Goal: Task Accomplishment & Management: Manage account settings

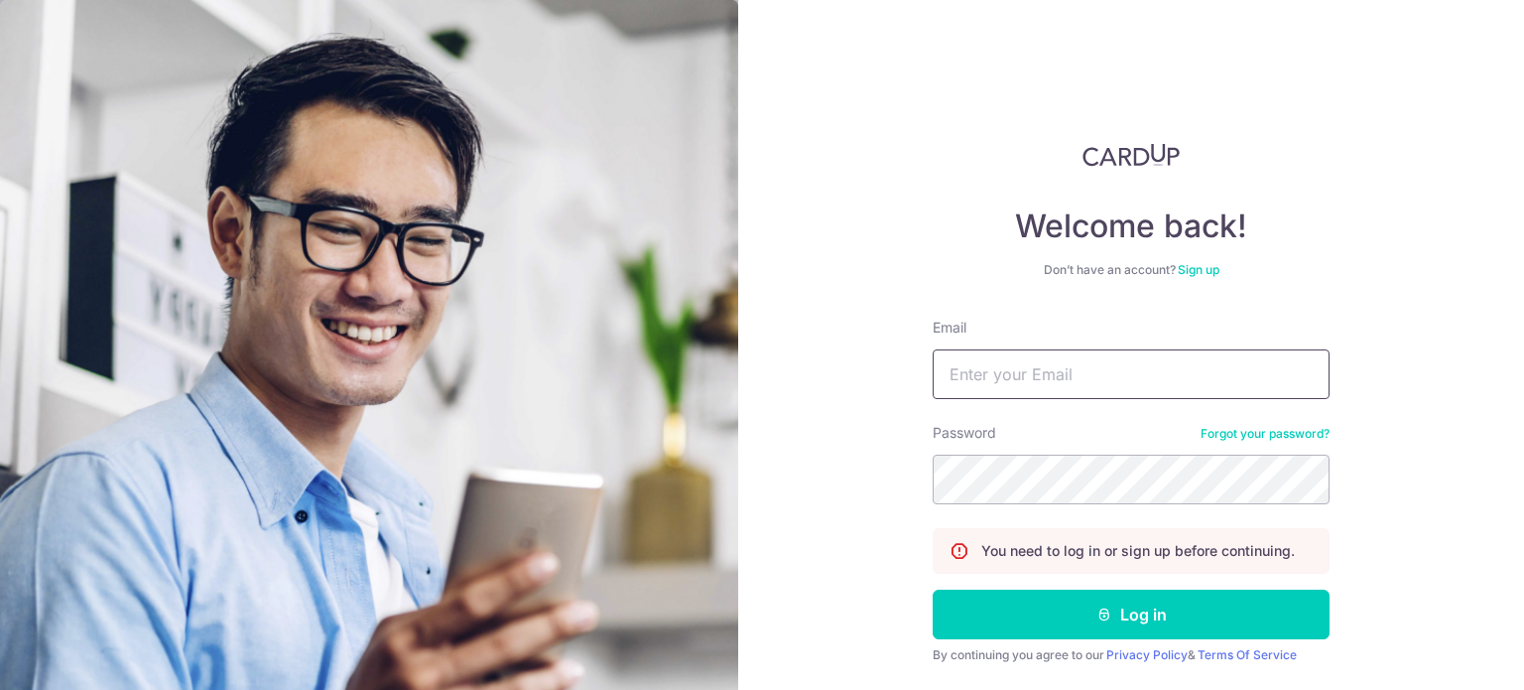
click at [995, 360] on input "Email" at bounding box center [1131, 374] width 397 height 50
type input "[EMAIL_ADDRESS][DOMAIN_NAME]"
click at [933, 589] on button "Log in" at bounding box center [1131, 614] width 397 height 50
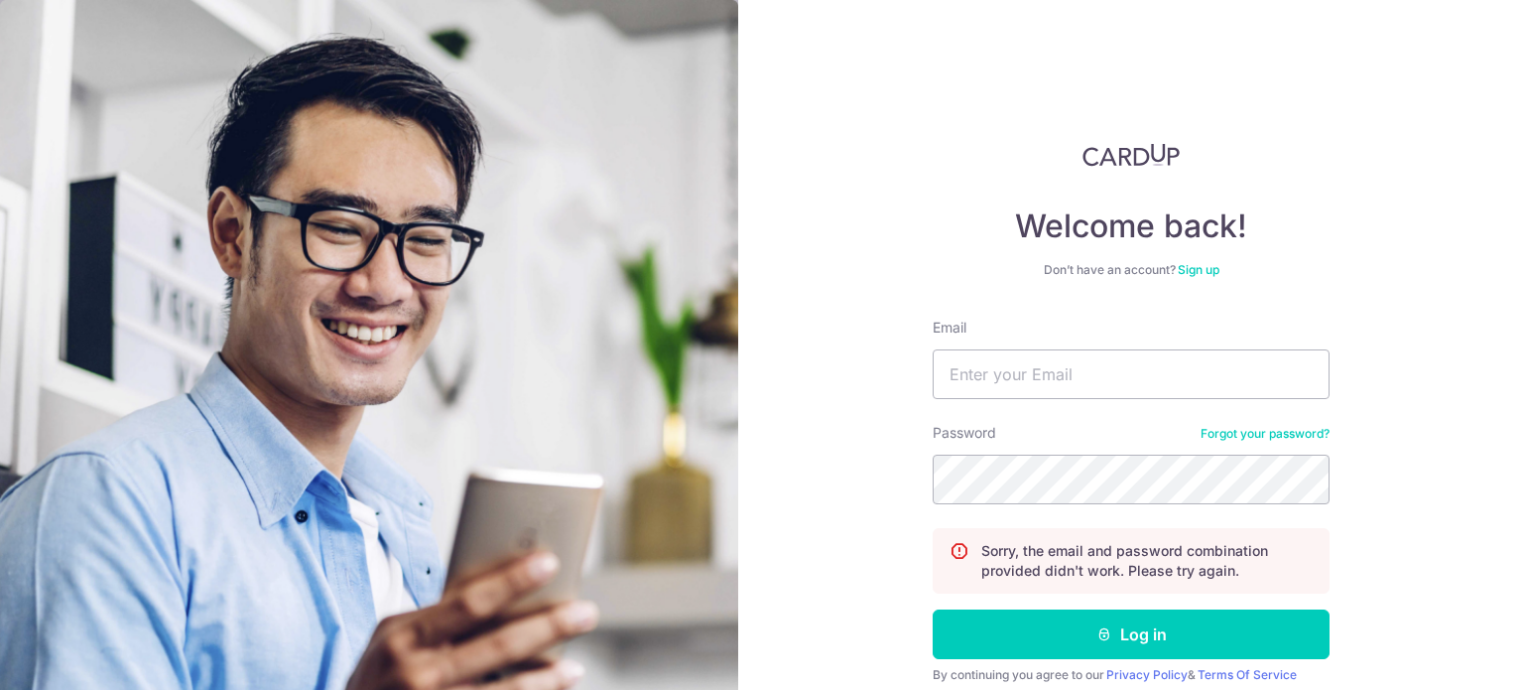
click at [1023, 425] on div "Password Forgot your password?" at bounding box center [1131, 463] width 397 height 81
click at [1013, 360] on input "Email" at bounding box center [1131, 374] width 397 height 50
type input "[EMAIL_ADDRESS][DOMAIN_NAME]"
click at [933, 609] on button "Log in" at bounding box center [1131, 634] width 397 height 50
click at [1152, 357] on input "Email" at bounding box center [1131, 374] width 397 height 50
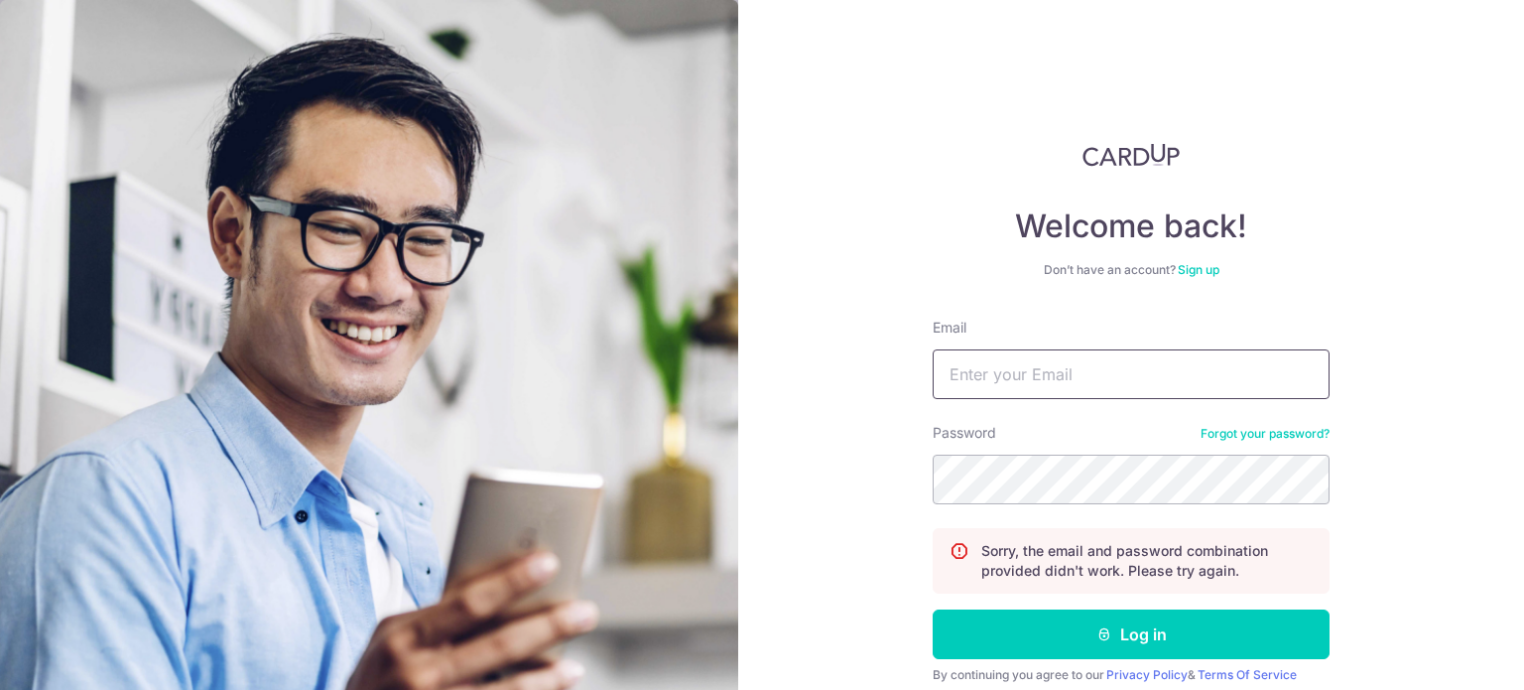
type input "[EMAIL_ADDRESS][DOMAIN_NAME]"
click at [933, 609] on button "Log in" at bounding box center [1131, 634] width 397 height 50
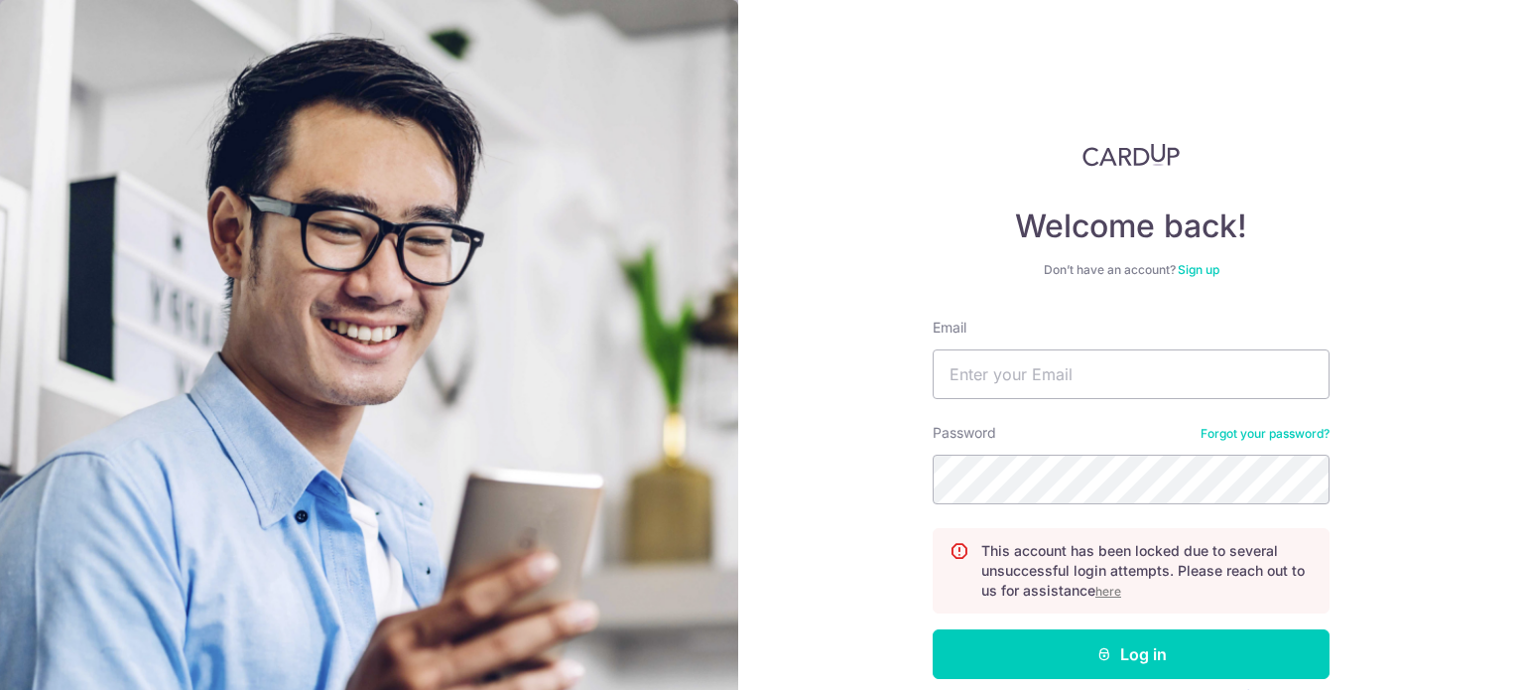
click at [1105, 589] on u "here" at bounding box center [1108, 590] width 26 height 15
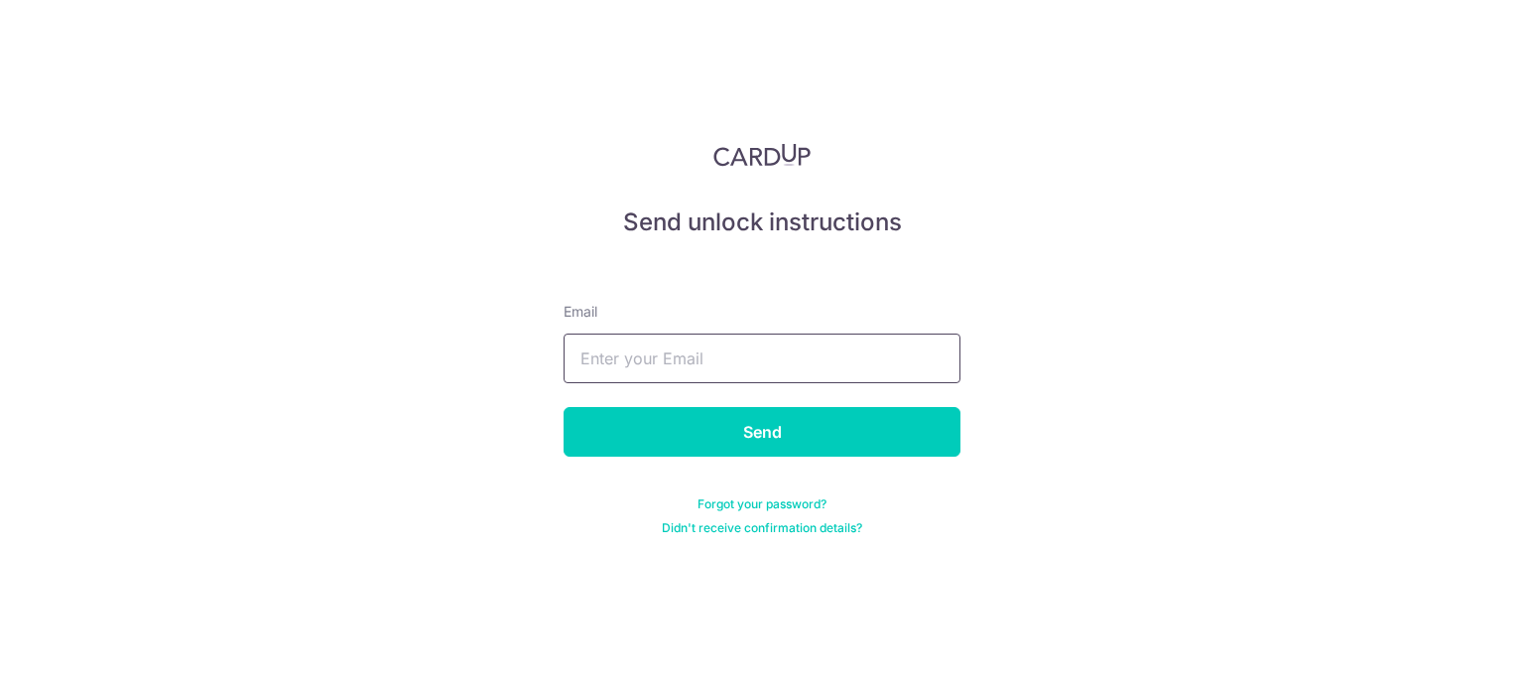
click at [722, 360] on input "text" at bounding box center [762, 358] width 397 height 50
type input "[EMAIL_ADDRESS][DOMAIN_NAME]"
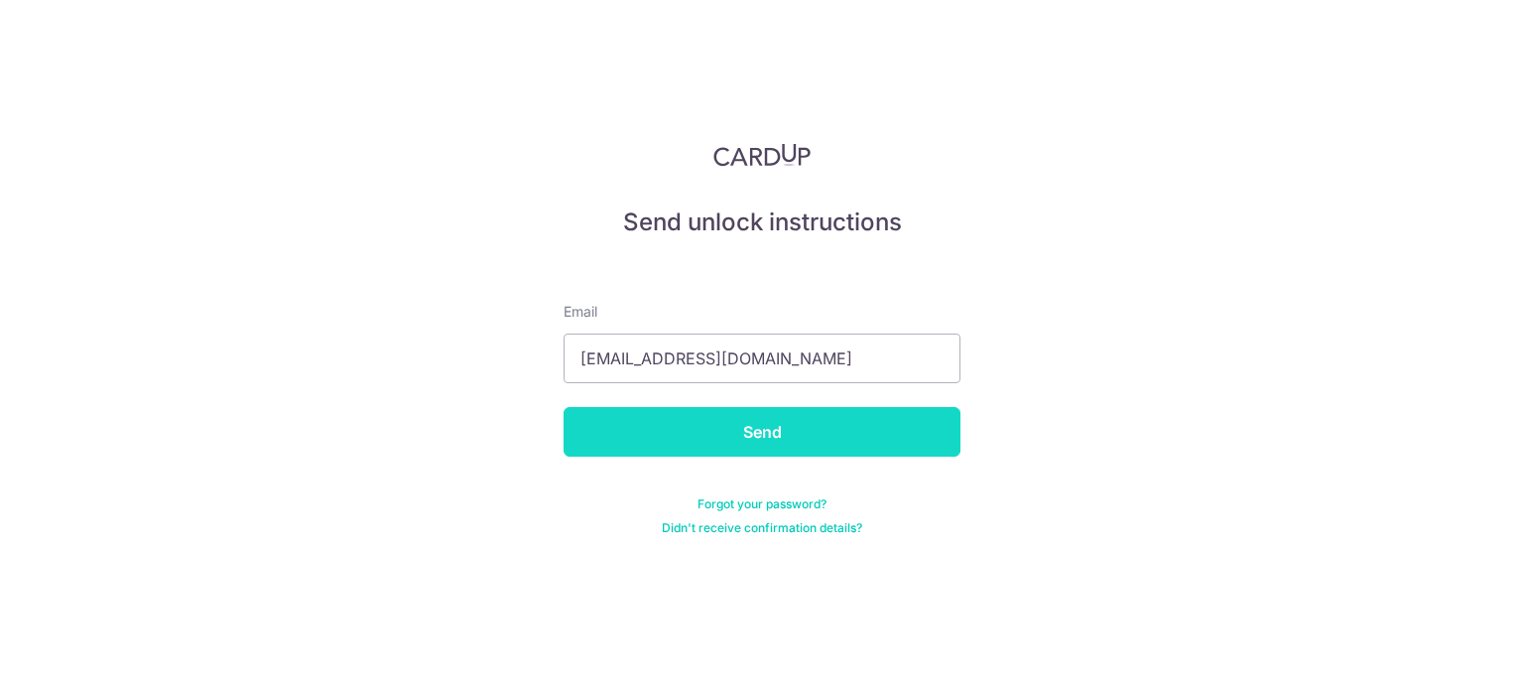
click at [741, 432] on input "Send" at bounding box center [762, 432] width 397 height 50
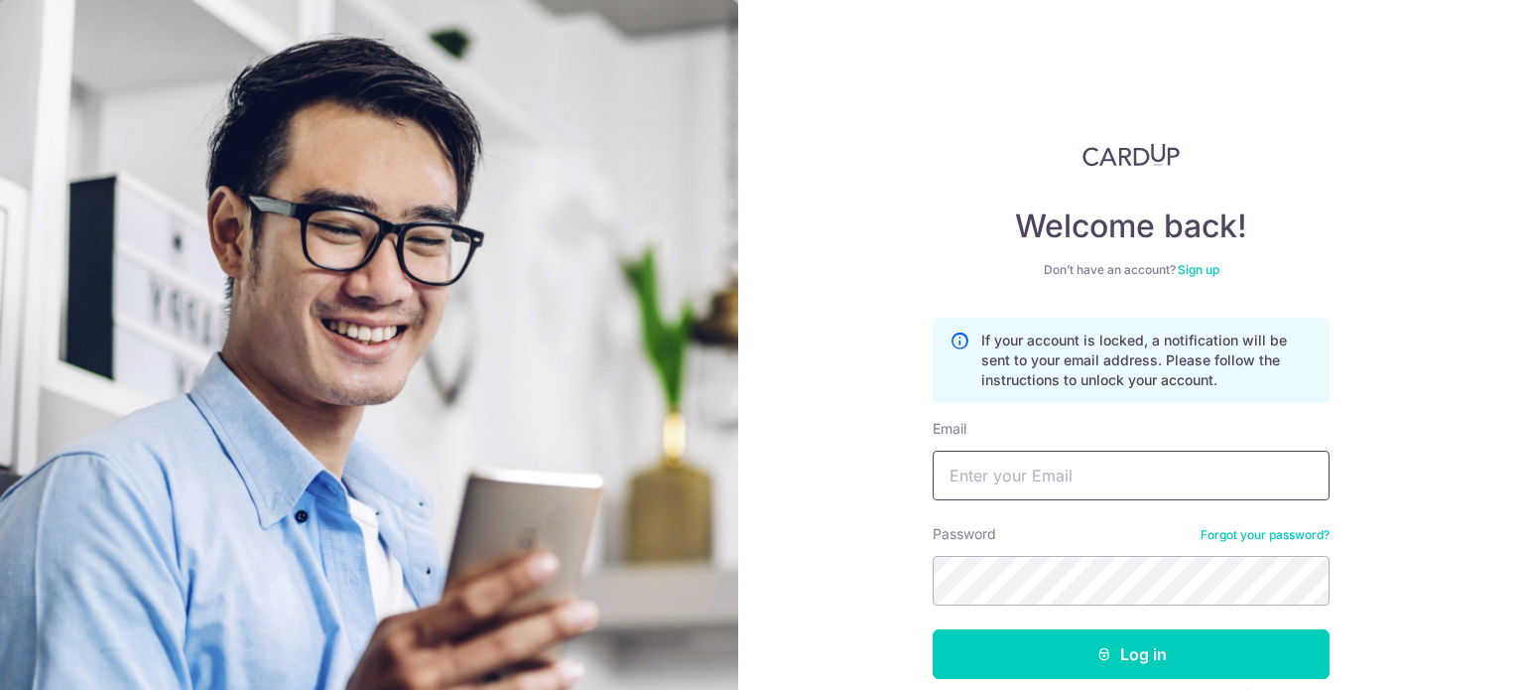
click at [968, 471] on input "Email" at bounding box center [1131, 475] width 397 height 50
type input "[EMAIL_ADDRESS][DOMAIN_NAME]"
click at [933, 629] on button "Log in" at bounding box center [1131, 654] width 397 height 50
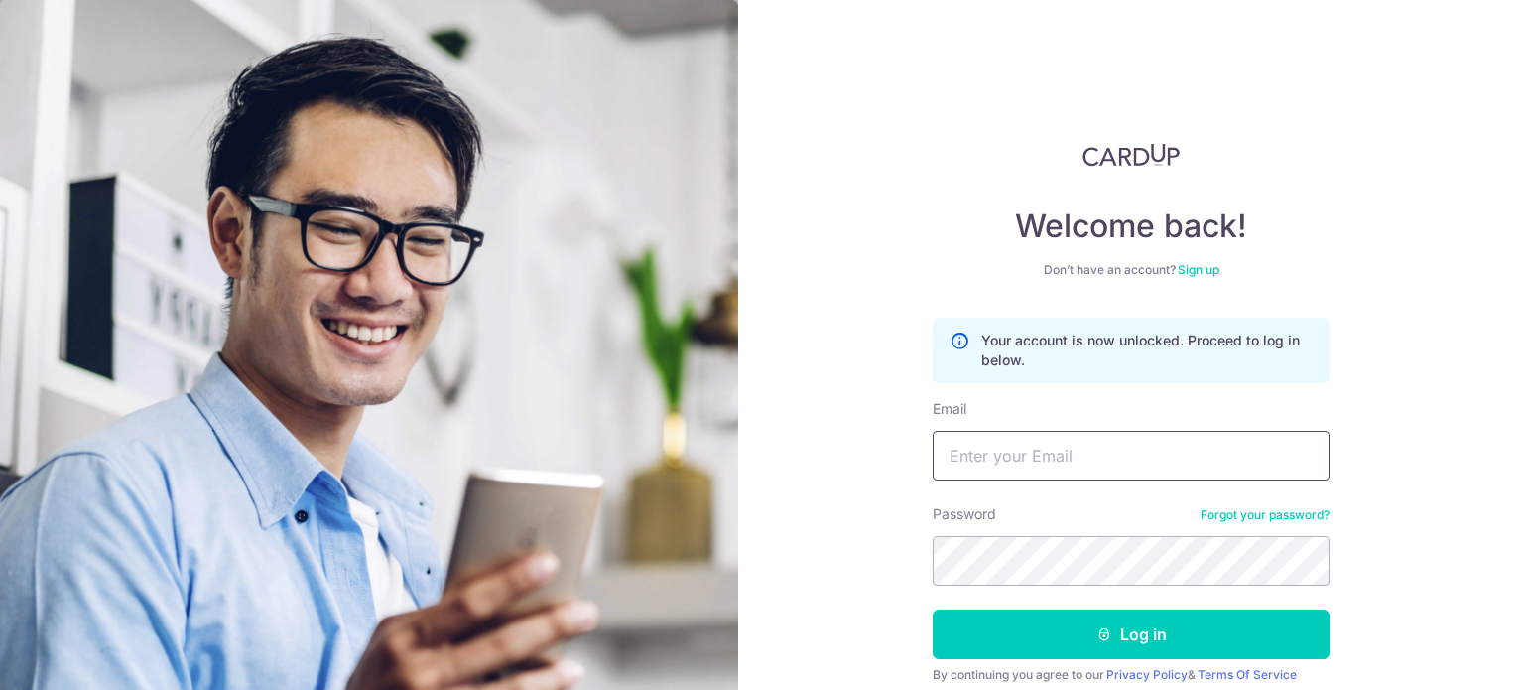
click at [999, 444] on input "Email" at bounding box center [1131, 456] width 397 height 50
type input "[EMAIL_ADDRESS][DOMAIN_NAME]"
click at [933, 609] on button "Log in" at bounding box center [1131, 634] width 397 height 50
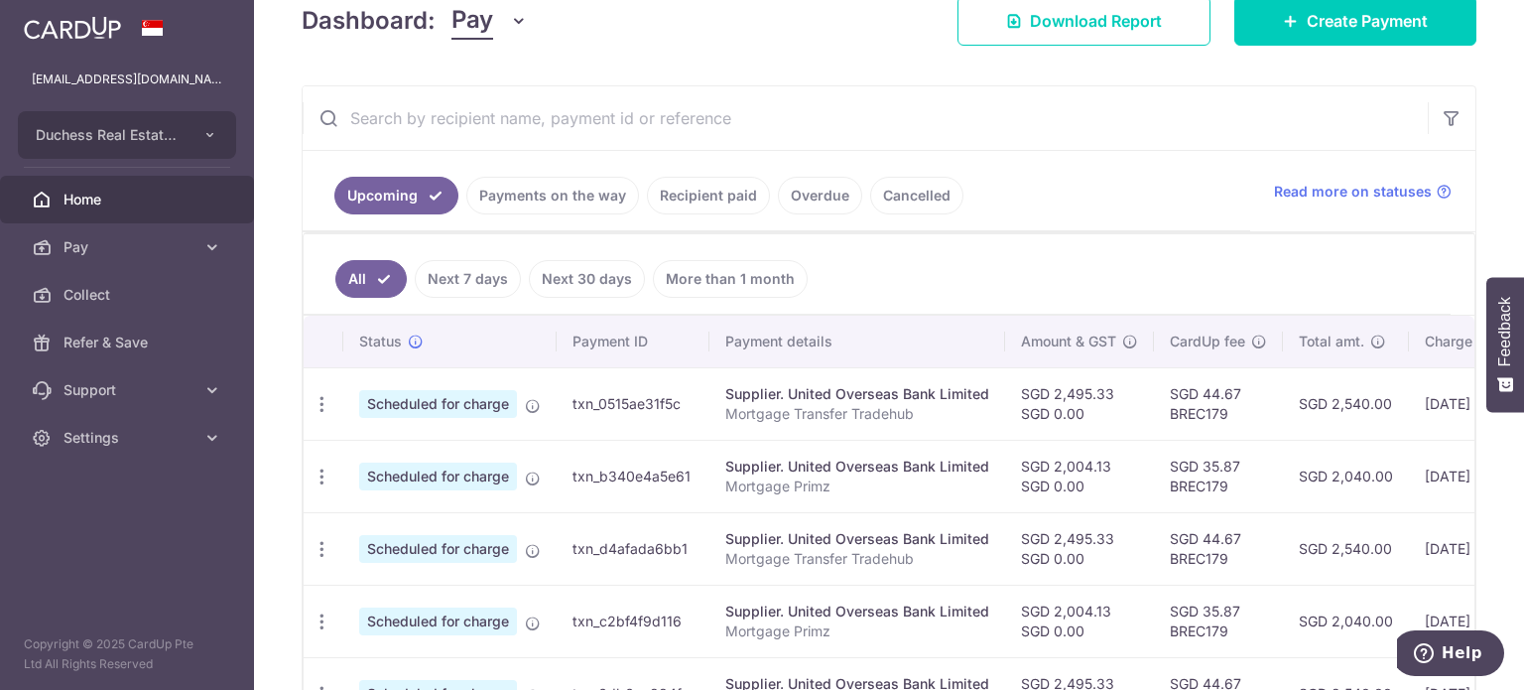
scroll to position [0, 332]
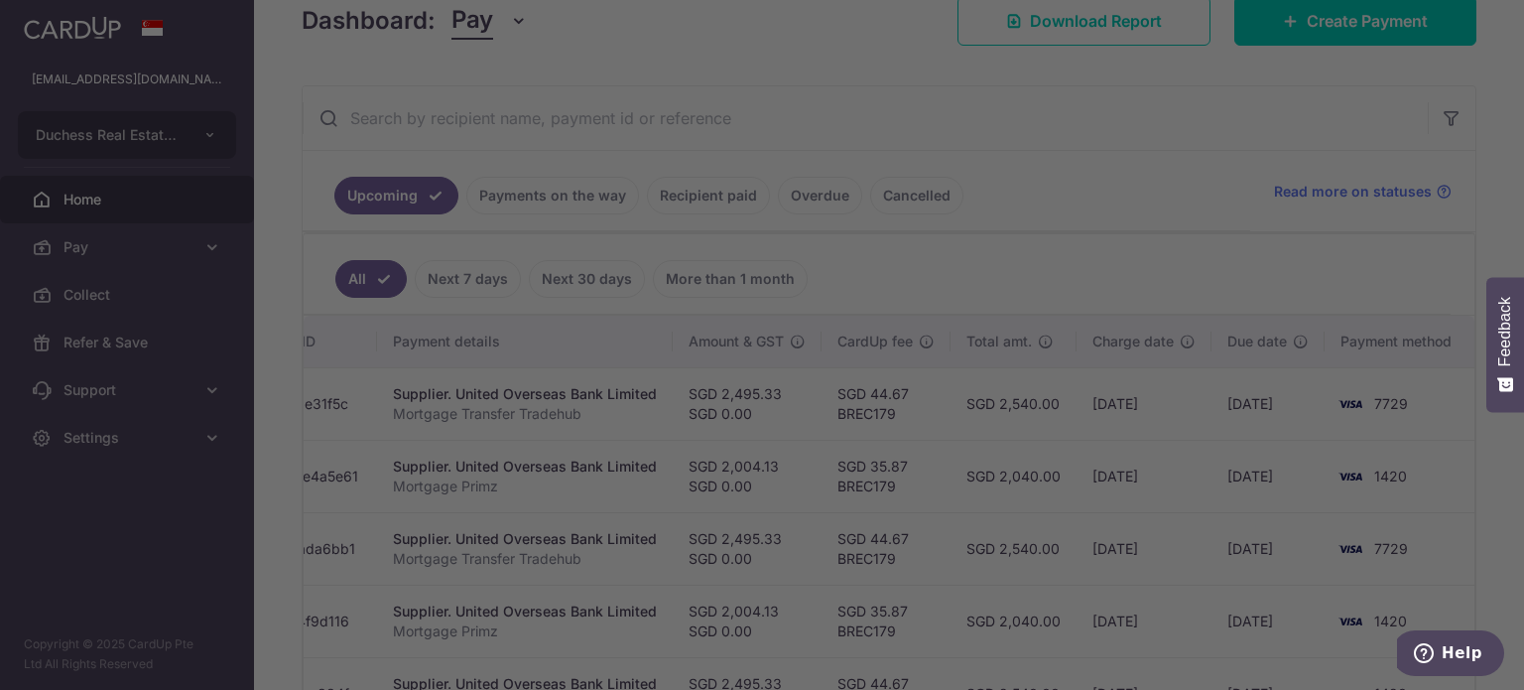
drag, startPoint x: 1344, startPoint y: 482, endPoint x: 1032, endPoint y: 450, distance: 313.3
click at [1032, 450] on body "duchessrealestate@gmail.com Duchess Real Estate Investment Pte Ltd Add new comp…" at bounding box center [762, 345] width 1524 height 690
click at [1182, 544] on div at bounding box center [769, 348] width 1539 height 697
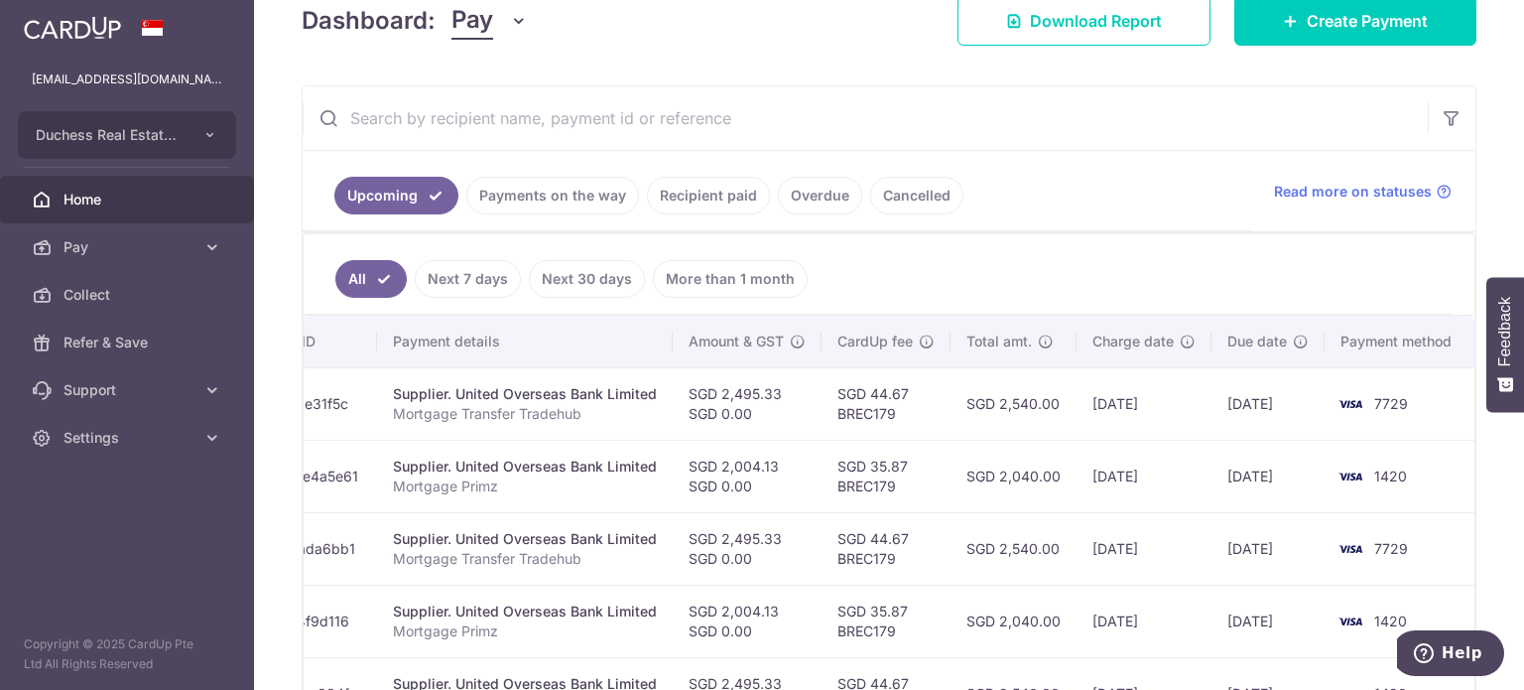
click at [987, 463] on td "SGD 2,040.00" at bounding box center [1014, 476] width 126 height 72
click at [985, 483] on td "SGD 2,040.00" at bounding box center [1014, 476] width 126 height 72
click at [984, 483] on td "SGD 2,040.00" at bounding box center [1014, 476] width 126 height 72
click at [965, 486] on td "SGD 2,040.00" at bounding box center [1014, 476] width 126 height 72
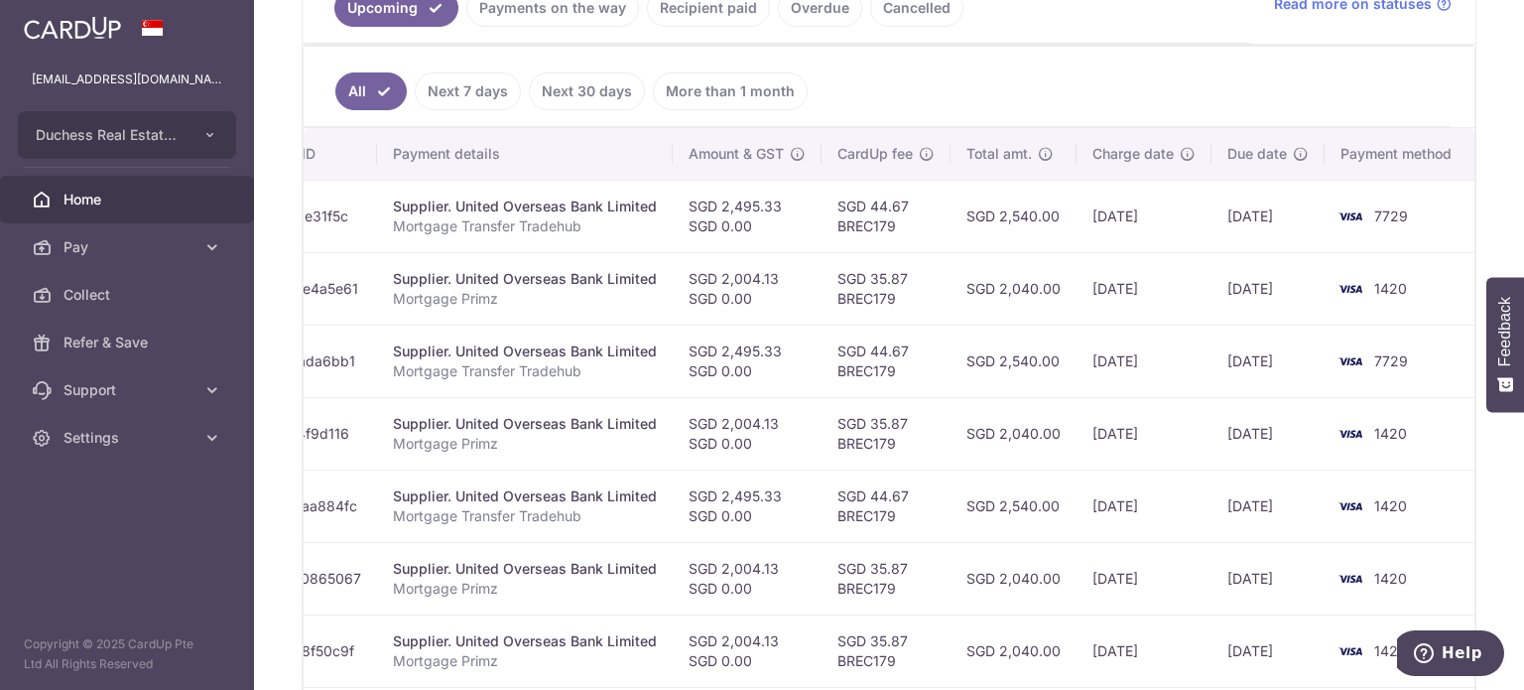
scroll to position [496, 0]
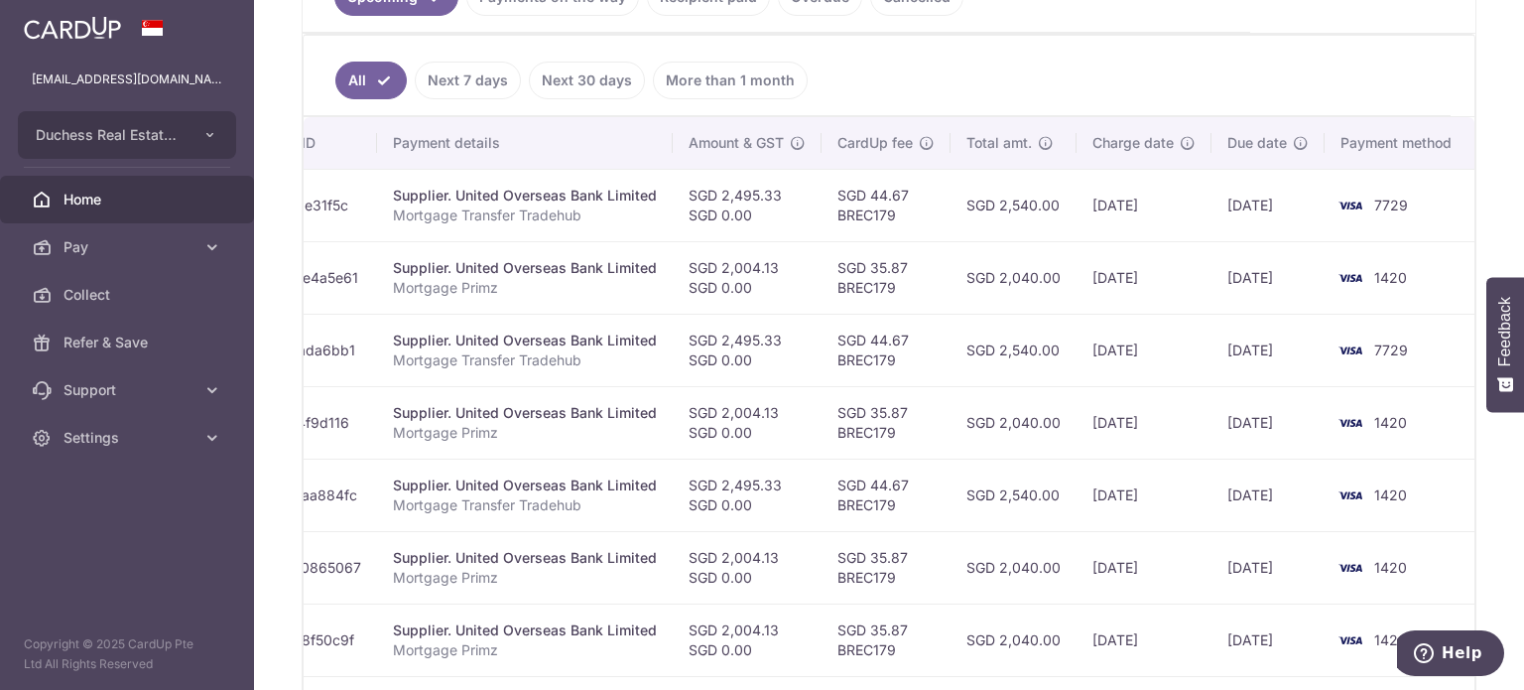
drag, startPoint x: 892, startPoint y: 263, endPoint x: 900, endPoint y: 281, distance: 19.5
click at [900, 281] on td "SGD 35.87 BREC179" at bounding box center [886, 277] width 129 height 72
click at [1062, 301] on td "SGD 2,040.00" at bounding box center [1014, 277] width 126 height 72
click at [1006, 277] on td "SGD 2,040.00" at bounding box center [1014, 277] width 126 height 72
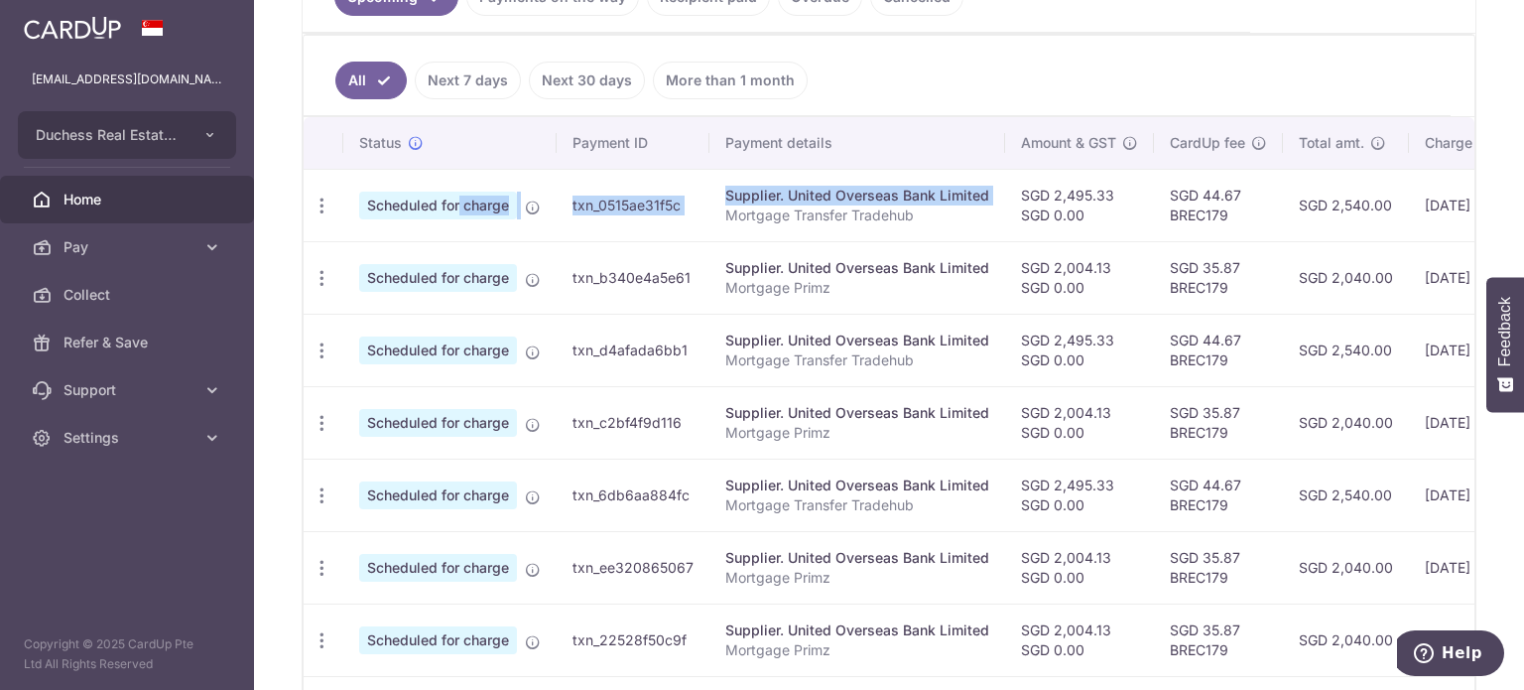
drag, startPoint x: 392, startPoint y: 202, endPoint x: 417, endPoint y: 212, distance: 26.7
click at [417, 212] on tr "Update payment Cancel payment Scheduled for charge txn_0515ae31f5c Supplier. Un…" at bounding box center [1056, 205] width 1504 height 72
click at [328, 204] on icon "button" at bounding box center [322, 205] width 21 height 21
click at [383, 260] on span "Update payment" at bounding box center [427, 260] width 135 height 24
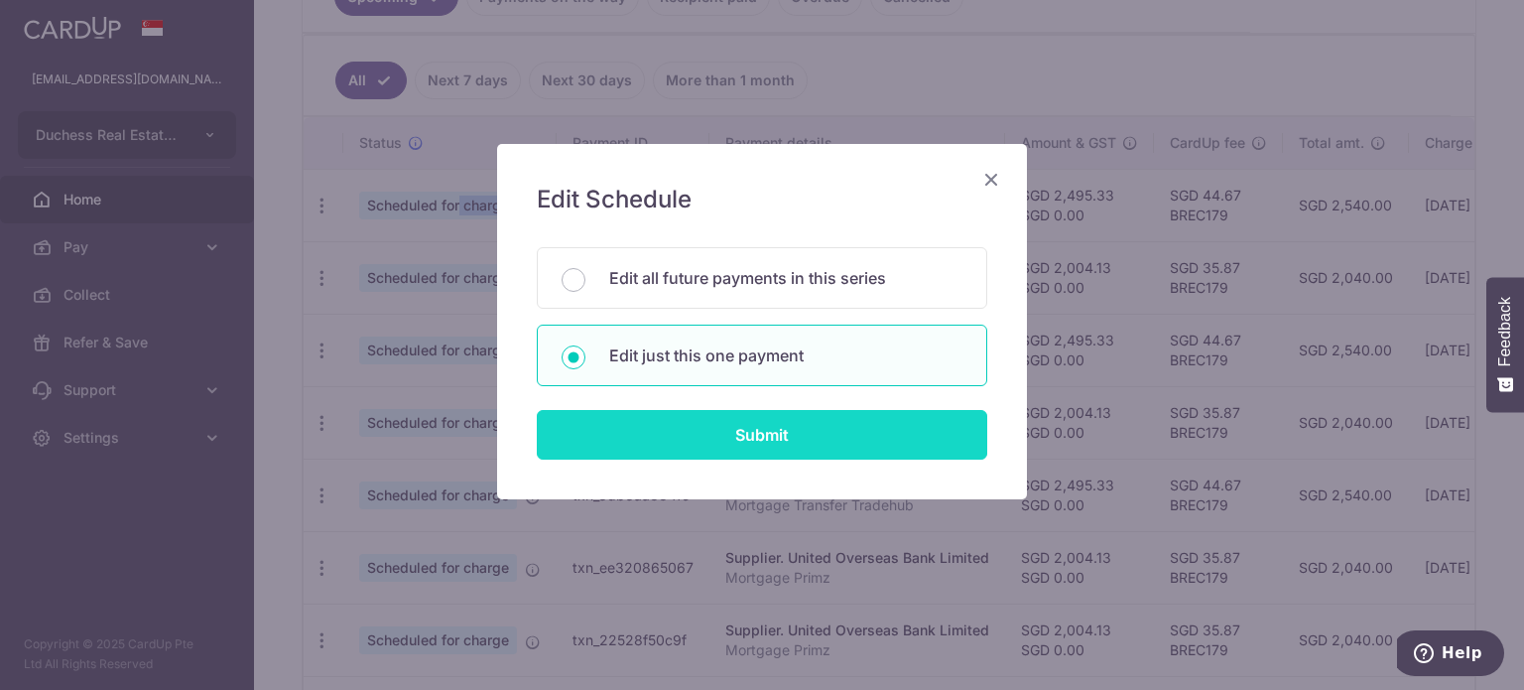
click at [681, 428] on input "Submit" at bounding box center [762, 435] width 450 height 50
radio input "true"
type input "2,495.33"
type input "0.00"
type input "[DATE]"
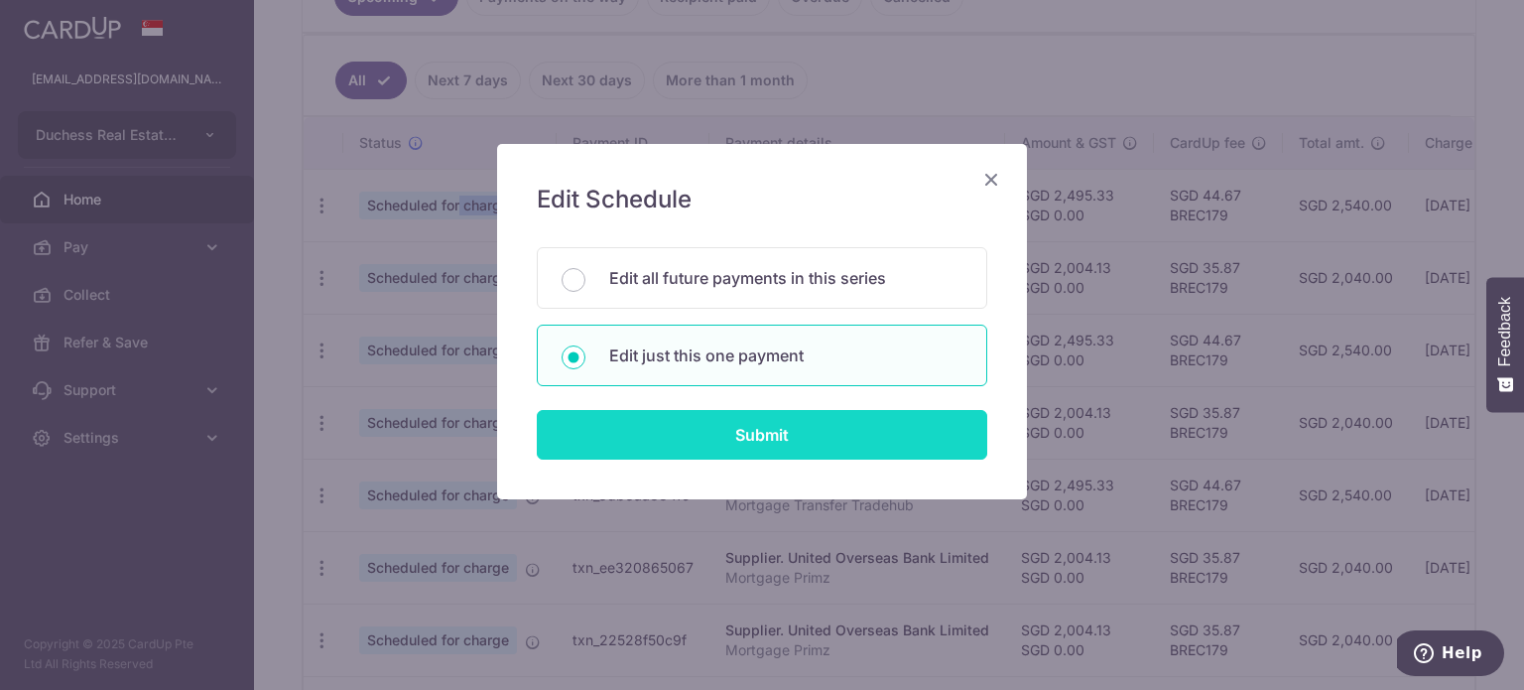
type input "Mortgage Transfer Tradehub"
type input "Tradehub 04140"
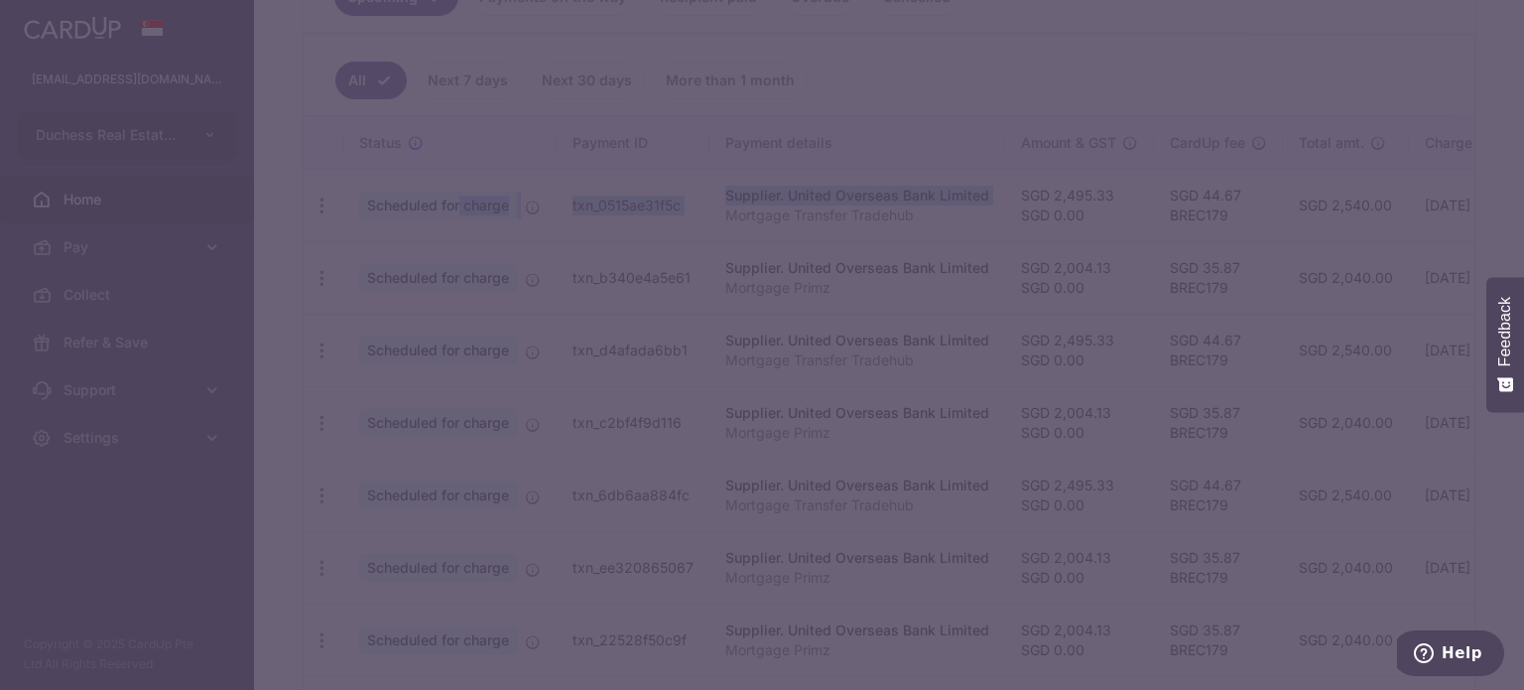
type input "BREC179"
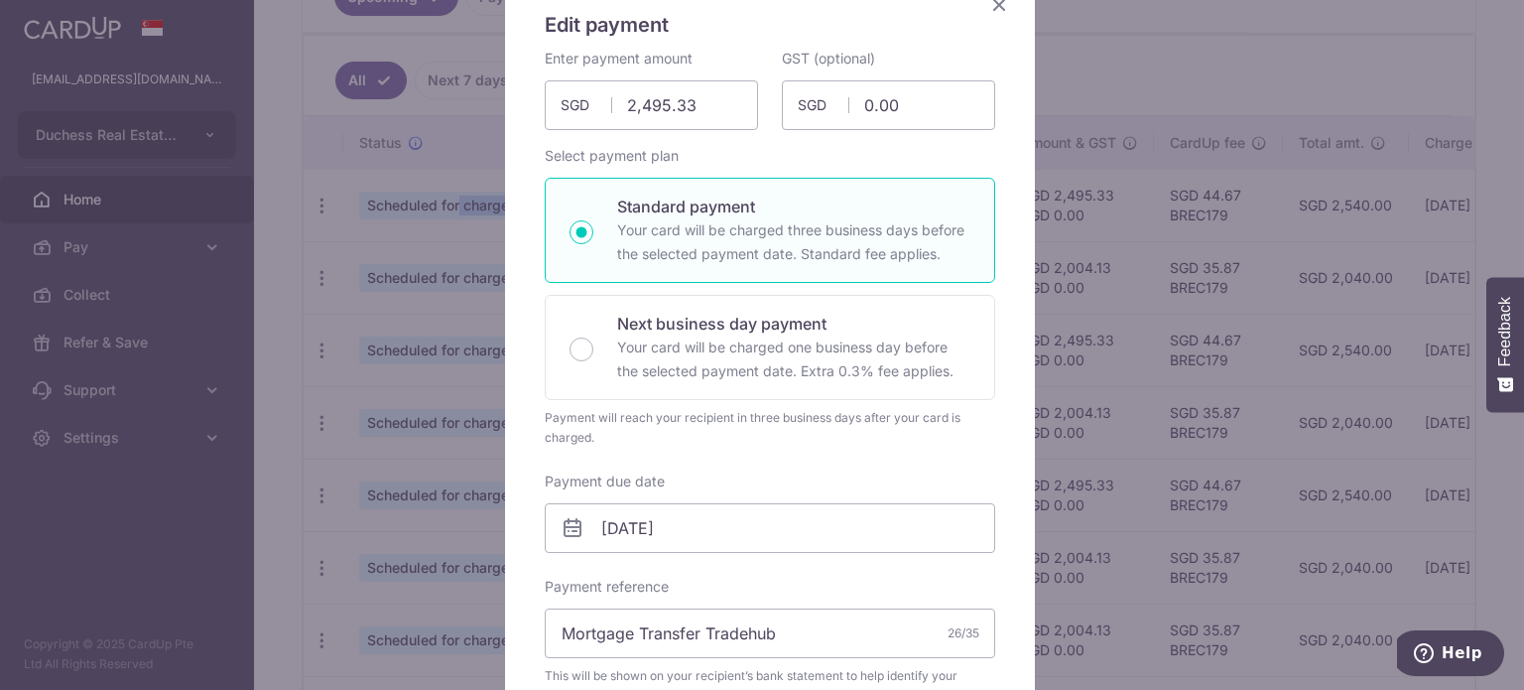
scroll to position [298, 0]
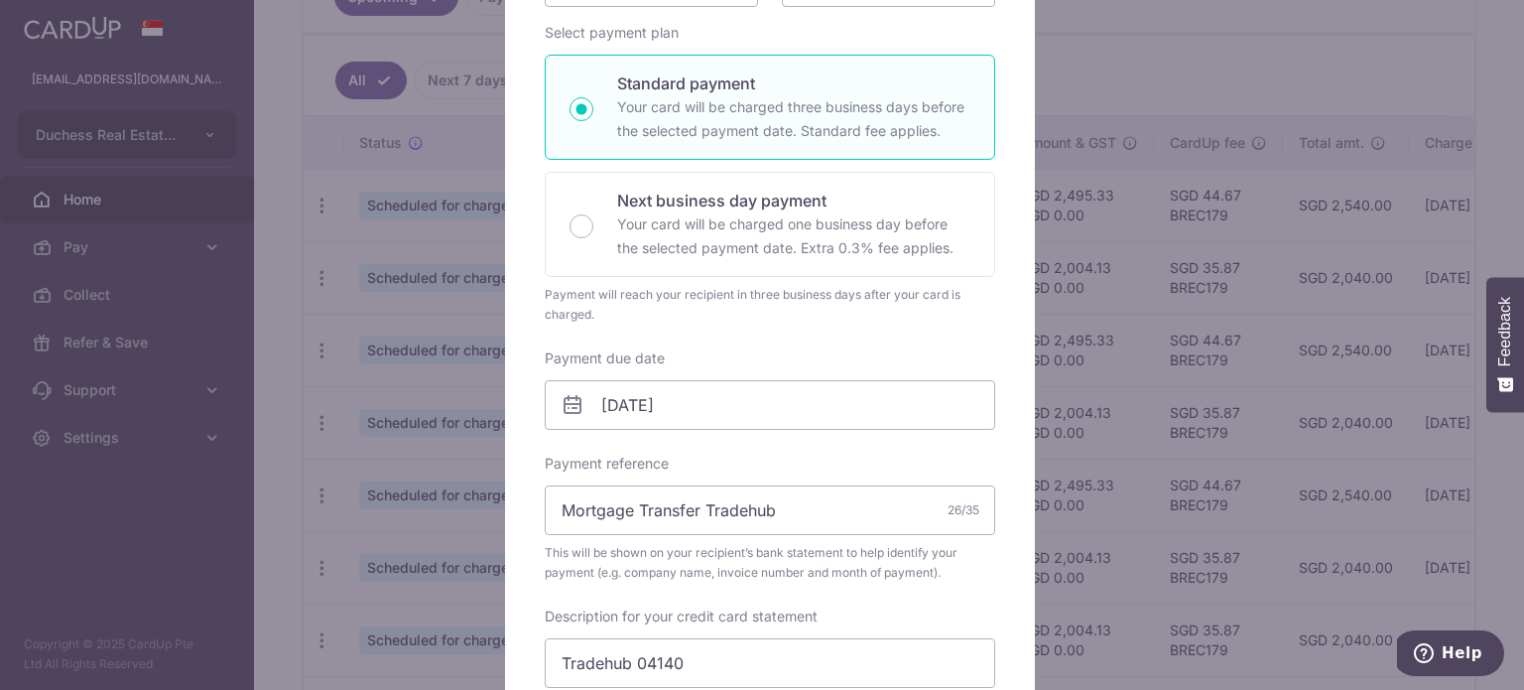
click at [1163, 207] on div "Edit payment By clicking apply, you will make changes to all payments to United…" at bounding box center [762, 345] width 1524 height 690
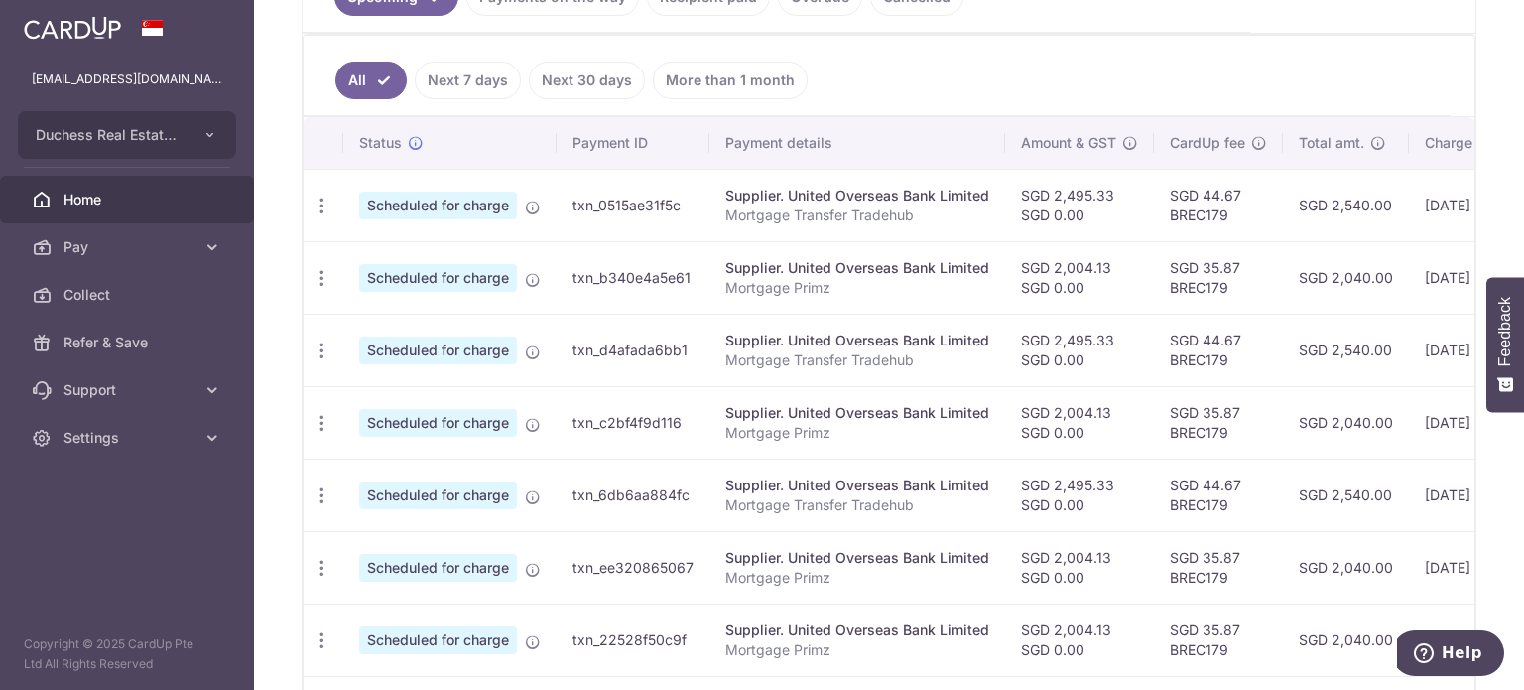
scroll to position [0, 332]
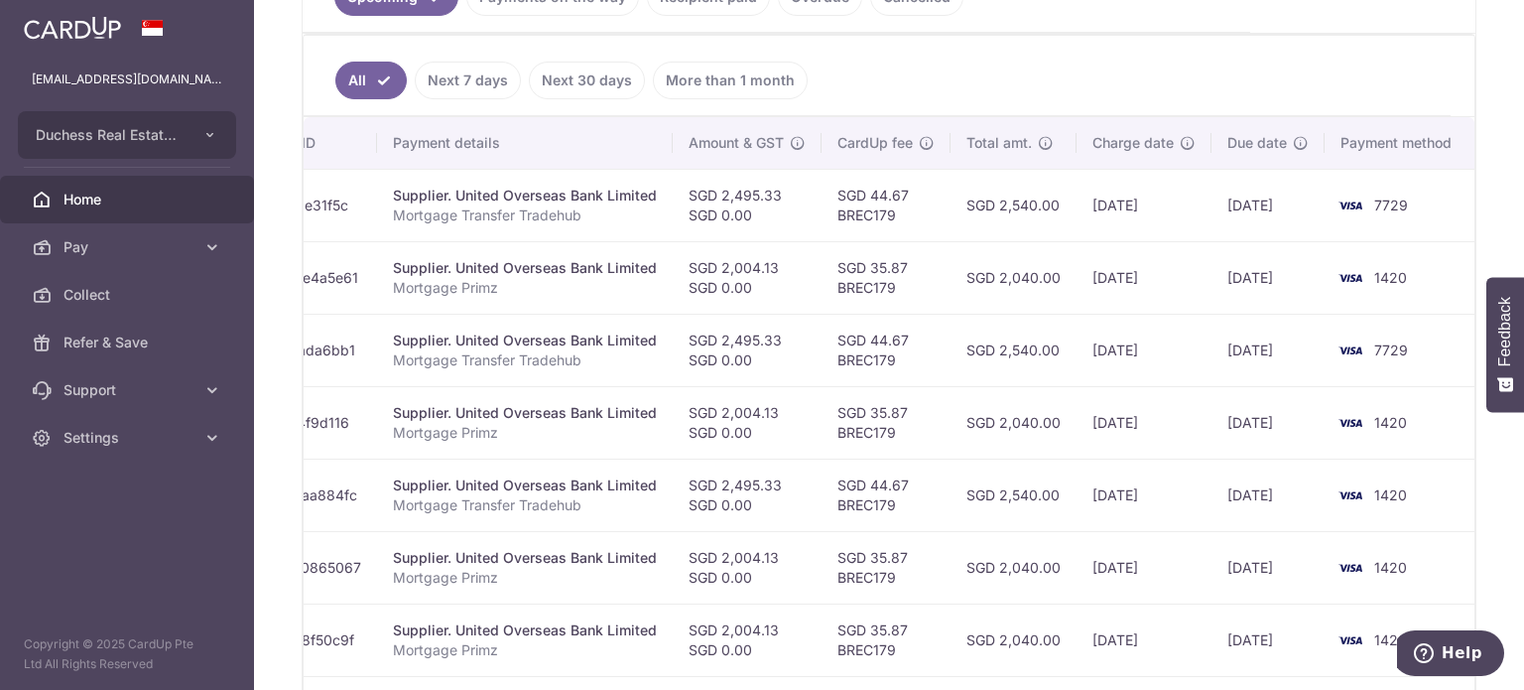
drag, startPoint x: 686, startPoint y: 289, endPoint x: 1211, endPoint y: 387, distance: 534.0
click at [1236, 384] on tbody "Update payment Cancel payment Scheduled for charge txn_0515ae31f5c Supplier. Un…" at bounding box center [723, 531] width 1504 height 724
click at [1071, 403] on td "SGD 2,040.00" at bounding box center [1014, 422] width 126 height 72
click at [1044, 364] on td "SGD 2,540.00" at bounding box center [1014, 350] width 126 height 72
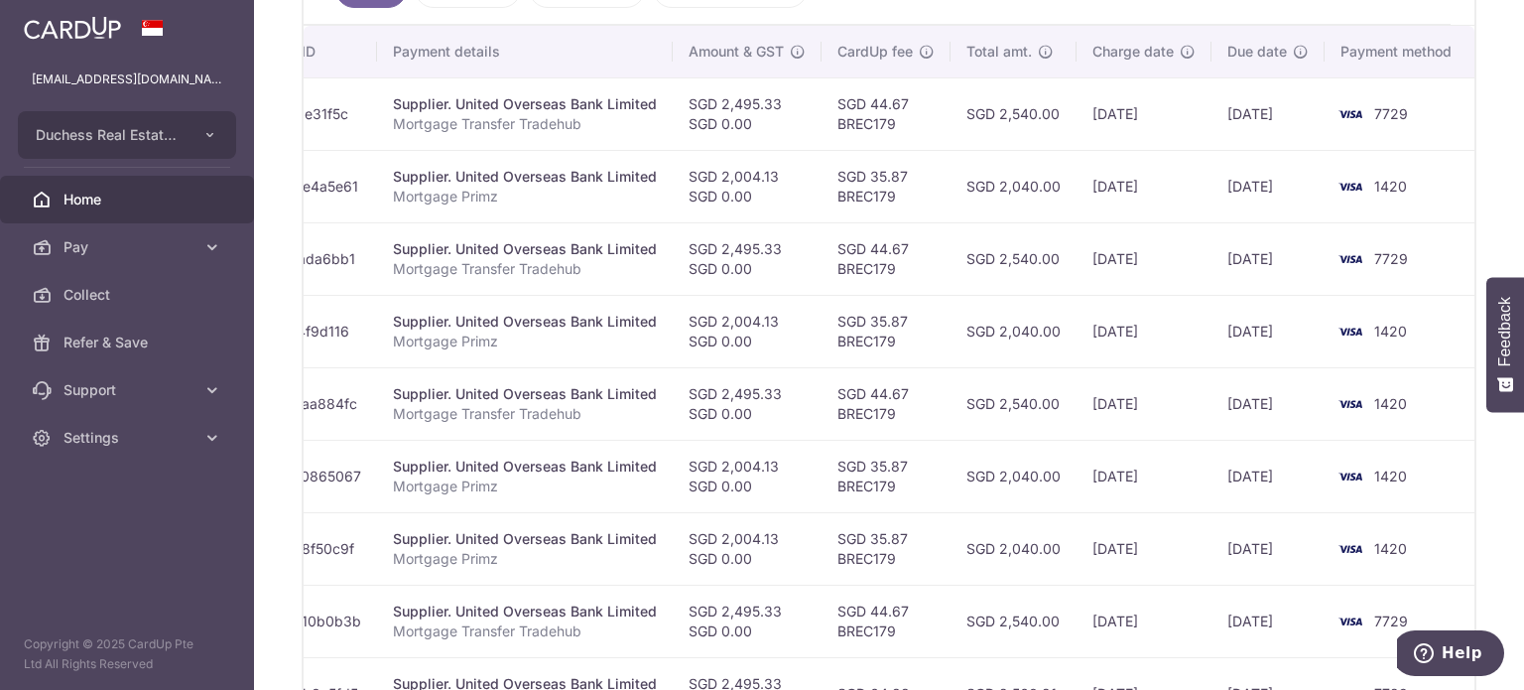
scroll to position [496, 0]
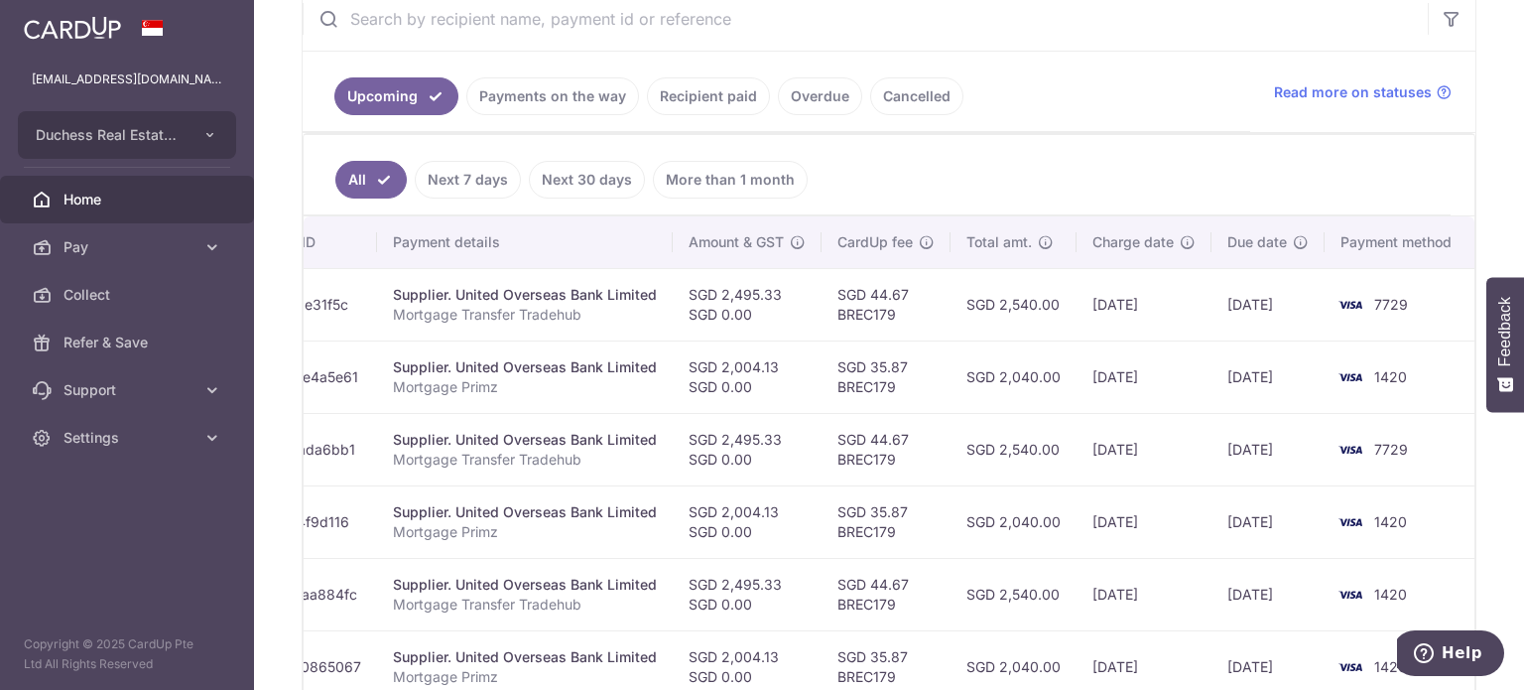
click at [540, 101] on link "Payments on the way" at bounding box center [552, 96] width 173 height 38
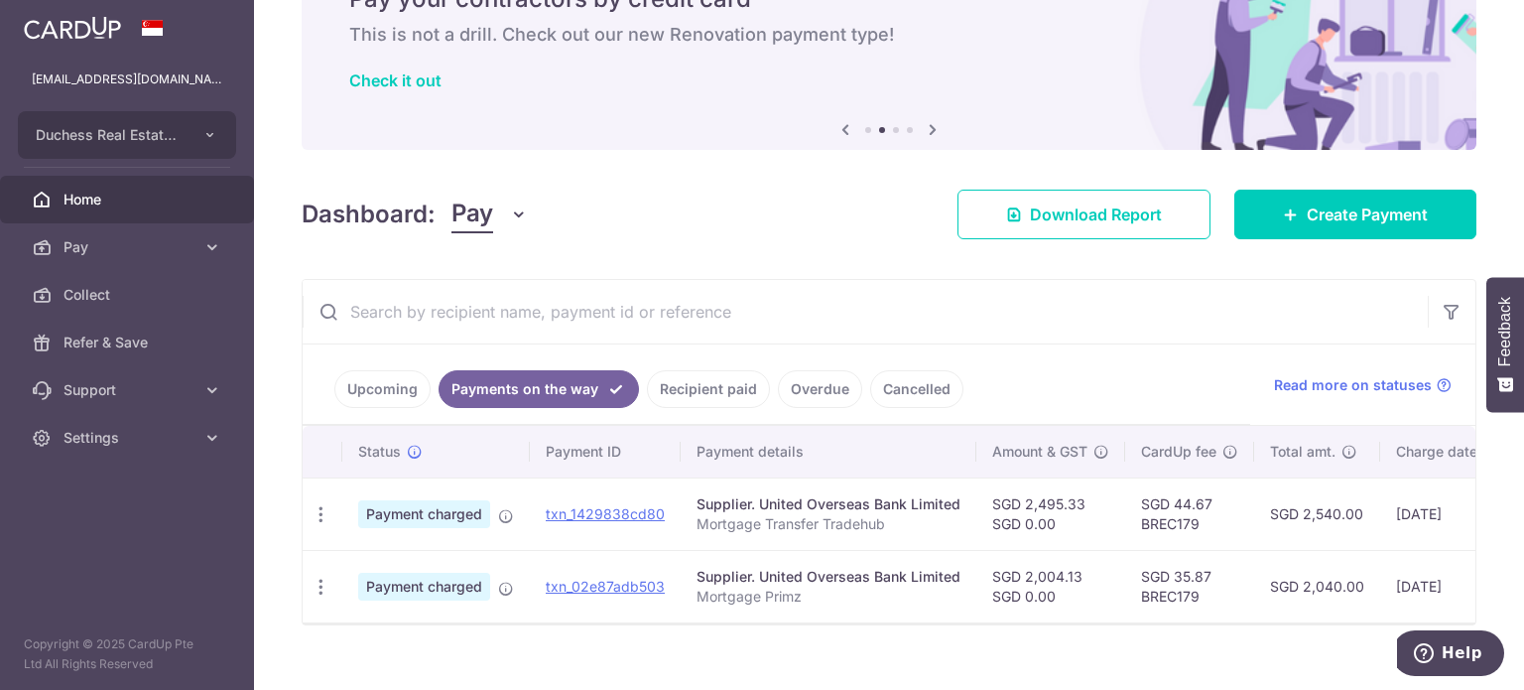
scroll to position [140, 0]
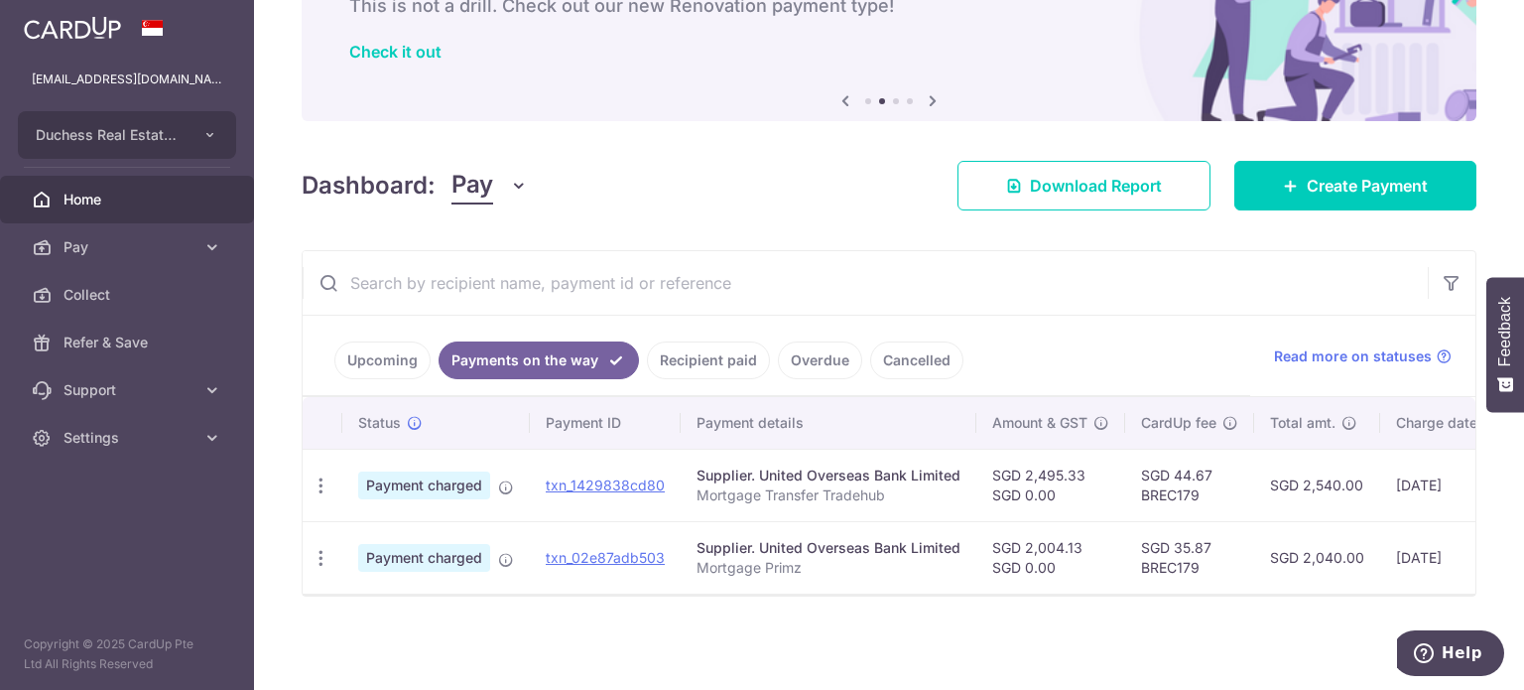
click at [369, 348] on link "Upcoming" at bounding box center [382, 360] width 96 height 38
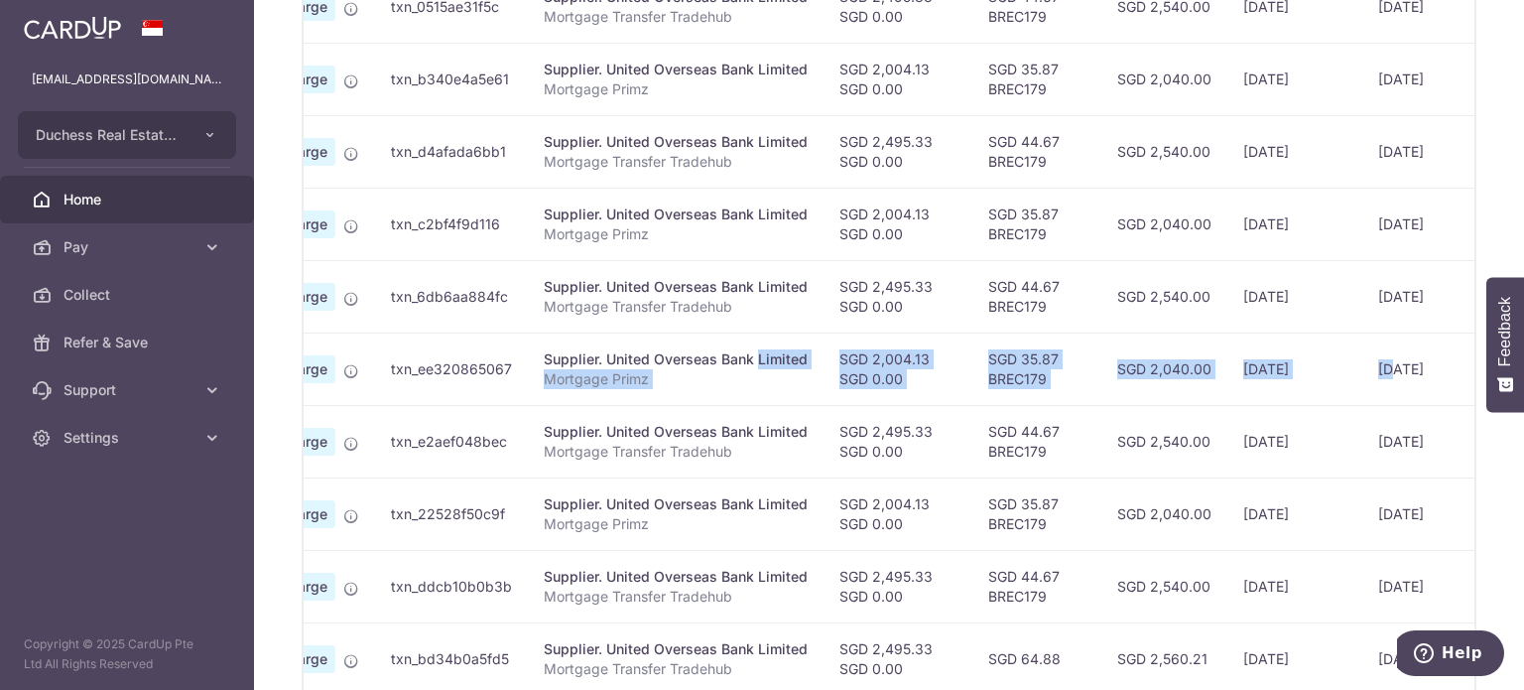
scroll to position [0, 206]
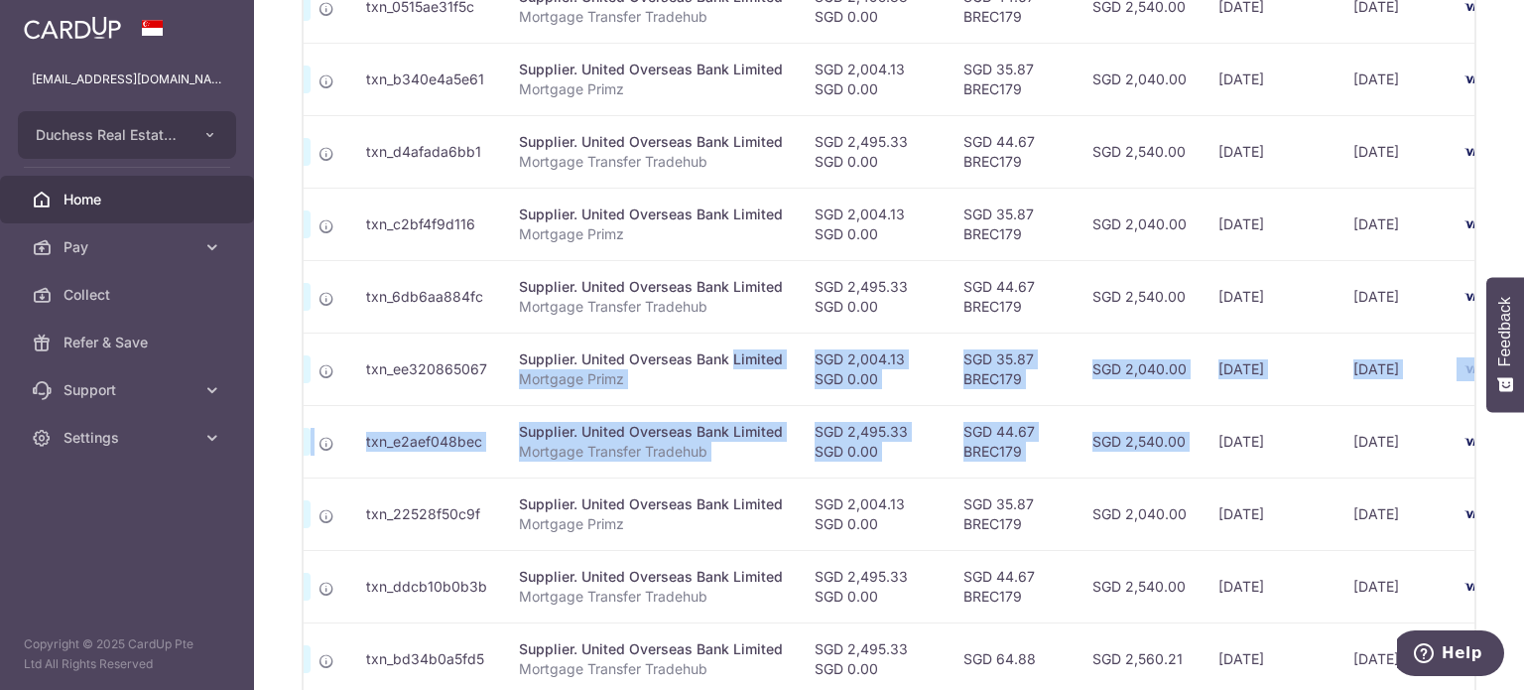
drag, startPoint x: 872, startPoint y: 350, endPoint x: 1136, endPoint y: 403, distance: 269.1
click at [1191, 404] on tbody "Update payment Cancel payment Scheduled for charge txn_0515ae31f5c Supplier. Un…" at bounding box center [849, 332] width 1504 height 724
click at [1090, 400] on td "SGD 2,040.00" at bounding box center [1140, 368] width 126 height 72
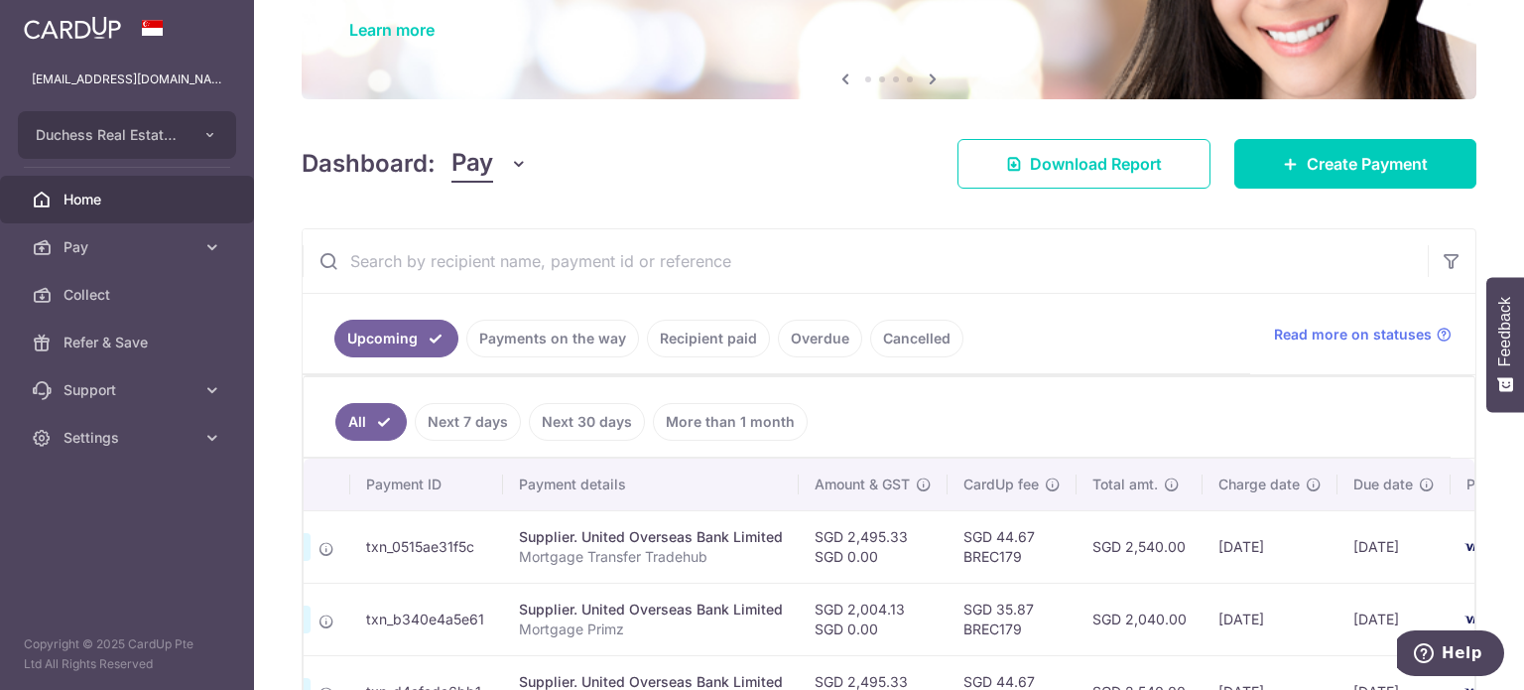
scroll to position [0, 0]
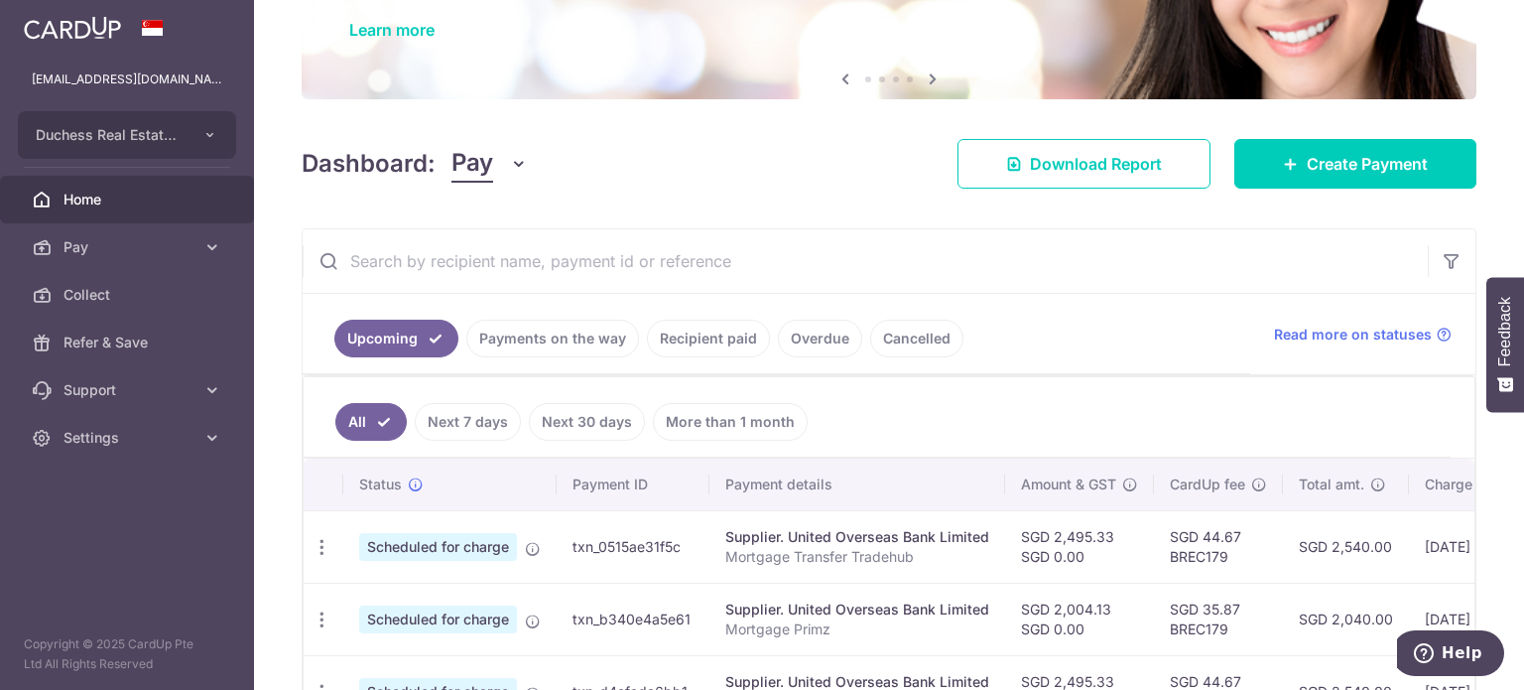
drag, startPoint x: 447, startPoint y: 549, endPoint x: 647, endPoint y: 559, distance: 200.7
click at [646, 559] on td "txn_0515ae31f5c" at bounding box center [633, 546] width 153 height 72
click at [647, 559] on td "txn_0515ae31f5c" at bounding box center [633, 546] width 153 height 72
click at [571, 332] on link "Payments on the way" at bounding box center [552, 339] width 173 height 38
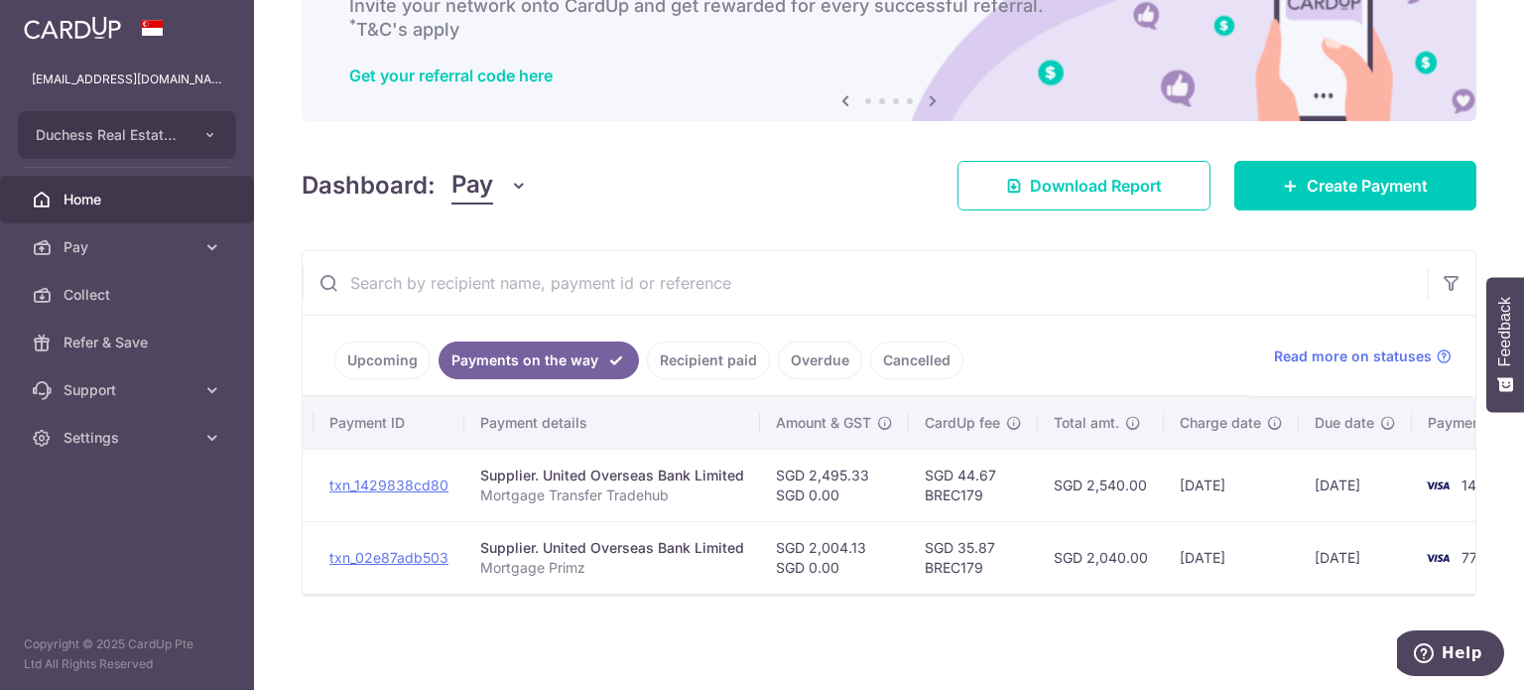
scroll to position [0, 64]
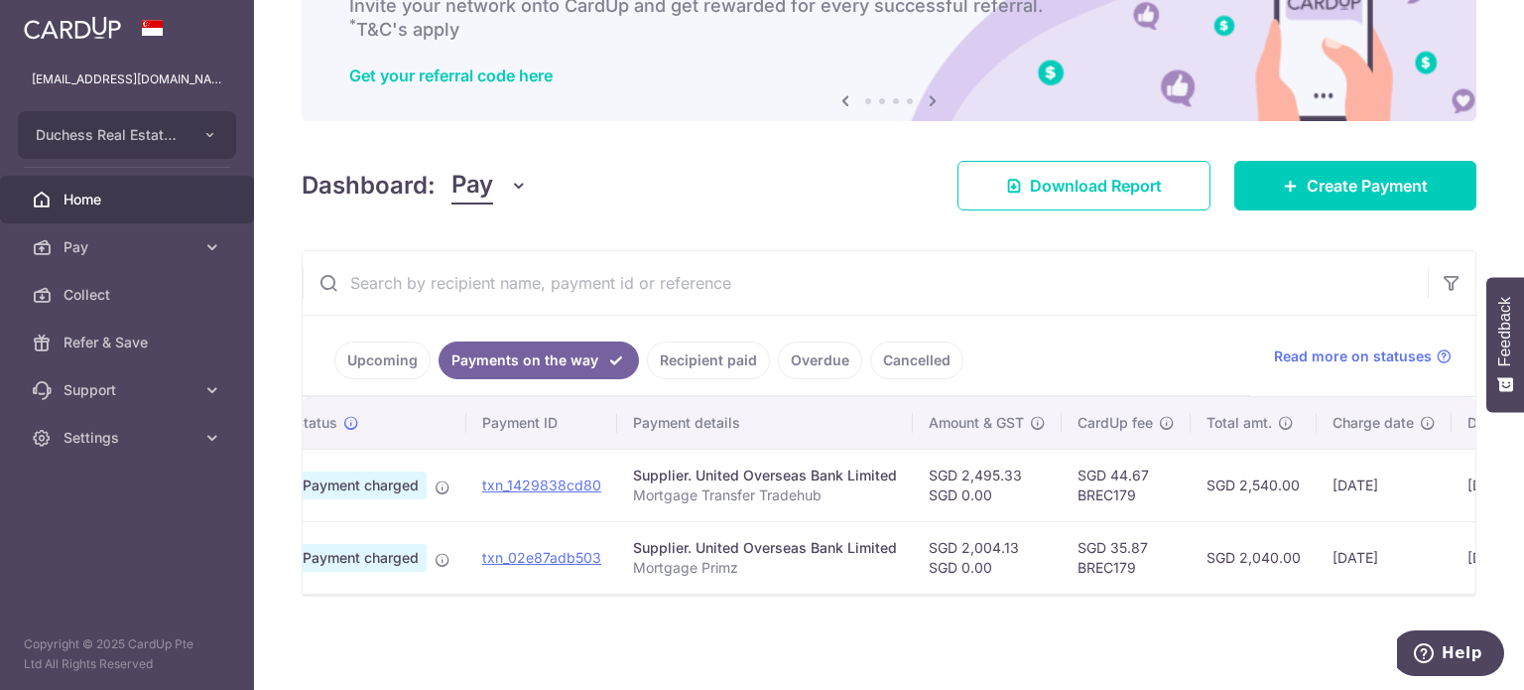
click at [400, 360] on link "Upcoming" at bounding box center [382, 360] width 96 height 38
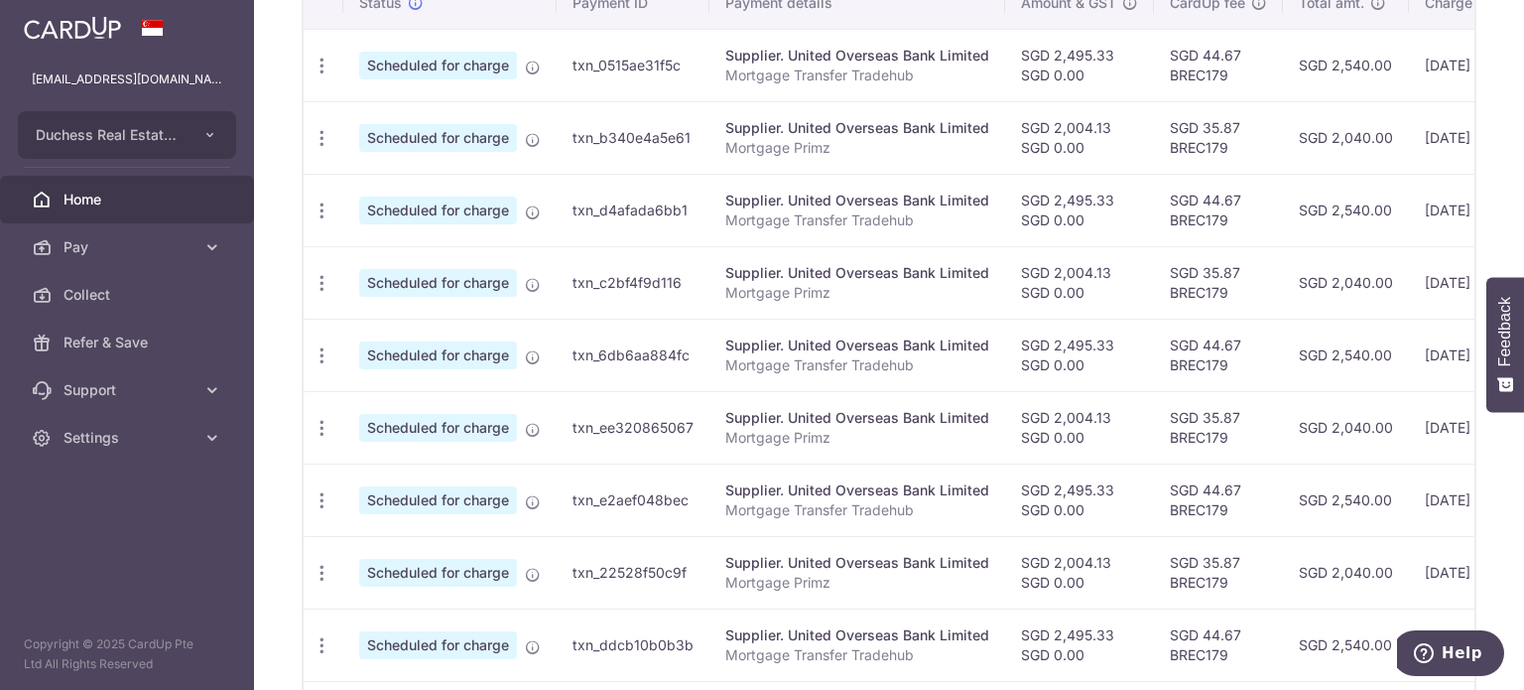
scroll to position [537, 0]
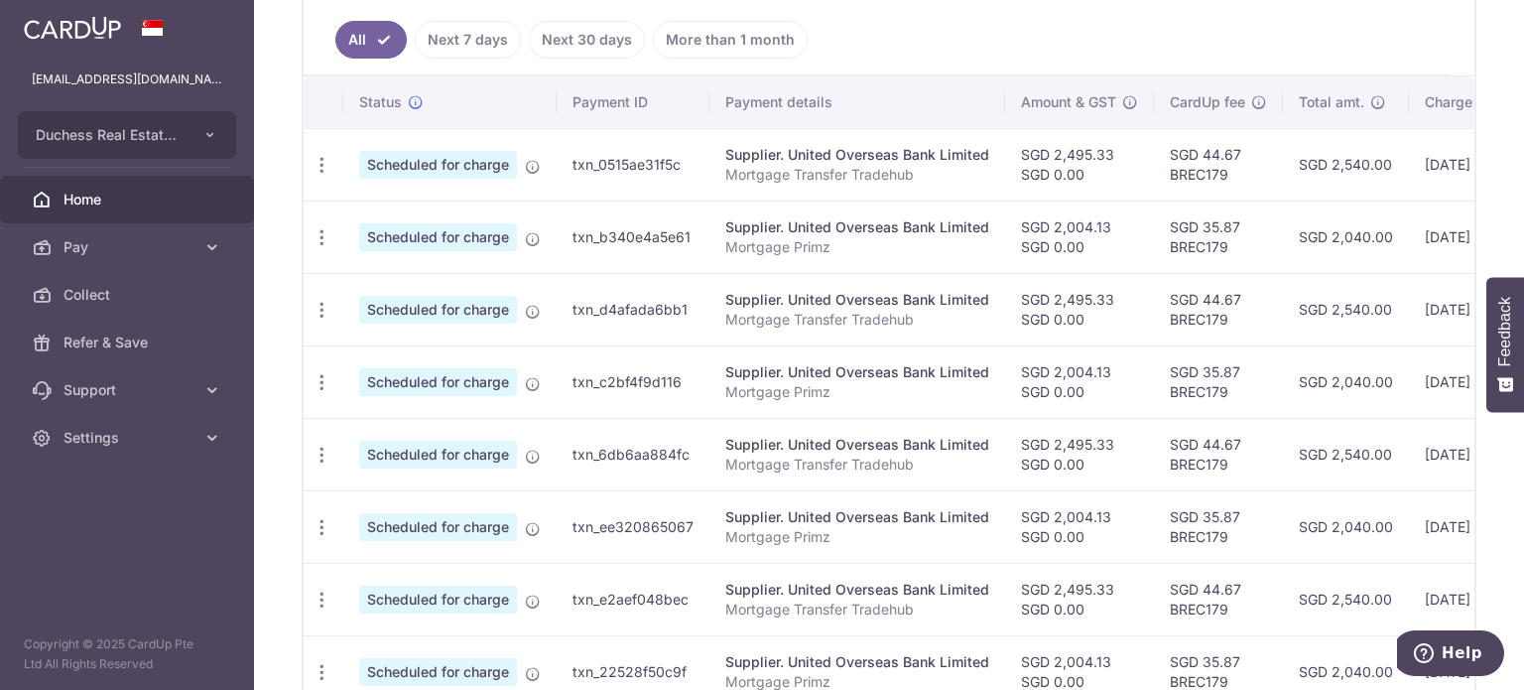
click at [1277, 205] on td "SGD 35.87 BREC179" at bounding box center [1218, 236] width 129 height 72
click at [1255, 217] on td "SGD 35.87 BREC179" at bounding box center [1218, 236] width 129 height 72
click at [1209, 225] on td "SGD 35.87 BREC179" at bounding box center [1218, 236] width 129 height 72
click at [1155, 236] on td "SGD 35.87 BREC179" at bounding box center [1218, 236] width 129 height 72
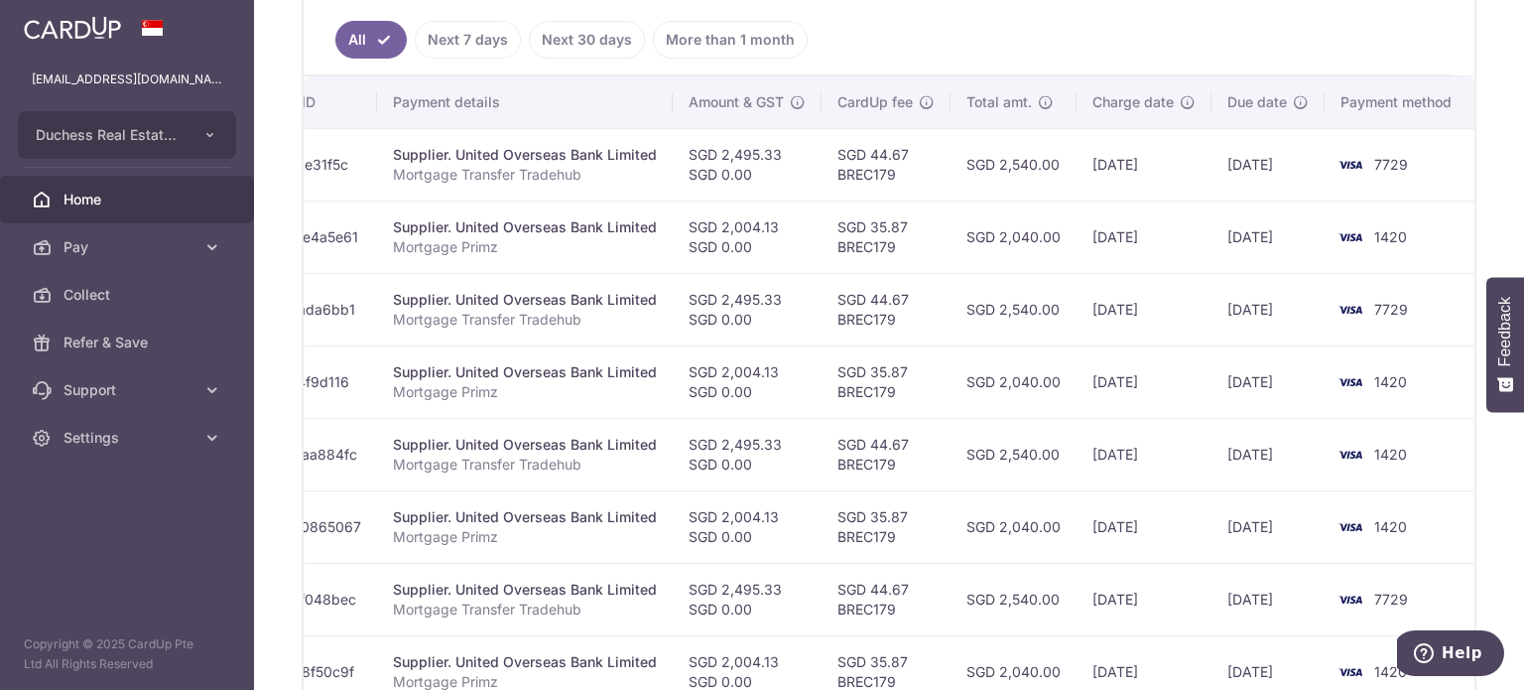
drag, startPoint x: 1104, startPoint y: 248, endPoint x: 1263, endPoint y: 267, distance: 159.9
click at [1280, 262] on tr "Update payment Cancel payment Scheduled for charge txn_b340e4a5e61 Supplier. Un…" at bounding box center [723, 236] width 1504 height 72
click at [1216, 286] on td "[DATE]" at bounding box center [1268, 309] width 113 height 72
drag, startPoint x: 1116, startPoint y: 308, endPoint x: 834, endPoint y: 313, distance: 282.8
click at [834, 313] on tr "Update payment Cancel payment Scheduled for charge txn_d4afada6bb1 Supplier. Un…" at bounding box center [723, 309] width 1504 height 72
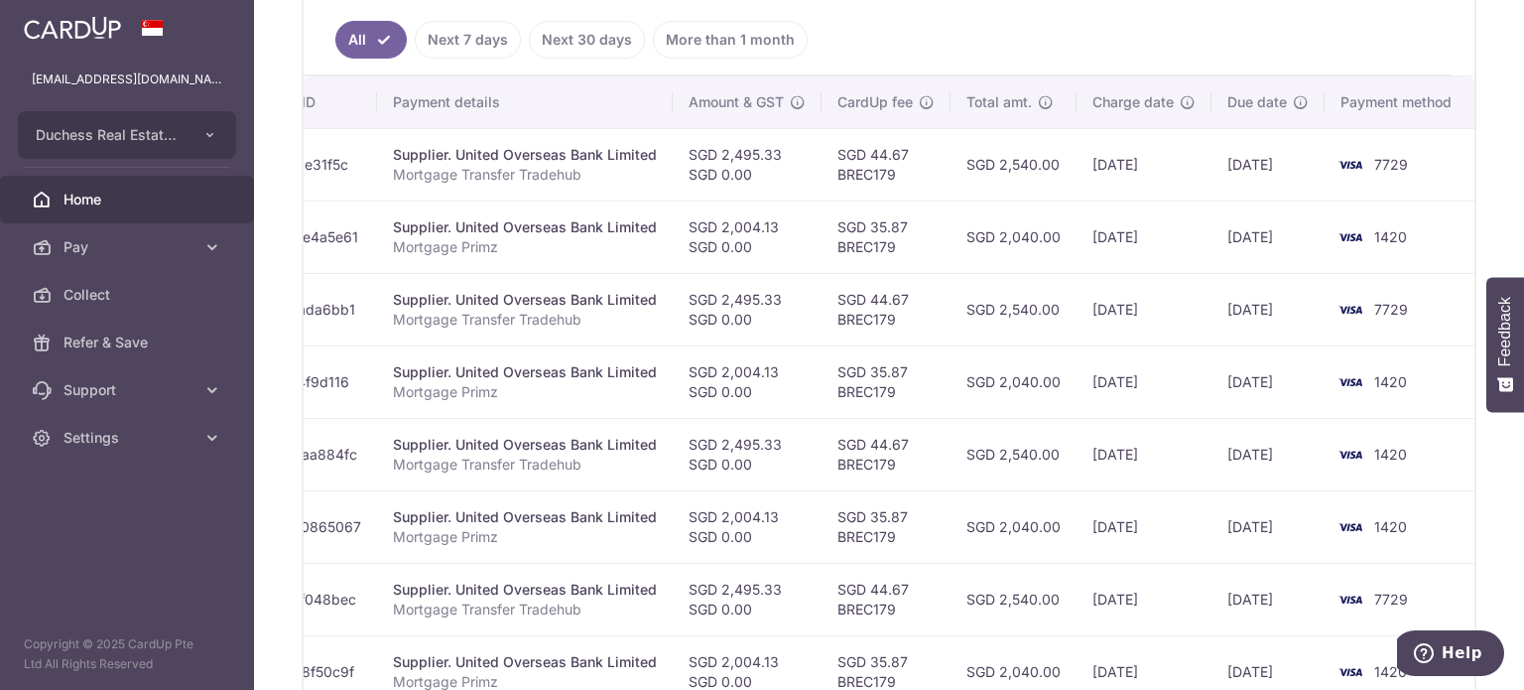
click at [707, 321] on td "SGD 2,495.33 SGD 0.00" at bounding box center [747, 309] width 149 height 72
click at [472, 324] on p "Mortgage Transfer Tradehub" at bounding box center [525, 320] width 264 height 20
click at [484, 312] on p "Mortgage Transfer Tradehub" at bounding box center [525, 320] width 264 height 20
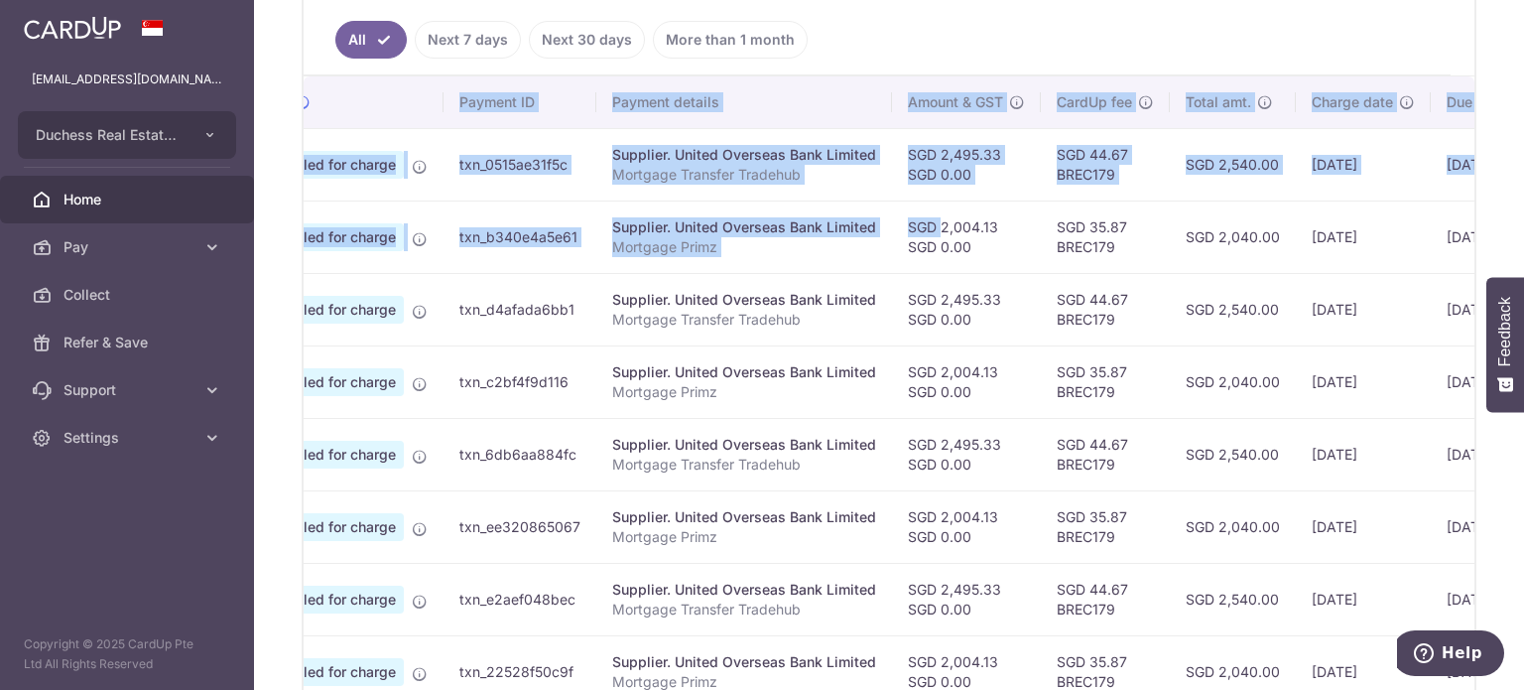
scroll to position [0, 0]
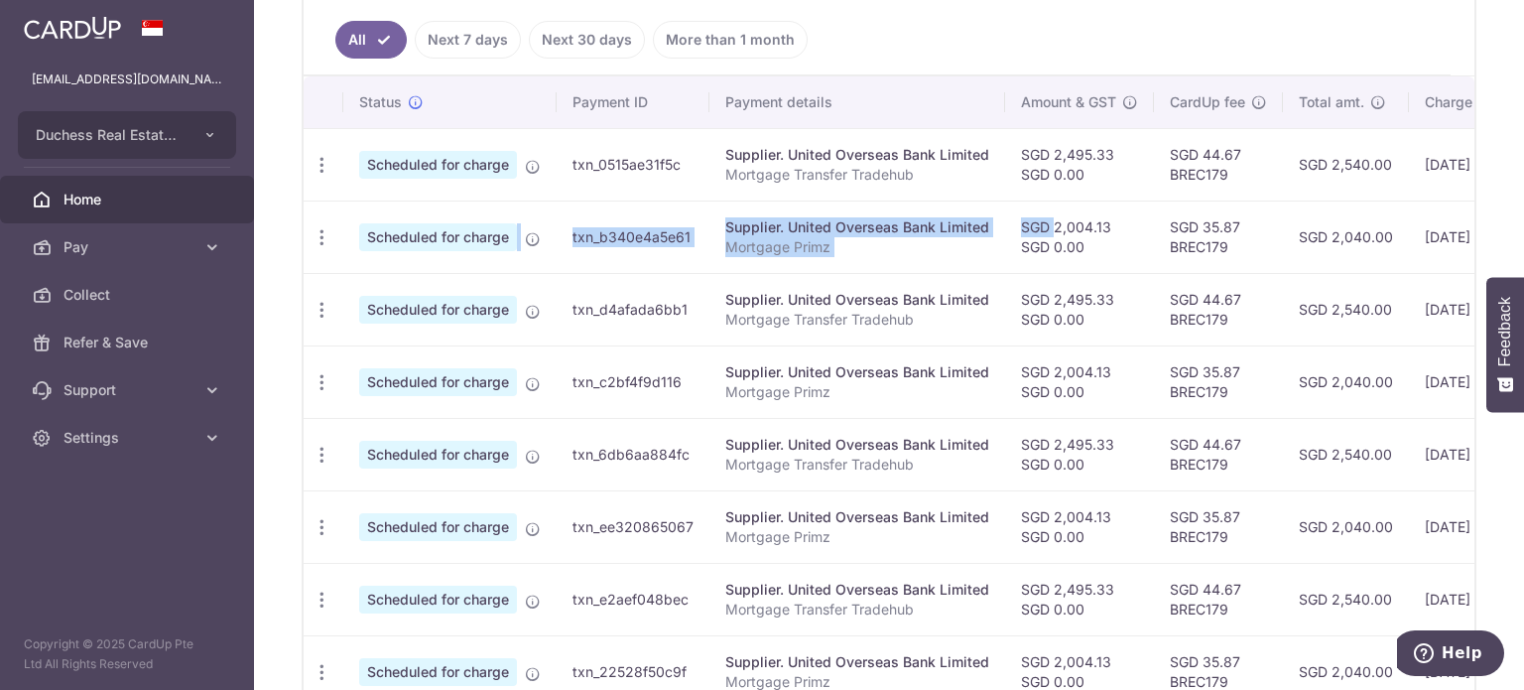
drag, startPoint x: 696, startPoint y: 233, endPoint x: 504, endPoint y: 239, distance: 191.6
click at [511, 233] on tr "Update payment Cancel payment Scheduled for charge txn_b340e4a5e61 Supplier. Un…" at bounding box center [1056, 236] width 1504 height 72
click at [326, 176] on icon "button" at bounding box center [322, 165] width 21 height 21
click at [391, 287] on span "Update payment" at bounding box center [427, 292] width 135 height 24
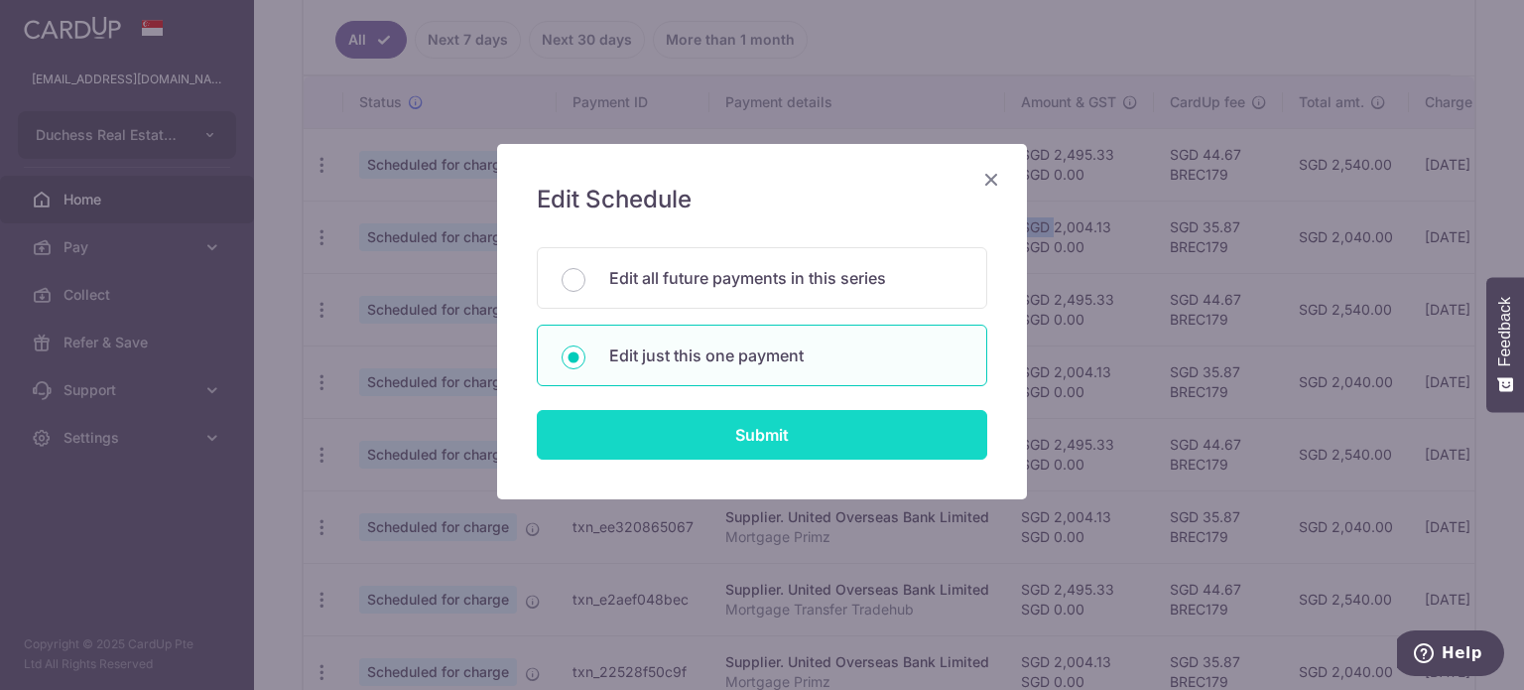
click at [647, 421] on input "Submit" at bounding box center [762, 435] width 450 height 50
type input "2,004.13"
radio input "true"
type input "Mortgage Primz"
type input "Primz"
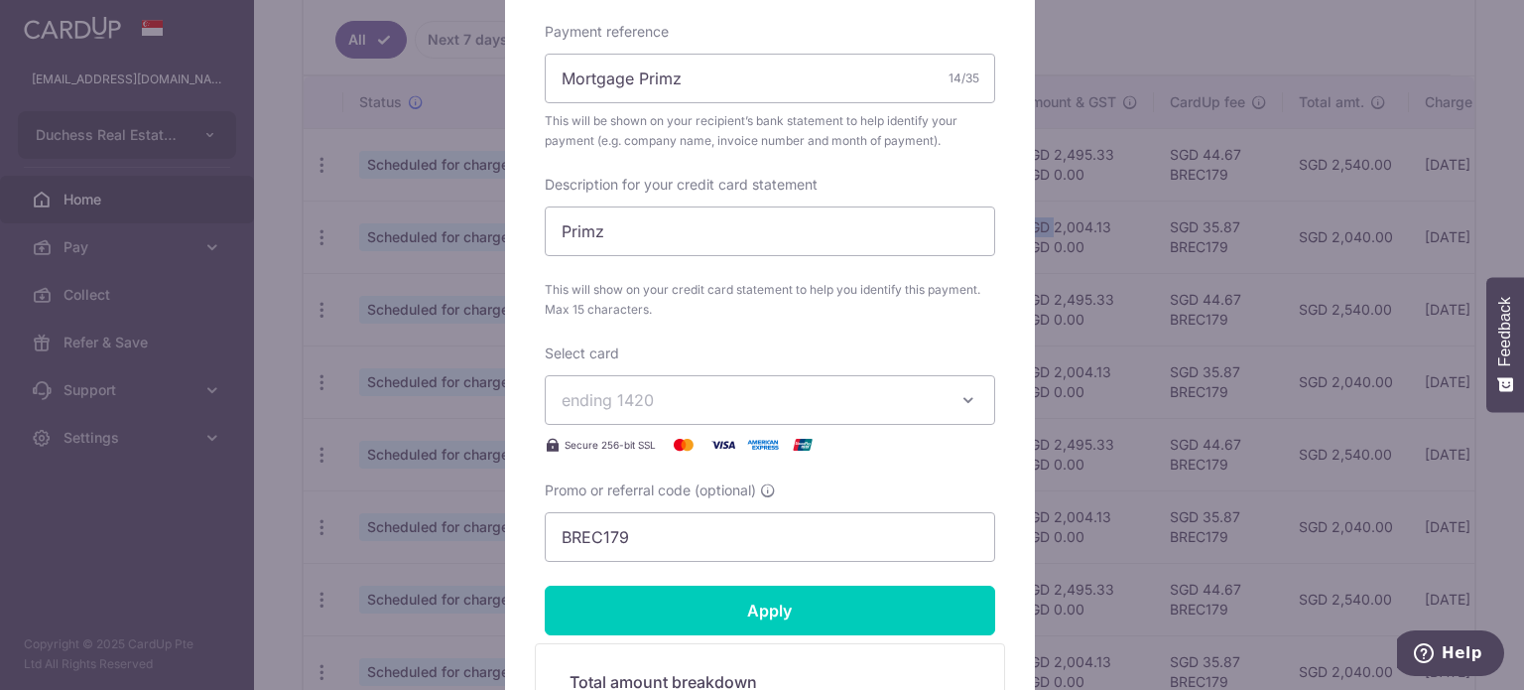
scroll to position [794, 0]
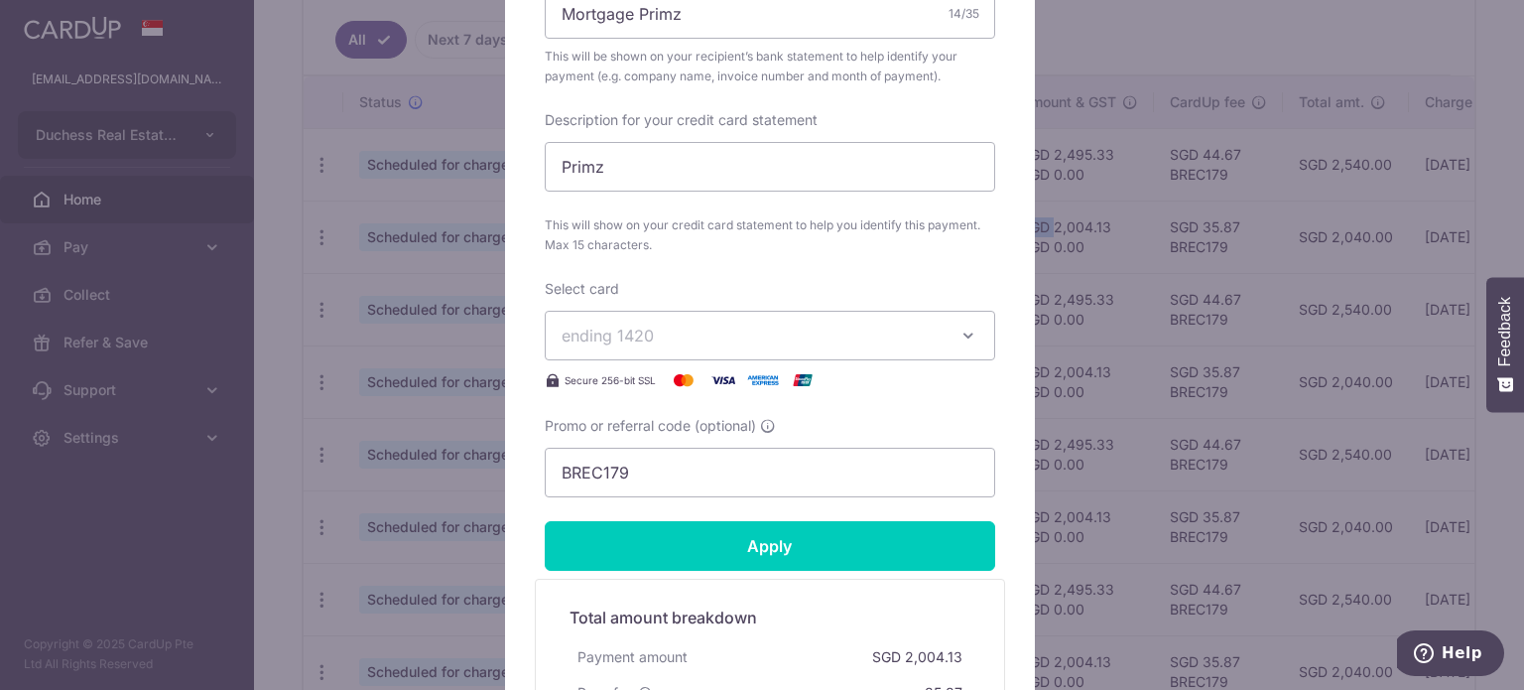
click at [679, 345] on span "ending 1420" at bounding box center [752, 335] width 381 height 24
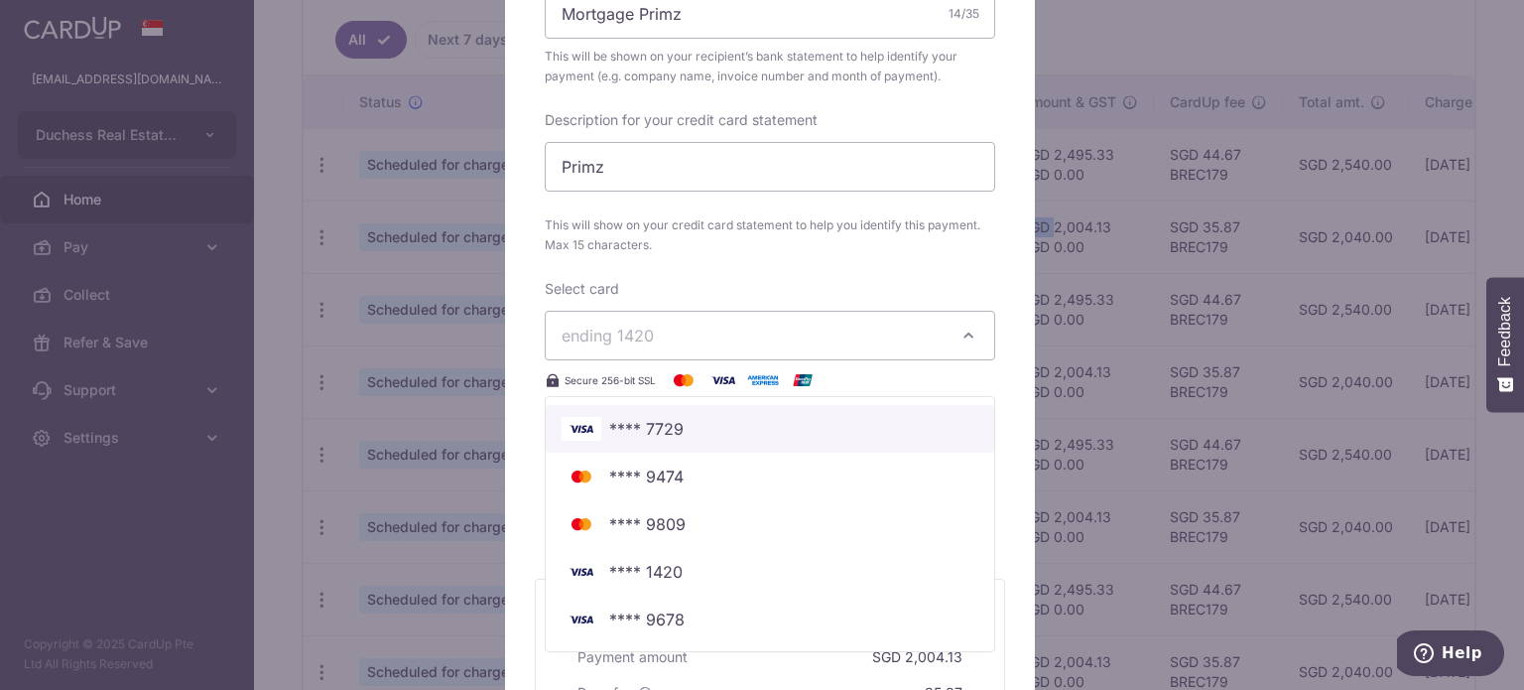
click at [655, 427] on span "**** 7729" at bounding box center [646, 429] width 74 height 24
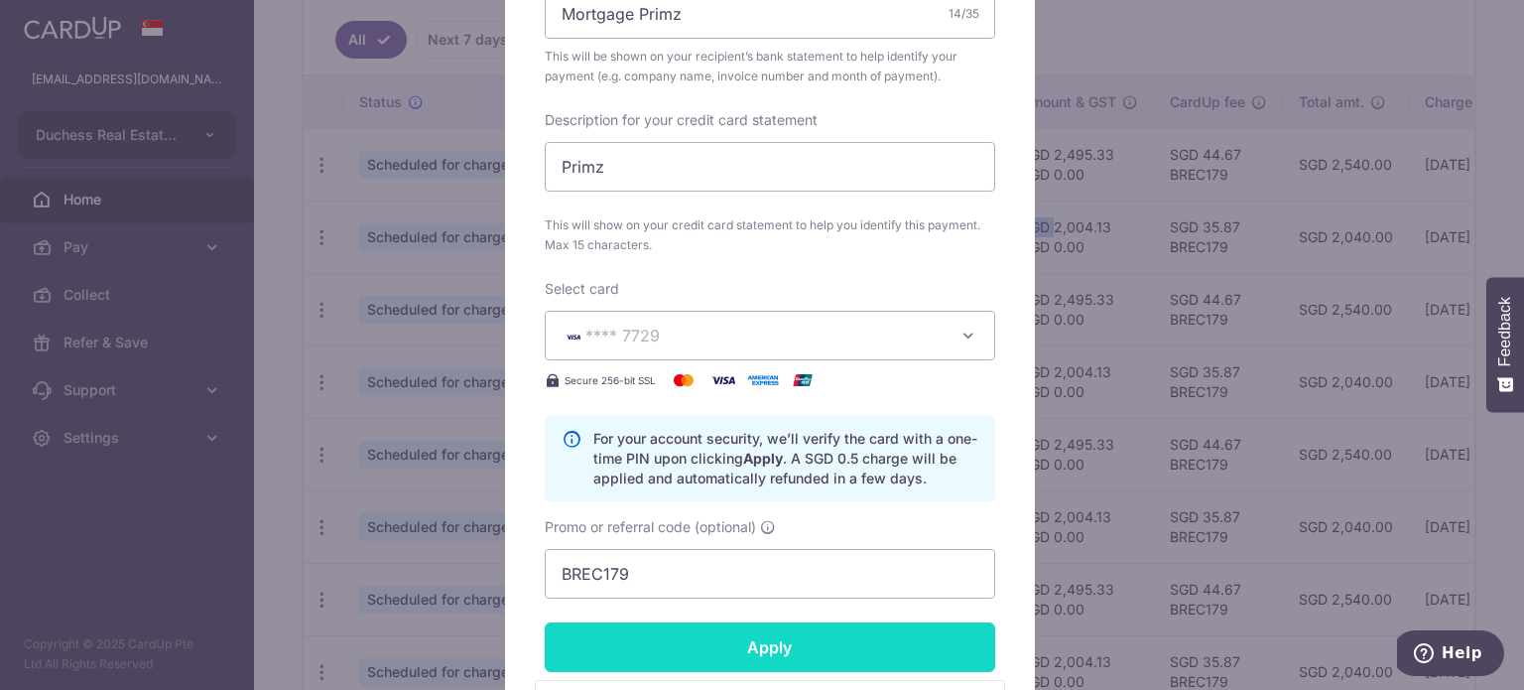
click at [773, 634] on input "Apply" at bounding box center [770, 647] width 450 height 50
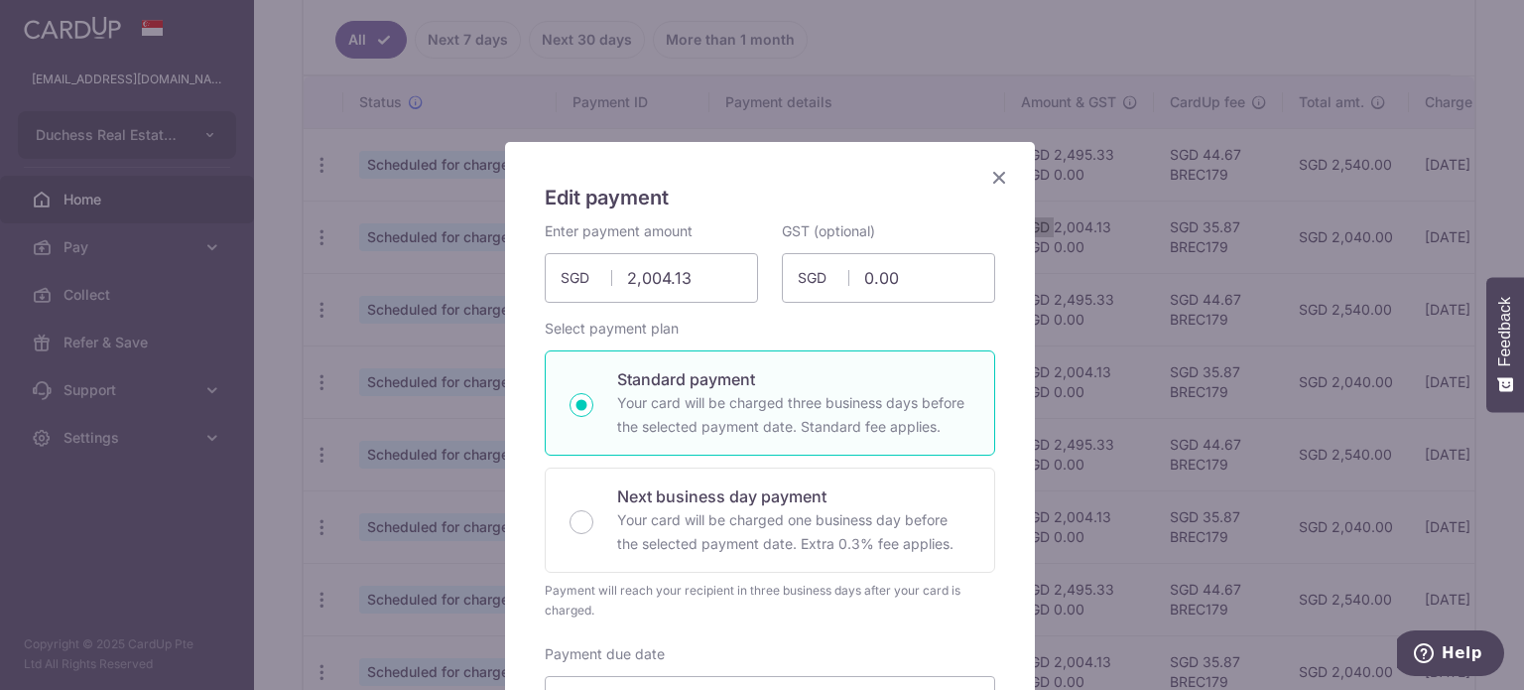
scroll to position [0, 0]
click at [987, 172] on icon "Close" at bounding box center [999, 179] width 24 height 25
type input "Successfully Applied"
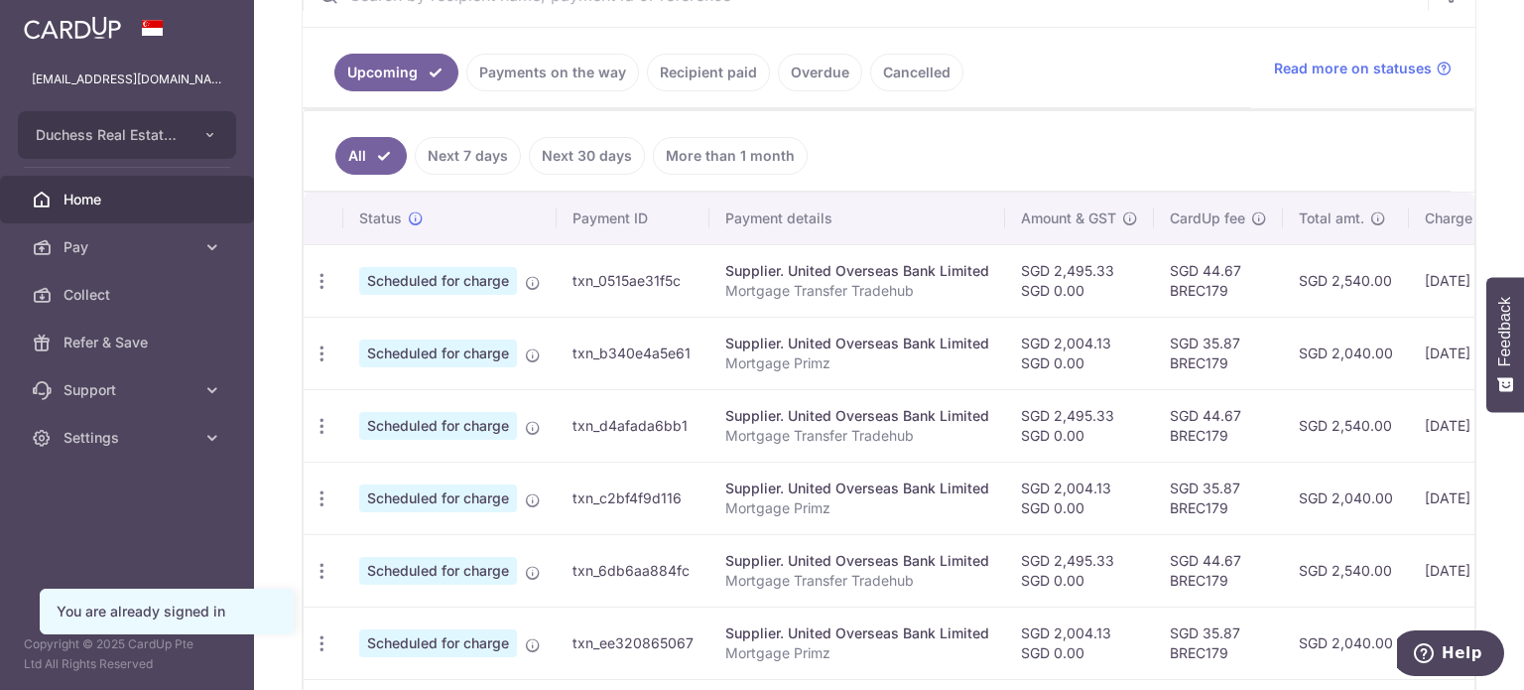
drag, startPoint x: 0, startPoint y: 0, endPoint x: 1053, endPoint y: 351, distance: 1109.9
click at [1053, 351] on tr "Update payment Cancel payment Scheduled for charge txn_b340e4a5e61 Supplier. Un…" at bounding box center [1056, 353] width 1504 height 72
click at [802, 408] on div "Supplier. United Overseas Bank Limited" at bounding box center [857, 416] width 264 height 20
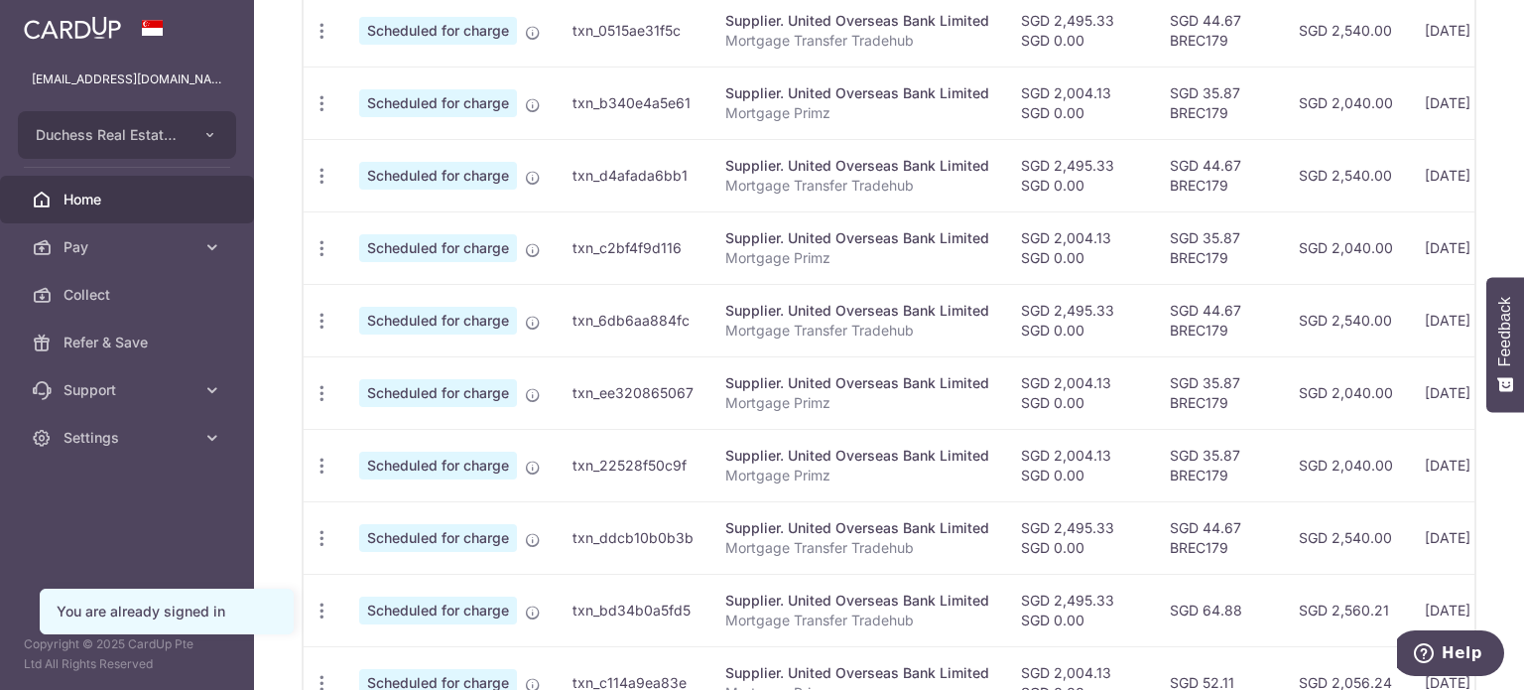
scroll to position [718, 0]
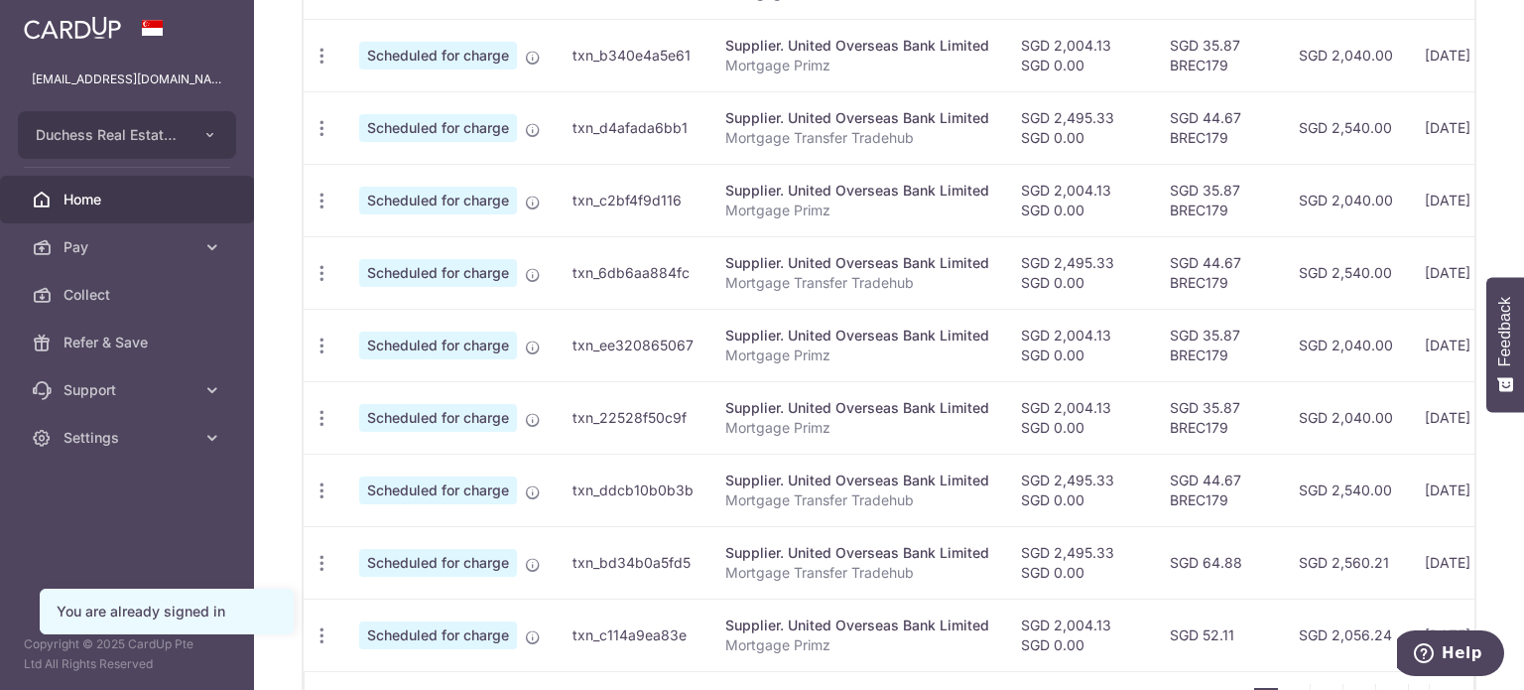
drag, startPoint x: 818, startPoint y: 547, endPoint x: 1090, endPoint y: 567, distance: 272.6
click at [1095, 567] on tr "Update payment Cancel payment Scheduled for charge txn_bd34b0a5fd5 Supplier. Un…" at bounding box center [1056, 562] width 1504 height 72
click at [828, 598] on td "Supplier. United Overseas Bank Limited Mortgage Primz" at bounding box center [857, 634] width 296 height 72
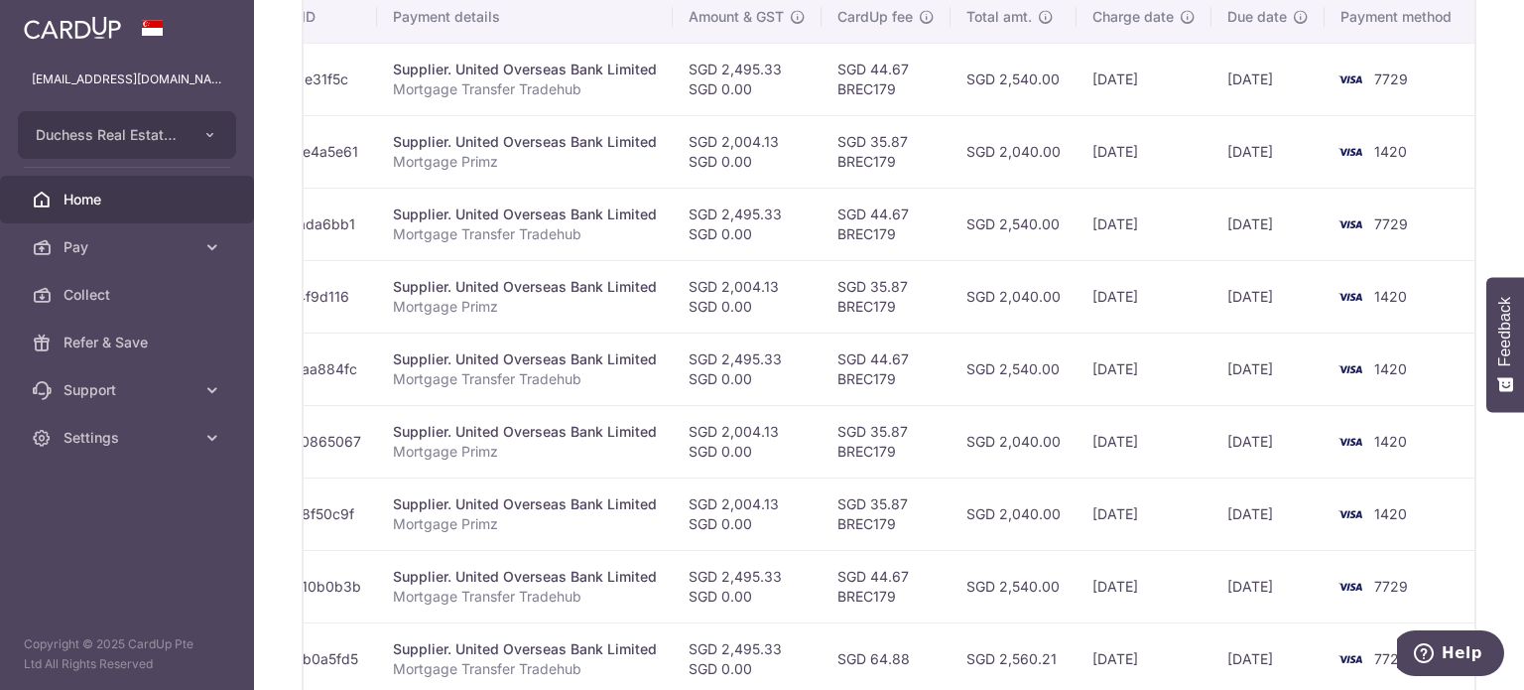
scroll to position [619, 0]
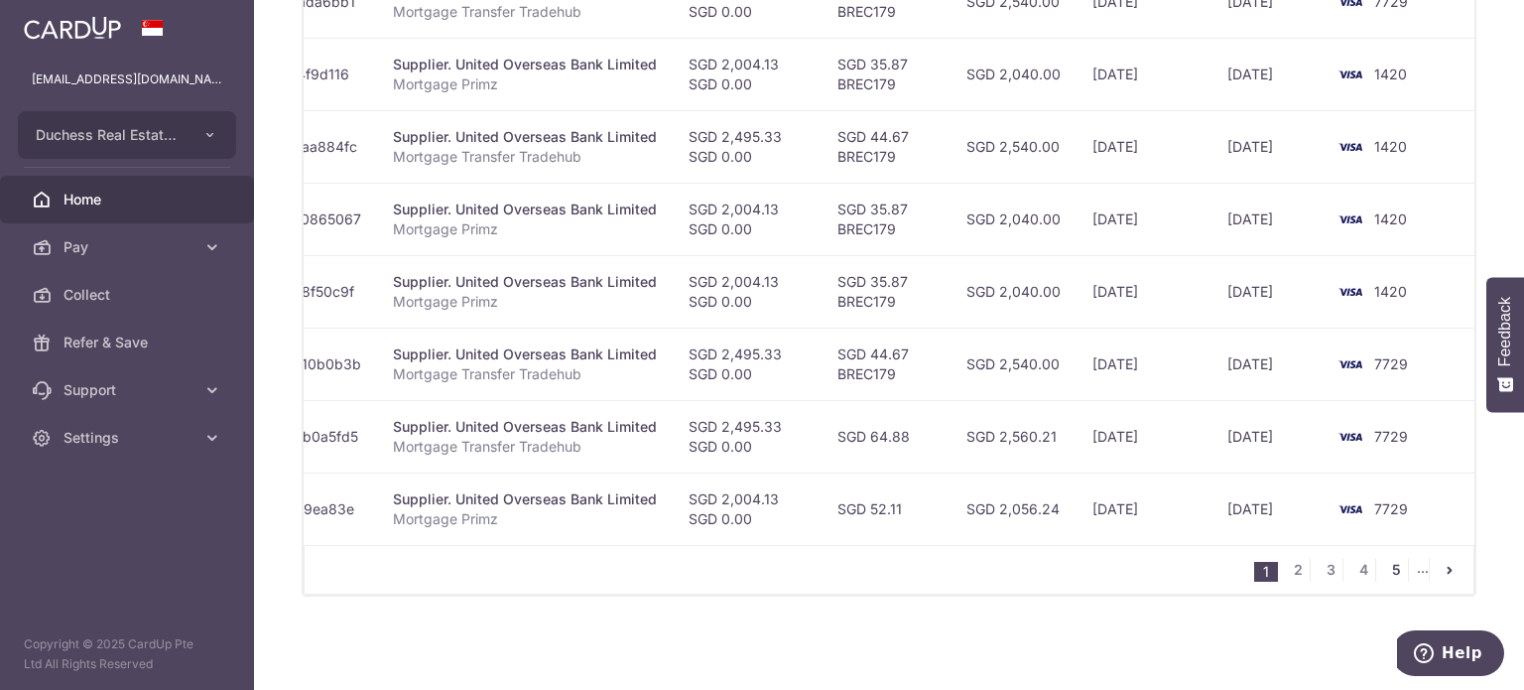
click at [1385, 575] on link "5" at bounding box center [1396, 570] width 24 height 24
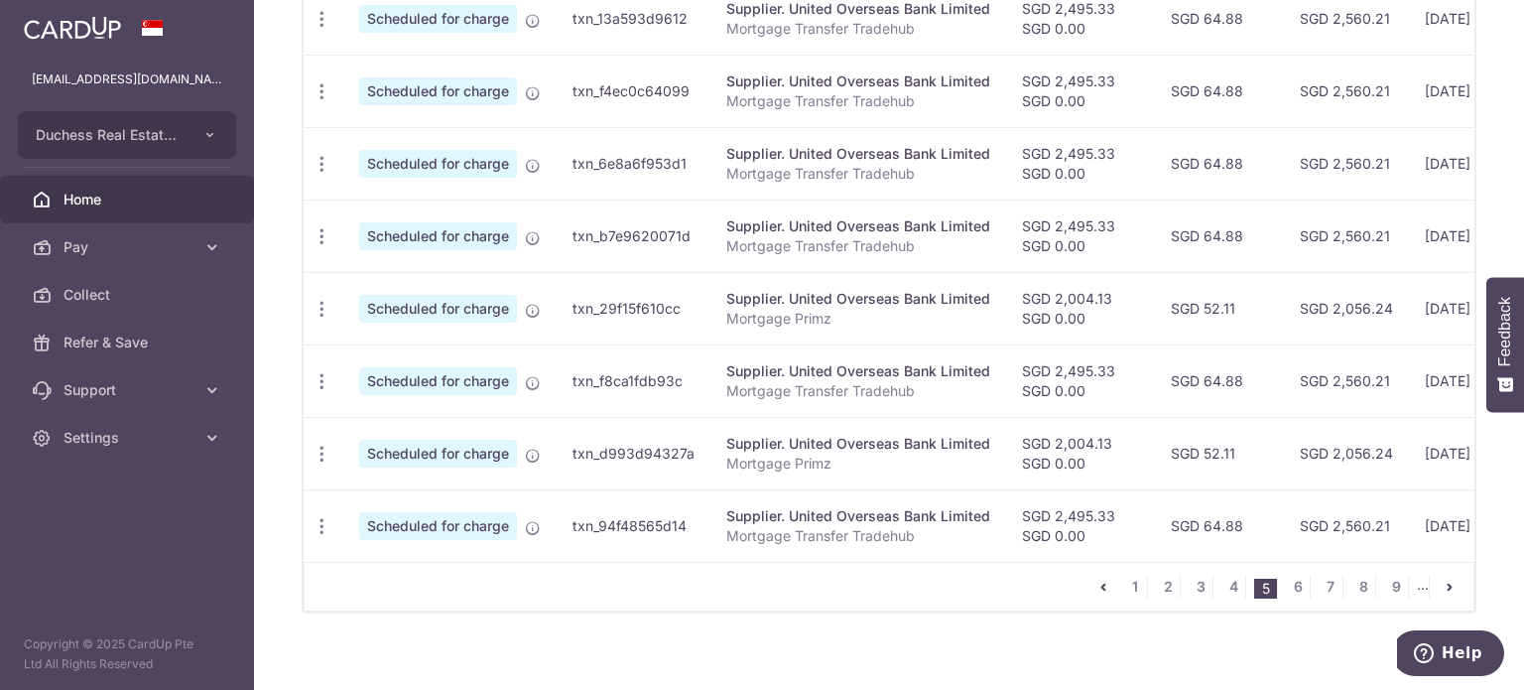
scroll to position [849, 0]
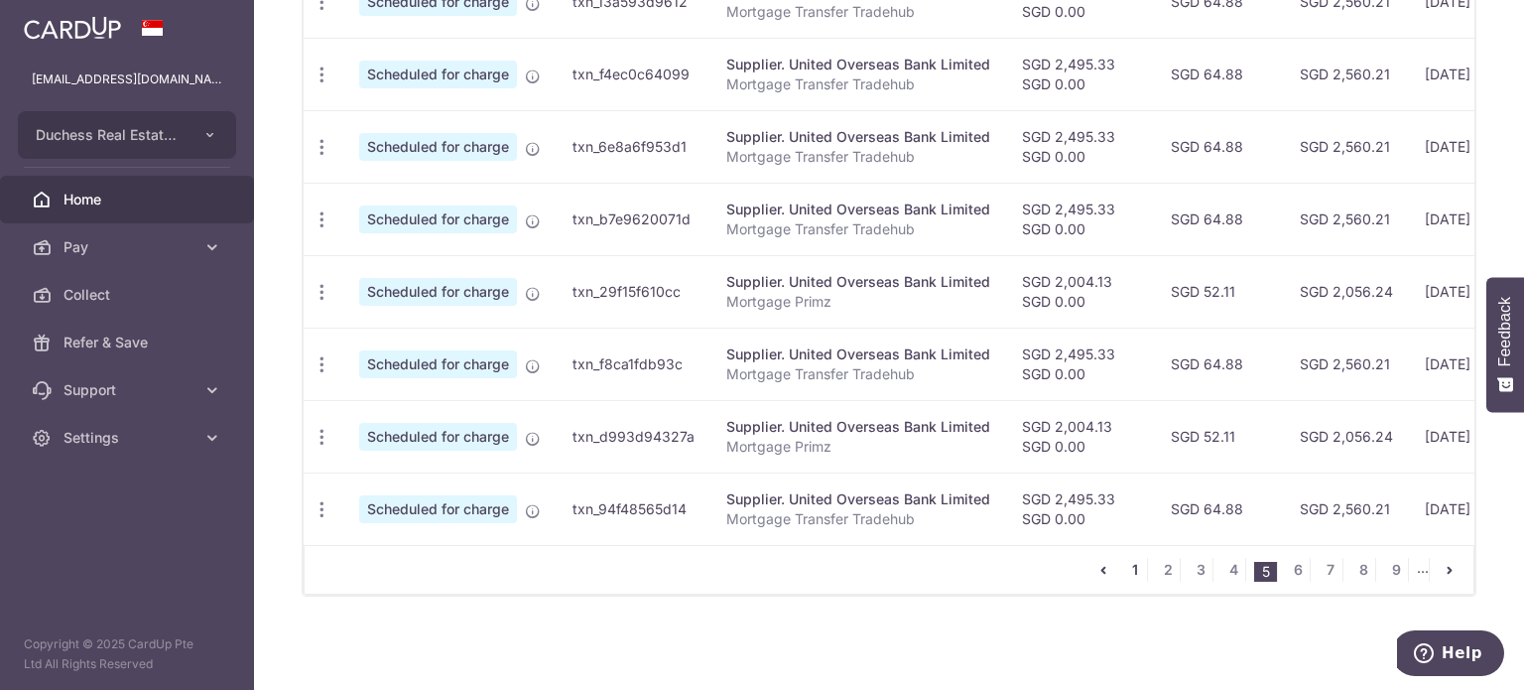
click at [1131, 561] on link "1" at bounding box center [1135, 570] width 24 height 24
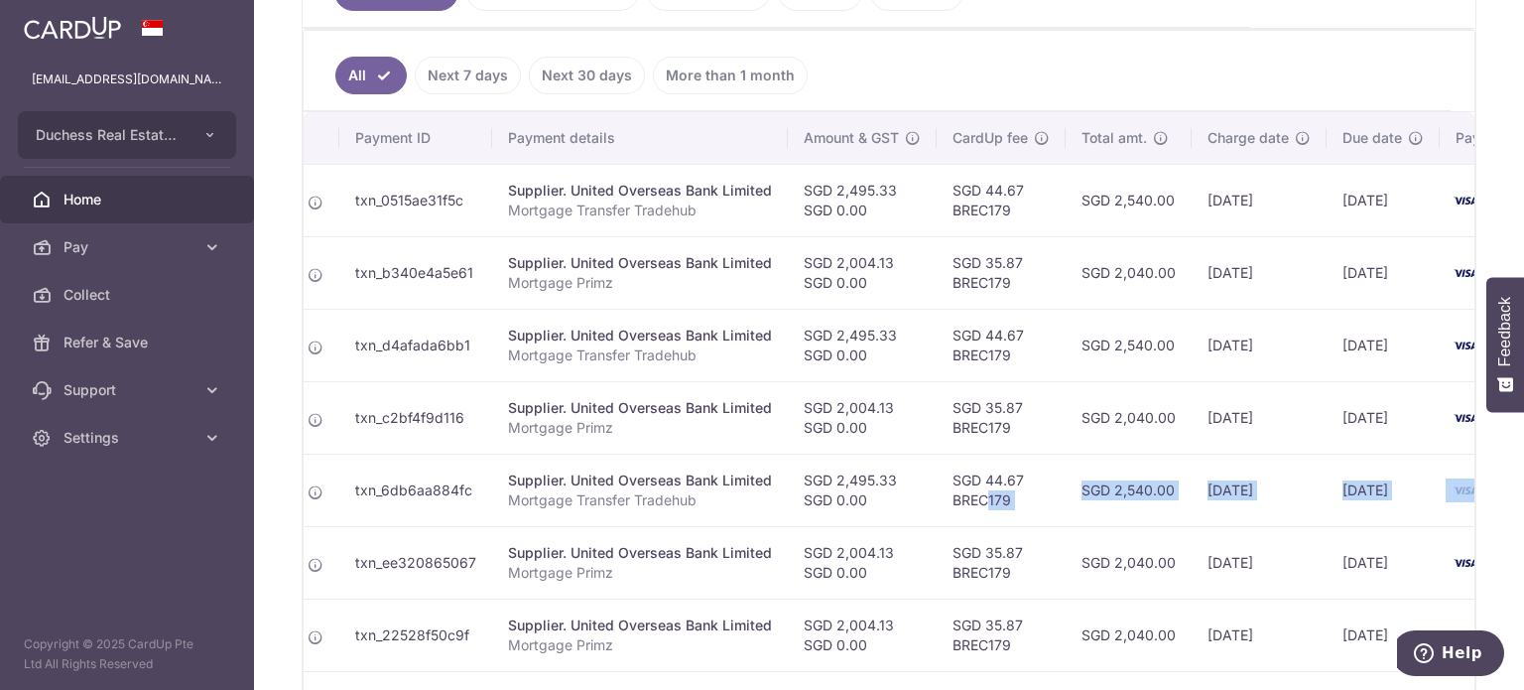
scroll to position [0, 332]
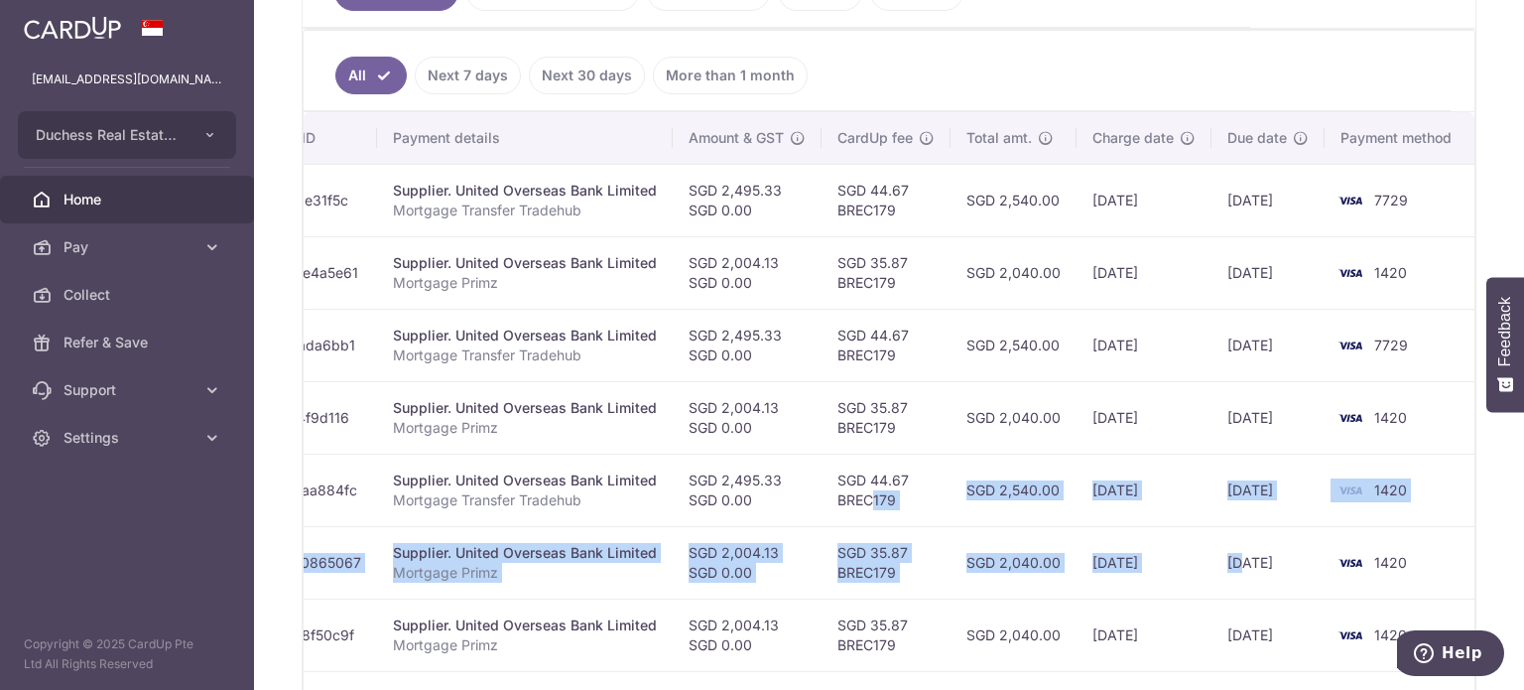
drag, startPoint x: 1207, startPoint y: 513, endPoint x: 1238, endPoint y: 536, distance: 39.1
click at [1240, 537] on tbody "Update payment Cancel payment Scheduled for charge txn_0515ae31f5c Supplier. Un…" at bounding box center [723, 526] width 1504 height 724
click at [1103, 535] on td "[DATE]" at bounding box center [1144, 562] width 135 height 72
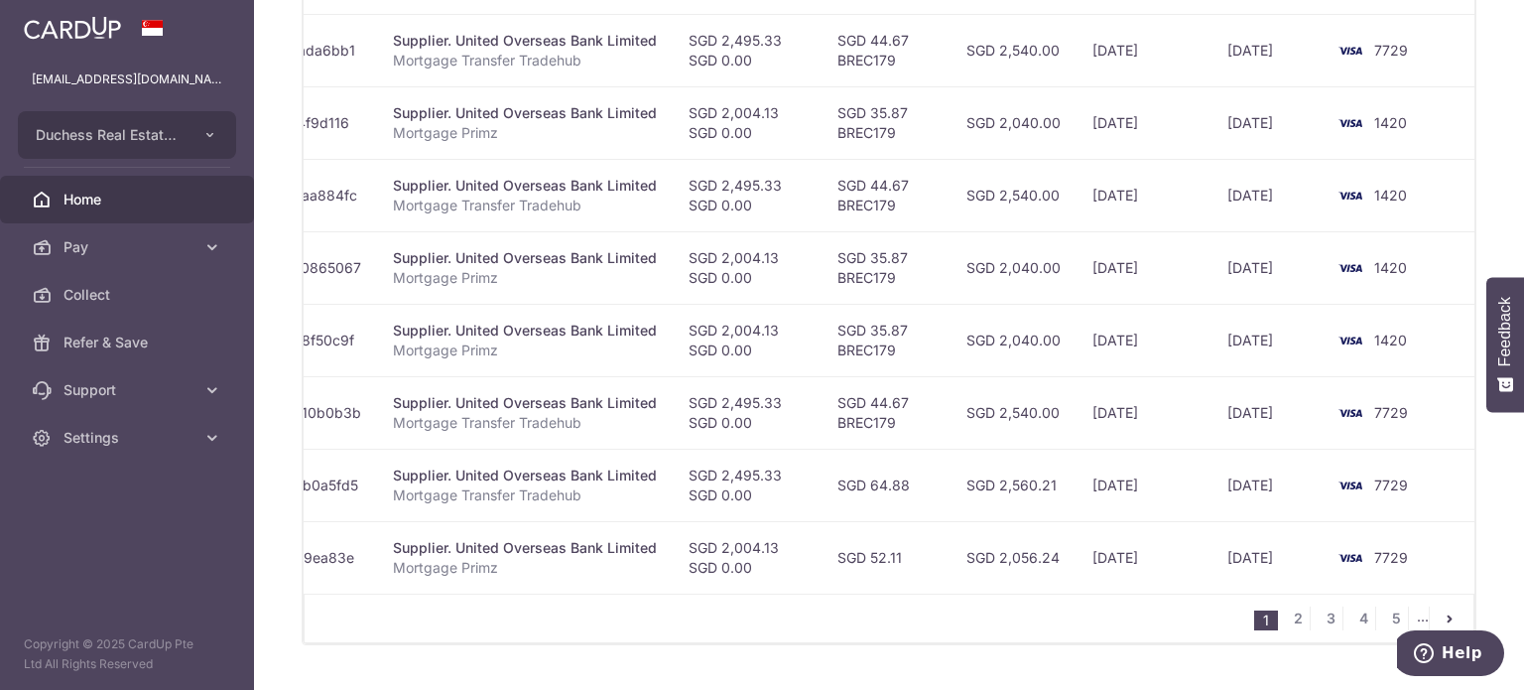
scroll to position [799, 0]
click at [1385, 611] on link "5" at bounding box center [1396, 615] width 24 height 24
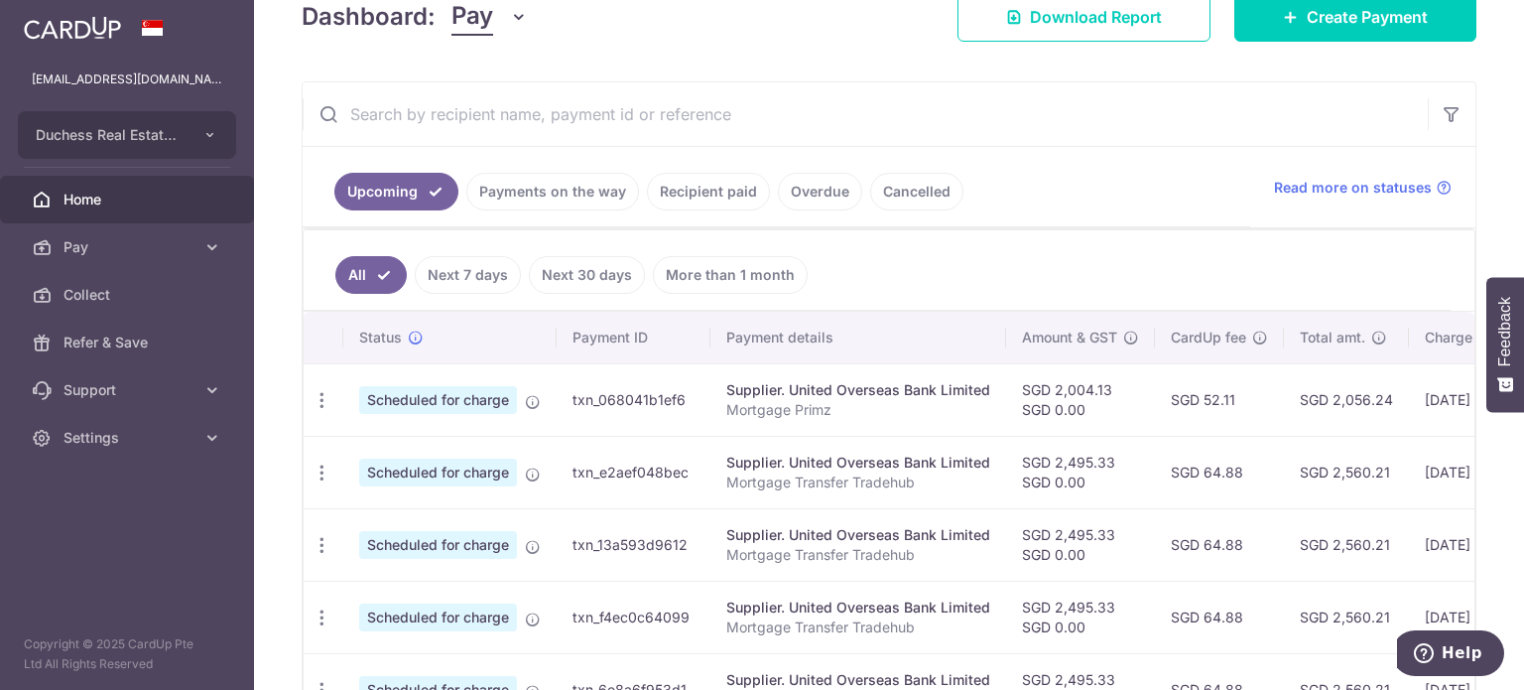
scroll to position [303, 0]
click at [322, 410] on icon "button" at bounding box center [322, 399] width 21 height 21
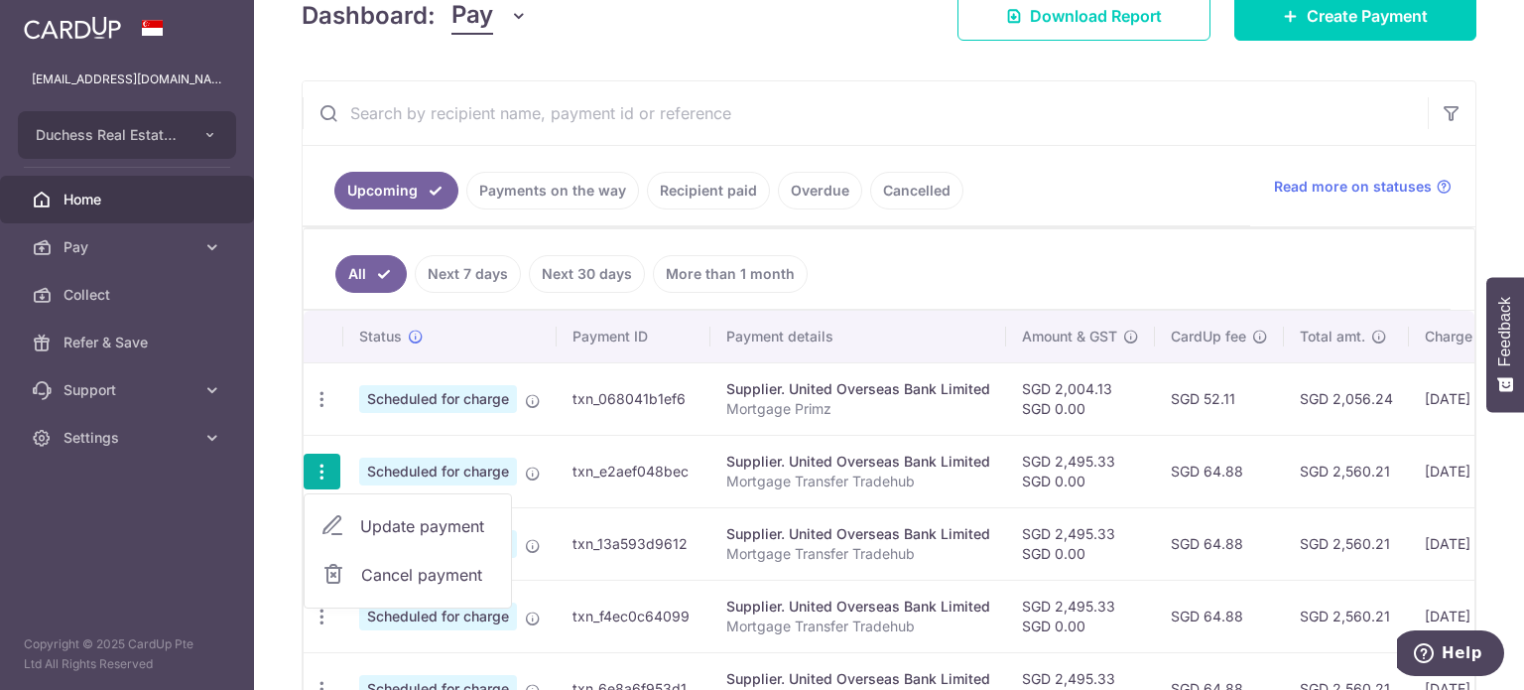
click at [378, 518] on span "Update payment" at bounding box center [427, 526] width 135 height 24
radio input "true"
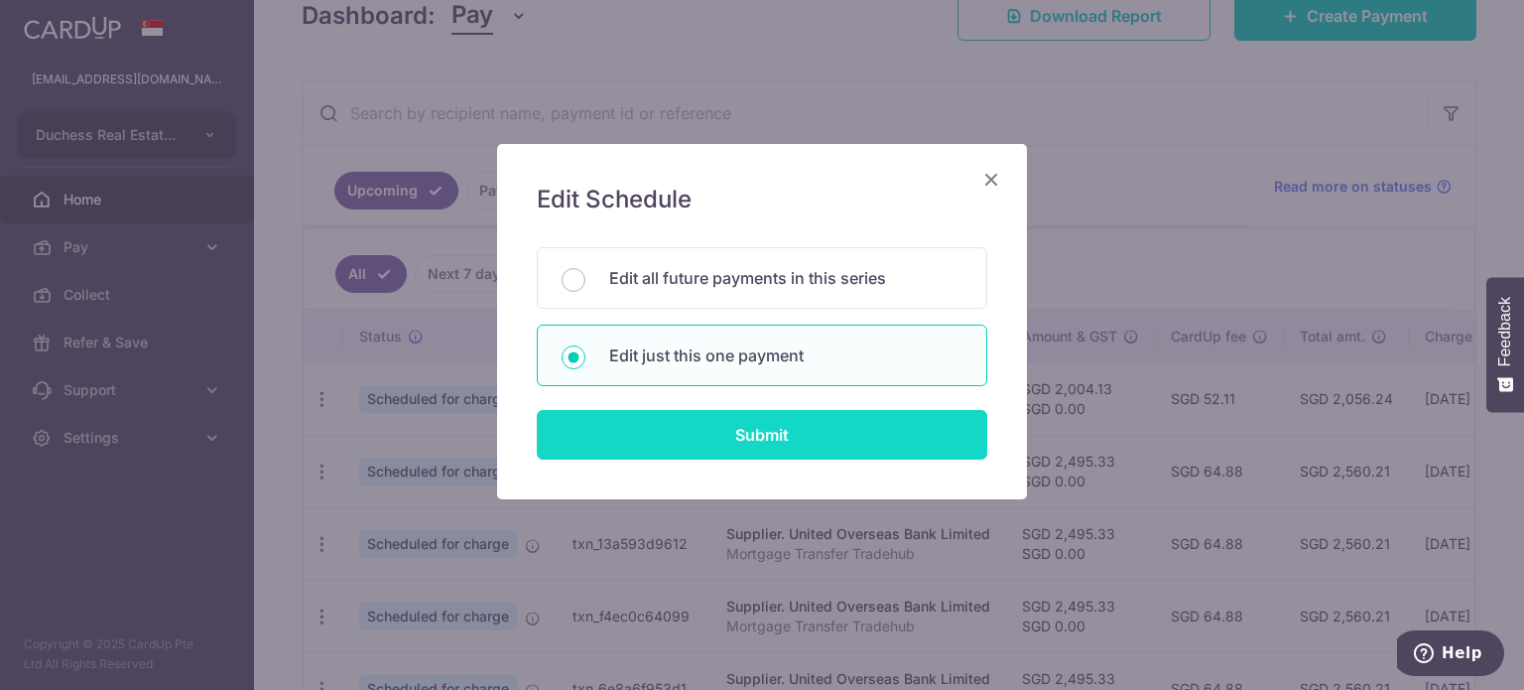
click at [732, 436] on input "Submit" at bounding box center [762, 435] width 450 height 50
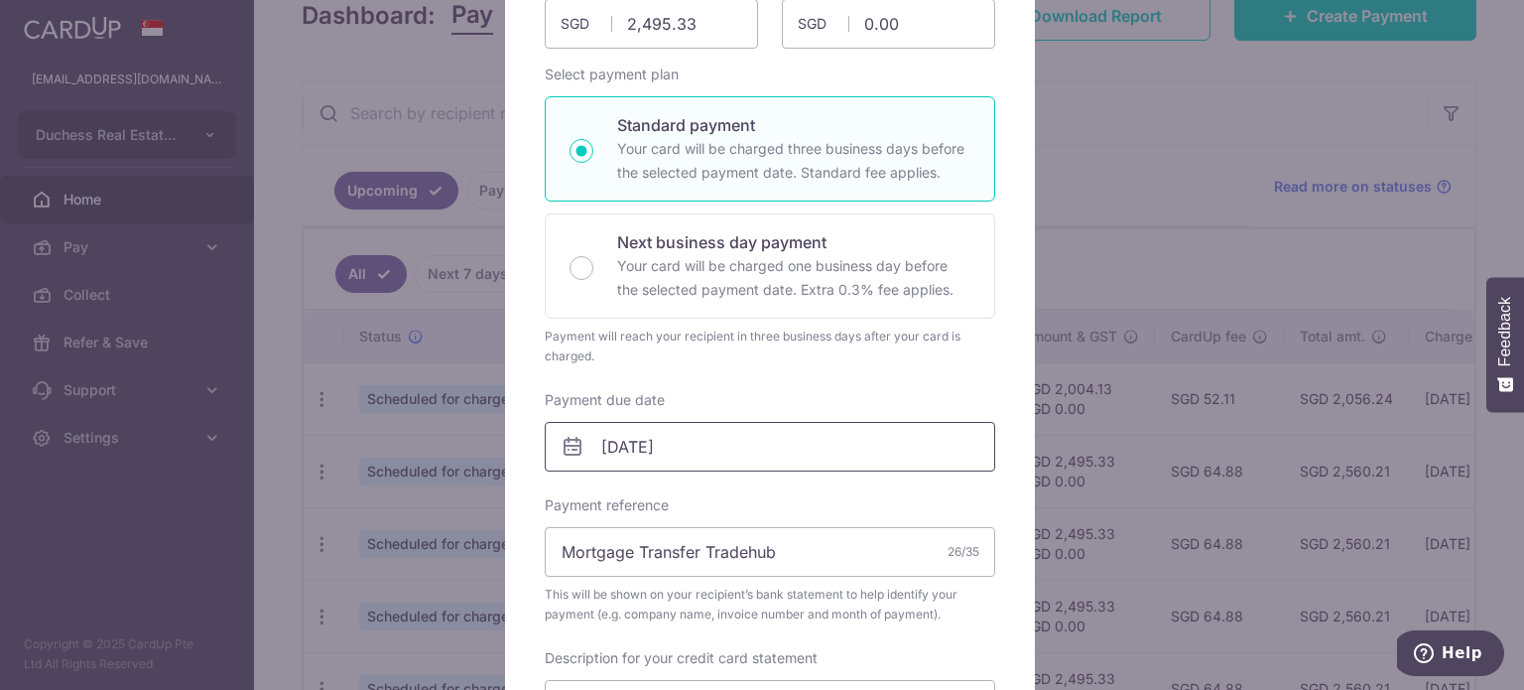
scroll to position [298, 0]
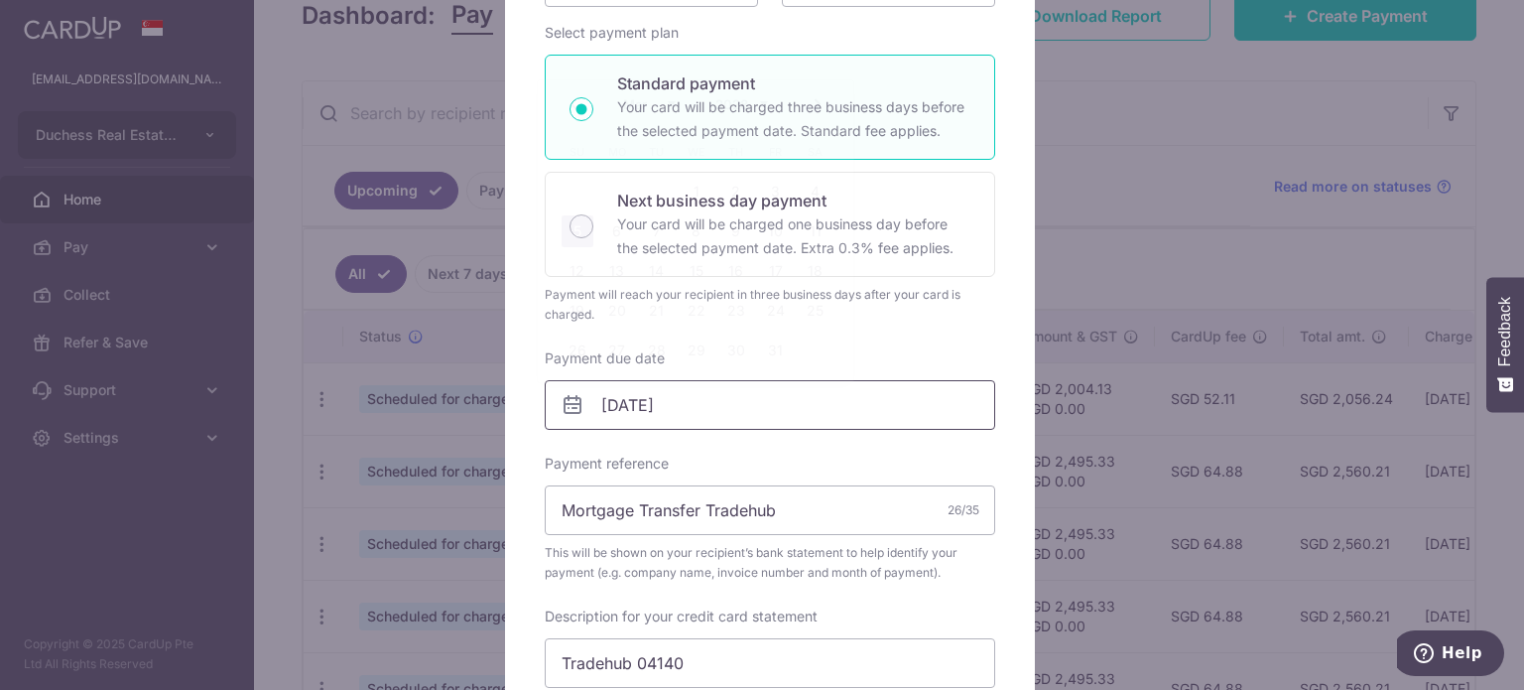
click at [702, 408] on input "05/03/2028" at bounding box center [770, 405] width 450 height 50
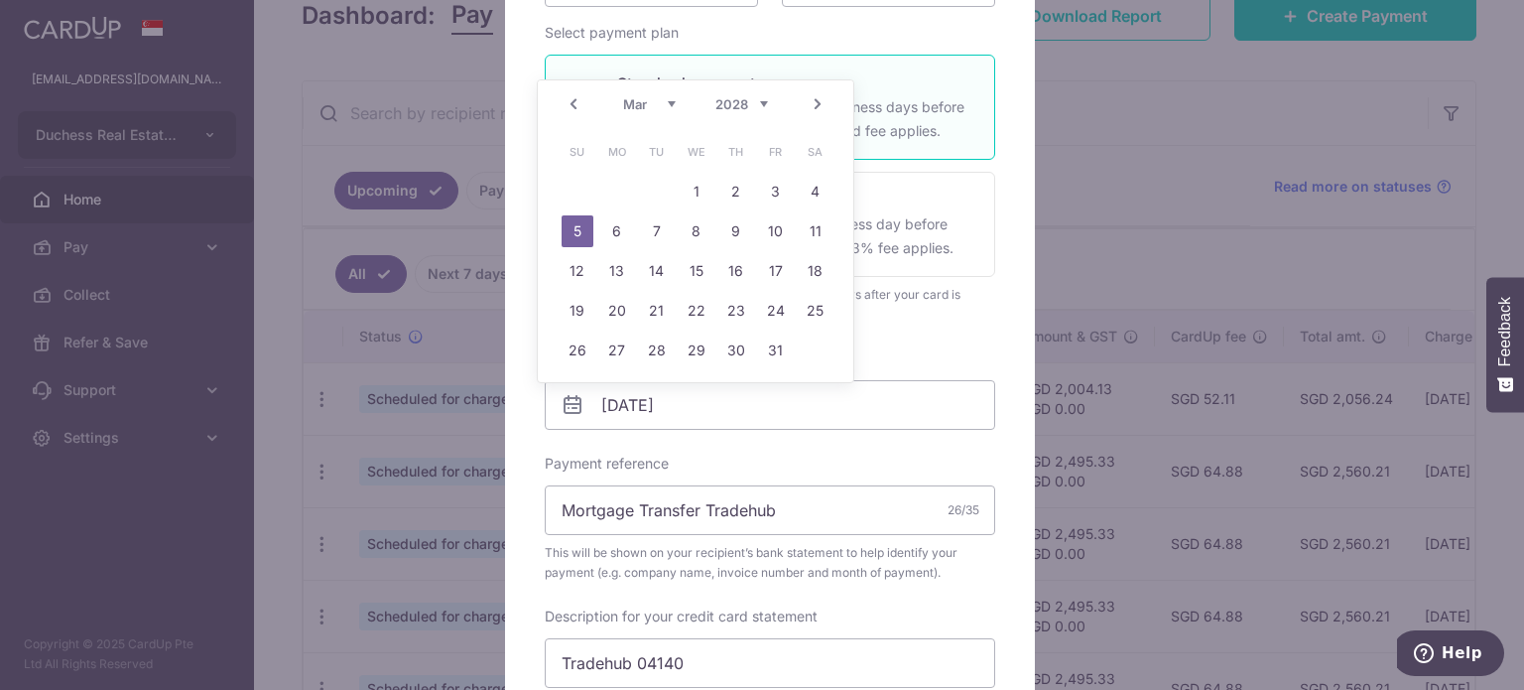
click at [717, 98] on select "2025 2026 2027 2028 2029 2030 2031 2032 2033 2034 2035" at bounding box center [741, 104] width 53 height 16
click at [624, 89] on div "Prev Next Sep Oct Nov Dec 2025 2026 2027 2028 2029 2030 2031 2032 2033 2034 2035" at bounding box center [696, 104] width 316 height 48
click at [655, 237] on link "9" at bounding box center [657, 231] width 32 height 32
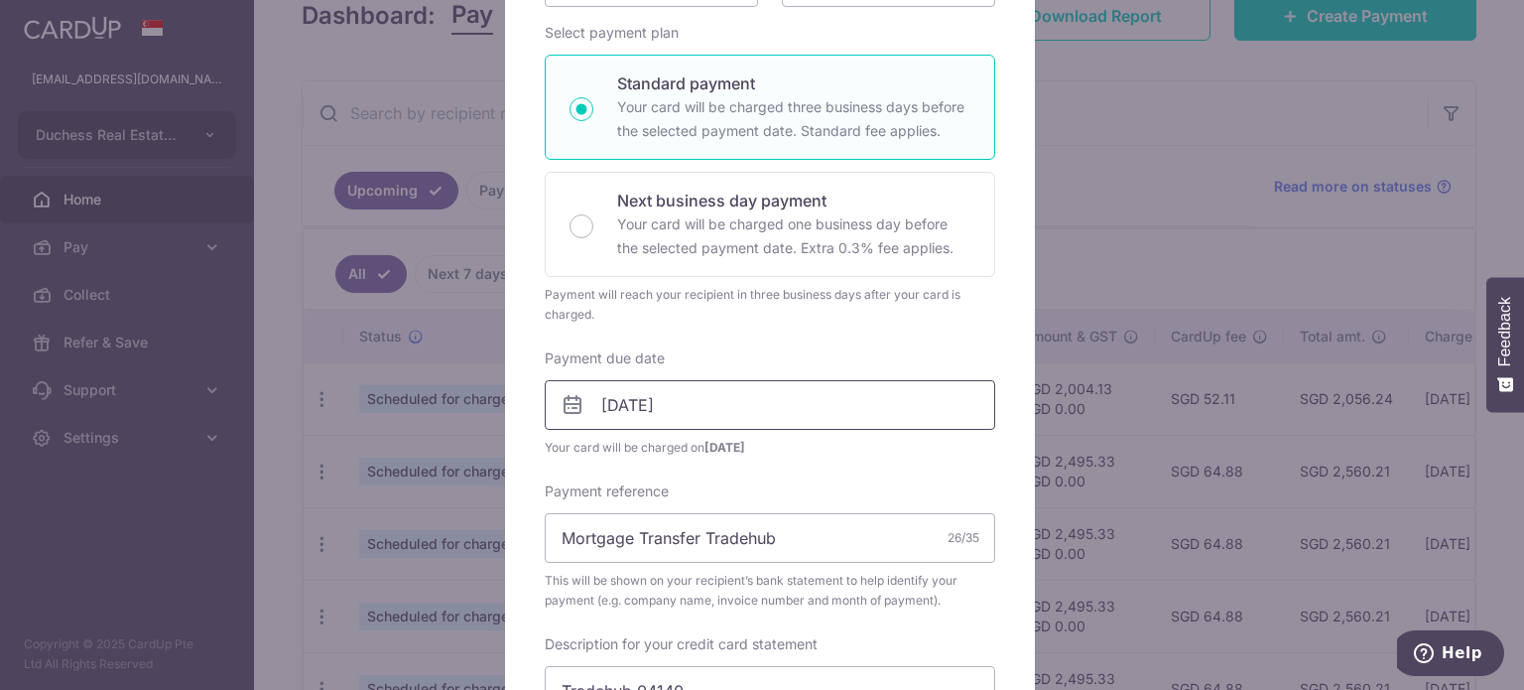
click at [660, 405] on input "[DATE]" at bounding box center [770, 405] width 450 height 50
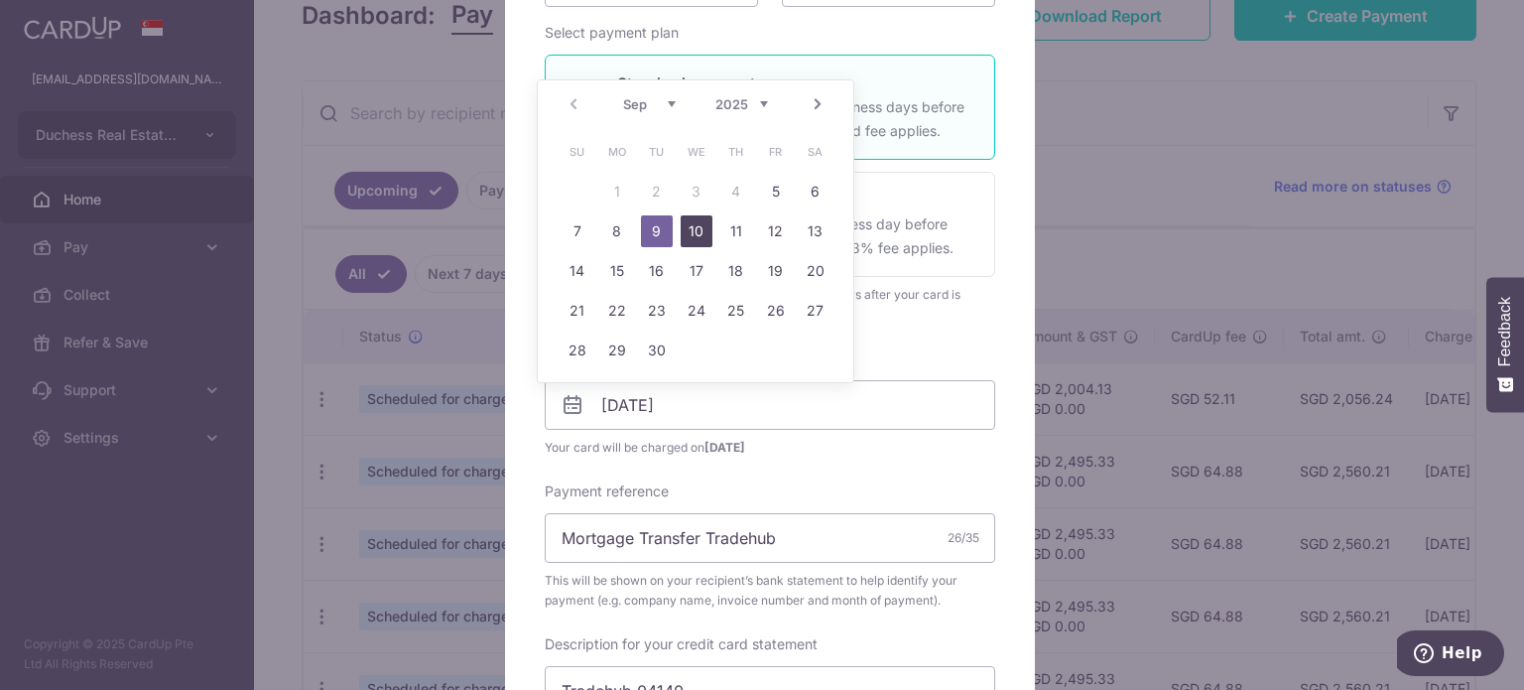
click at [698, 233] on link "10" at bounding box center [697, 231] width 32 height 32
type input "[DATE]"
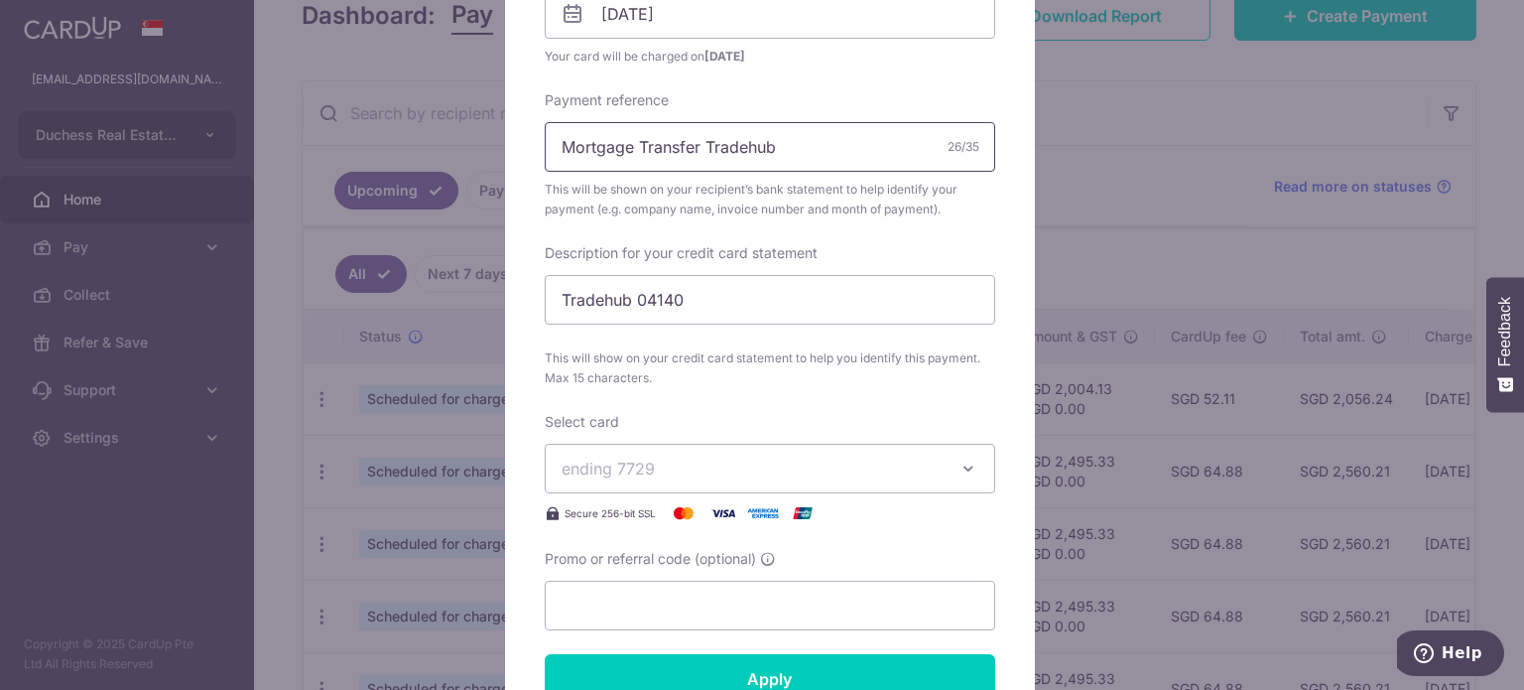
scroll to position [695, 0]
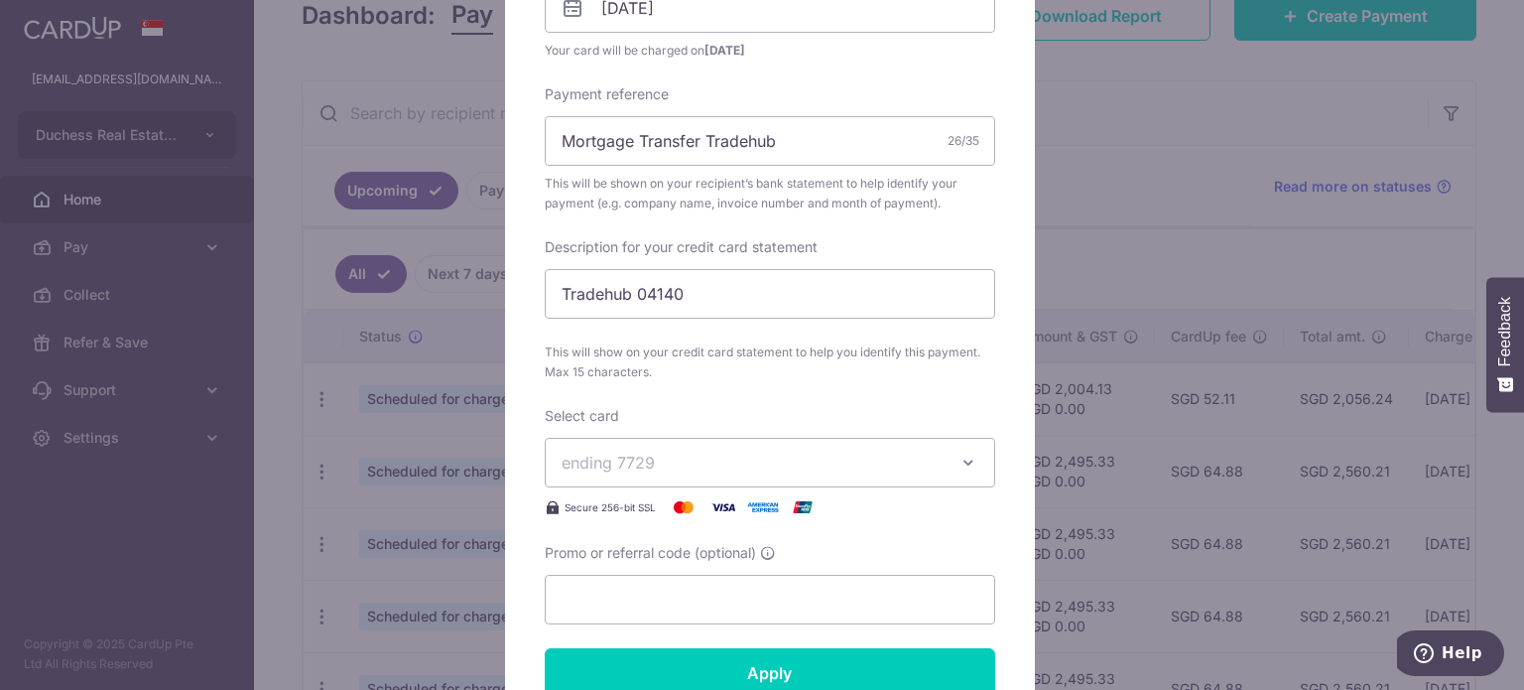
click at [719, 467] on span "ending 7729" at bounding box center [752, 462] width 381 height 24
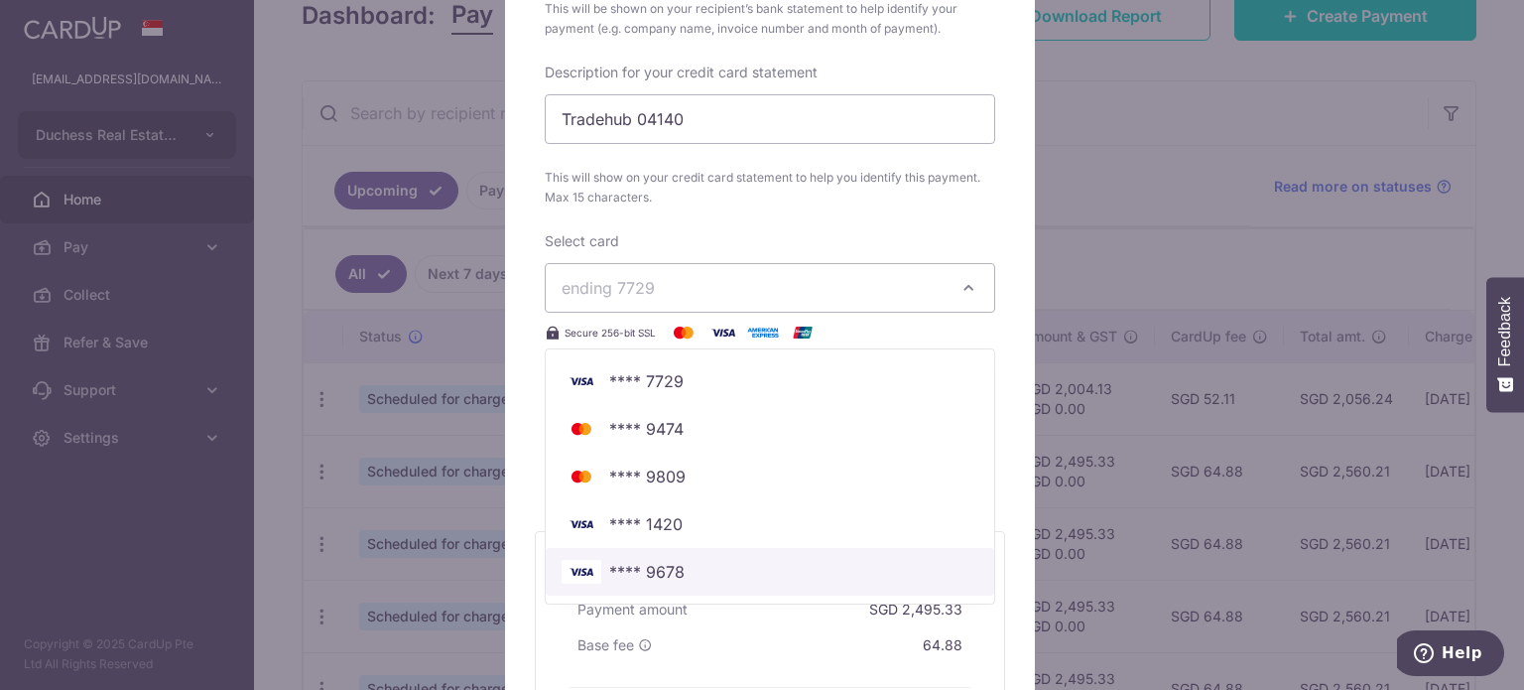
scroll to position [893, 0]
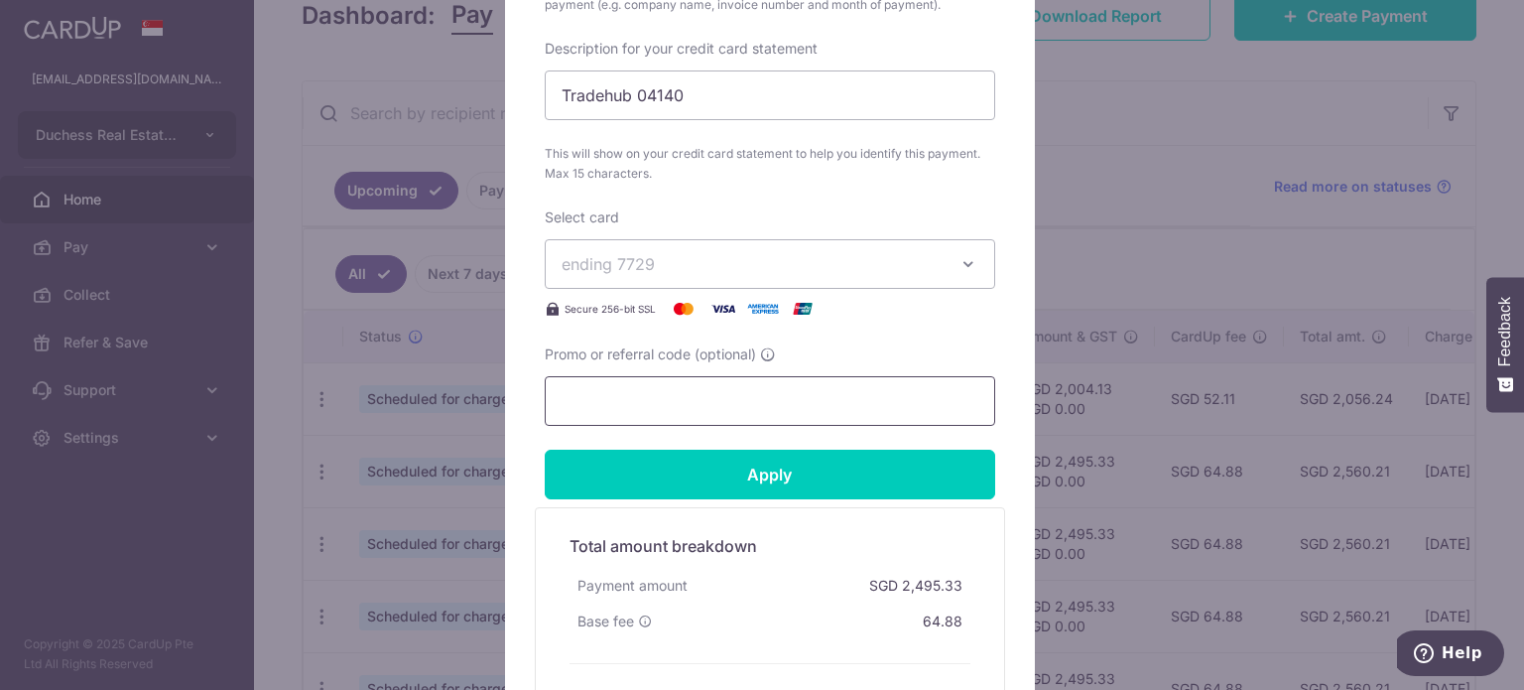
click at [661, 384] on input "Promo or referral code (optional)" at bounding box center [770, 401] width 450 height 50
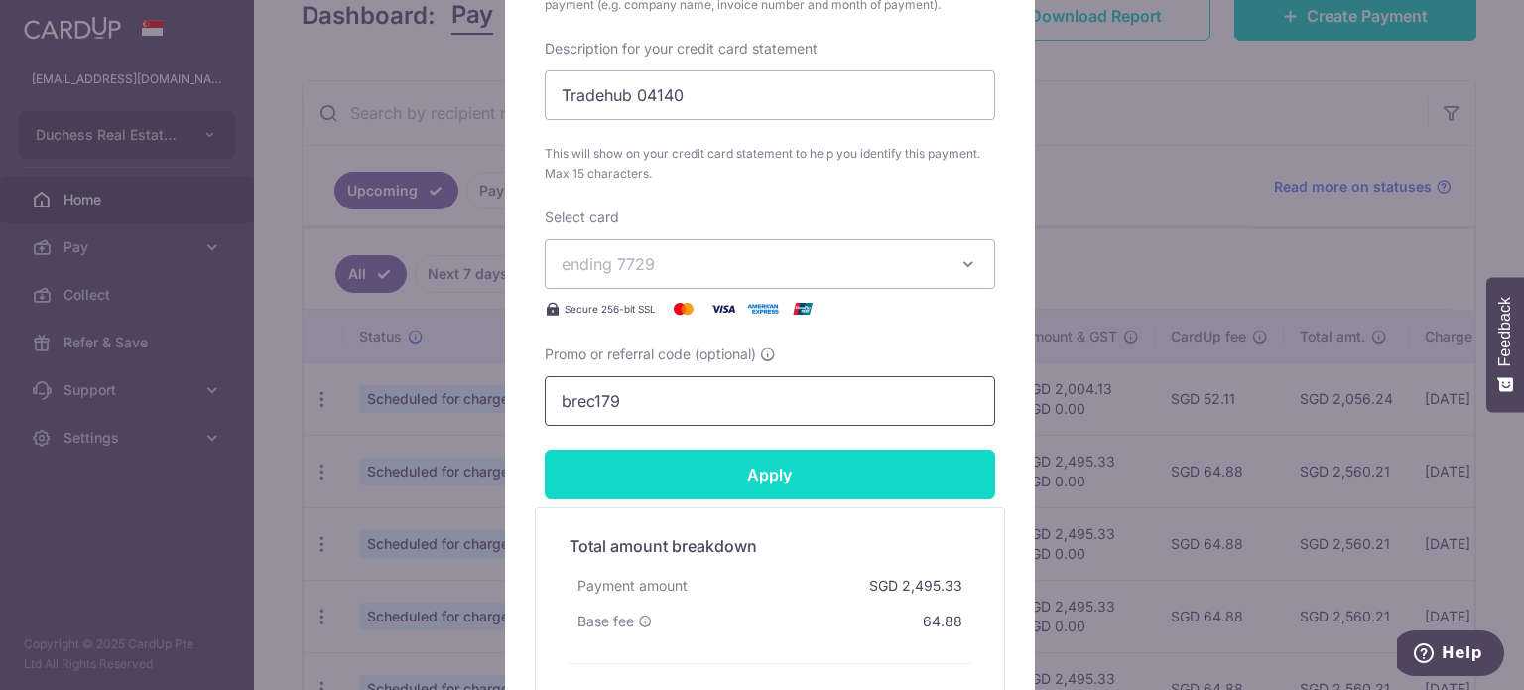
type input "brec179"
click at [766, 473] on input "Apply" at bounding box center [770, 475] width 450 height 50
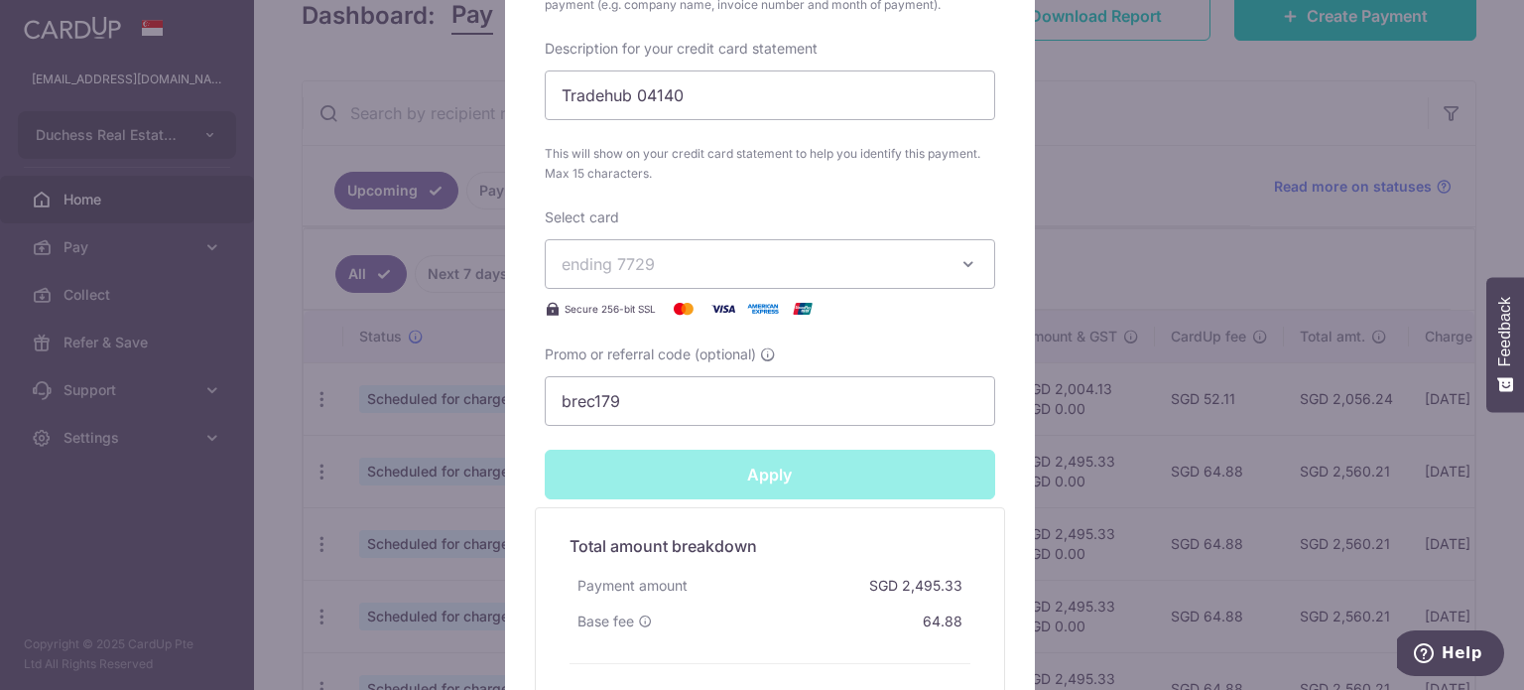
type input "Successfully Applied"
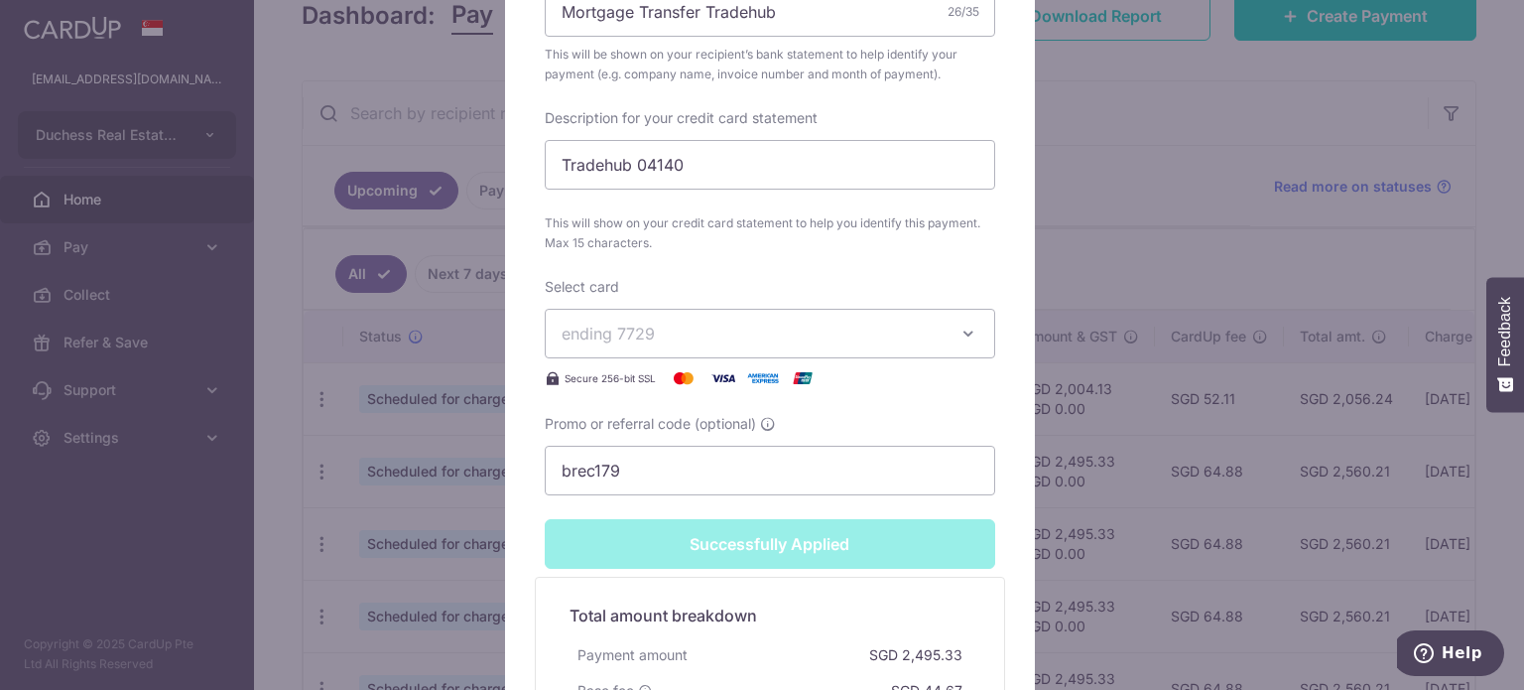
scroll to position [962, 0]
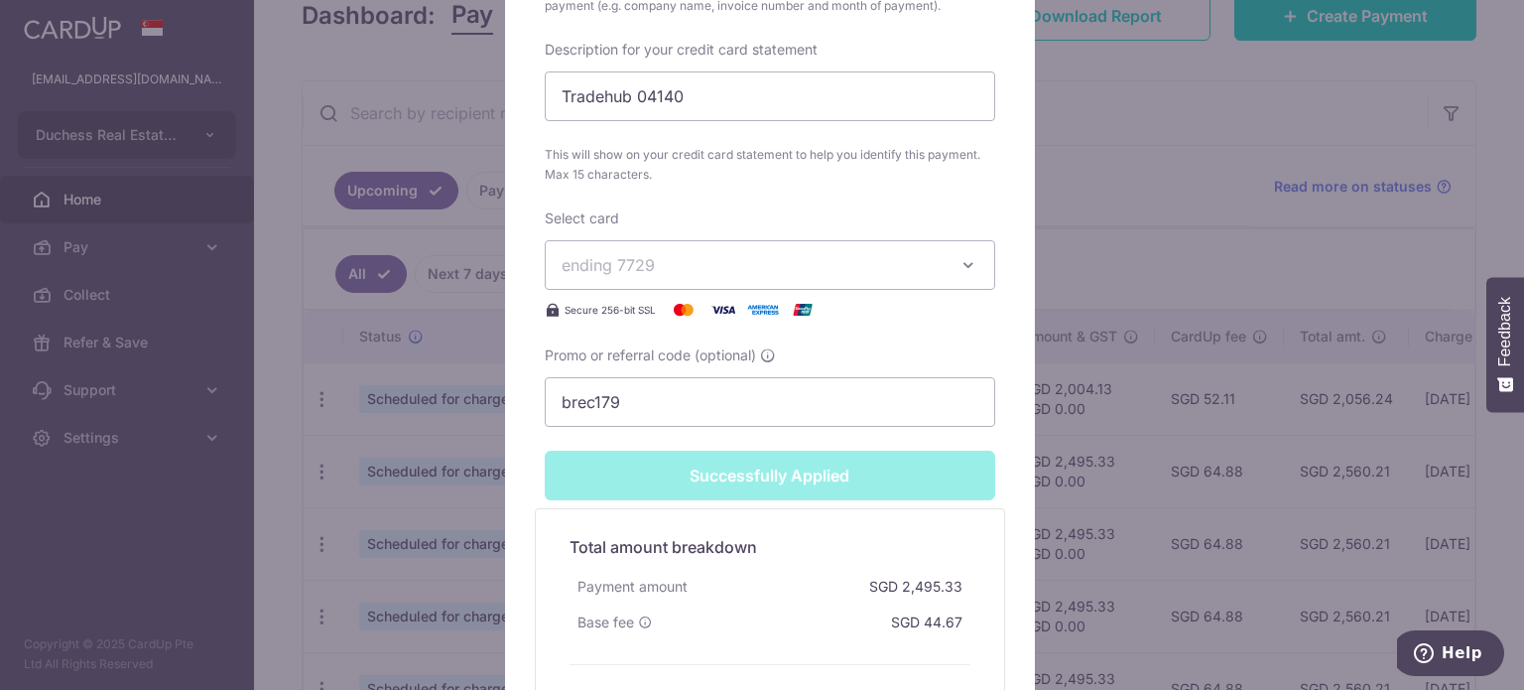
click at [950, 356] on div "Promo or referral code (optional) brec179" at bounding box center [770, 385] width 450 height 81
click at [1082, 307] on div "Edit payment By clicking apply, you will make changes to all payments to United…" at bounding box center [762, 345] width 1524 height 690
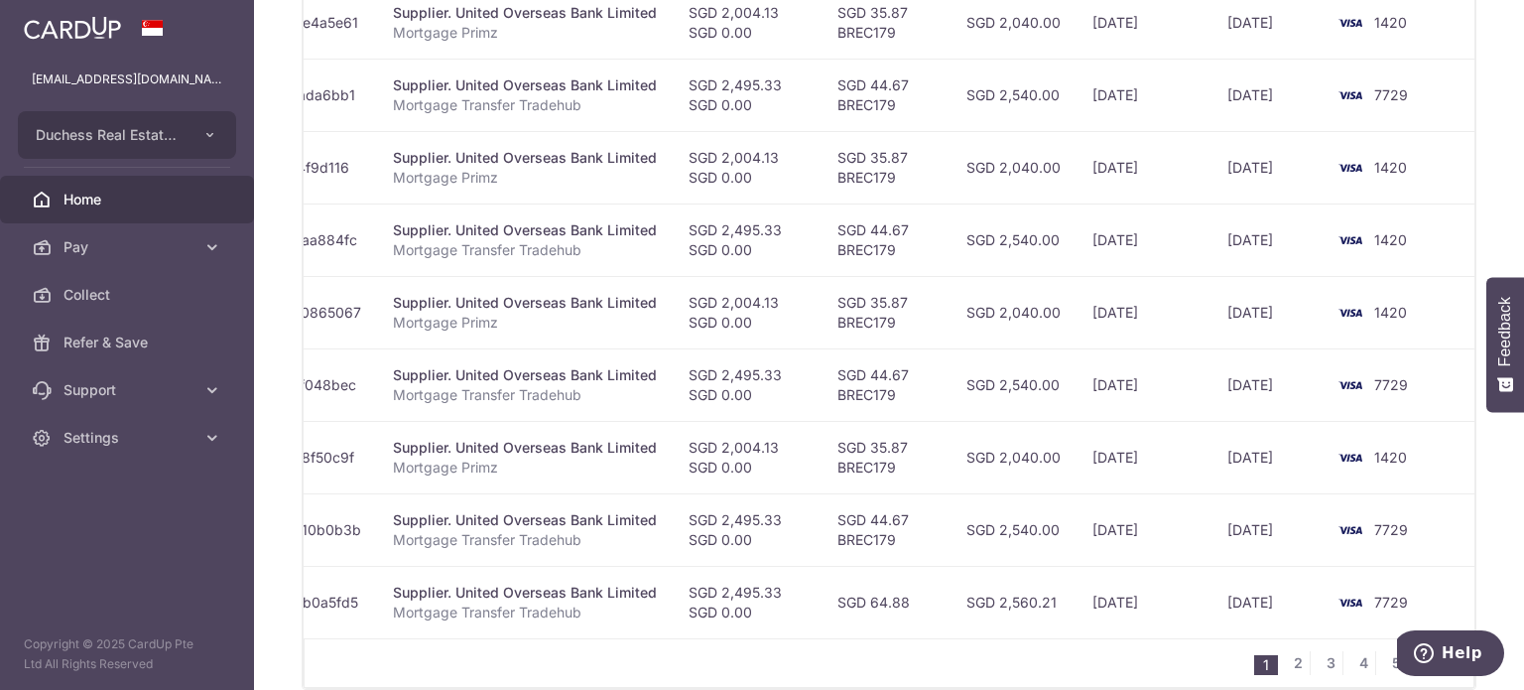
scroll to position [750, 0]
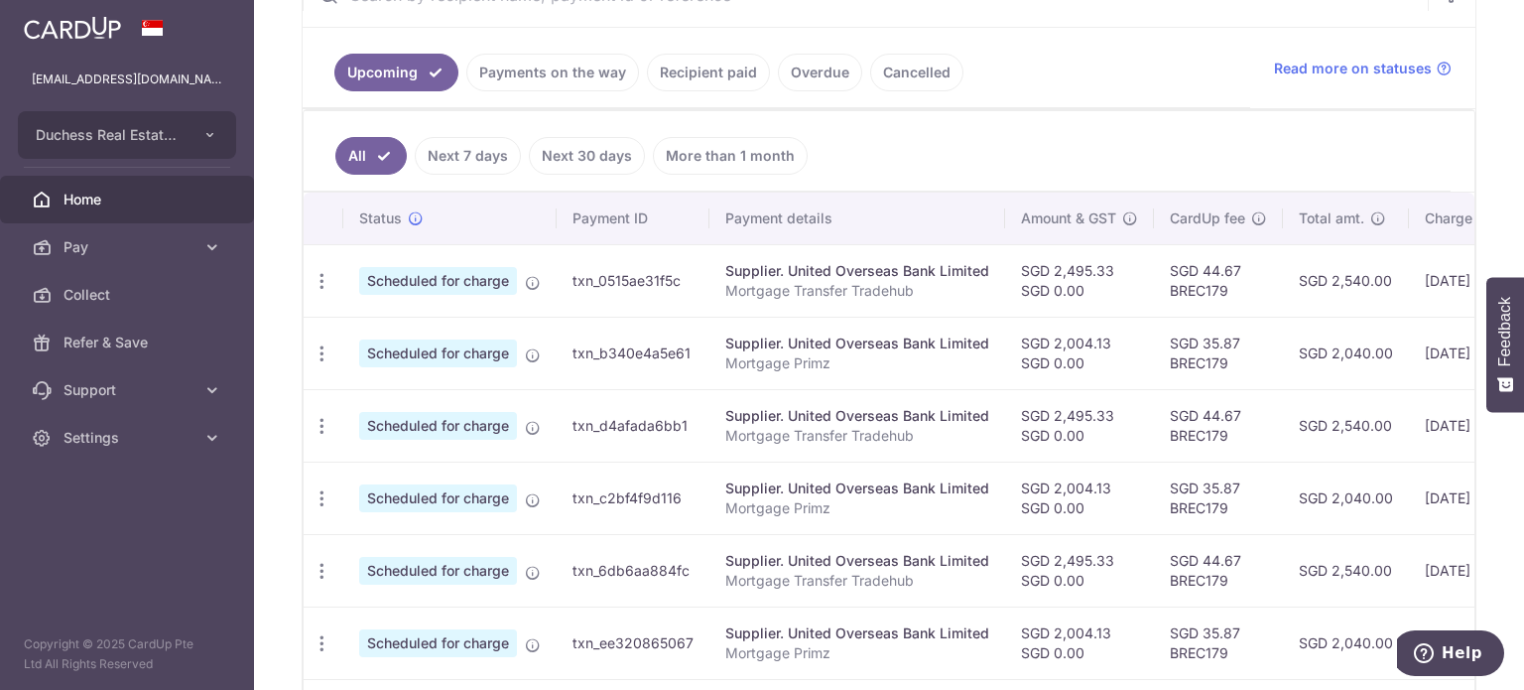
scroll to position [0, 332]
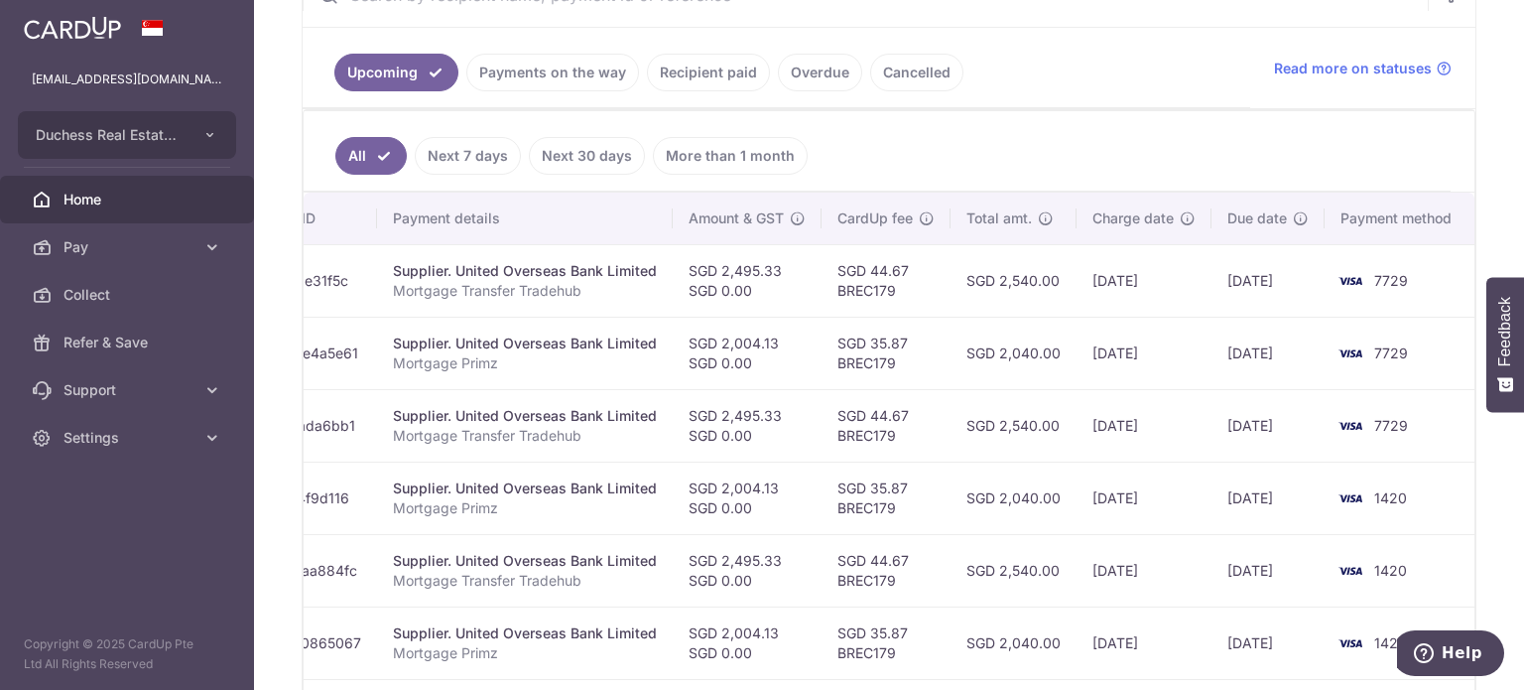
drag, startPoint x: 798, startPoint y: 366, endPoint x: 1114, endPoint y: 408, distance: 319.3
click at [1163, 400] on tbody "Update payment Cancel payment Scheduled for charge txn_0515ae31f5c Supplier. Un…" at bounding box center [723, 606] width 1504 height 724
click at [1033, 420] on td "SGD 2,540.00" at bounding box center [1014, 425] width 126 height 72
click at [987, 327] on td "SGD 2,040.00" at bounding box center [1014, 353] width 126 height 72
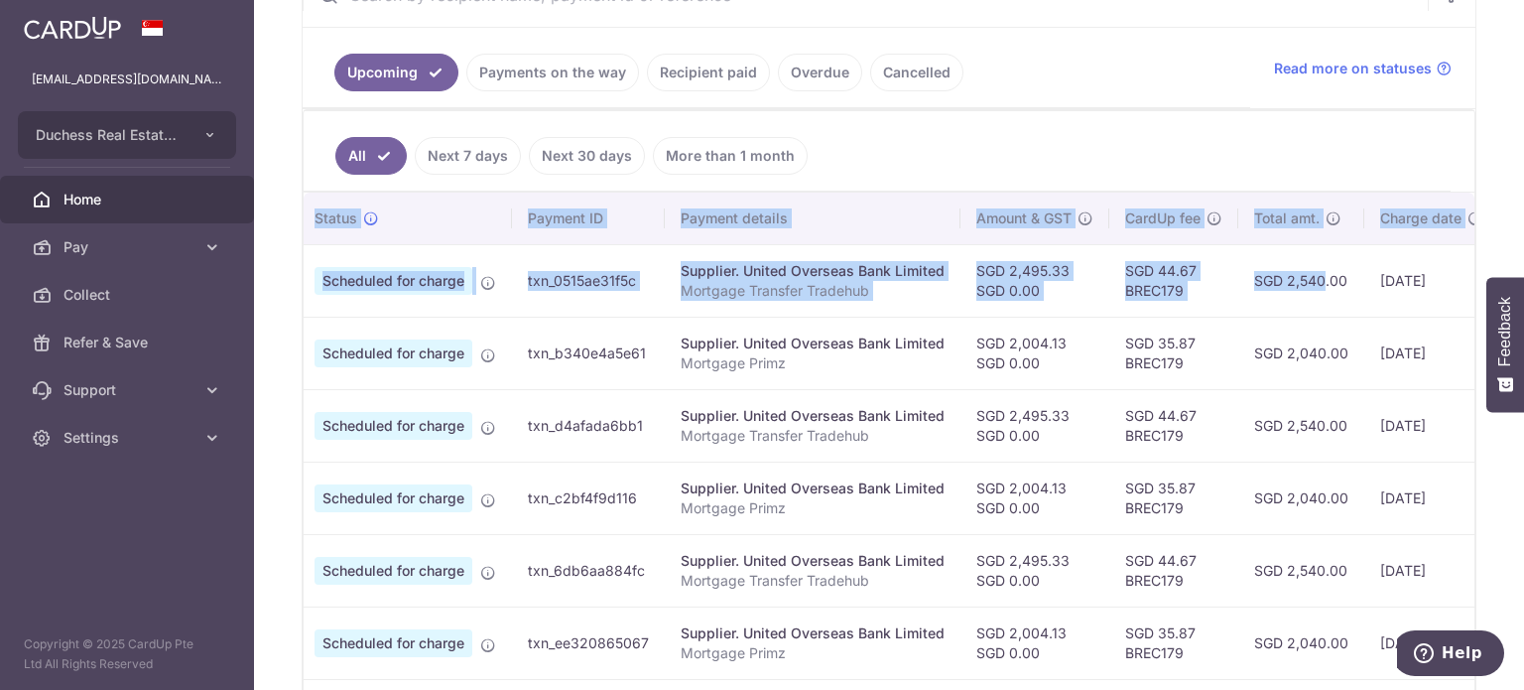
scroll to position [0, 0]
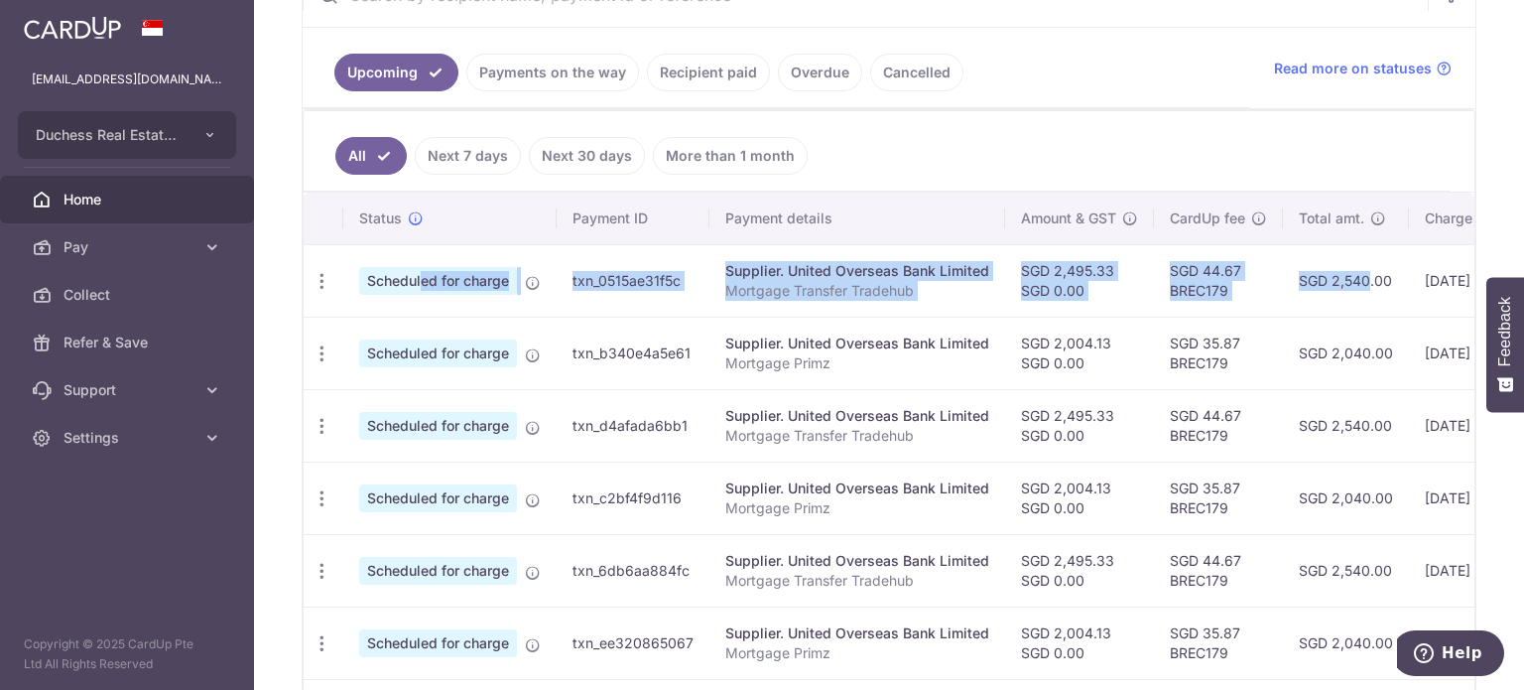
drag, startPoint x: 996, startPoint y: 296, endPoint x: 339, endPoint y: 283, distance: 657.0
click at [339, 283] on tr "Update payment Cancel payment Scheduled for charge txn_0515ae31f5c Supplier. Un…" at bounding box center [1056, 280] width 1504 height 72
click at [322, 273] on icon "button" at bounding box center [322, 281] width 21 height 21
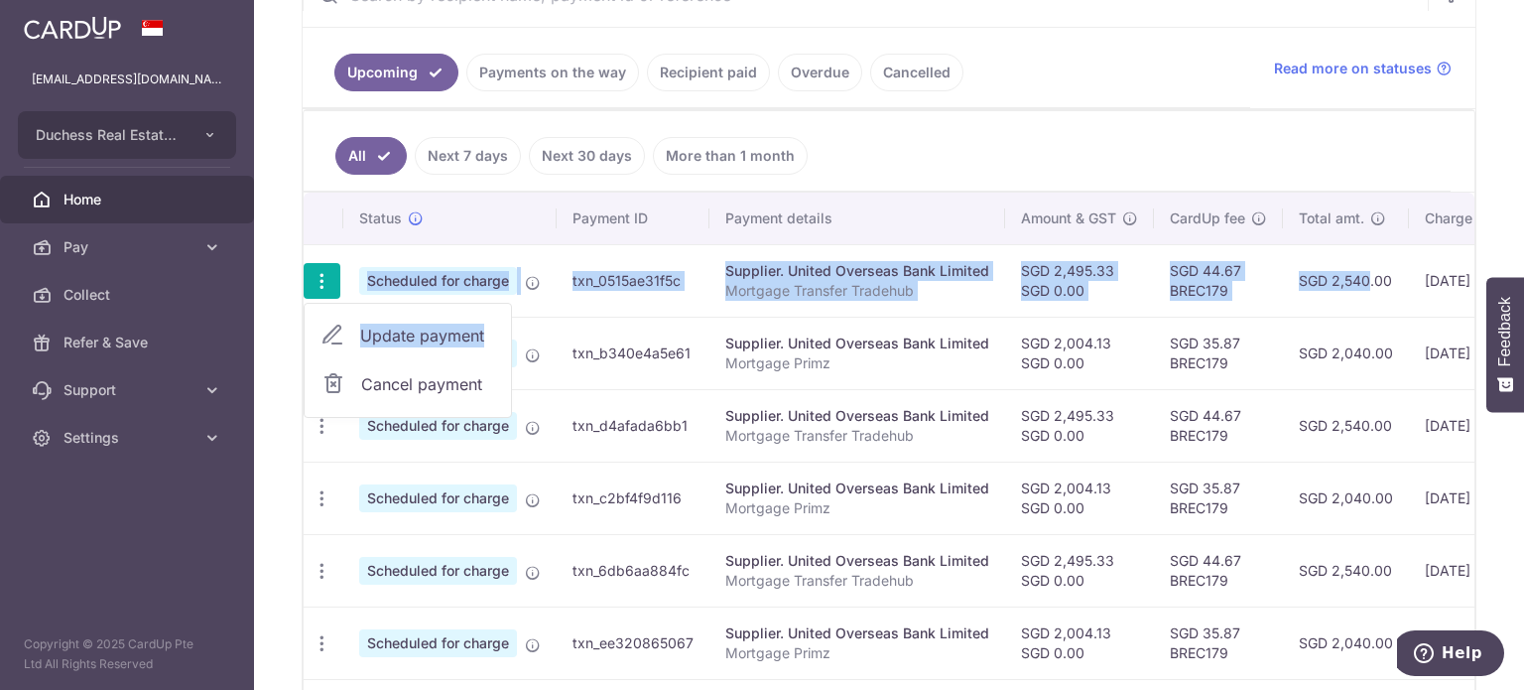
click at [393, 336] on span "Update payment" at bounding box center [427, 335] width 135 height 24
radio input "true"
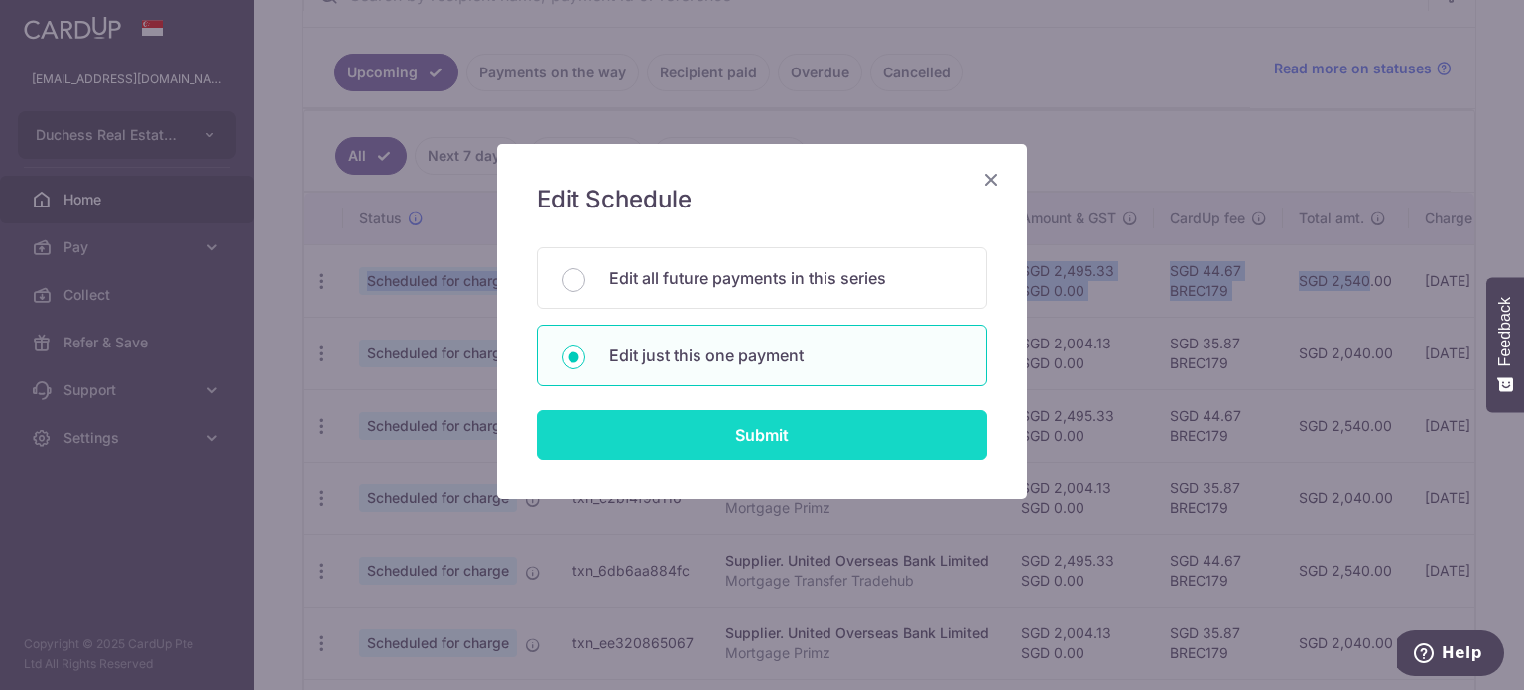
click at [657, 428] on input "Submit" at bounding box center [762, 435] width 450 height 50
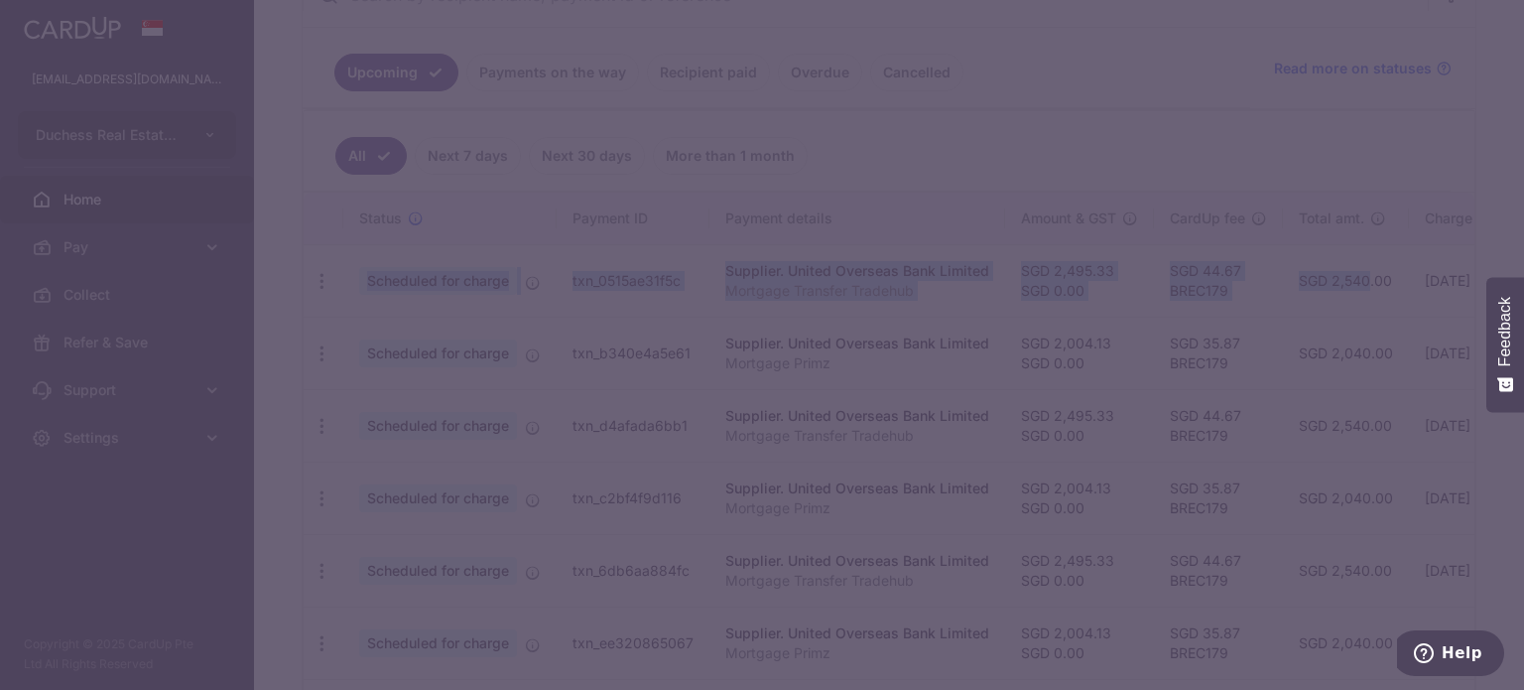
type input "BREC179"
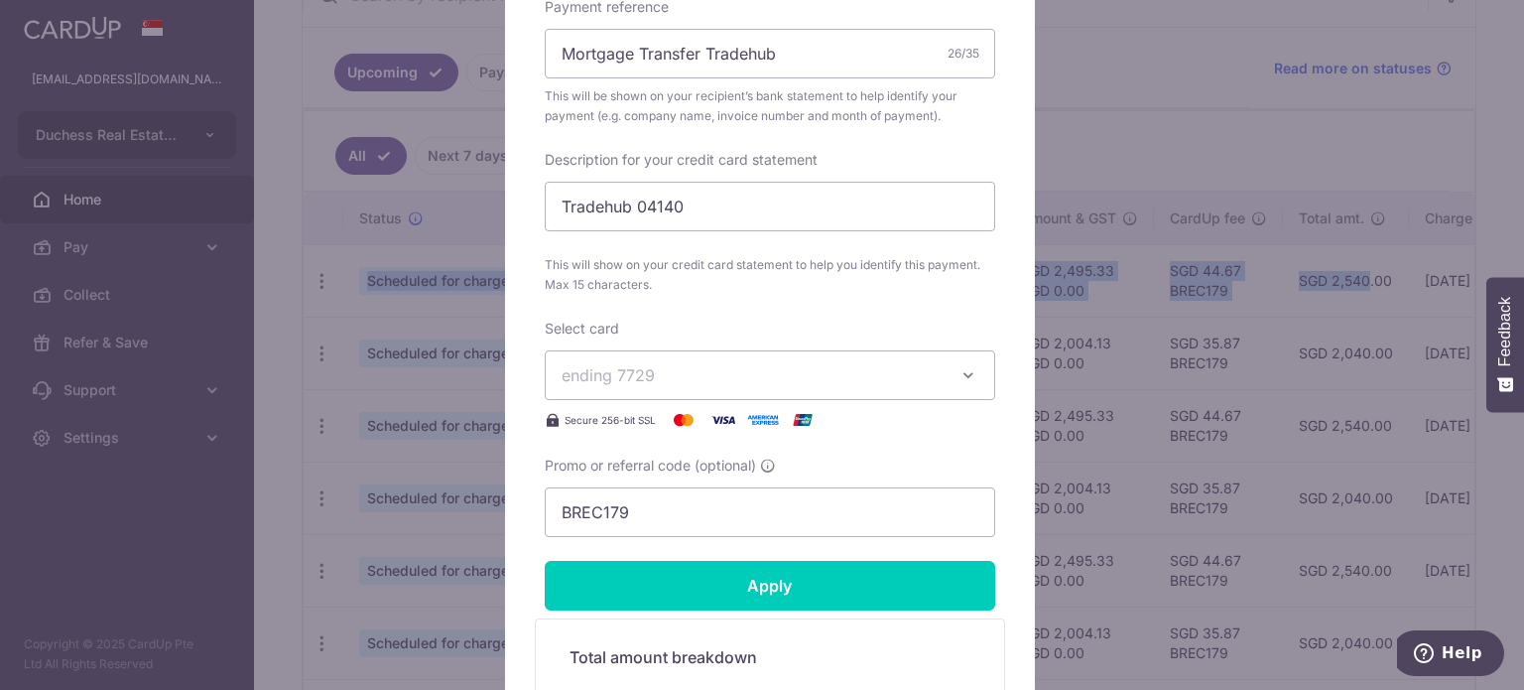
scroll to position [794, 0]
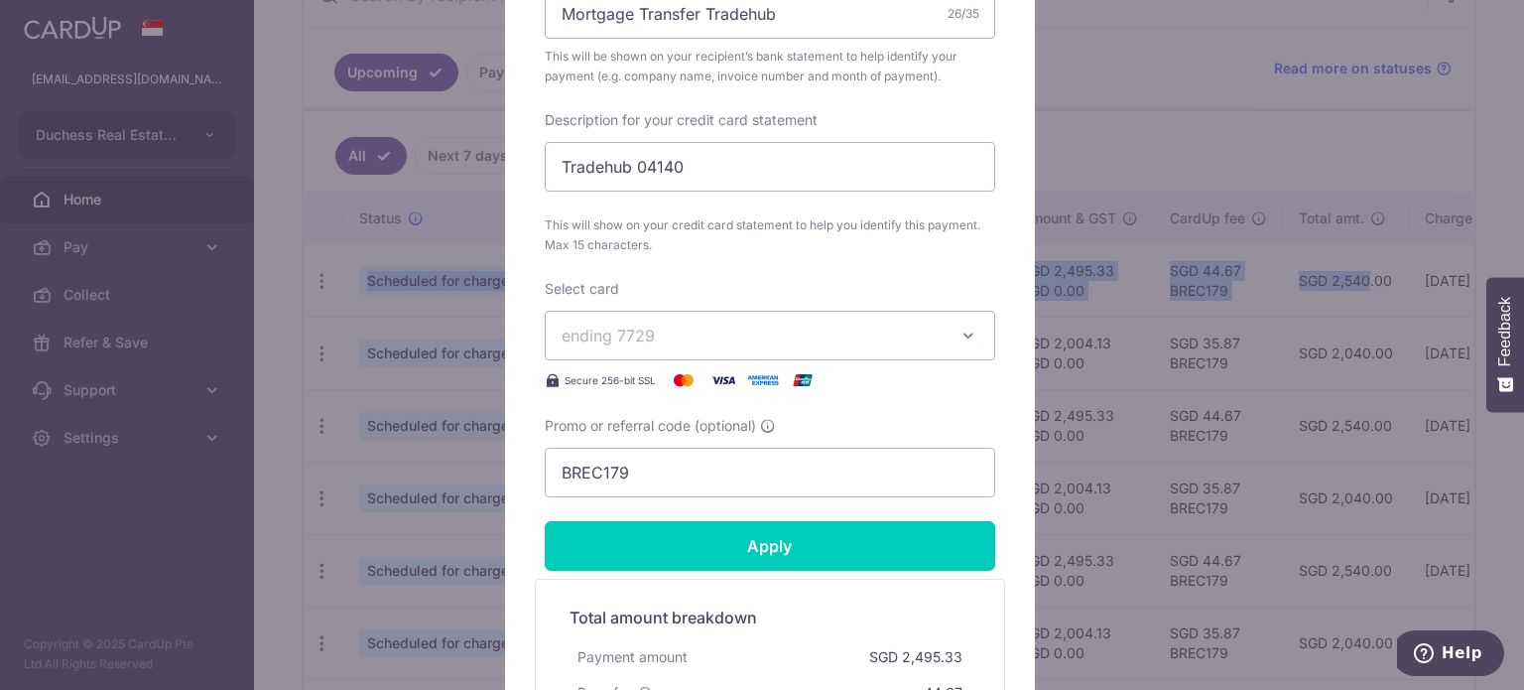
click at [651, 350] on button "ending 7729" at bounding box center [770, 336] width 450 height 50
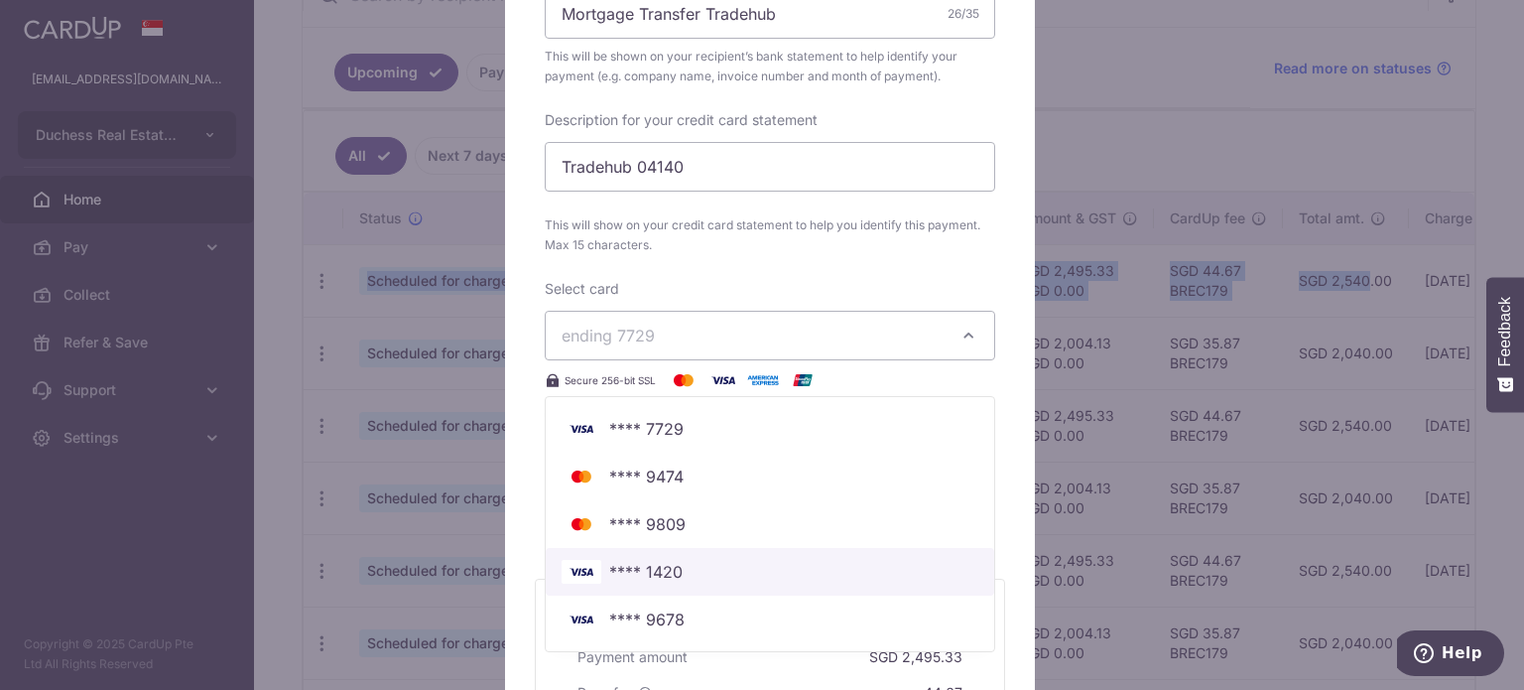
click at [635, 579] on span "**** 1420" at bounding box center [645, 572] width 73 height 24
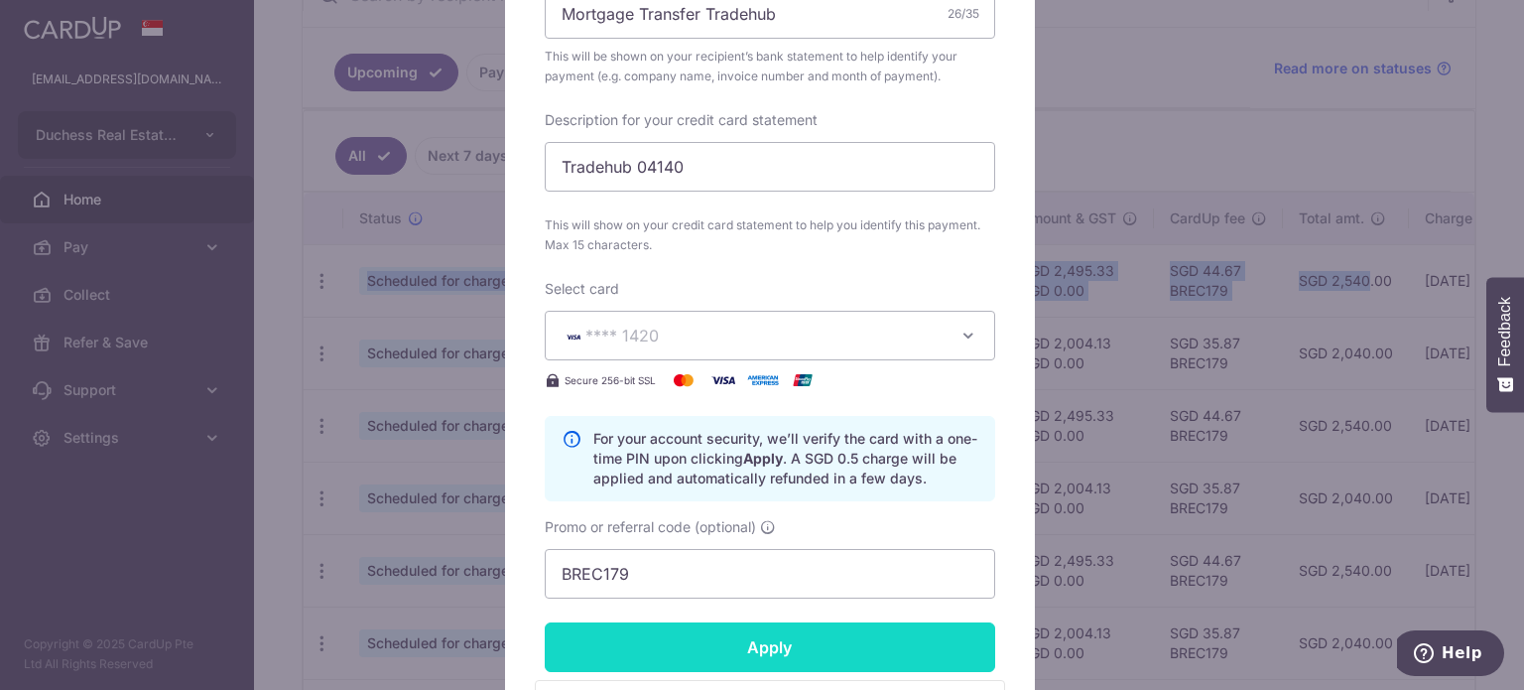
click at [691, 642] on input "Apply" at bounding box center [770, 647] width 450 height 50
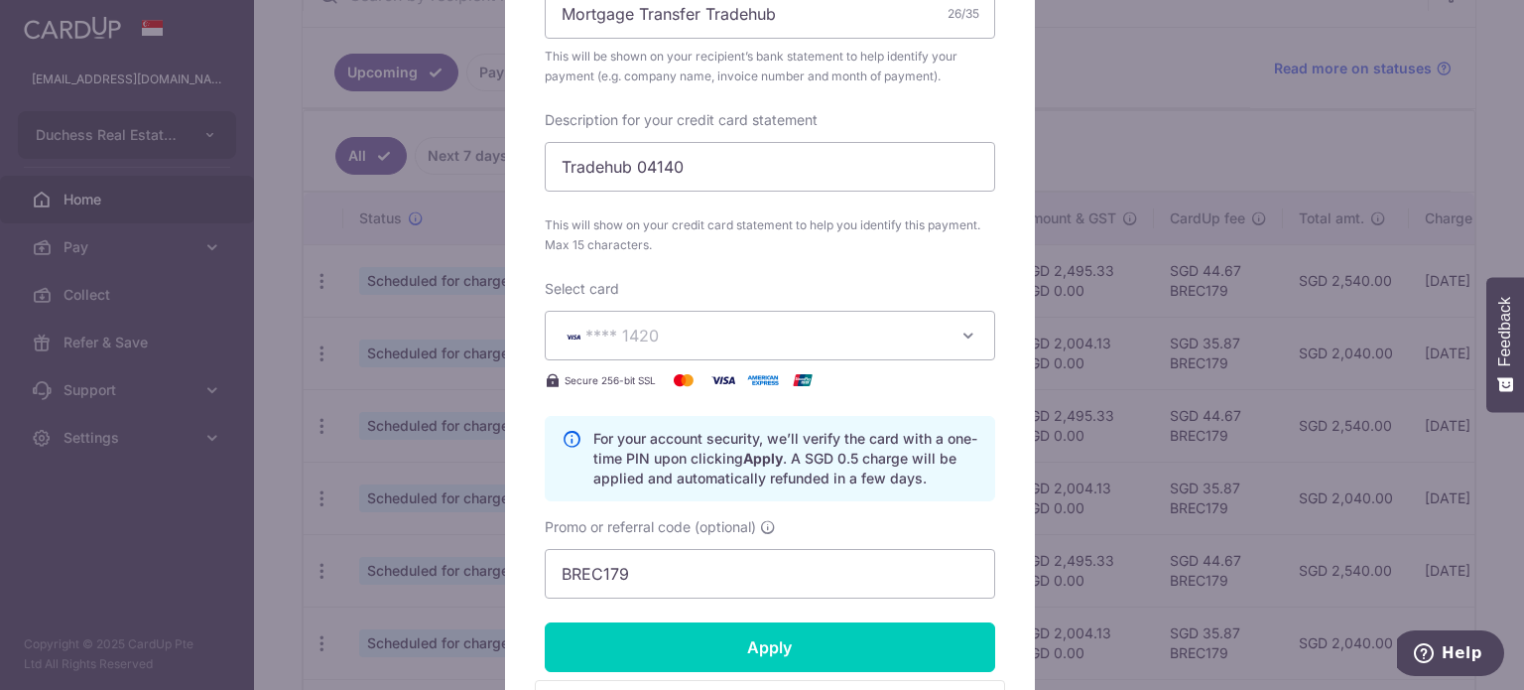
click at [1074, 289] on div "Edit payment By clicking apply, you will make changes to all payments to United…" at bounding box center [762, 345] width 1524 height 690
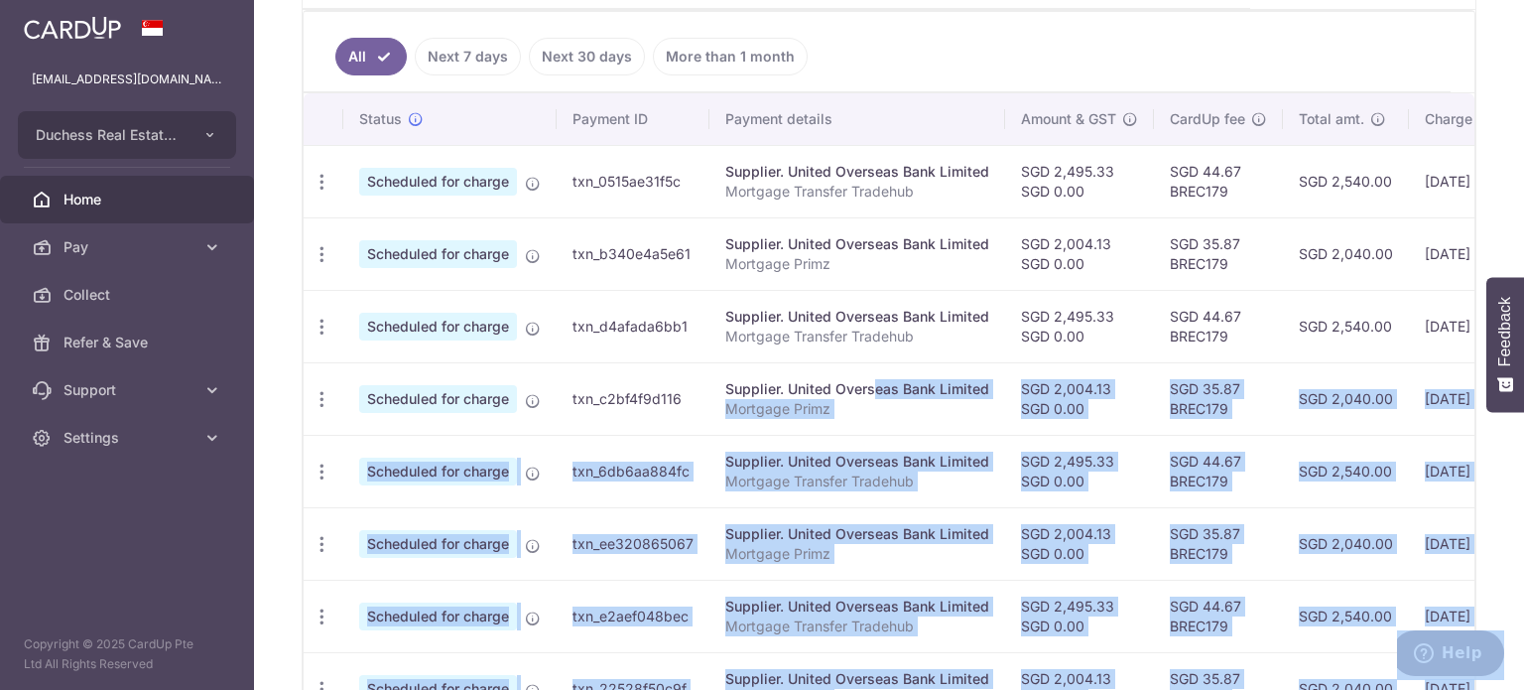
scroll to position [0, 332]
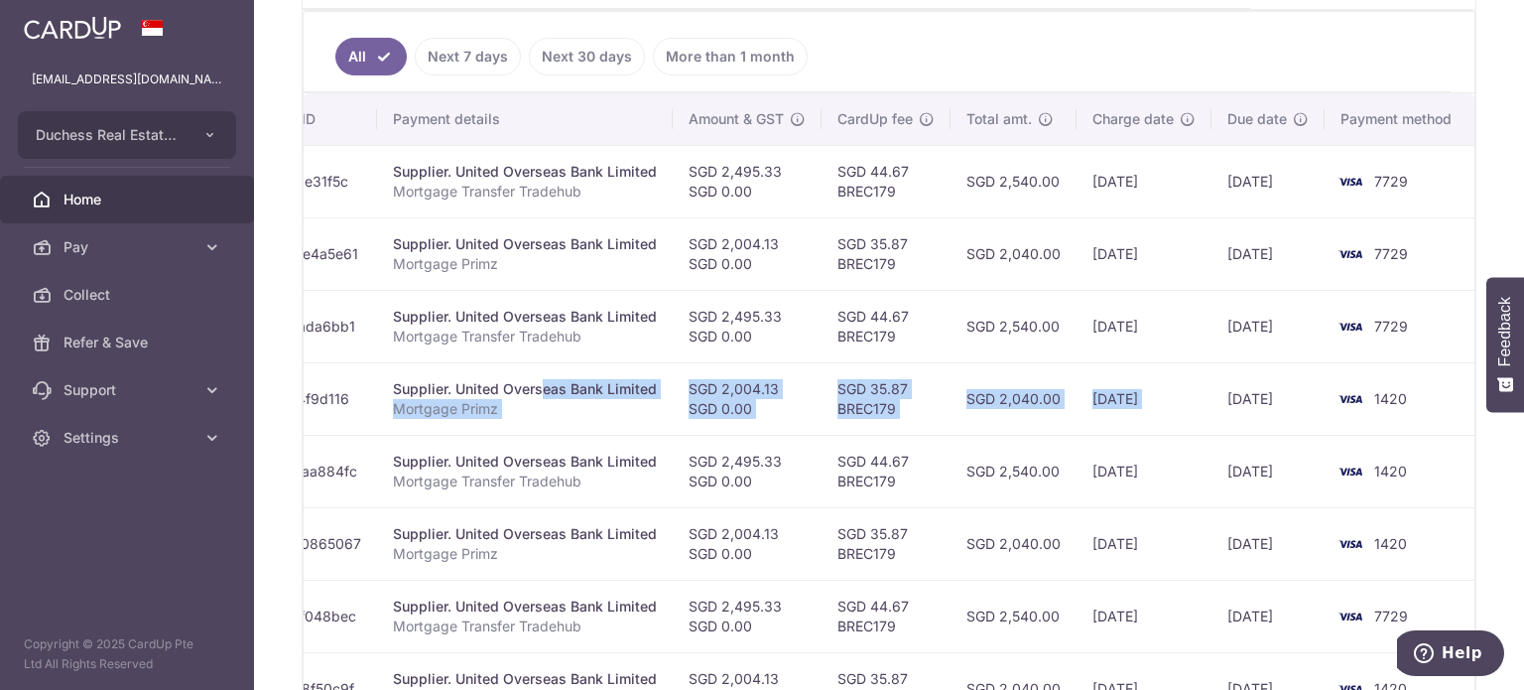
drag, startPoint x: 810, startPoint y: 360, endPoint x: 1214, endPoint y: 407, distance: 406.5
click at [1217, 407] on tr "Update payment Cancel payment Scheduled for charge txn_c2bf4f9d116 Supplier. Un…" at bounding box center [723, 398] width 1504 height 72
click at [1107, 415] on td "[DATE]" at bounding box center [1144, 398] width 135 height 72
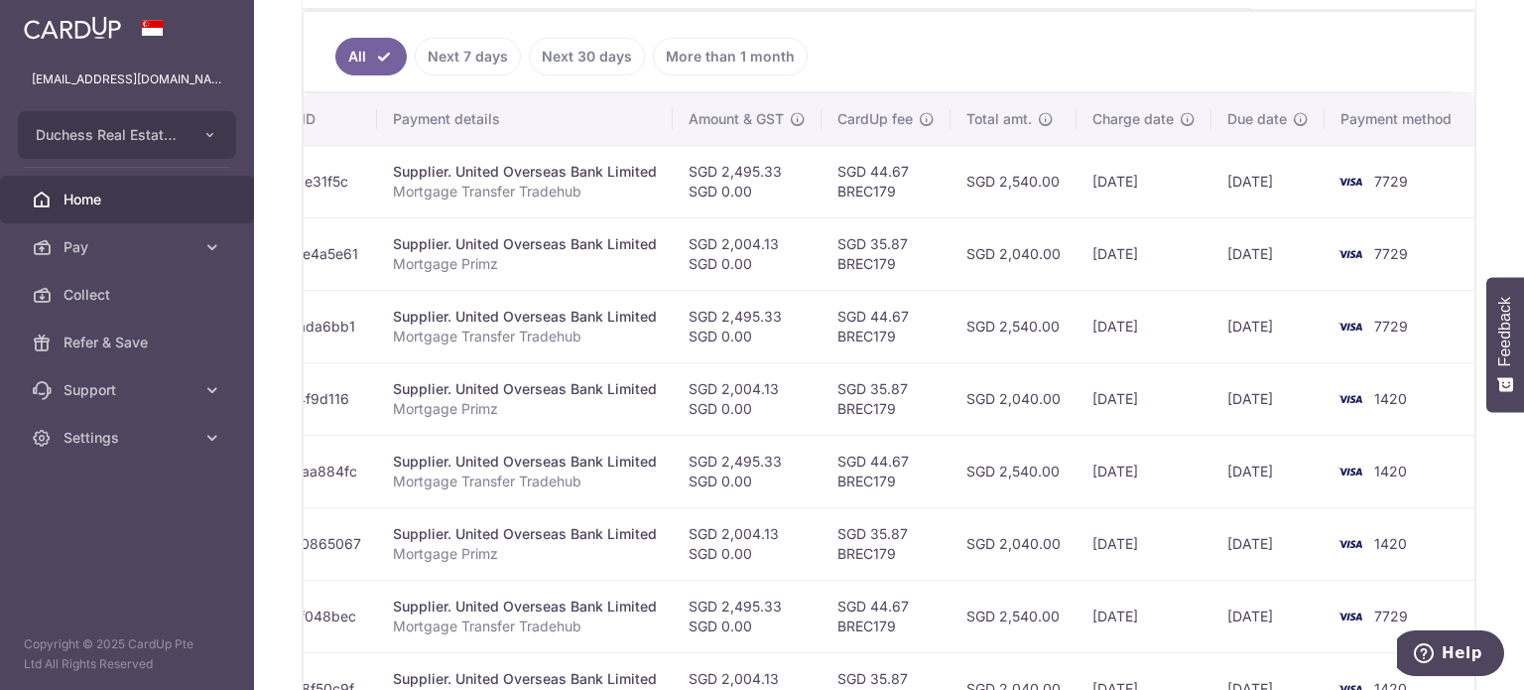
click at [1087, 348] on td "[DATE]" at bounding box center [1144, 326] width 135 height 72
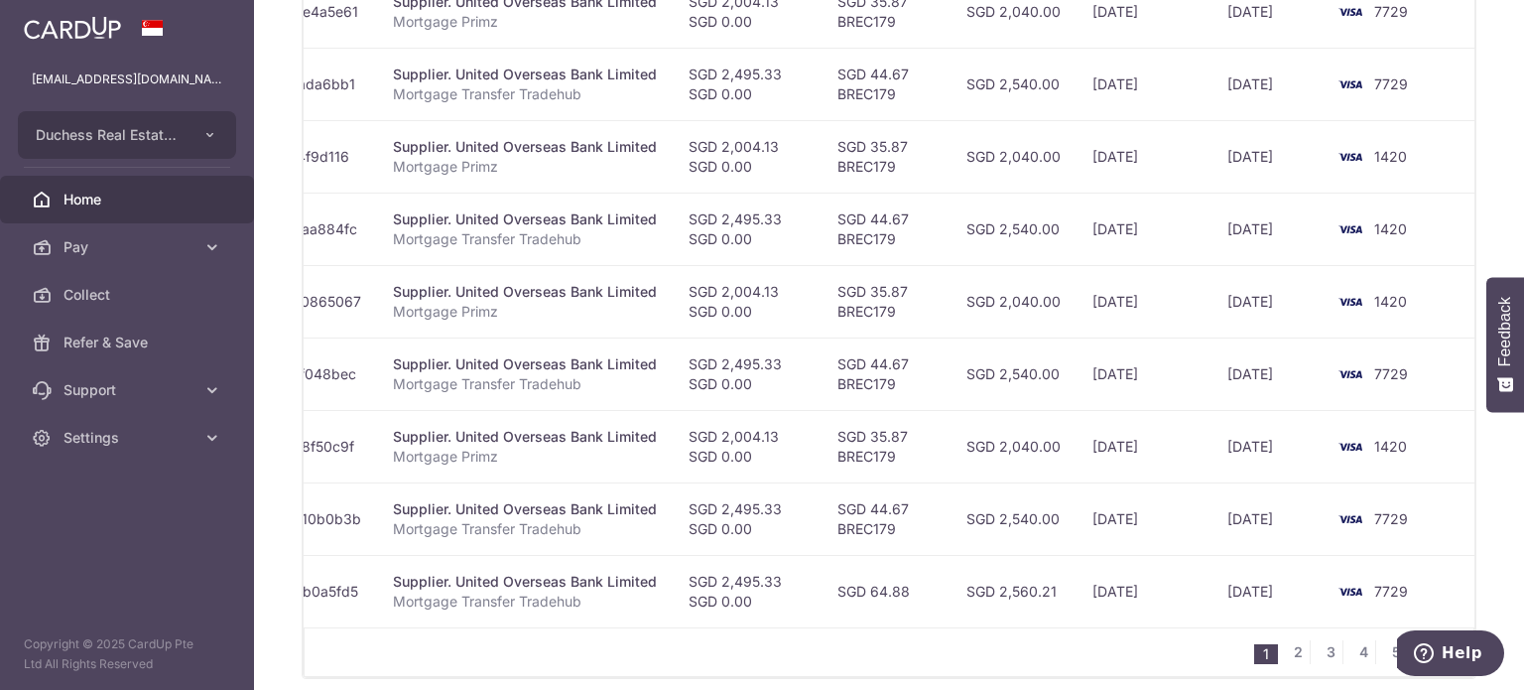
scroll to position [552, 0]
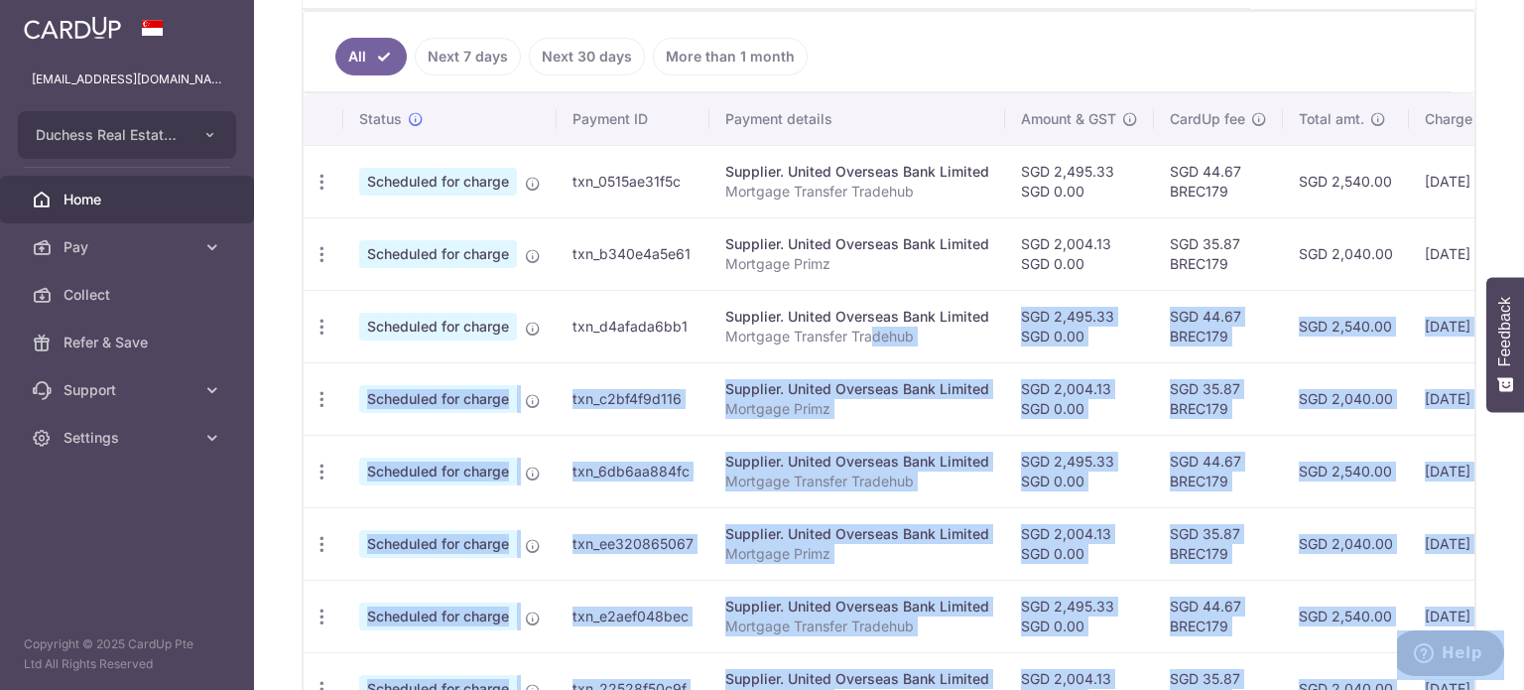
scroll to position [0, 332]
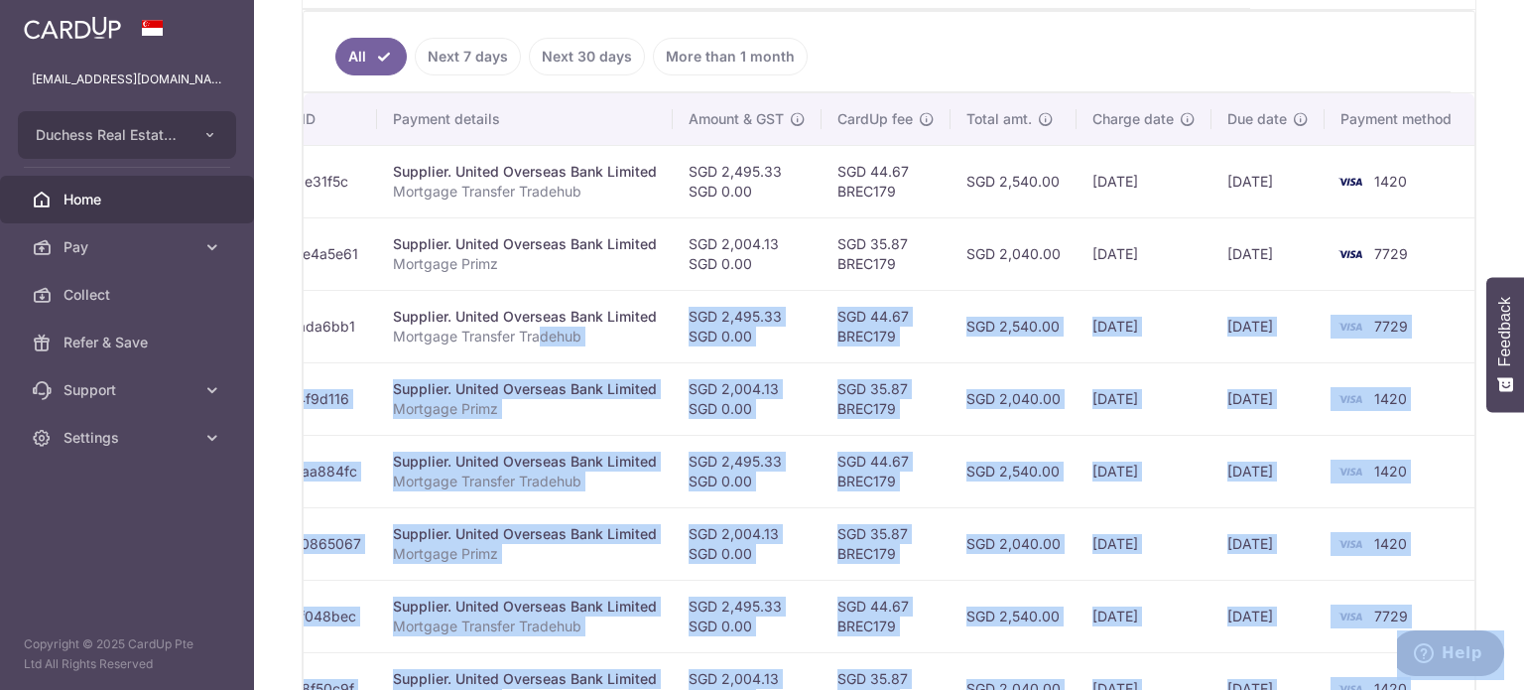
drag, startPoint x: 905, startPoint y: 374, endPoint x: 1032, endPoint y: 383, distance: 127.3
click at [1032, 383] on tbody "Update payment Cancel payment Scheduled for charge txn_0515ae31f5c Supplier. Un…" at bounding box center [723, 507] width 1504 height 724
click at [931, 400] on td "SGD 35.87 BREC179" at bounding box center [886, 398] width 129 height 72
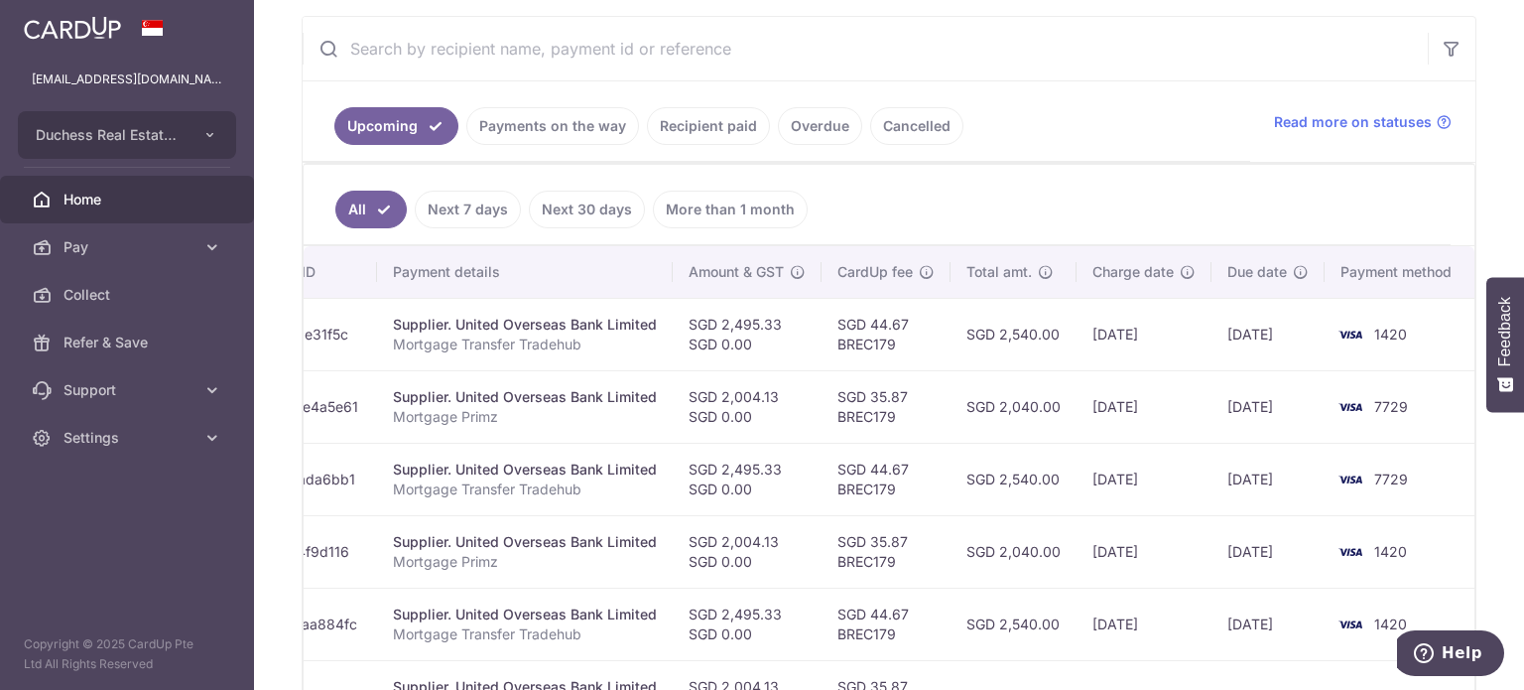
scroll to position [24, 0]
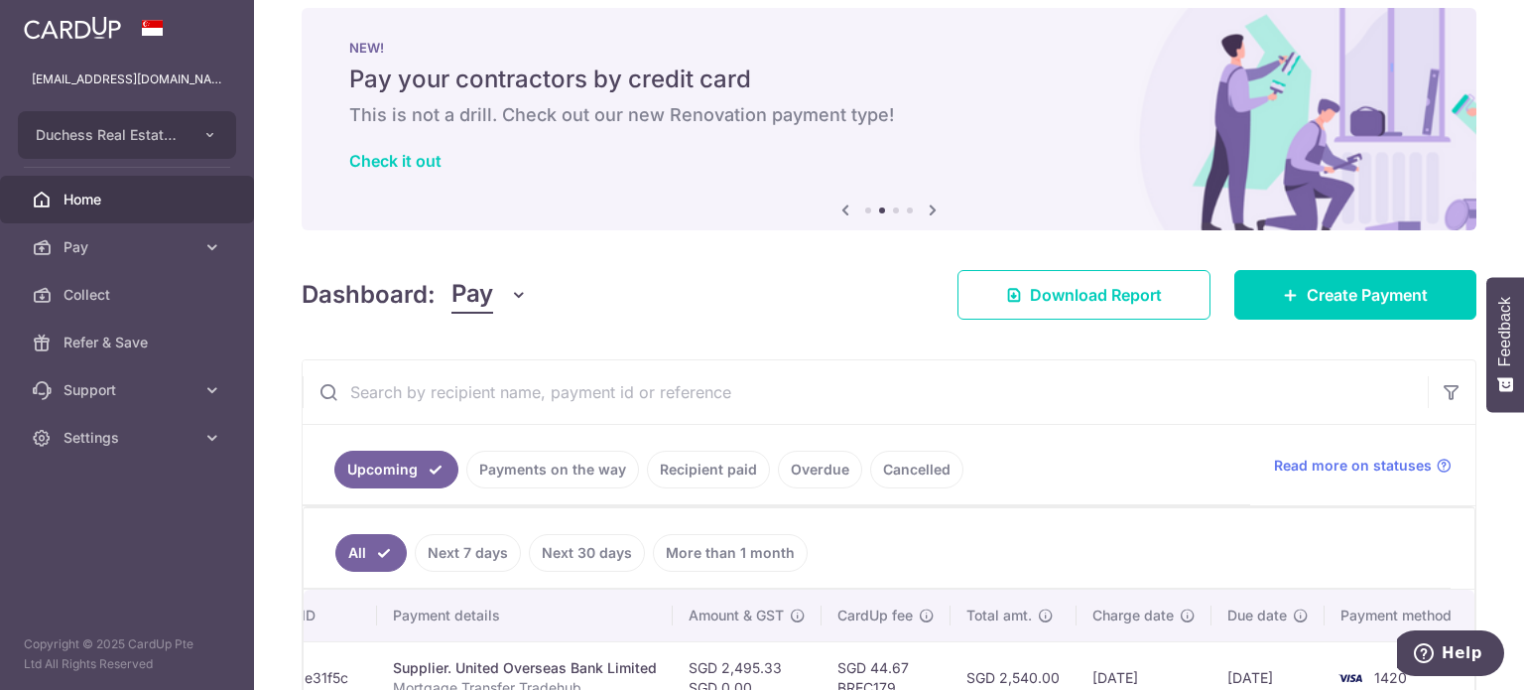
click at [703, 469] on link "Recipient paid" at bounding box center [708, 469] width 123 height 38
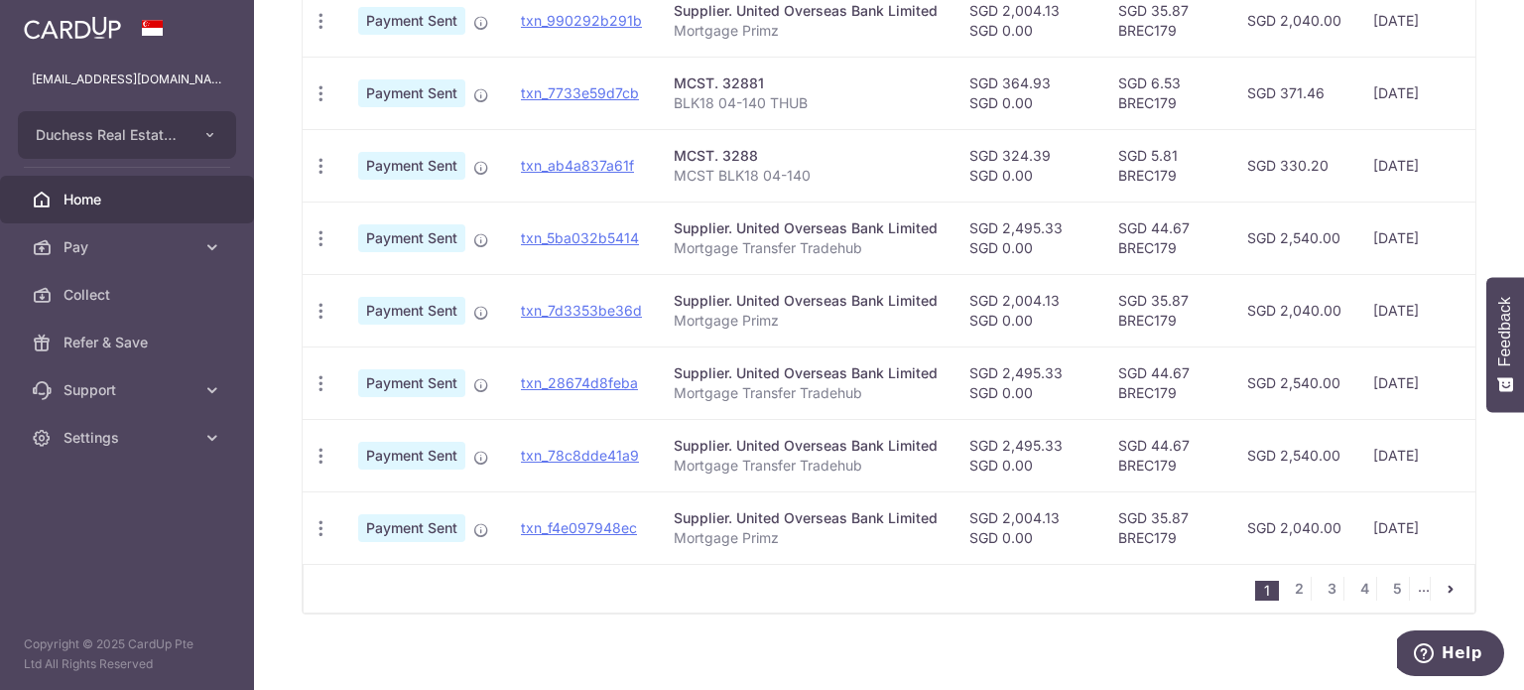
scroll to position [766, 0]
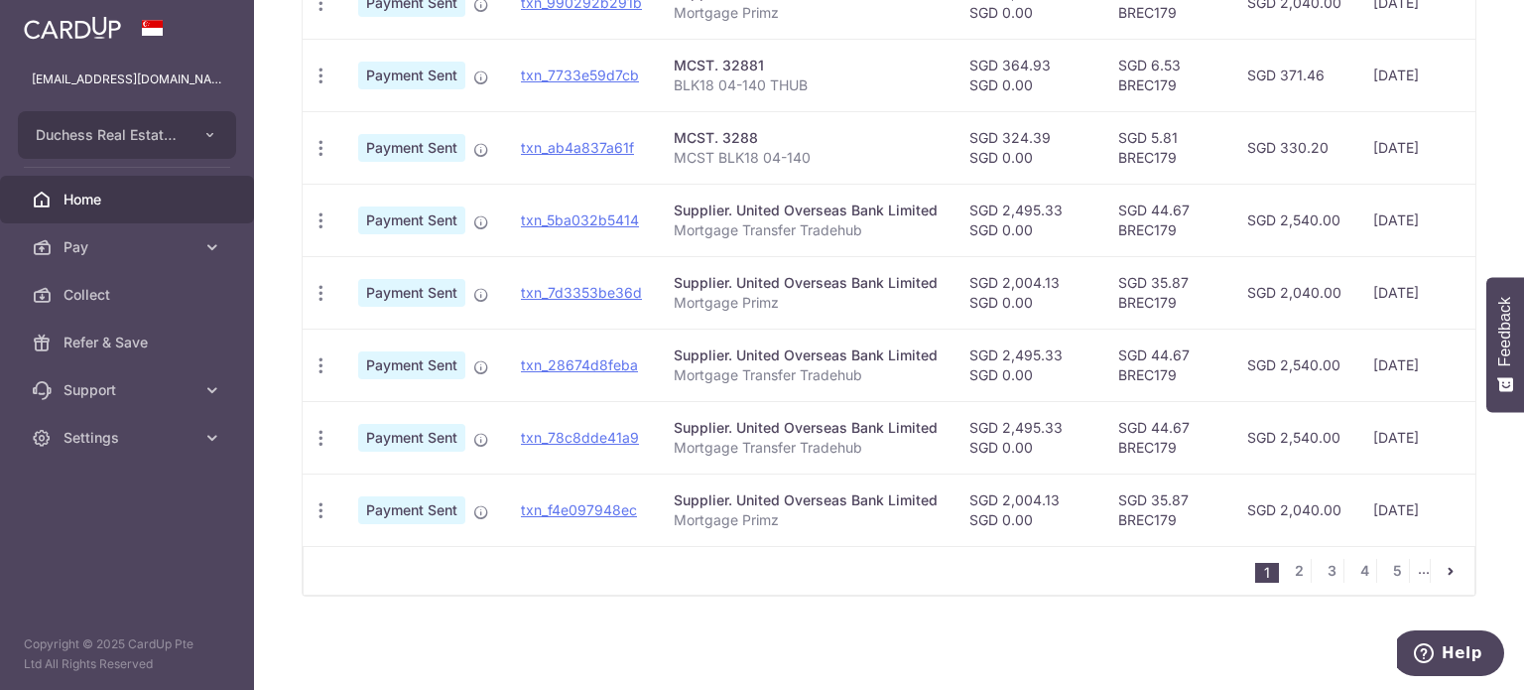
click at [1308, 573] on ul "1 2 3 4 5 ..." at bounding box center [1364, 571] width 219 height 24
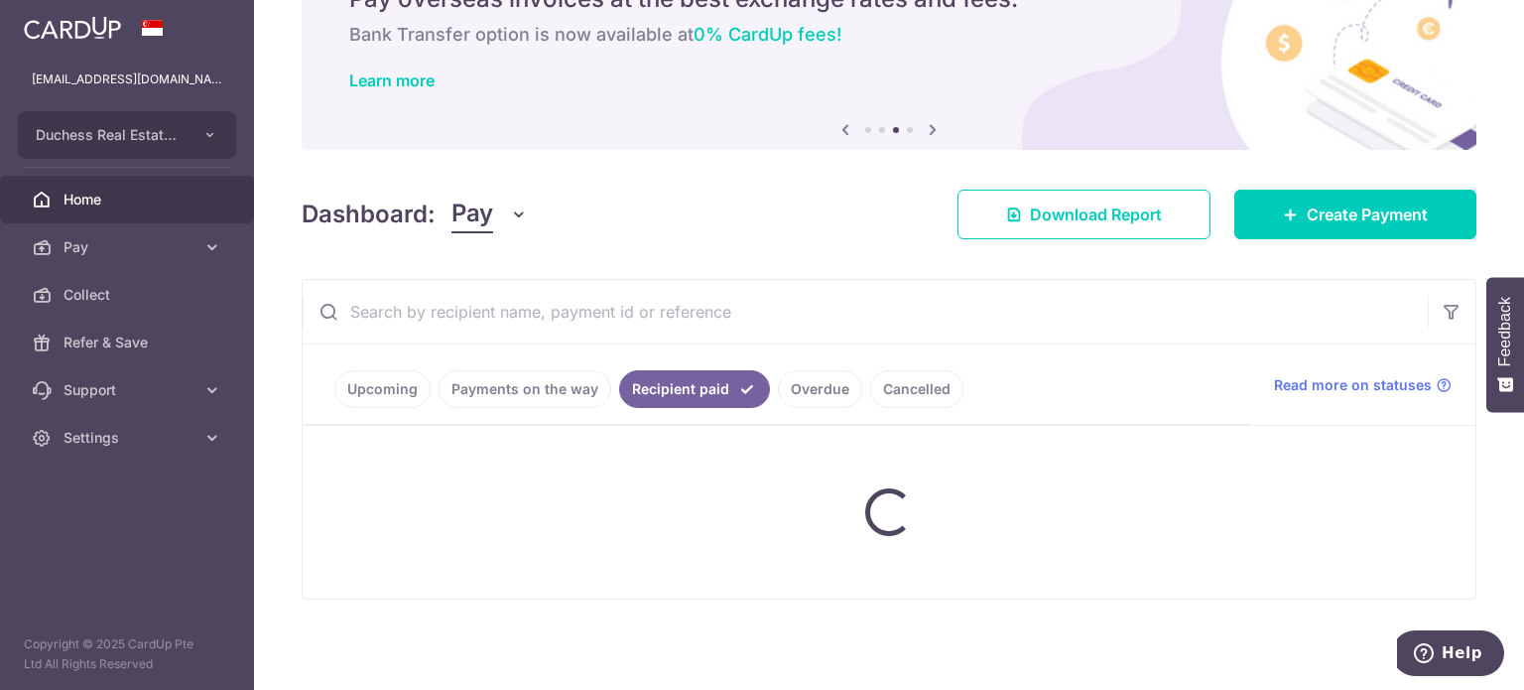
scroll to position [44, 0]
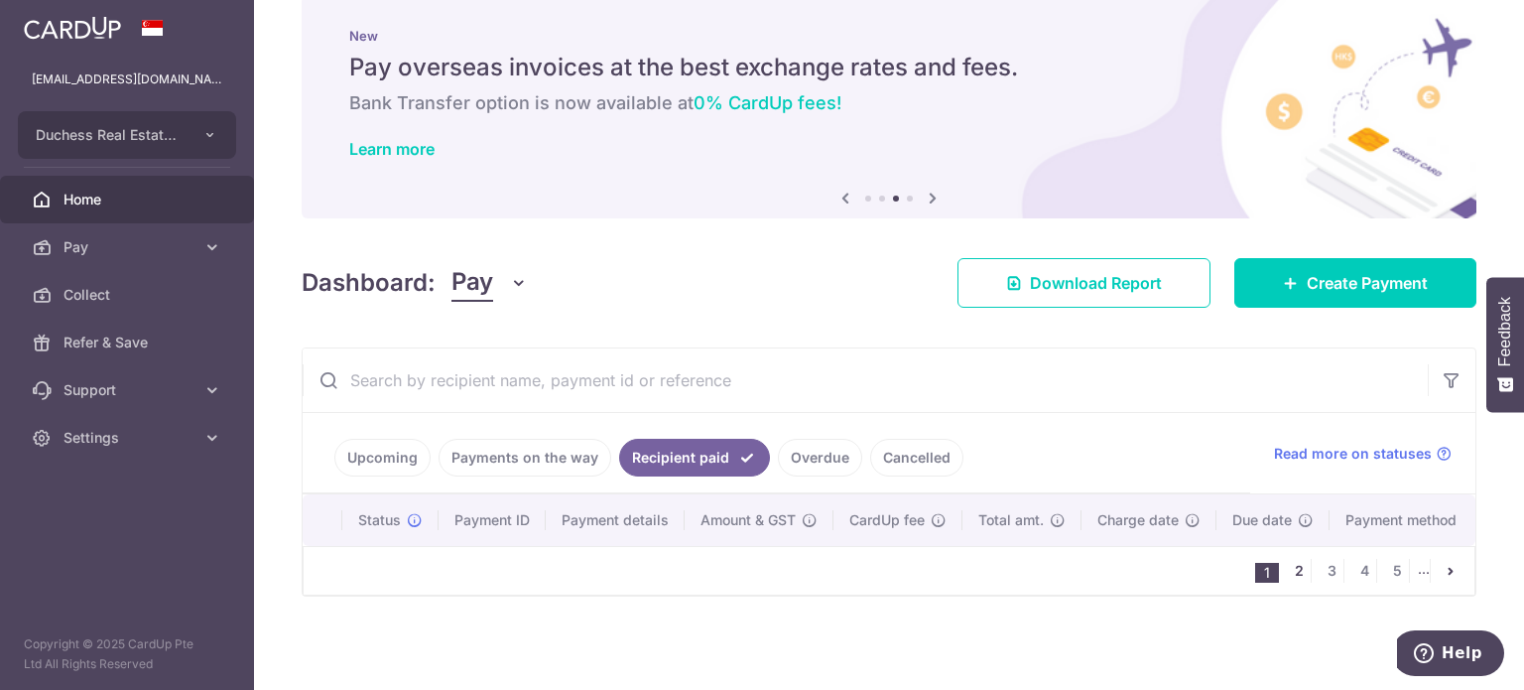
click at [1287, 570] on link "2" at bounding box center [1299, 571] width 24 height 24
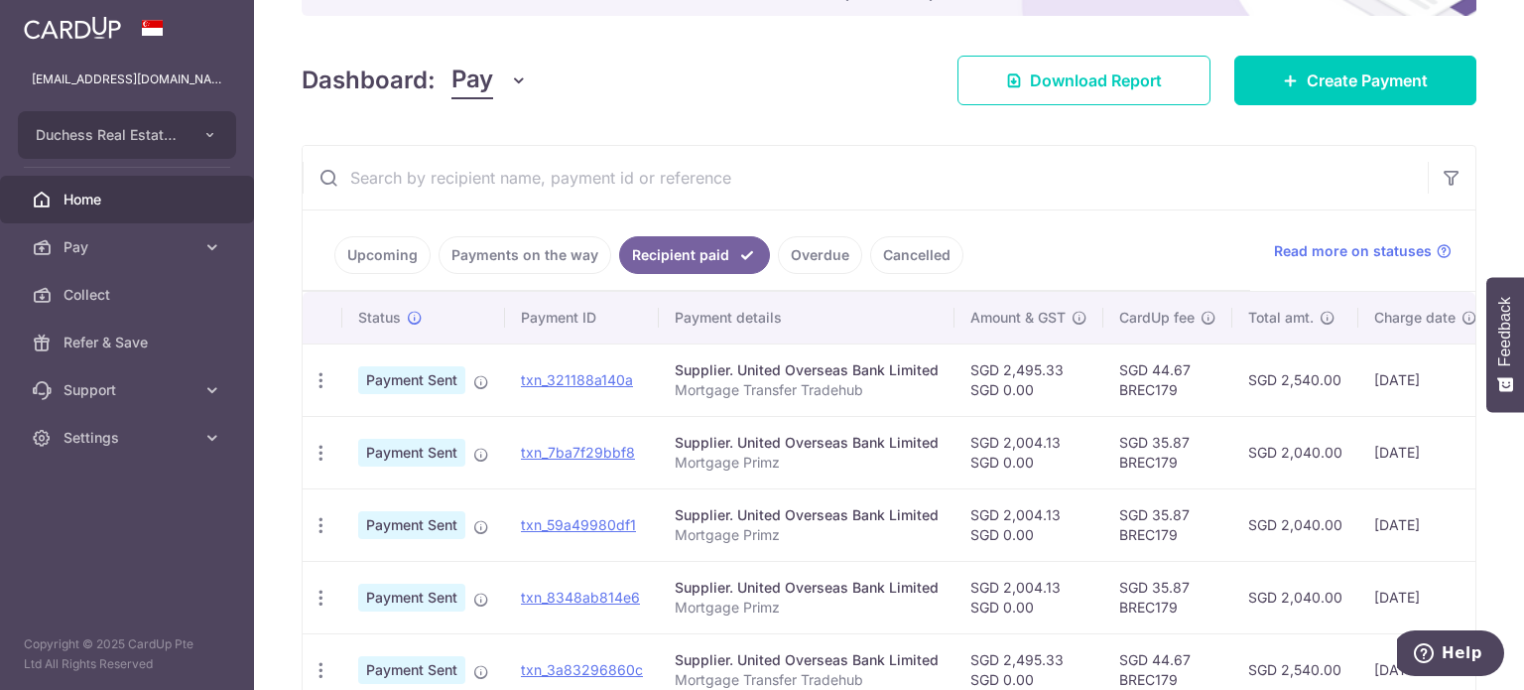
scroll to position [242, 0]
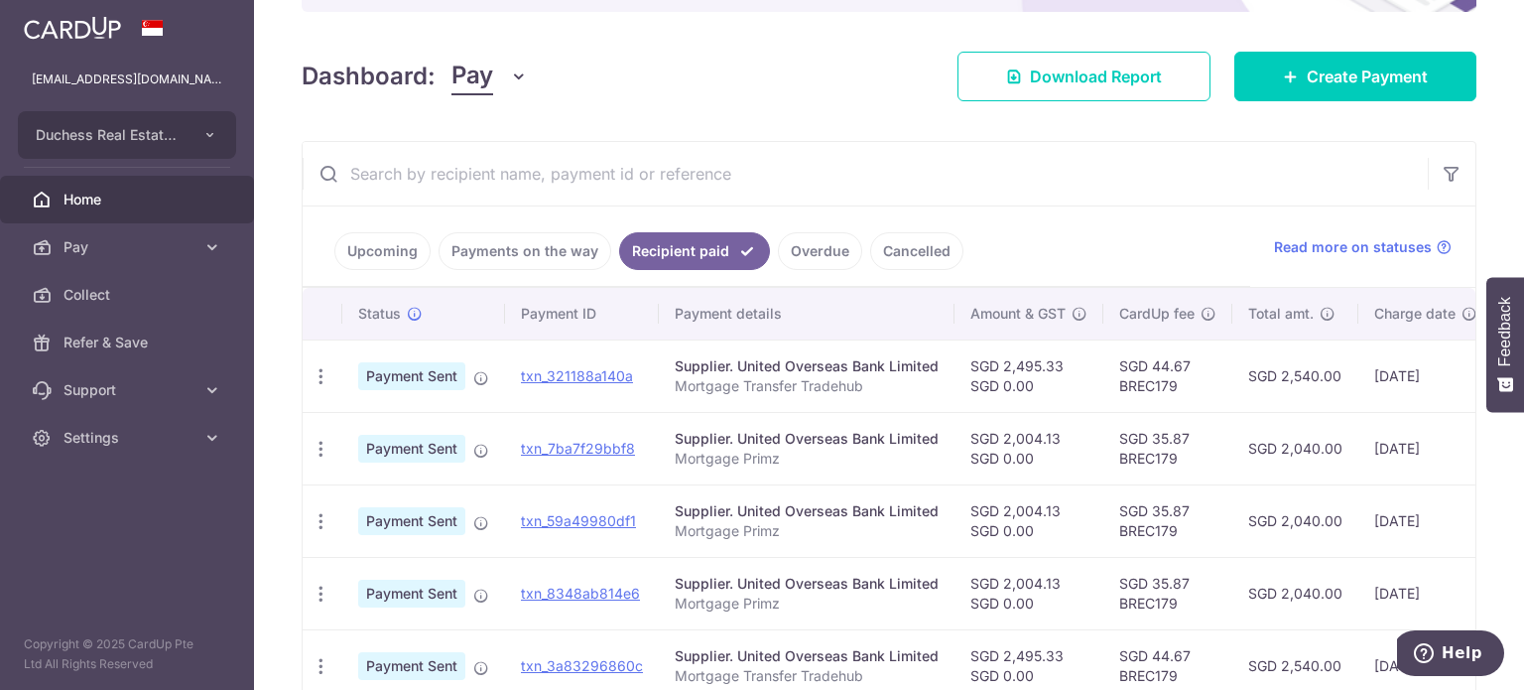
click at [1070, 484] on td "SGD 2,004.13 SGD 0.00" at bounding box center [1029, 520] width 149 height 72
drag, startPoint x: 1076, startPoint y: 458, endPoint x: 1116, endPoint y: 455, distance: 40.8
click at [1116, 455] on tr "PDF Receipt Payment Sent txn_7ba7f29bbf8 Supplier. United Overseas Bank Limited…" at bounding box center [1030, 448] width 1455 height 72
click at [1094, 484] on td "SGD 2,004.13 SGD 0.00" at bounding box center [1029, 520] width 149 height 72
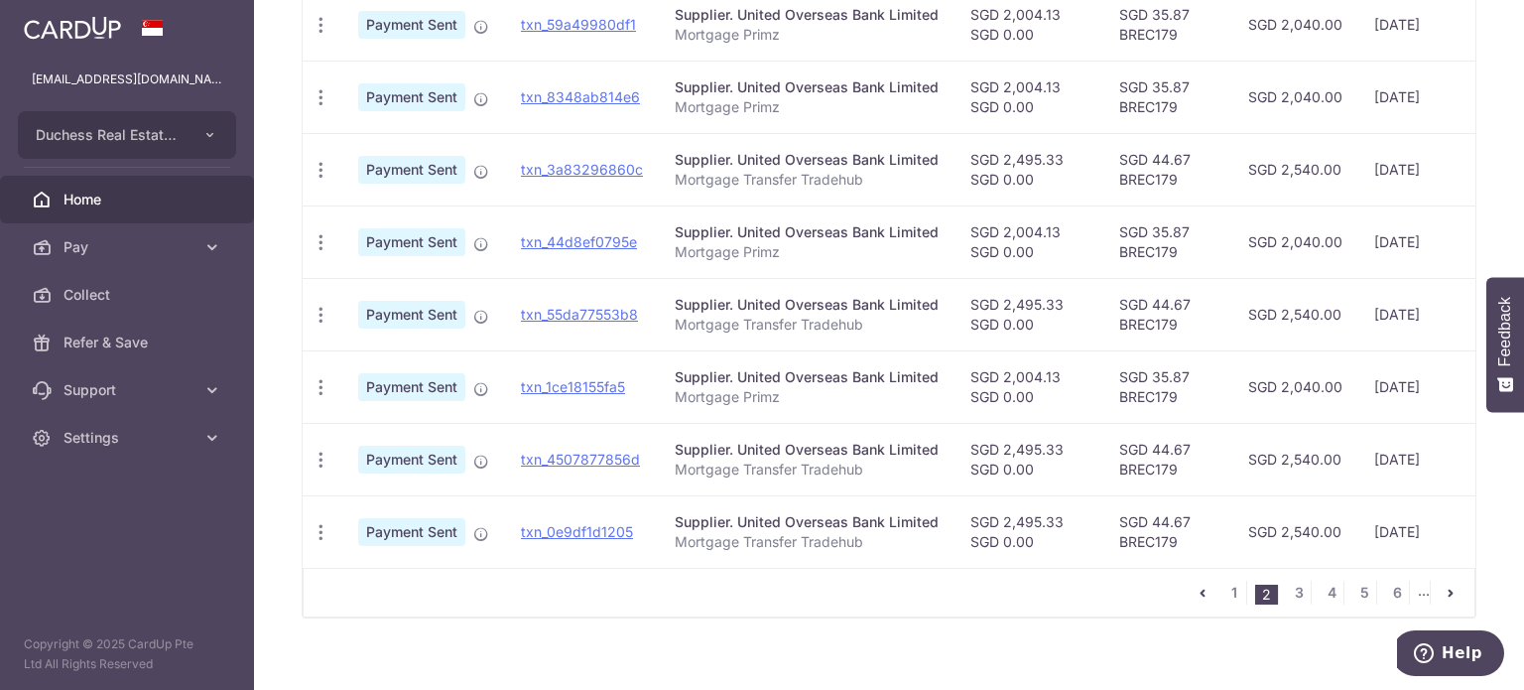
scroll to position [766, 0]
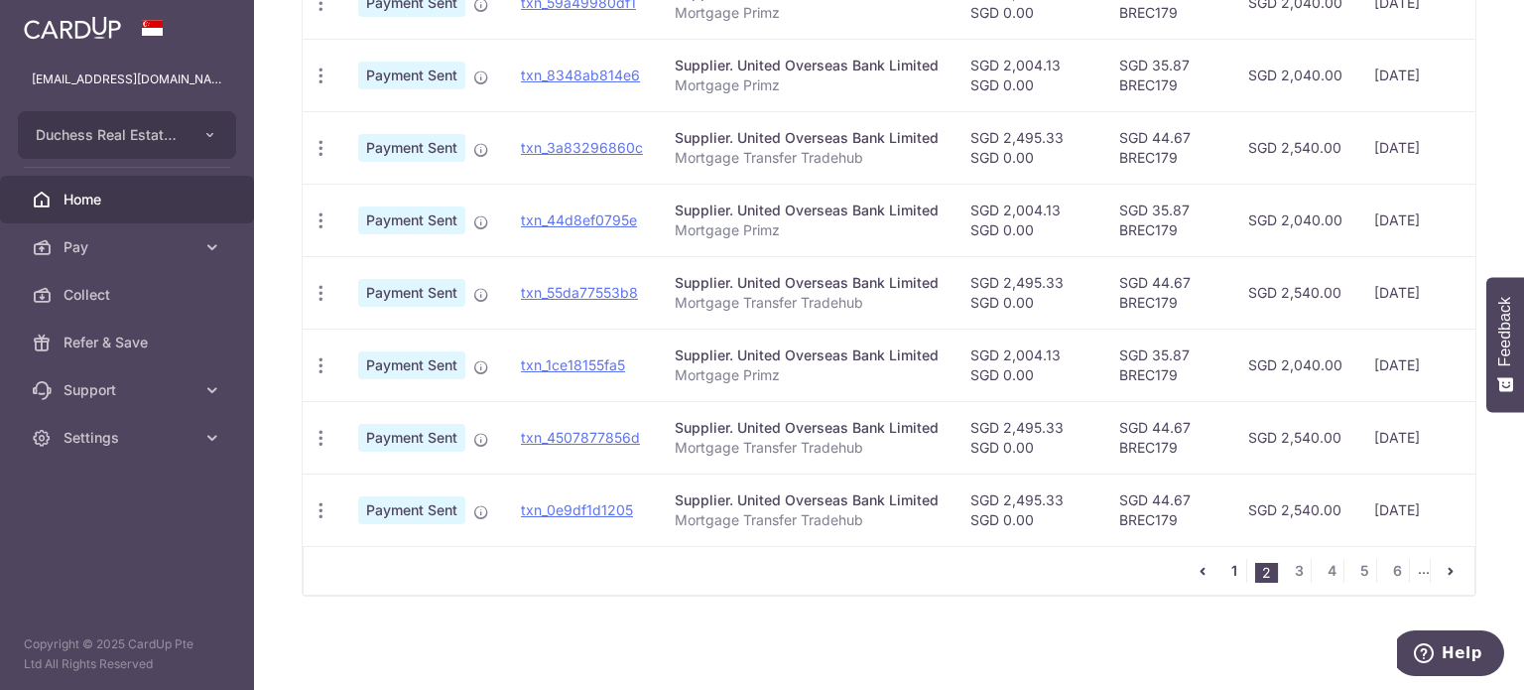
click at [1222, 565] on link "1" at bounding box center [1234, 571] width 24 height 24
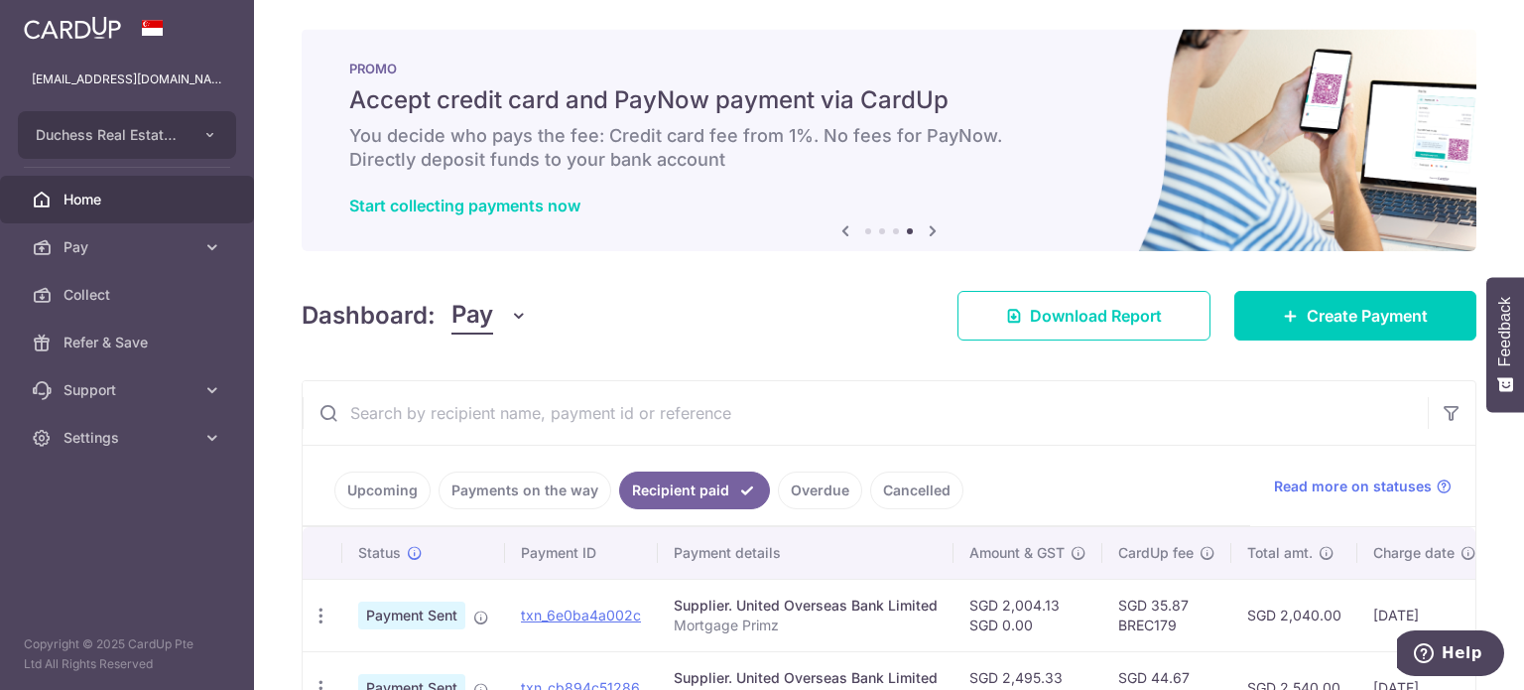
scroll to position [0, 0]
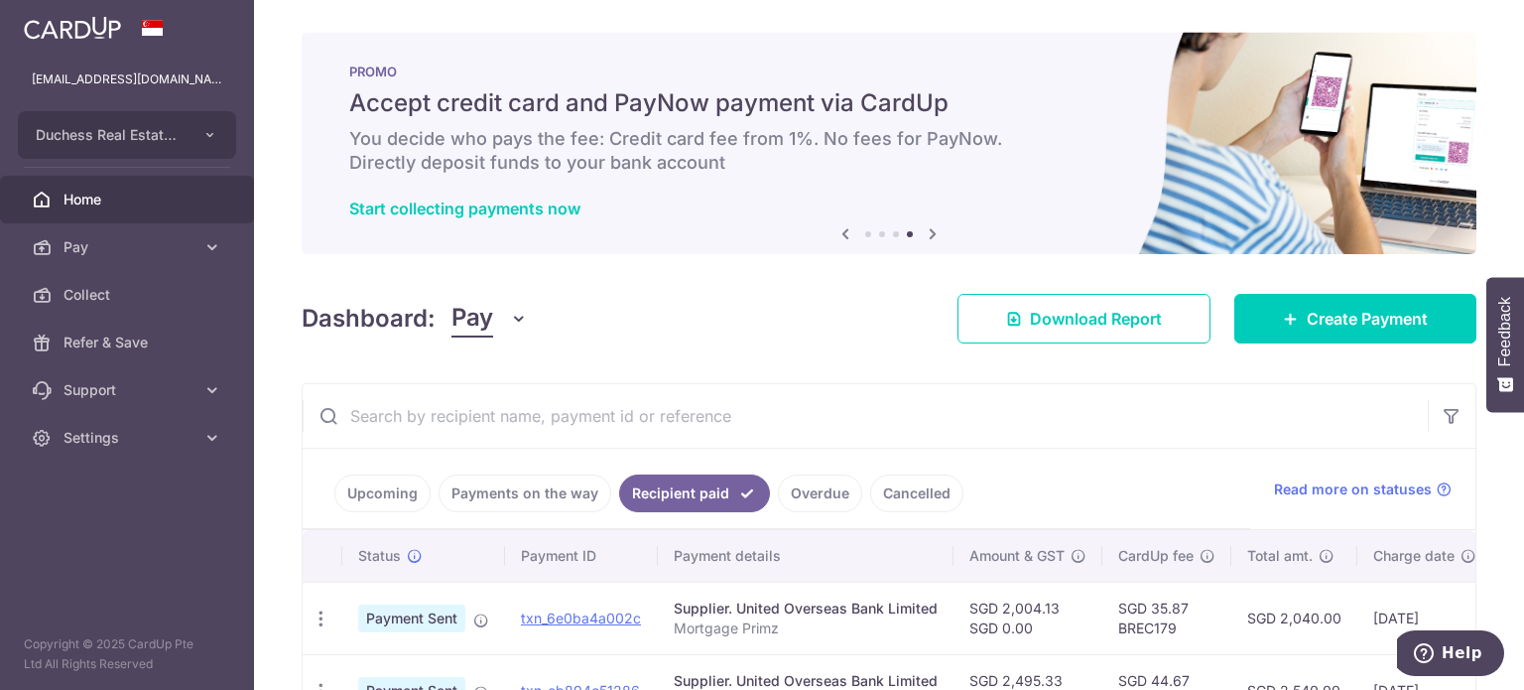
click at [484, 483] on link "Payments on the way" at bounding box center [525, 493] width 173 height 38
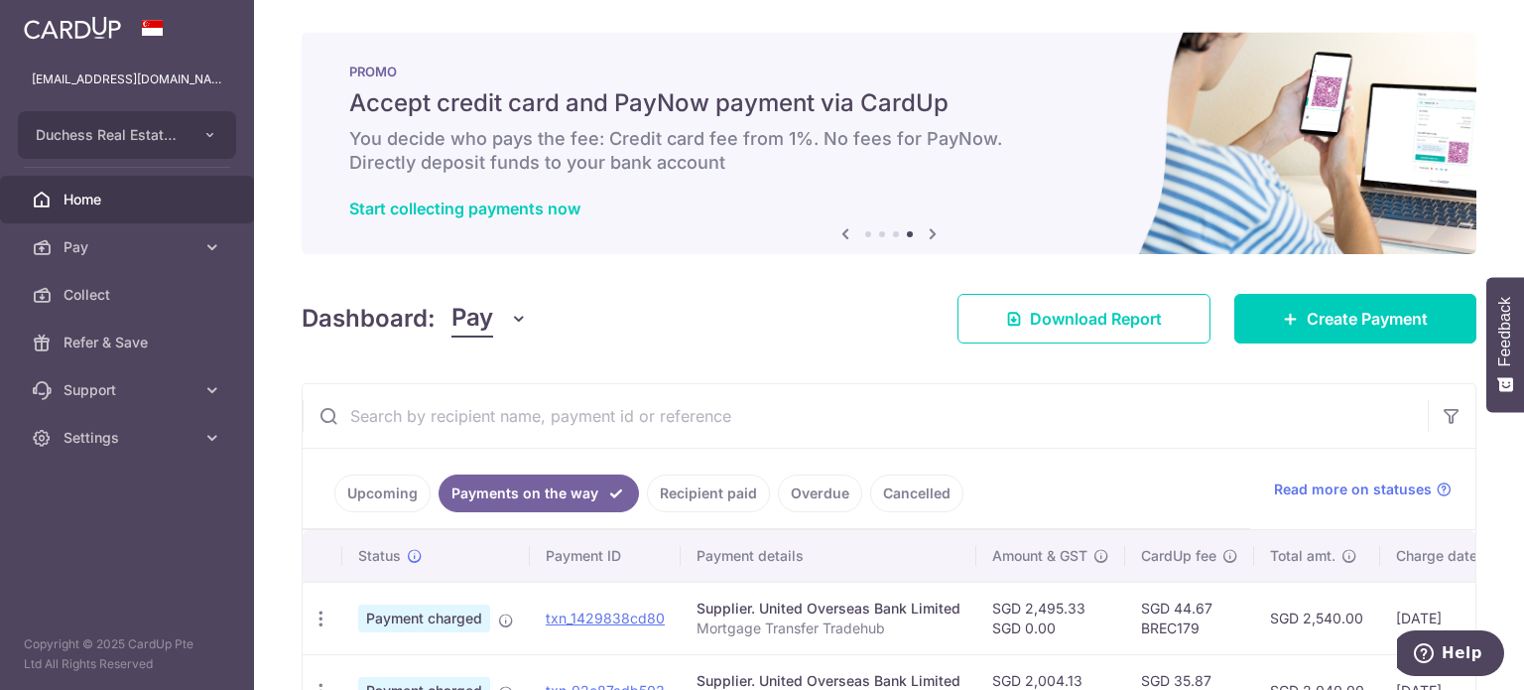
click at [389, 499] on link "Upcoming" at bounding box center [382, 493] width 96 height 38
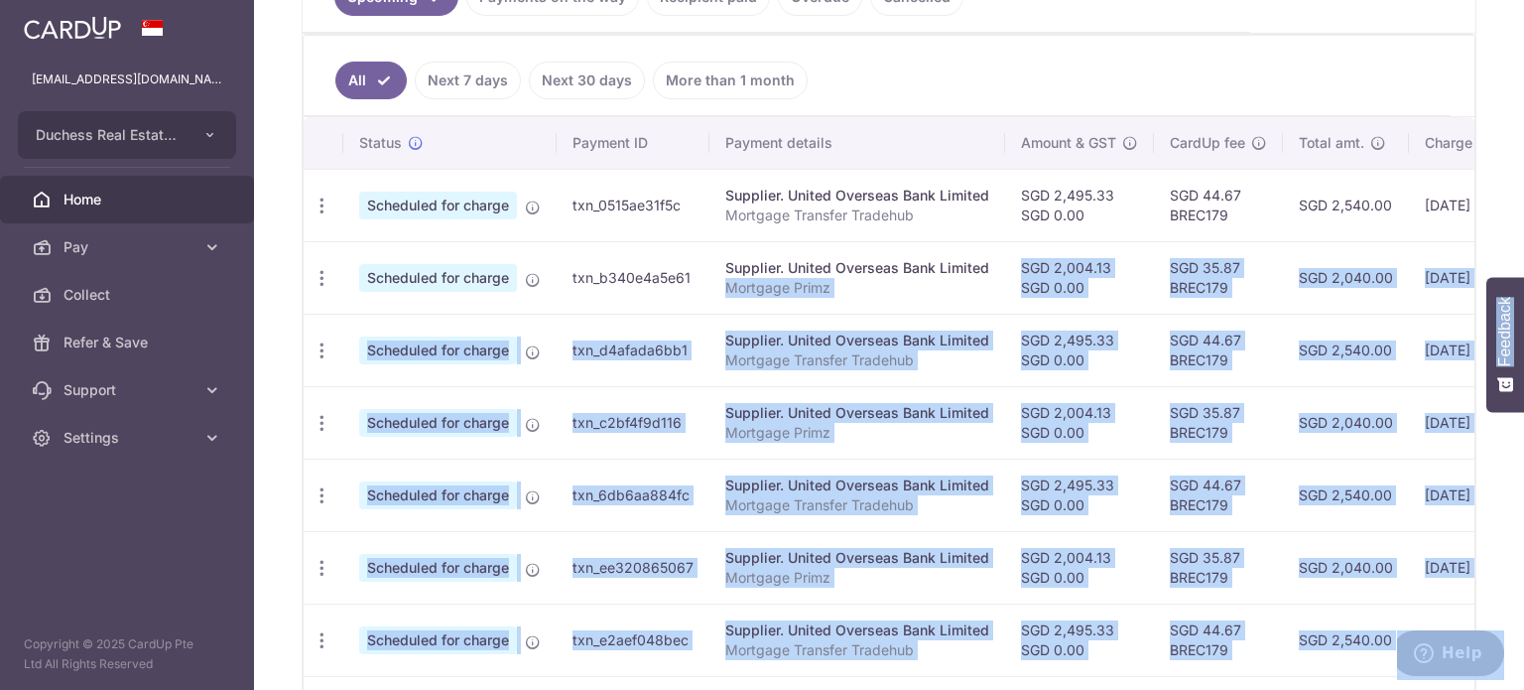
scroll to position [0, 332]
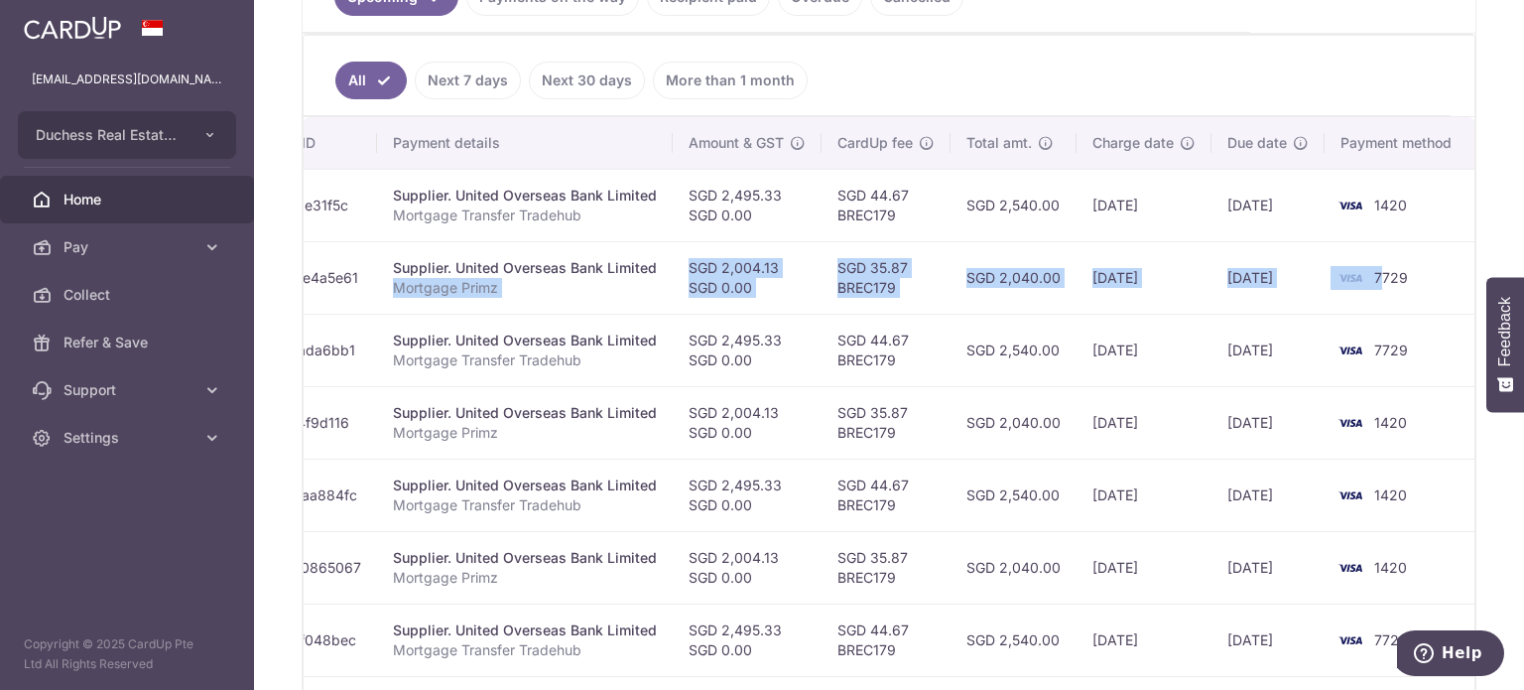
drag, startPoint x: 878, startPoint y: 281, endPoint x: 1114, endPoint y: 324, distance: 240.2
click at [1285, 317] on tbody "Update payment Cancel payment Scheduled for charge txn_0515ae31f5c Supplier. Un…" at bounding box center [723, 531] width 1504 height 724
click at [1090, 338] on td "[DATE]" at bounding box center [1144, 350] width 135 height 72
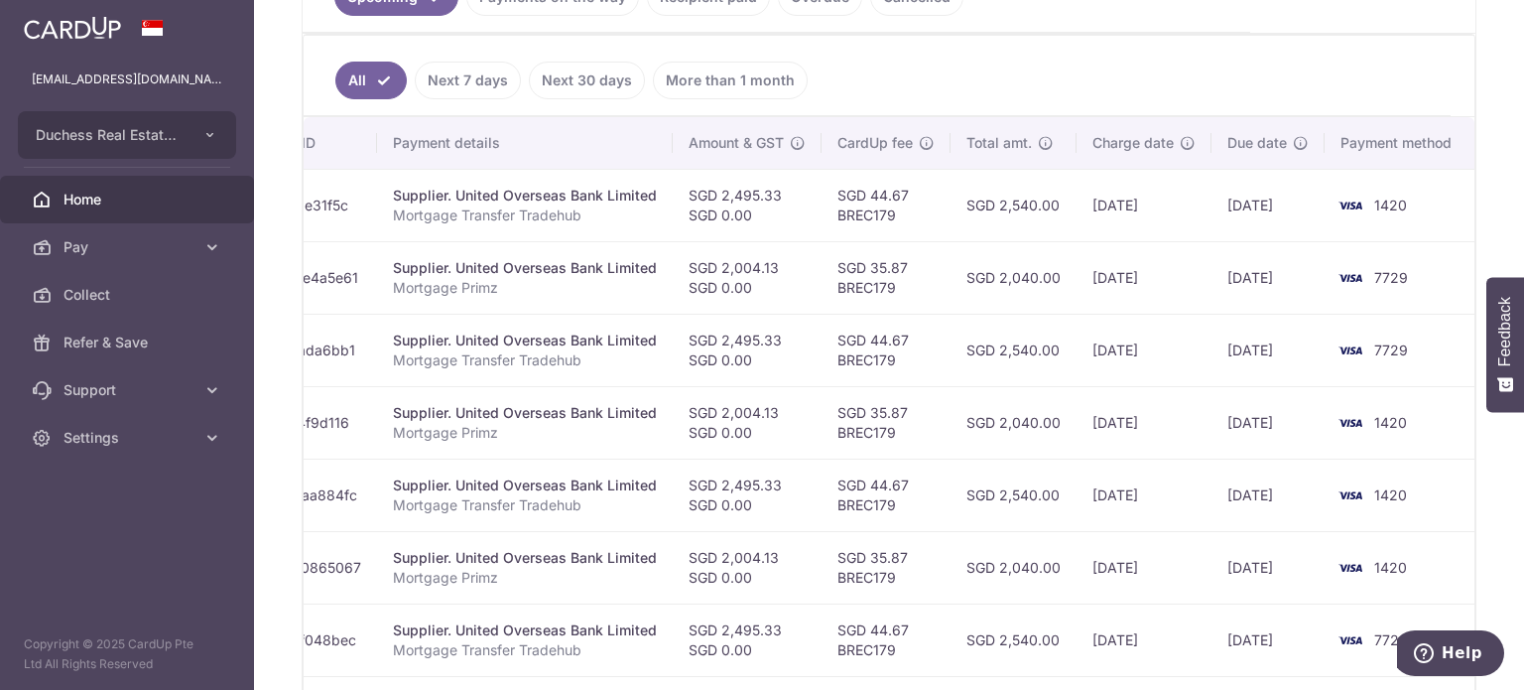
click at [1080, 281] on td "[DATE]" at bounding box center [1144, 277] width 135 height 72
drag, startPoint x: 1056, startPoint y: 277, endPoint x: 1040, endPoint y: 277, distance: 15.9
click at [1040, 277] on td "SGD 2,040.00" at bounding box center [1014, 277] width 126 height 72
click at [1024, 315] on td "SGD 2,540.00" at bounding box center [1014, 350] width 126 height 72
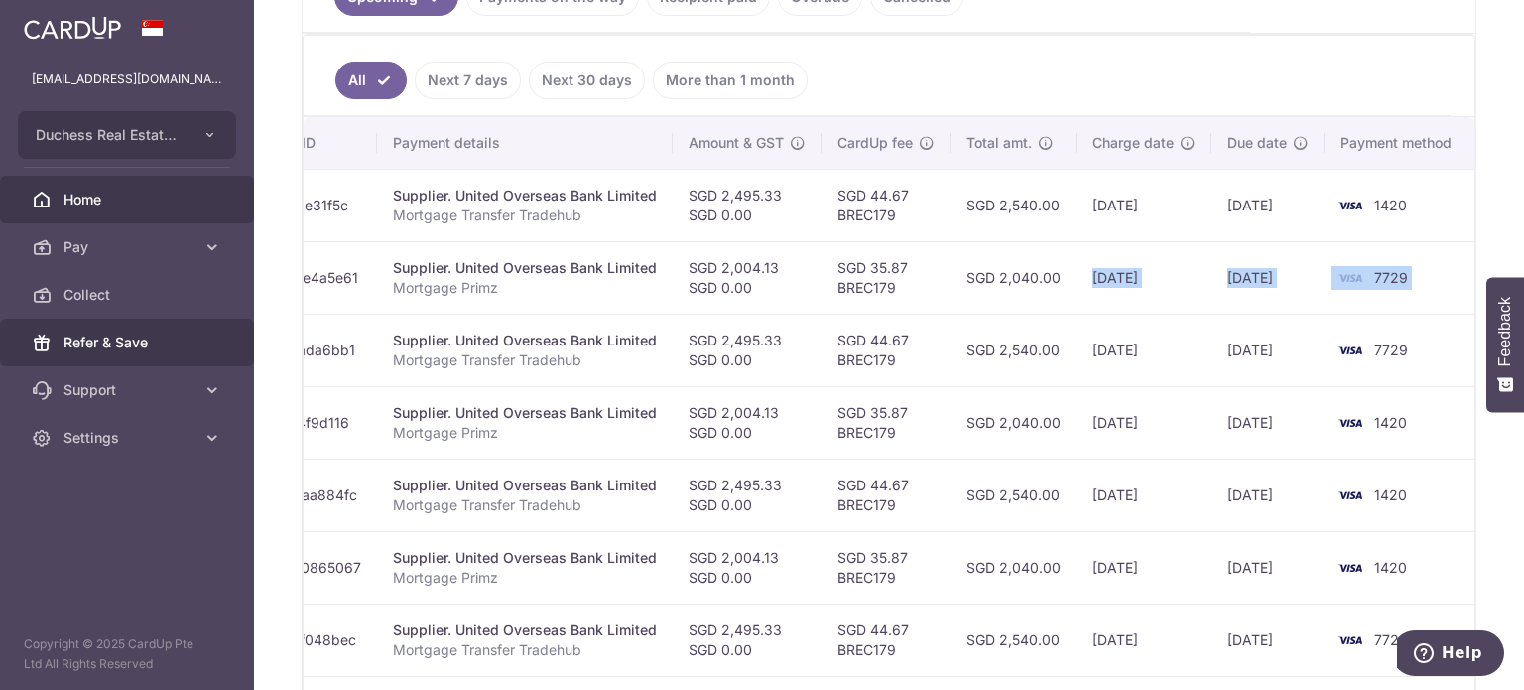
scroll to position [0, 0]
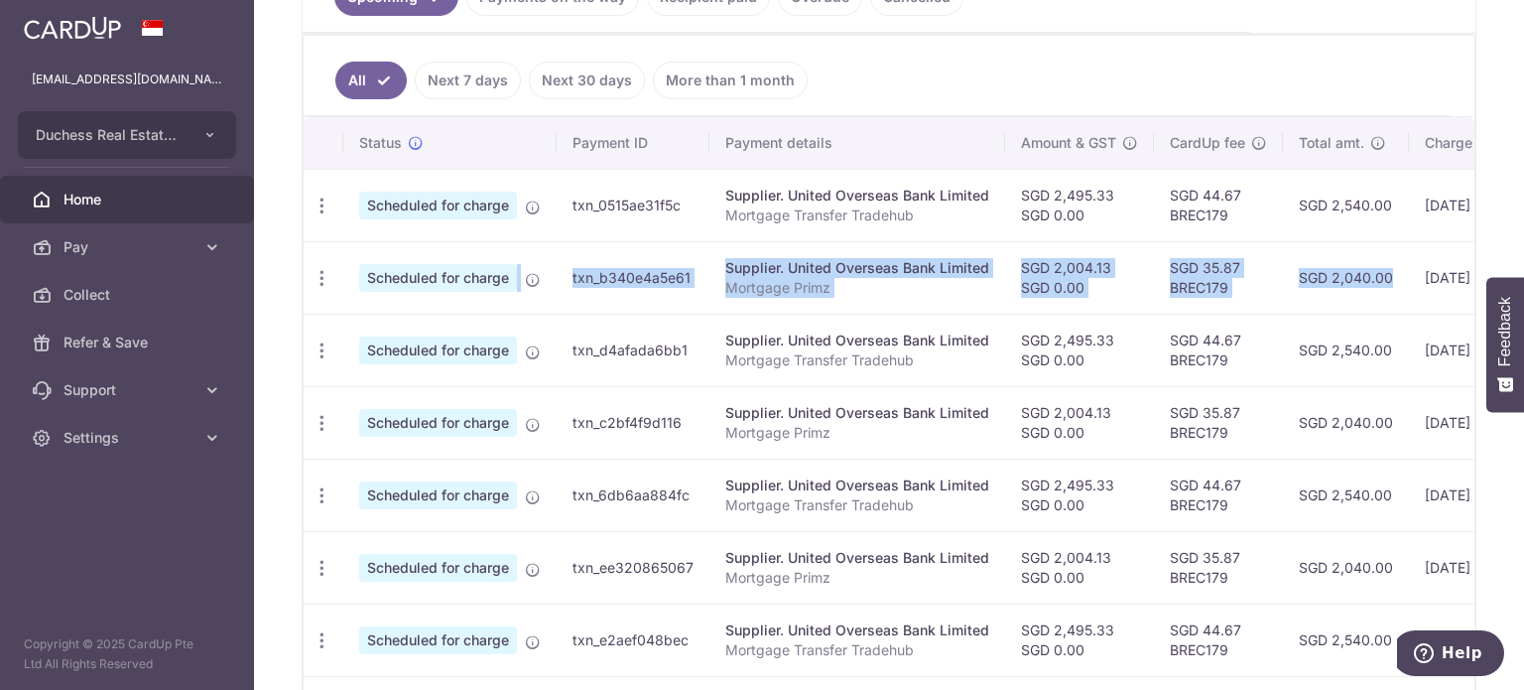
drag, startPoint x: 1022, startPoint y: 284, endPoint x: 475, endPoint y: 305, distance: 547.1
click at [475, 305] on tr "Update payment Cancel payment Scheduled for charge txn_b340e4a5e61 Supplier. Un…" at bounding box center [1056, 277] width 1504 height 72
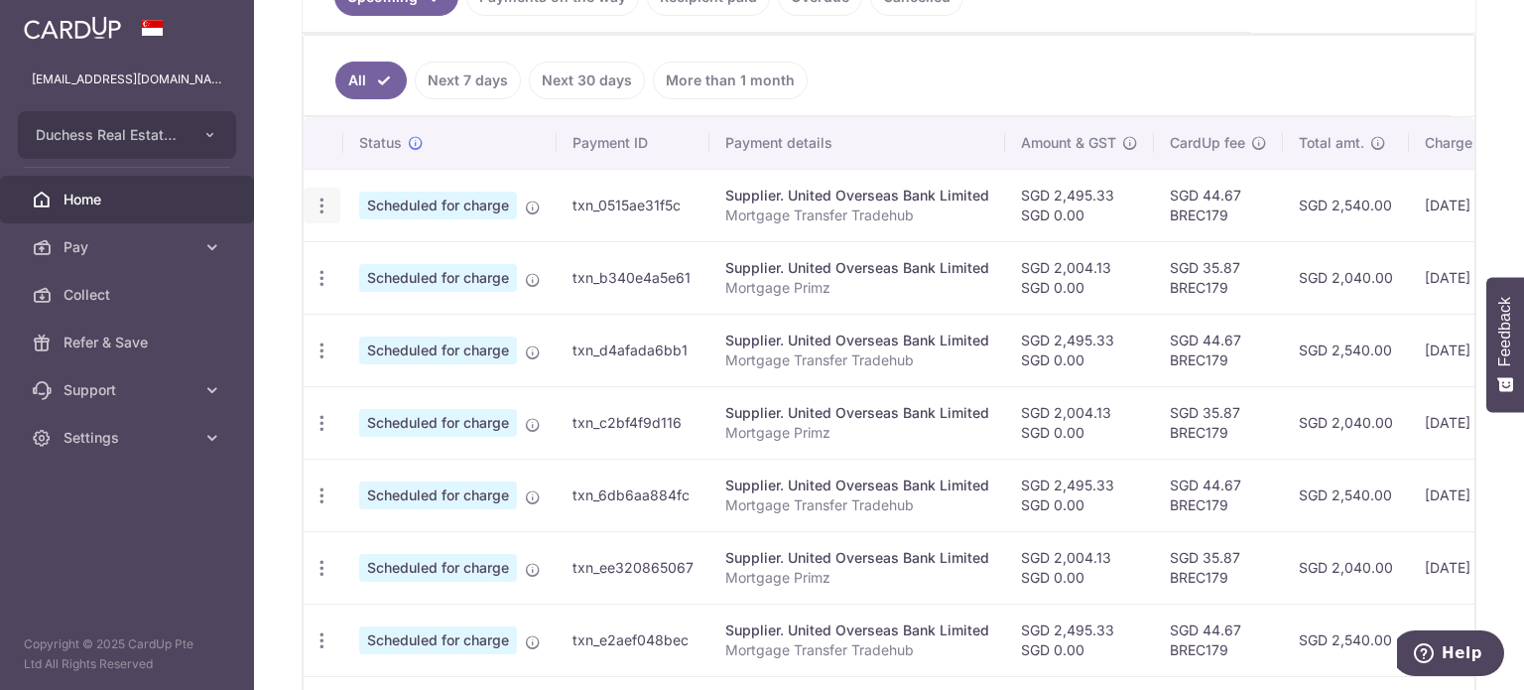
click at [330, 205] on div "Update payment Cancel payment" at bounding box center [322, 206] width 37 height 37
click at [322, 205] on icon "button" at bounding box center [322, 205] width 21 height 21
click at [427, 249] on span "Update payment" at bounding box center [427, 260] width 135 height 24
radio input "true"
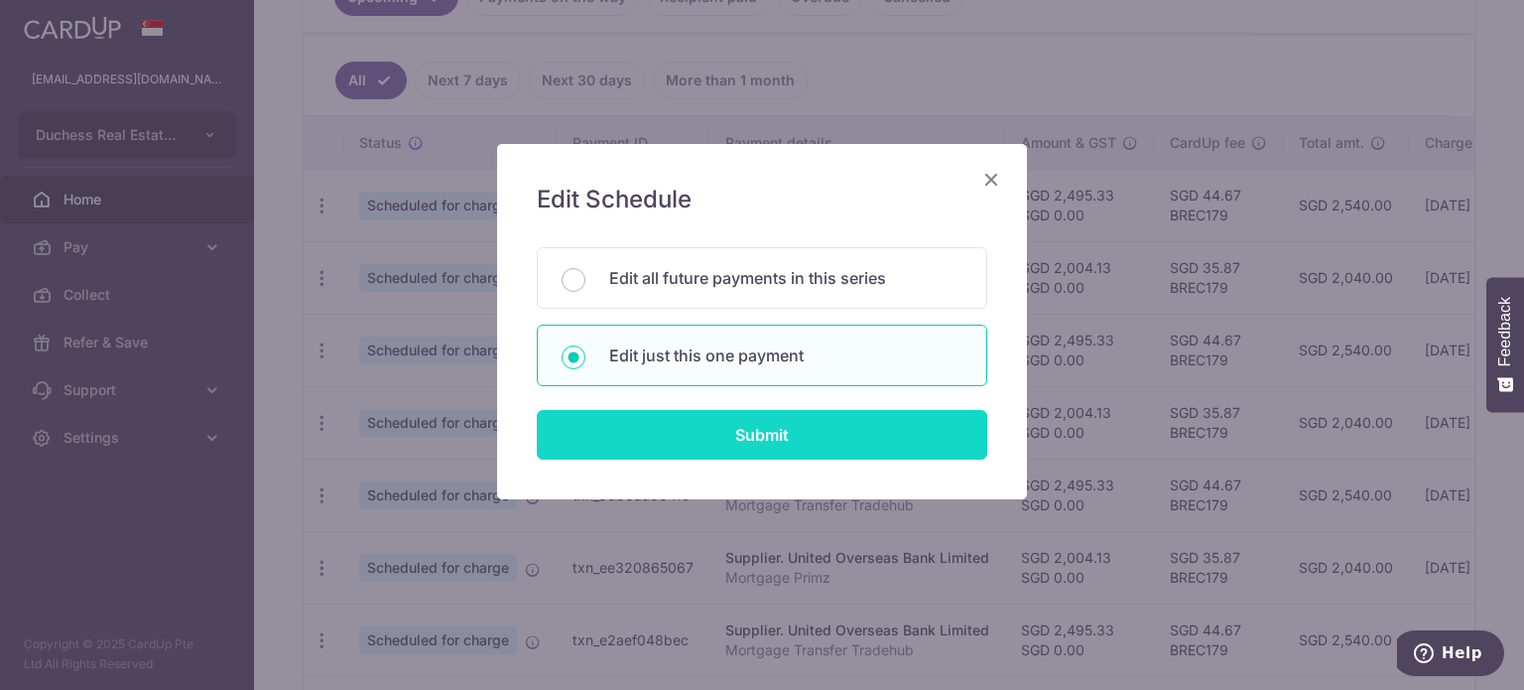
click at [726, 427] on input "Submit" at bounding box center [762, 435] width 450 height 50
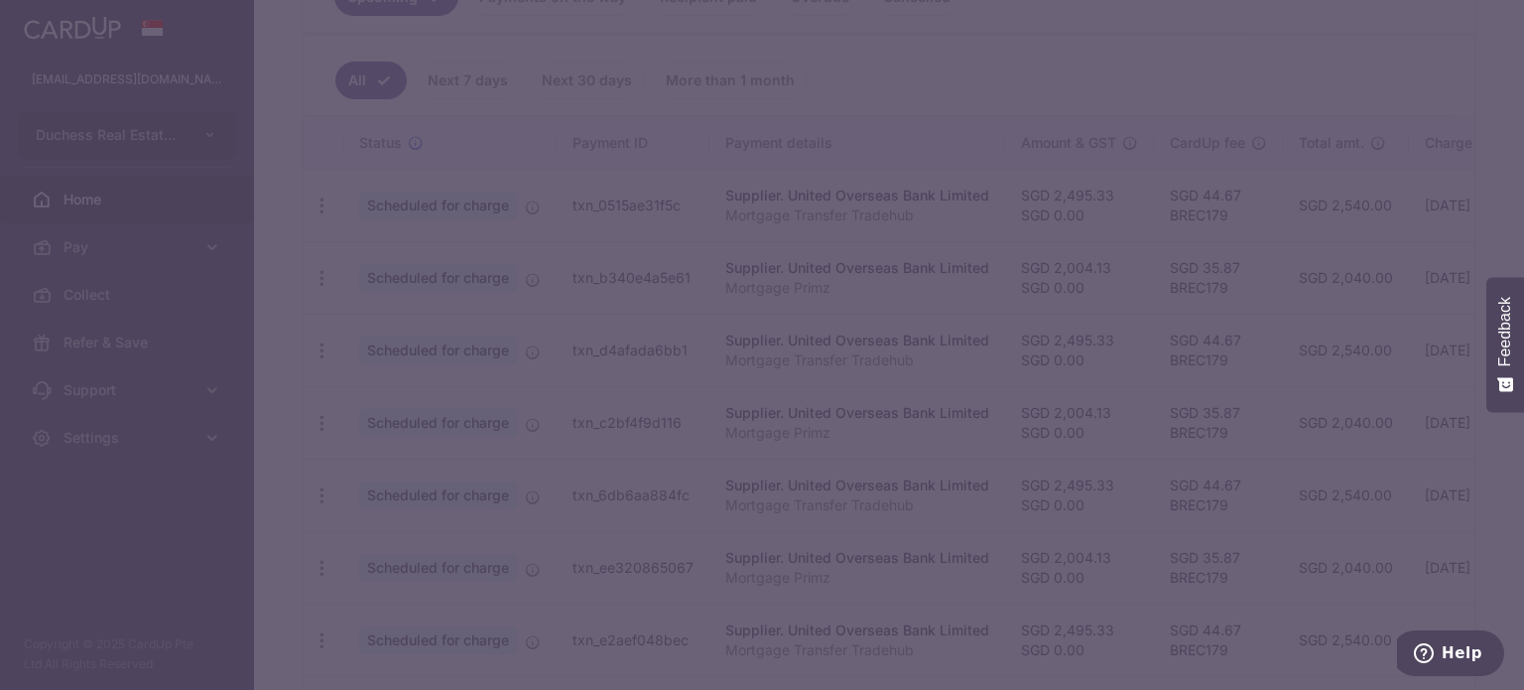
type input "BREC179"
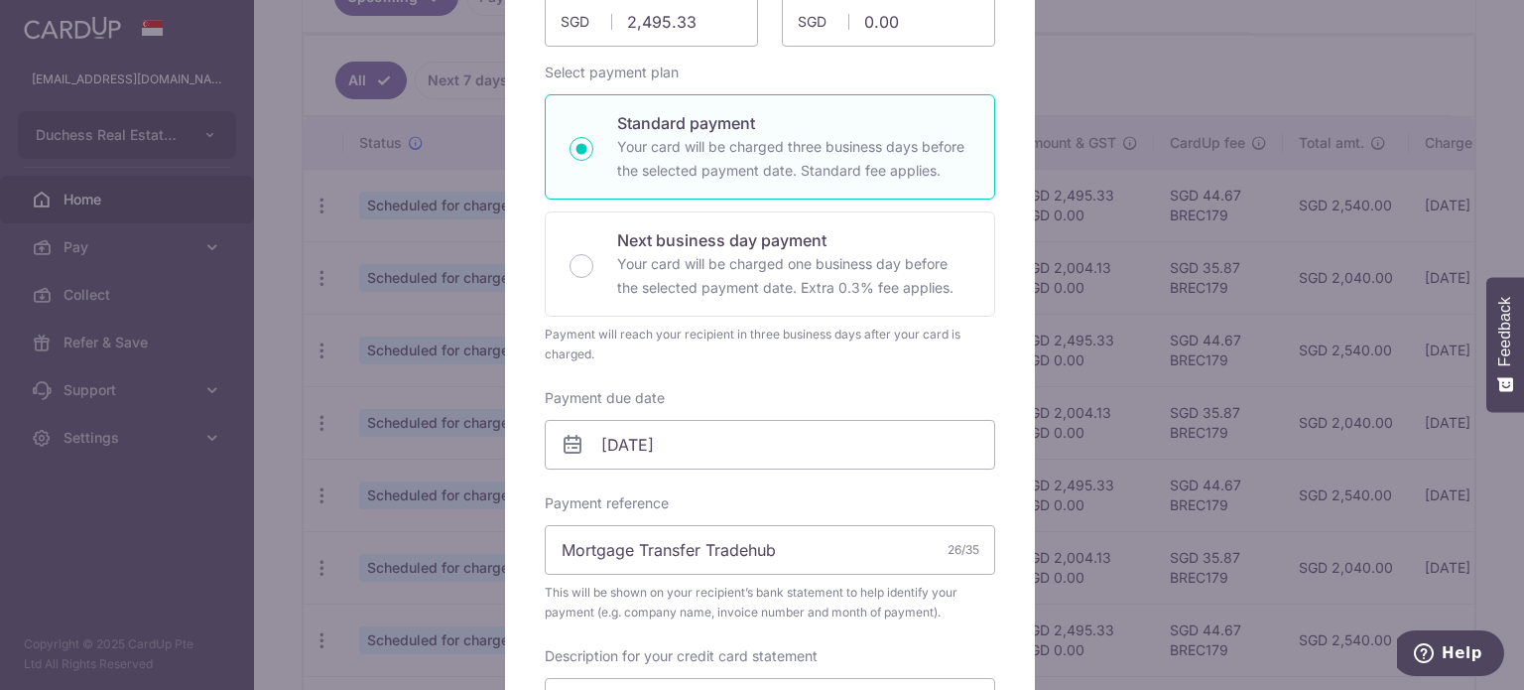
scroll to position [397, 0]
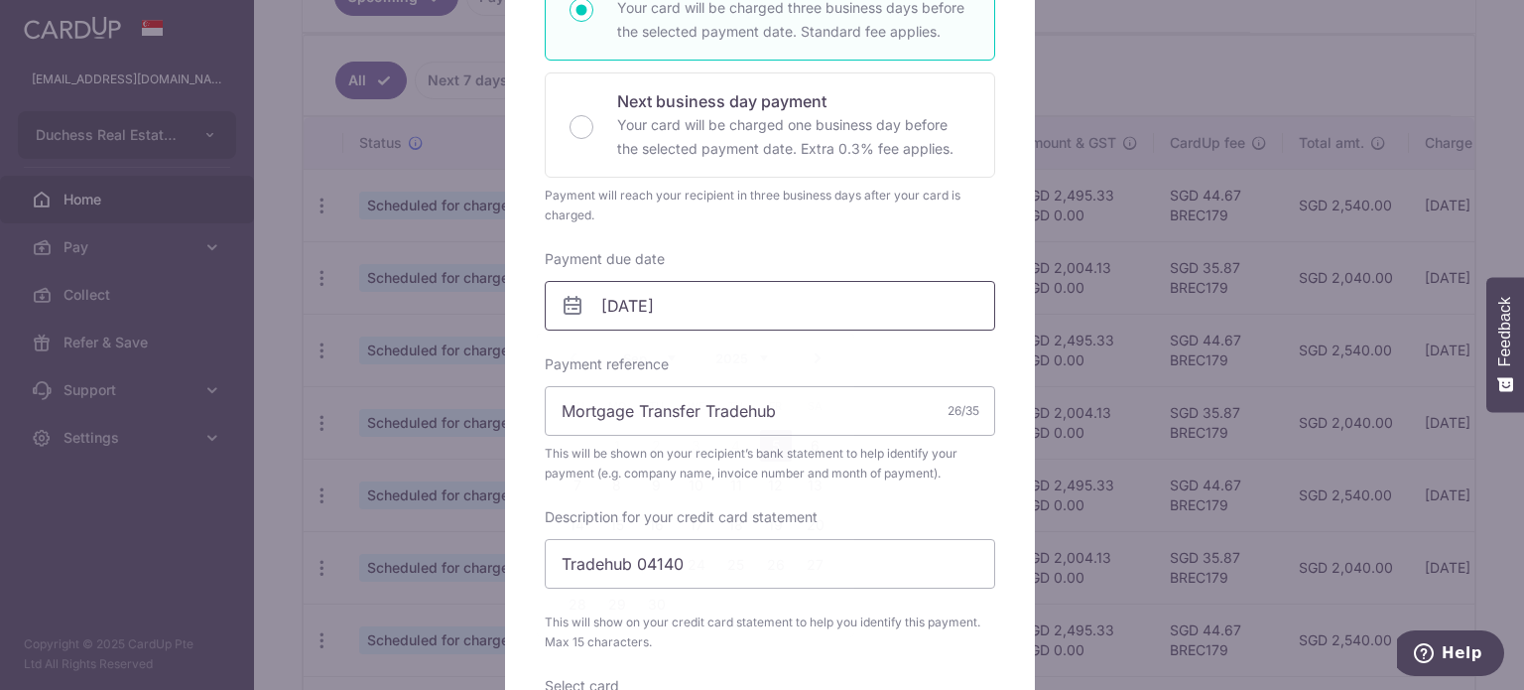
click at [699, 309] on input "05/09/2025" at bounding box center [770, 306] width 450 height 50
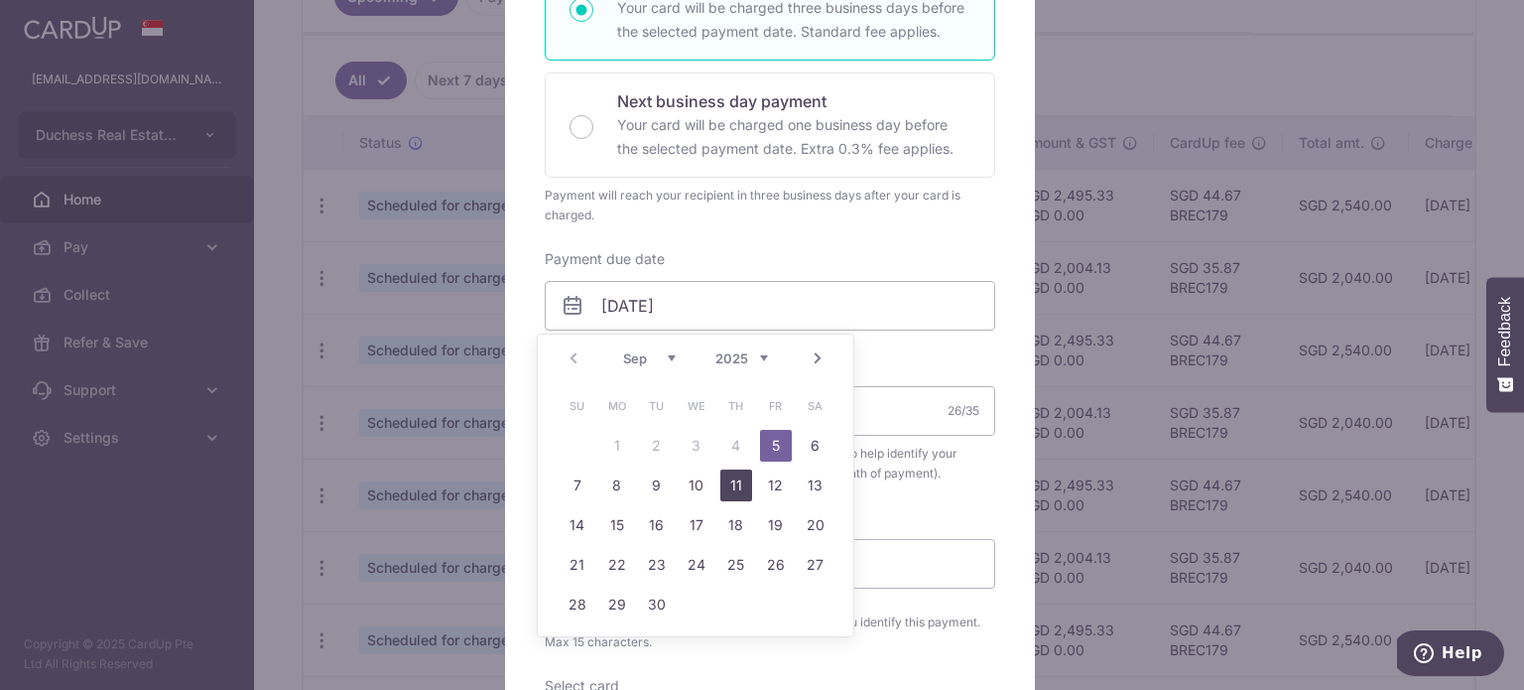
click at [734, 481] on link "11" at bounding box center [736, 485] width 32 height 32
type input "11/09/2025"
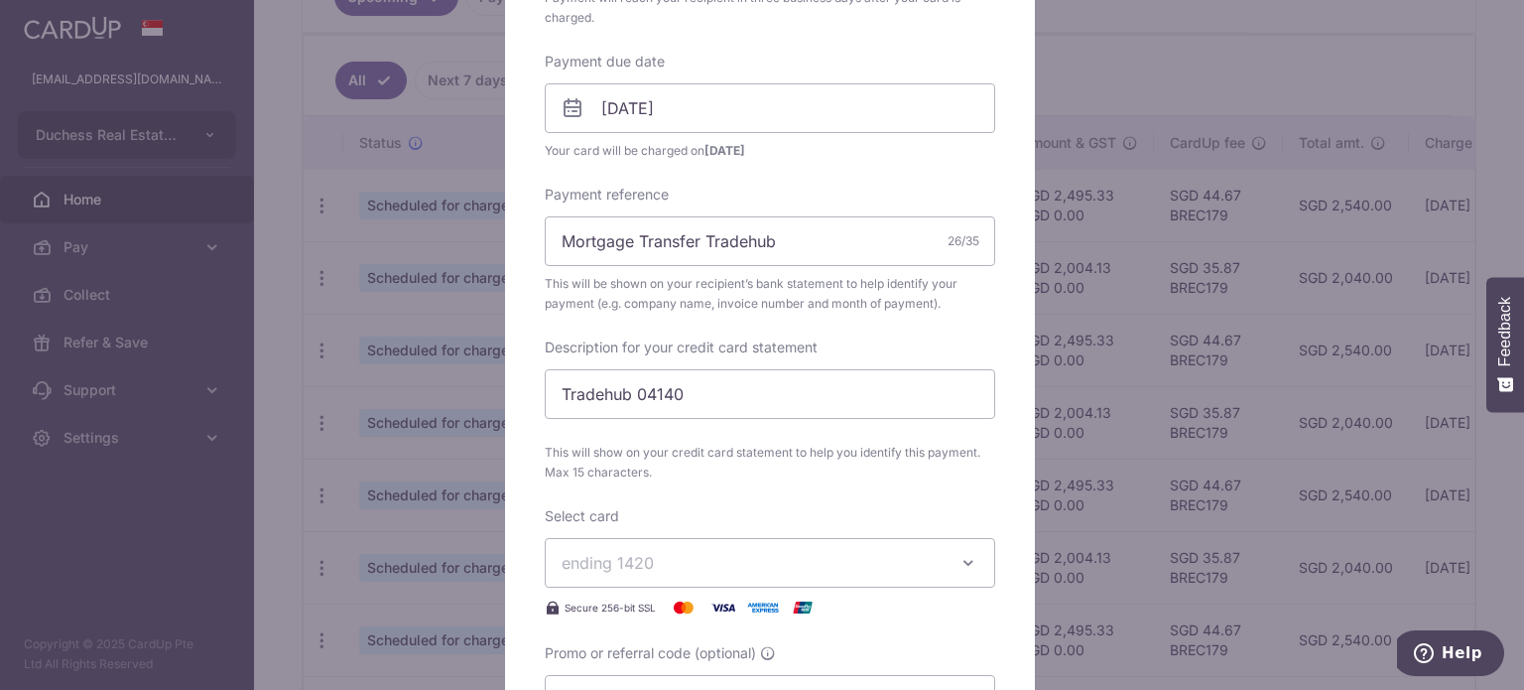
scroll to position [695, 0]
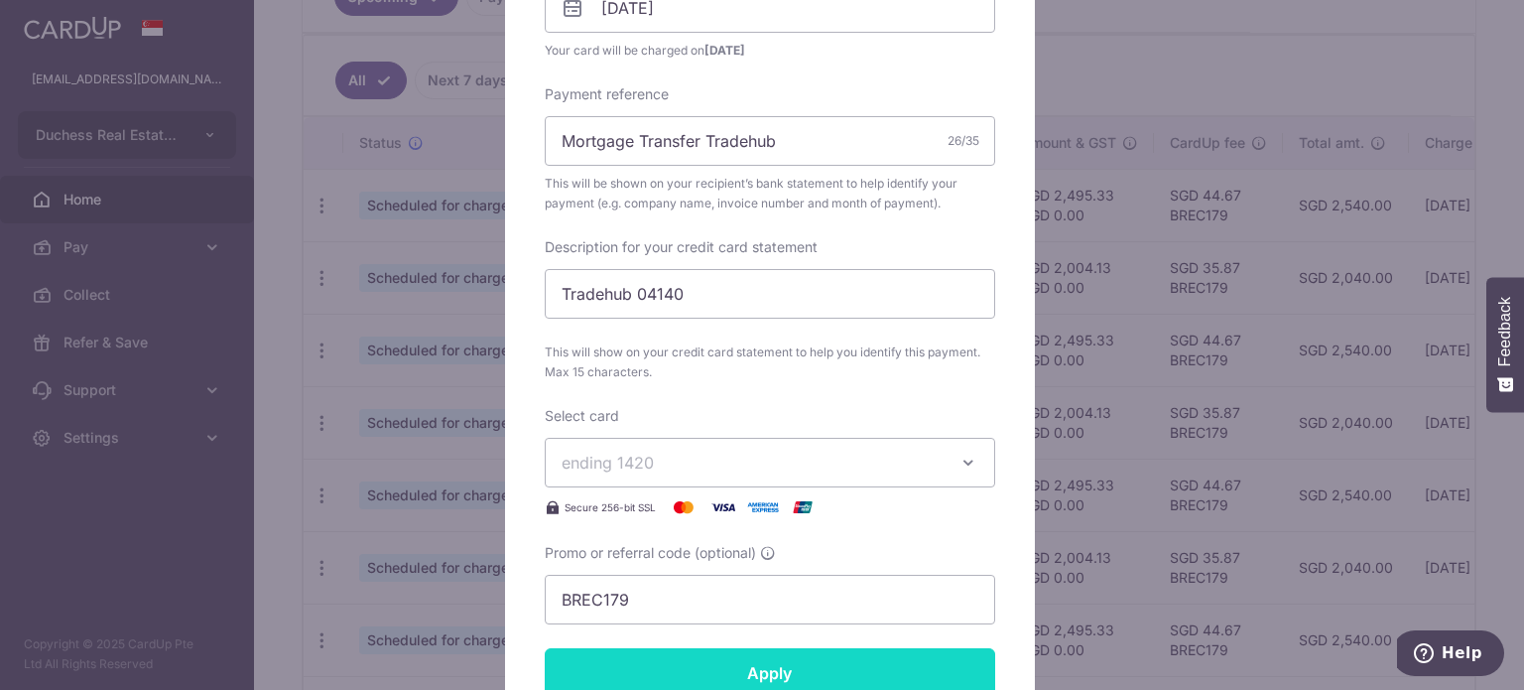
click at [734, 662] on input "Apply" at bounding box center [770, 673] width 450 height 50
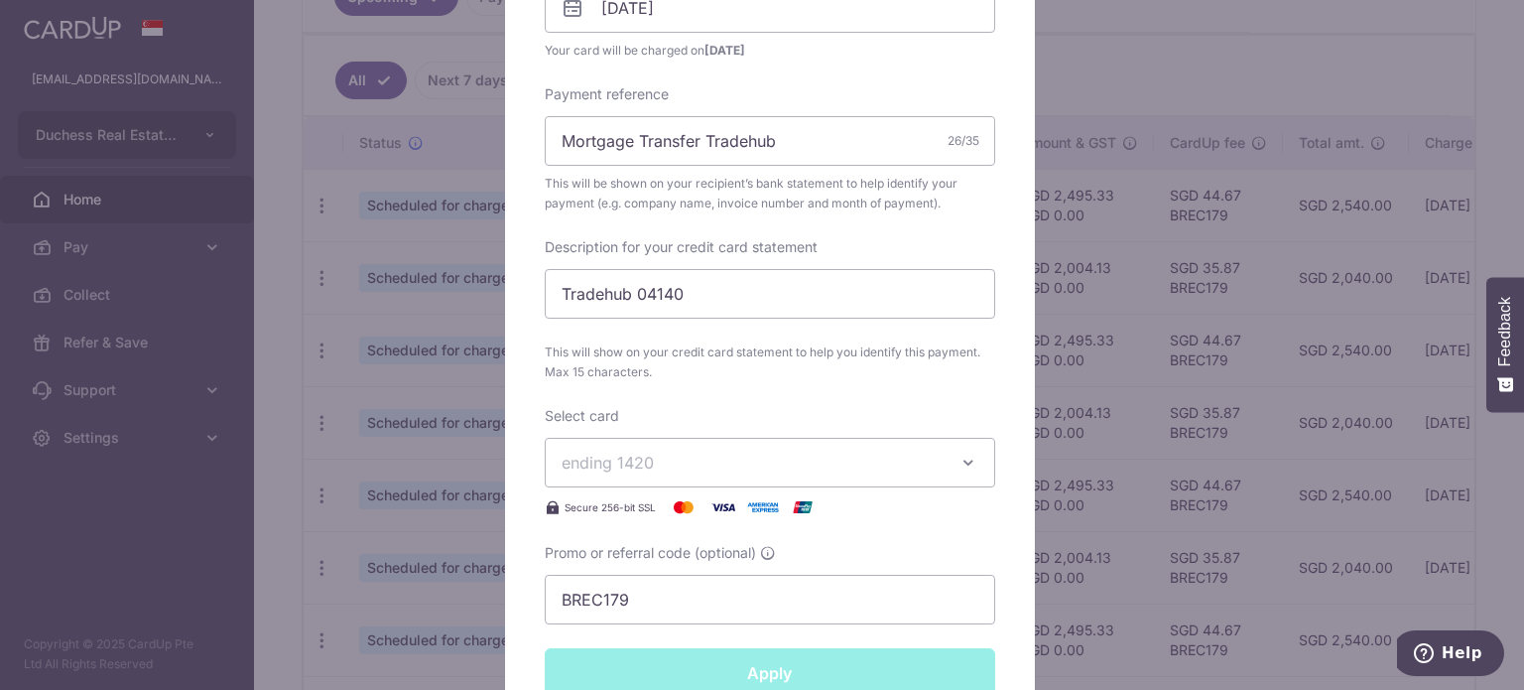
type input "Successfully Applied"
click at [1115, 93] on div "Edit payment By clicking apply, you will make changes to all payments to United…" at bounding box center [762, 345] width 1524 height 690
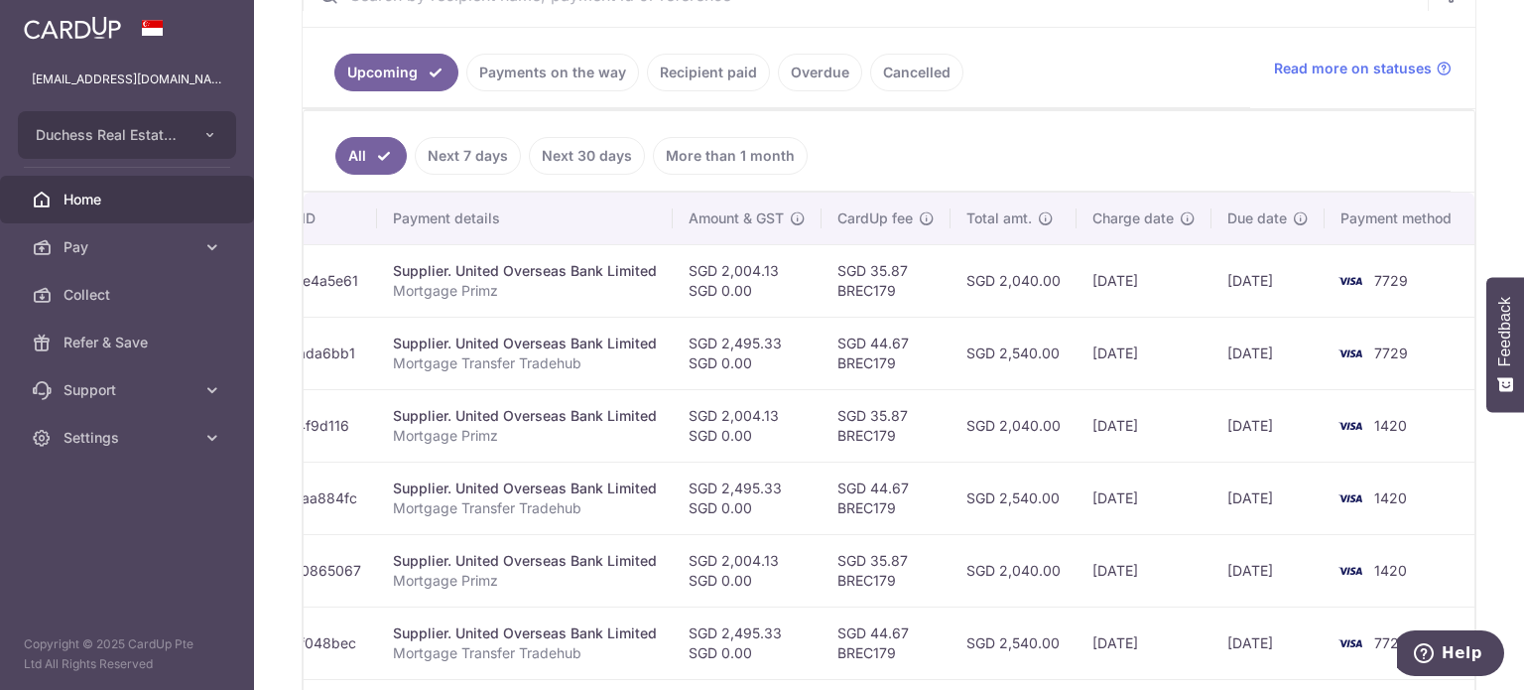
click at [1077, 400] on td "[DATE]" at bounding box center [1144, 425] width 135 height 72
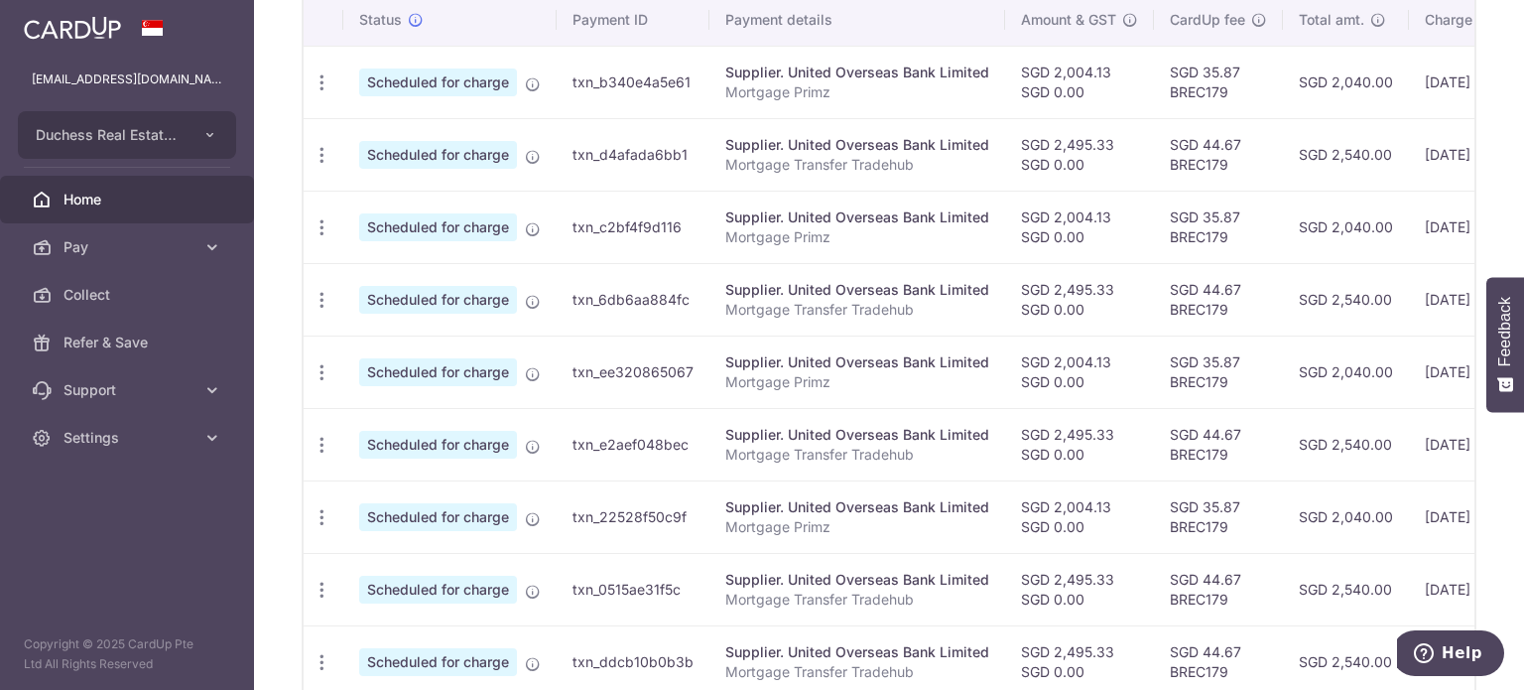
drag, startPoint x: 374, startPoint y: 507, endPoint x: 375, endPoint y: 517, distance: 10.0
click at [422, 509] on tr "Update payment Cancel payment Scheduled for charge txn_22528f50c9f Supplier. Un…" at bounding box center [1056, 516] width 1504 height 72
click at [336, 515] on div "Update payment Cancel payment" at bounding box center [322, 517] width 37 height 37
click at [326, 93] on icon "button" at bounding box center [322, 82] width 21 height 21
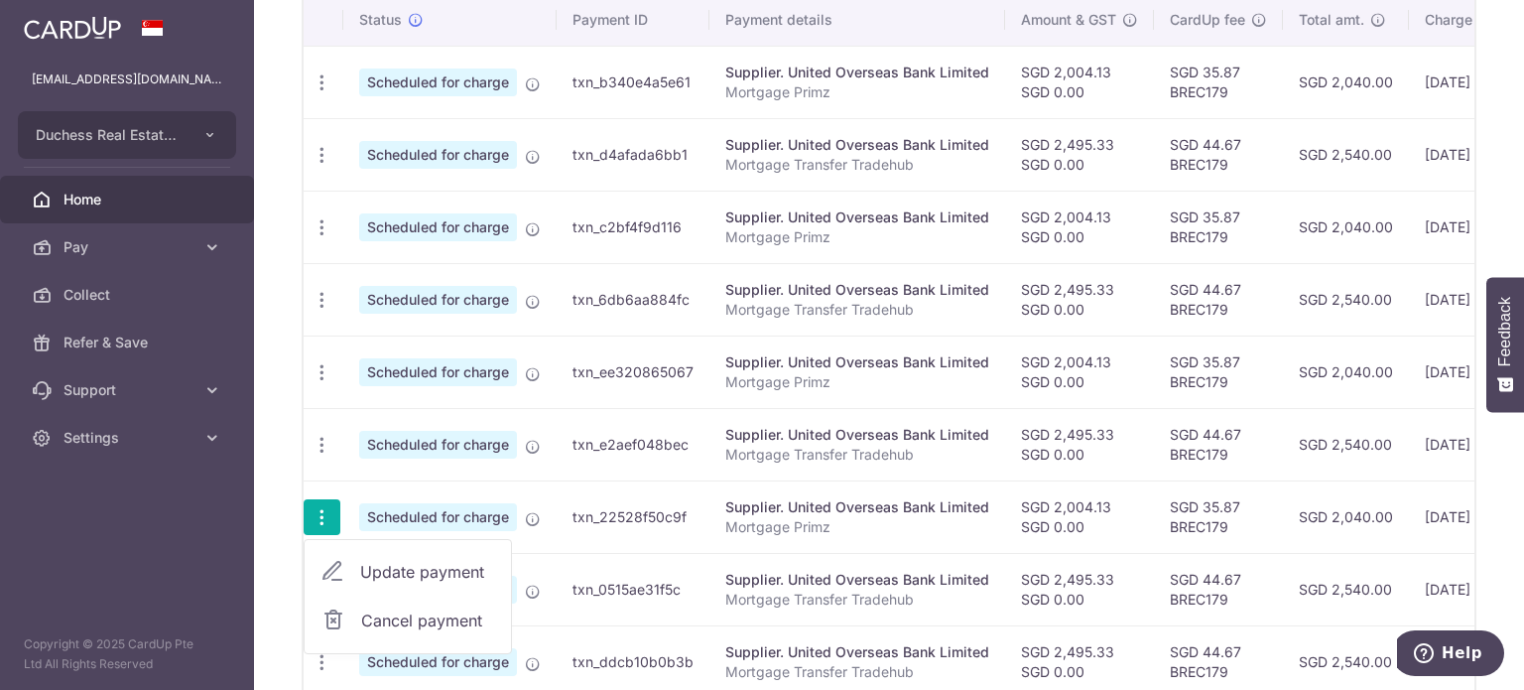
click at [371, 555] on link "Update payment" at bounding box center [408, 572] width 206 height 48
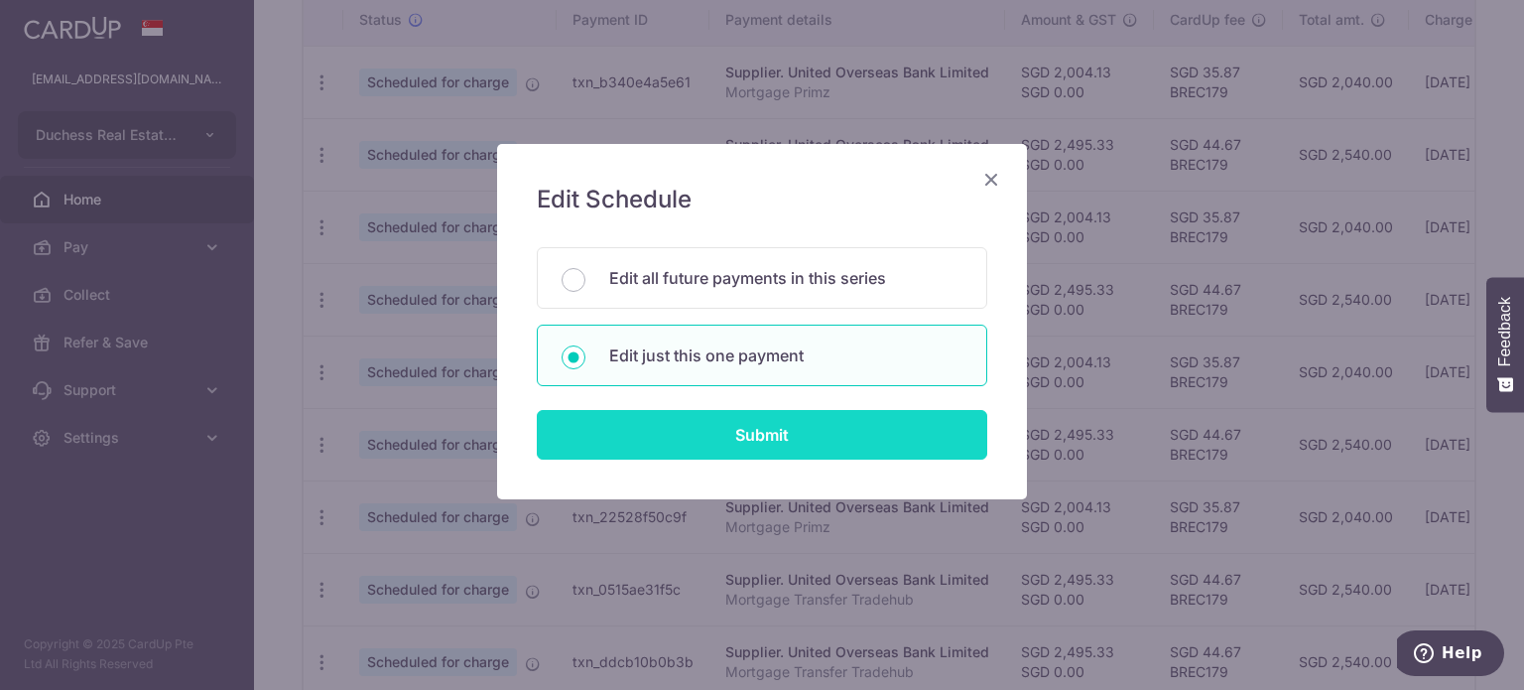
click at [728, 433] on input "Submit" at bounding box center [762, 435] width 450 height 50
radio input "true"
type input "2,004.13"
type input "0.00"
type input "[DATE]"
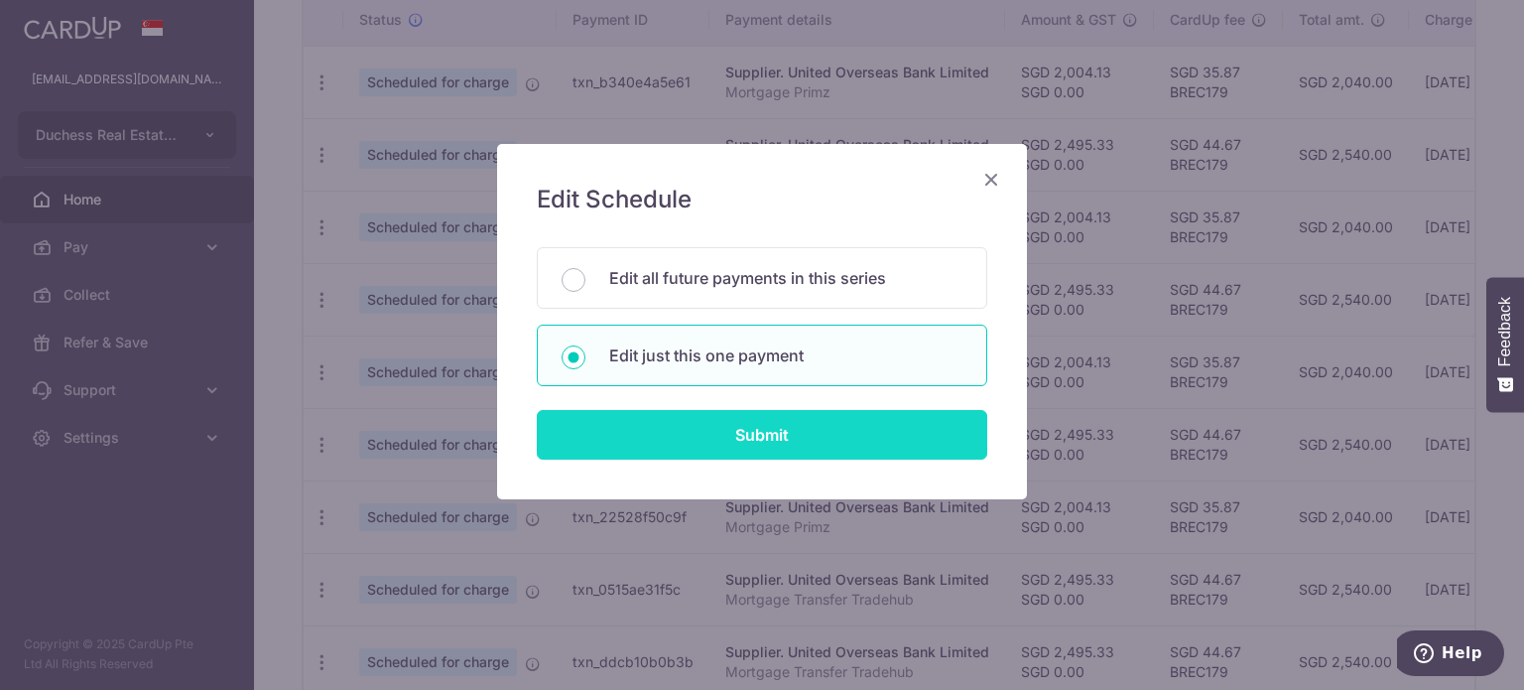
type input "Mortgage Primz"
type input "Primz"
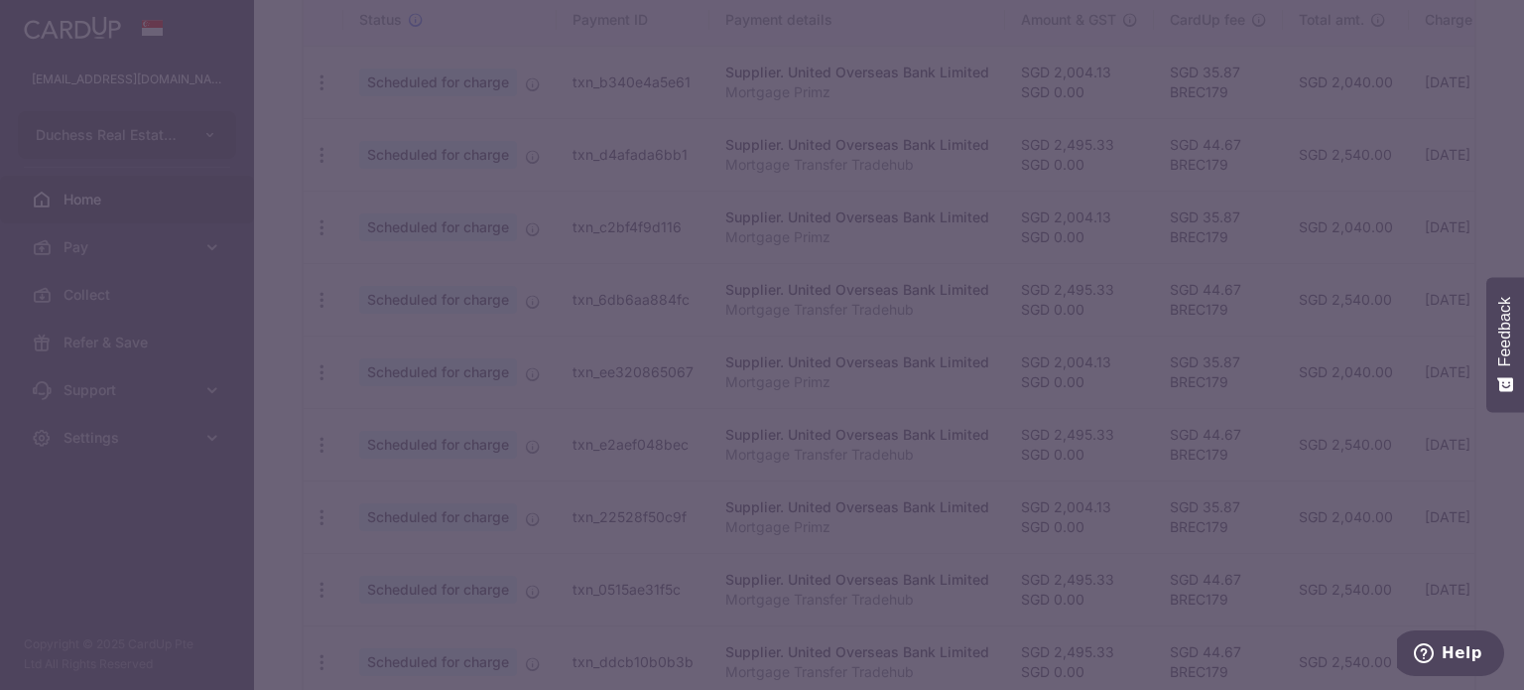
type input "BREC179"
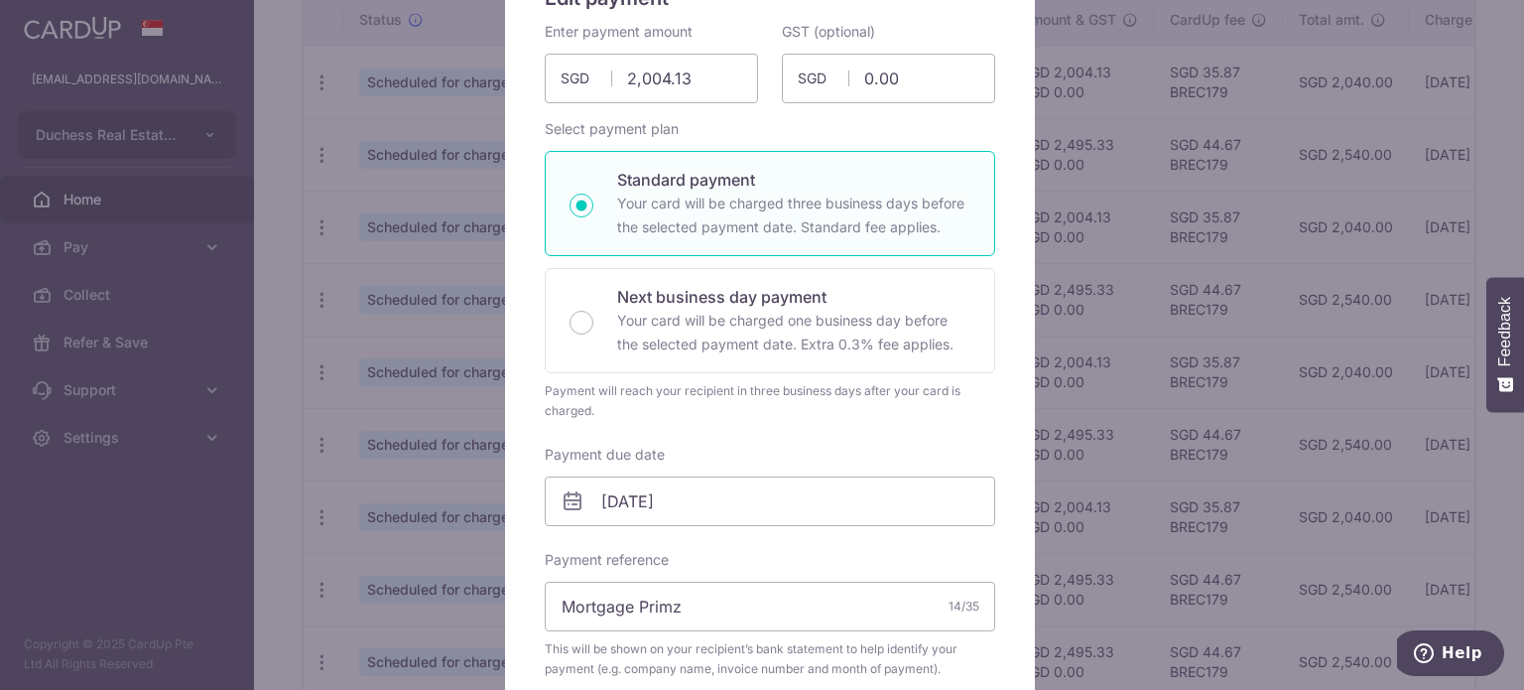
scroll to position [496, 0]
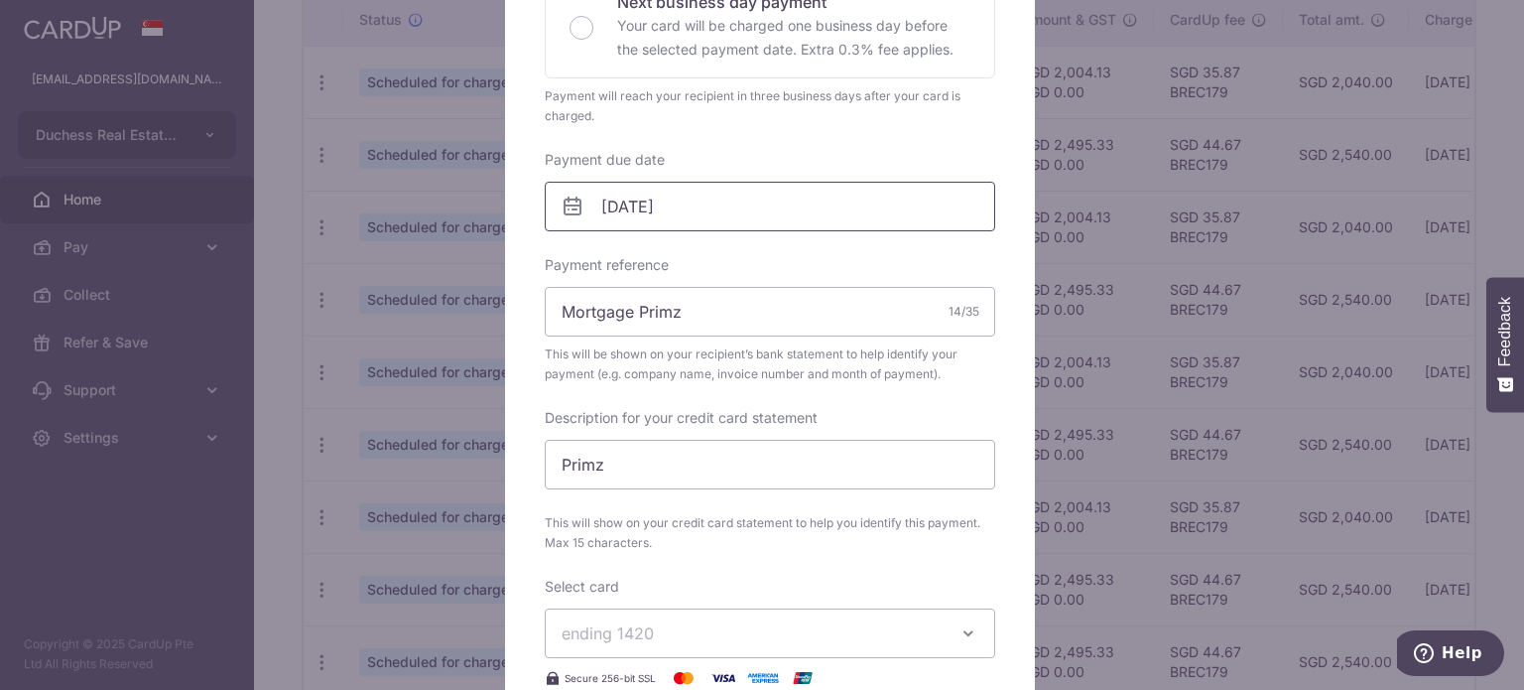
click at [699, 198] on input "[DATE]" at bounding box center [770, 207] width 450 height 50
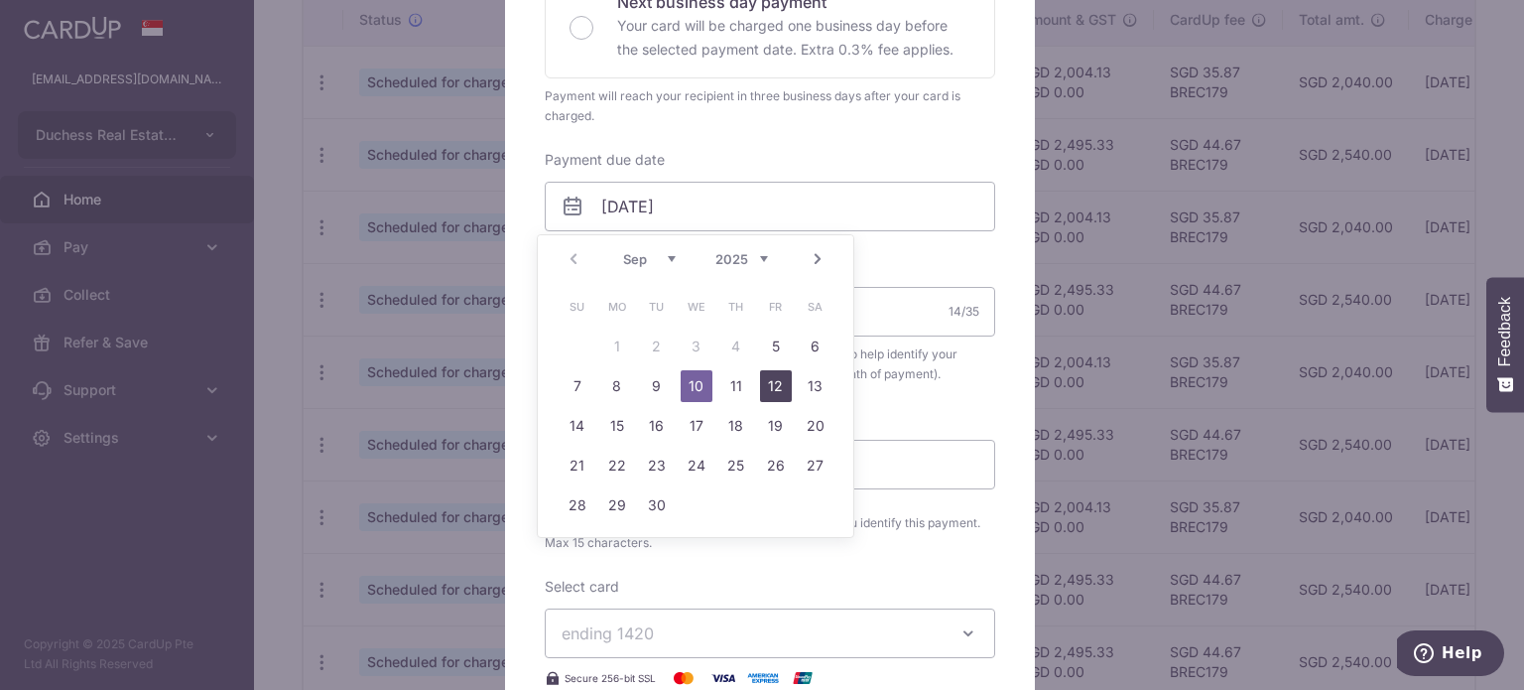
click at [778, 390] on link "12" at bounding box center [776, 386] width 32 height 32
type input "[DATE]"
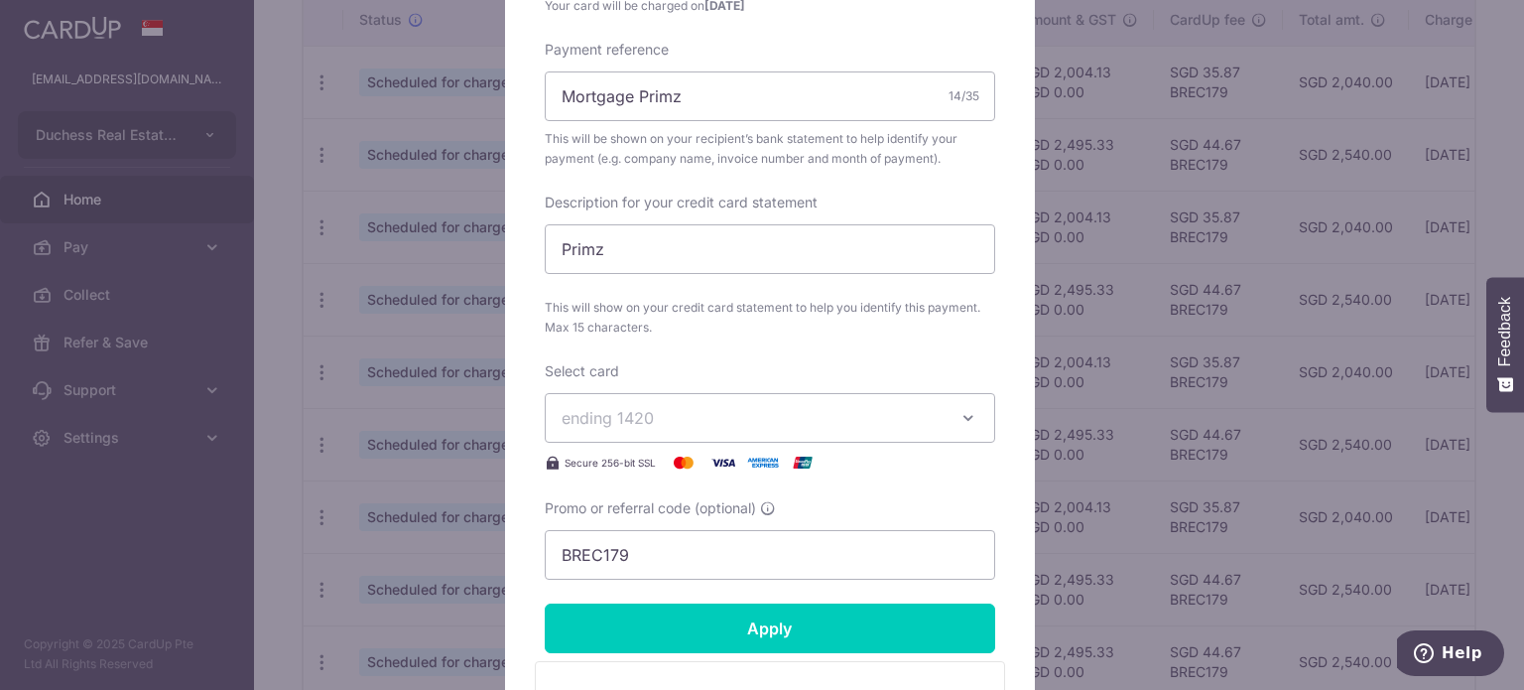
scroll to position [992, 0]
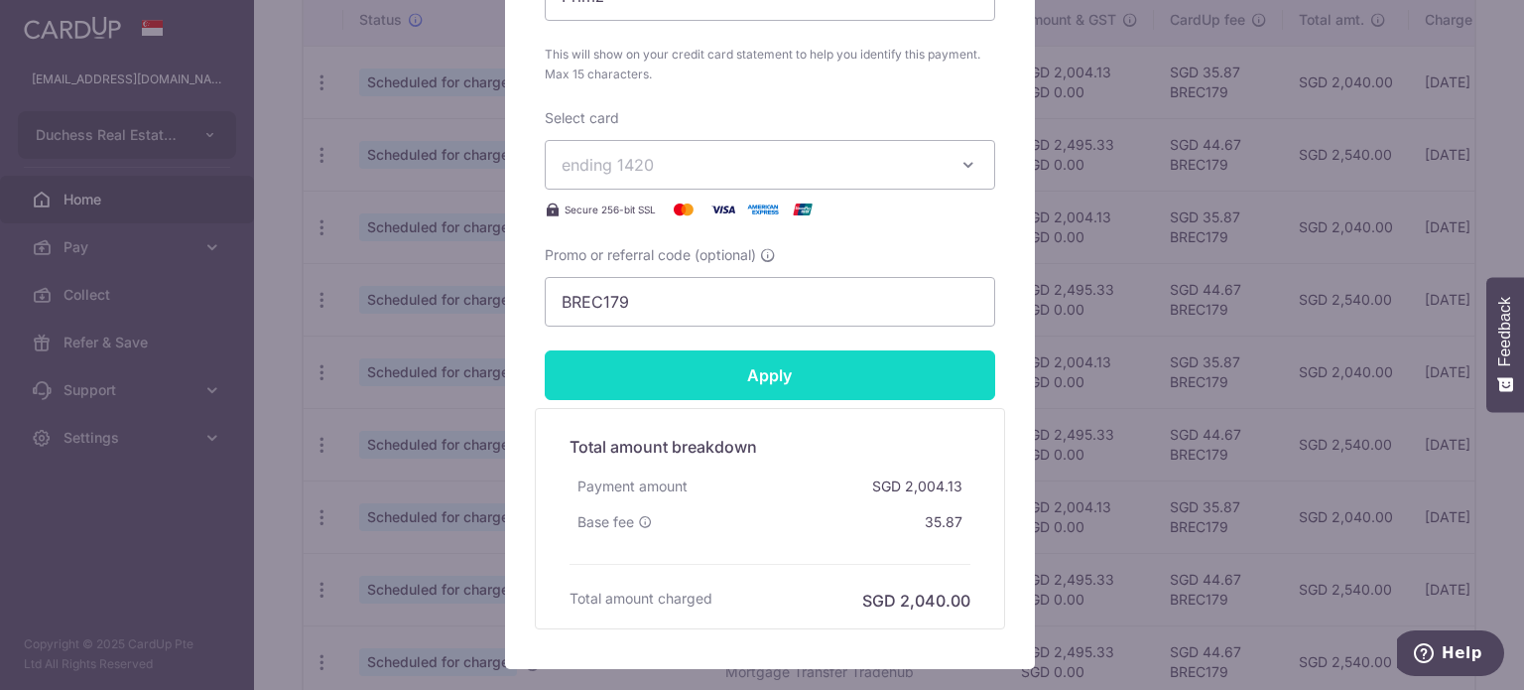
click at [816, 363] on input "Apply" at bounding box center [770, 375] width 450 height 50
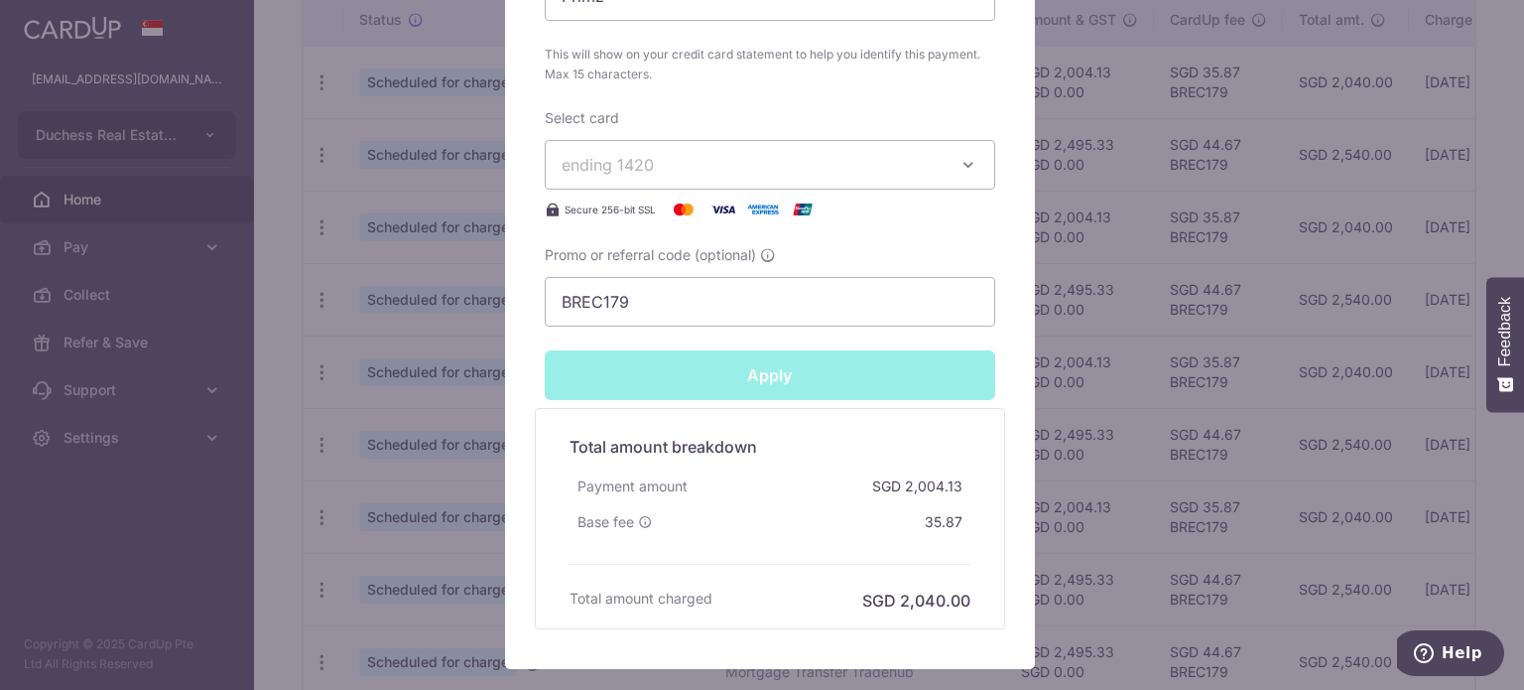
type input "Successfully Applied"
click at [1310, 368] on div "Edit payment By clicking apply, you will make changes to all payments to United…" at bounding box center [762, 345] width 1524 height 690
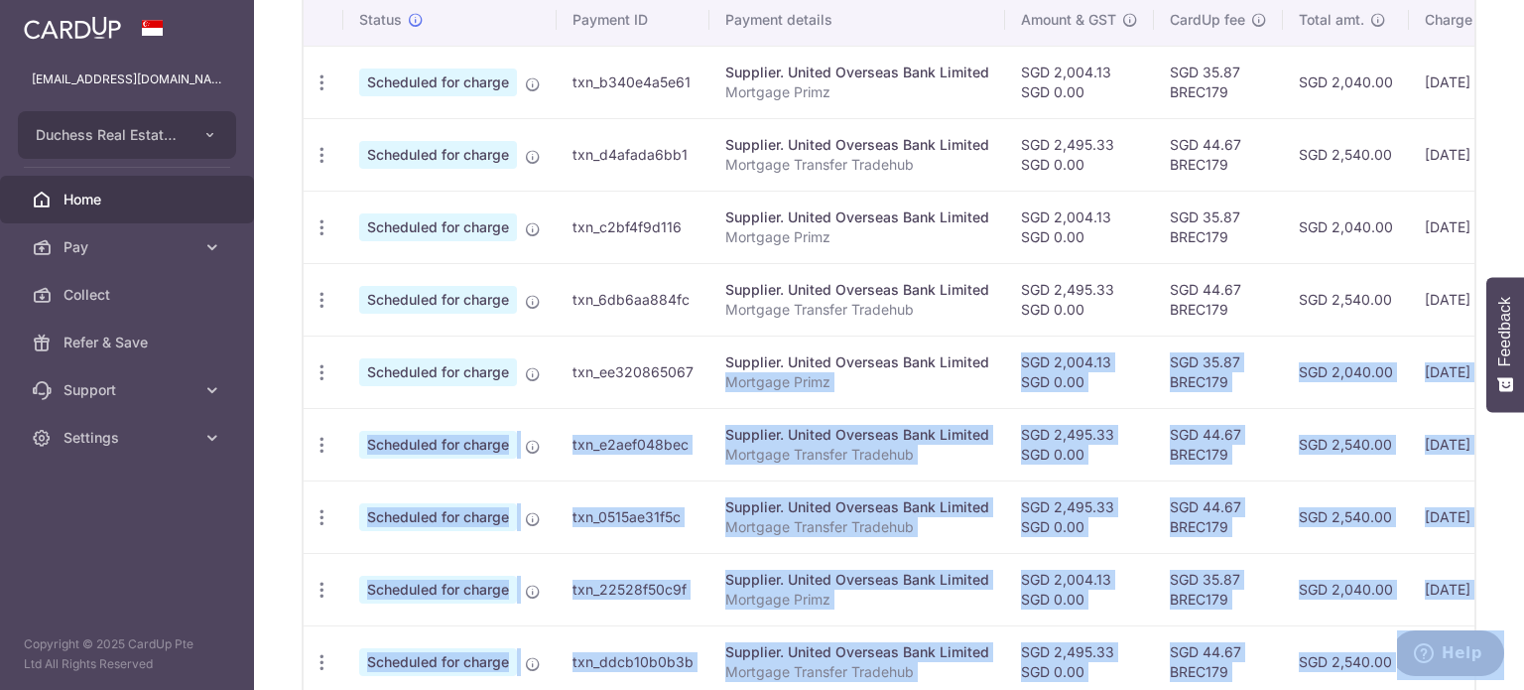
scroll to position [0, 332]
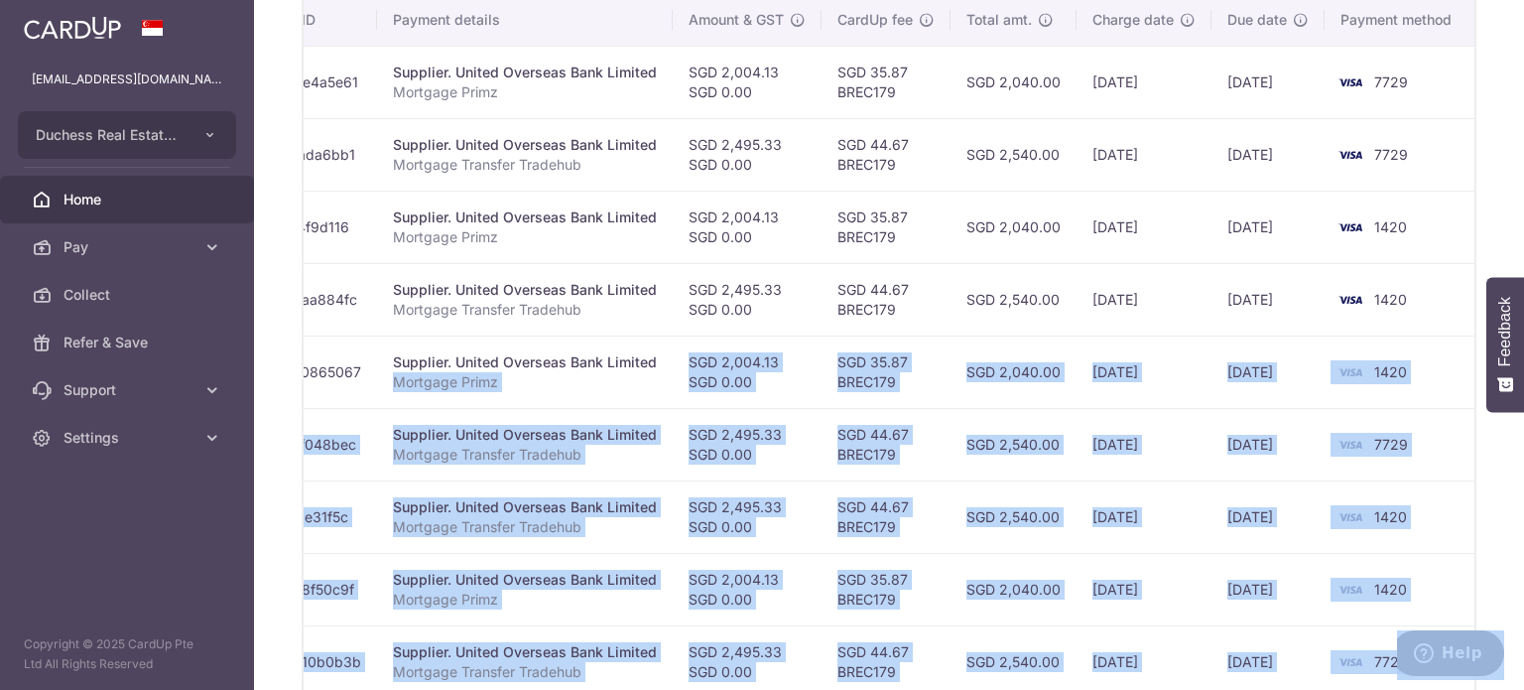
drag, startPoint x: 961, startPoint y: 377, endPoint x: 1398, endPoint y: 402, distance: 438.3
click at [1453, 393] on tr "Update payment Cancel payment Scheduled for charge txn_ee320865067 Supplier. Un…" at bounding box center [723, 371] width 1504 height 72
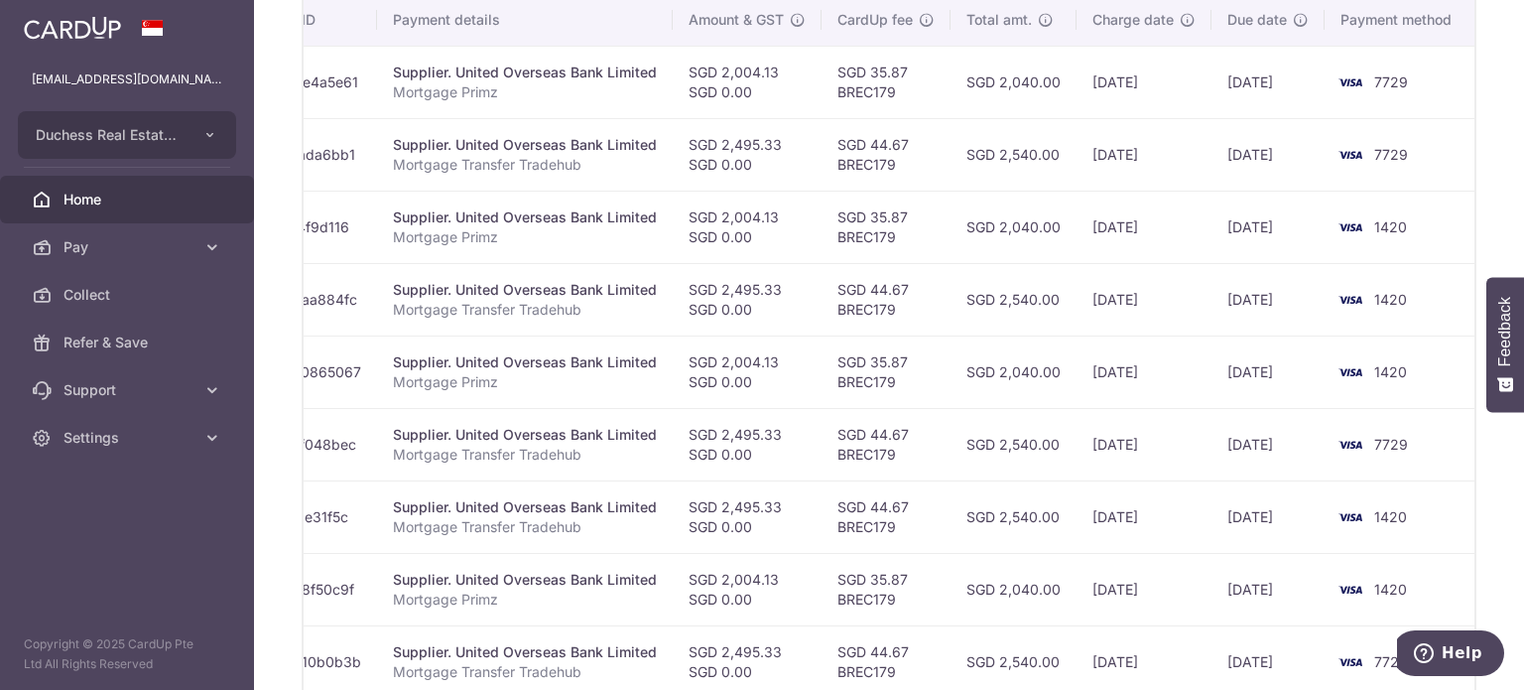
click at [1088, 445] on td "[DATE]" at bounding box center [1144, 444] width 135 height 72
drag, startPoint x: 1032, startPoint y: 231, endPoint x: 758, endPoint y: 227, distance: 273.9
click at [758, 227] on tr "Update payment Cancel payment Scheduled for charge txn_c2bf4f9d116 Supplier. Un…" at bounding box center [723, 227] width 1504 height 72
click at [879, 241] on td "SGD 35.87 BREC179" at bounding box center [886, 227] width 129 height 72
click at [956, 221] on td "SGD 2,040.00" at bounding box center [1014, 227] width 126 height 72
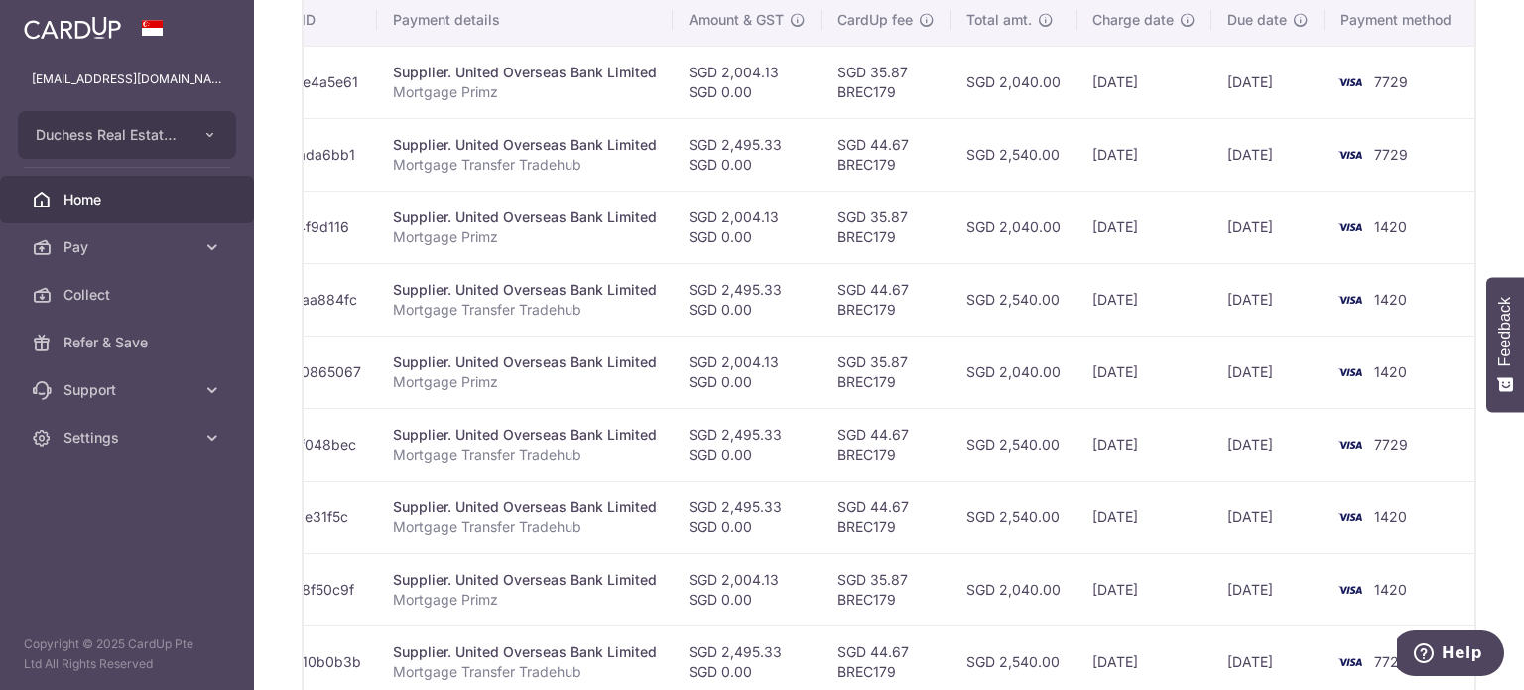
scroll to position [0, 0]
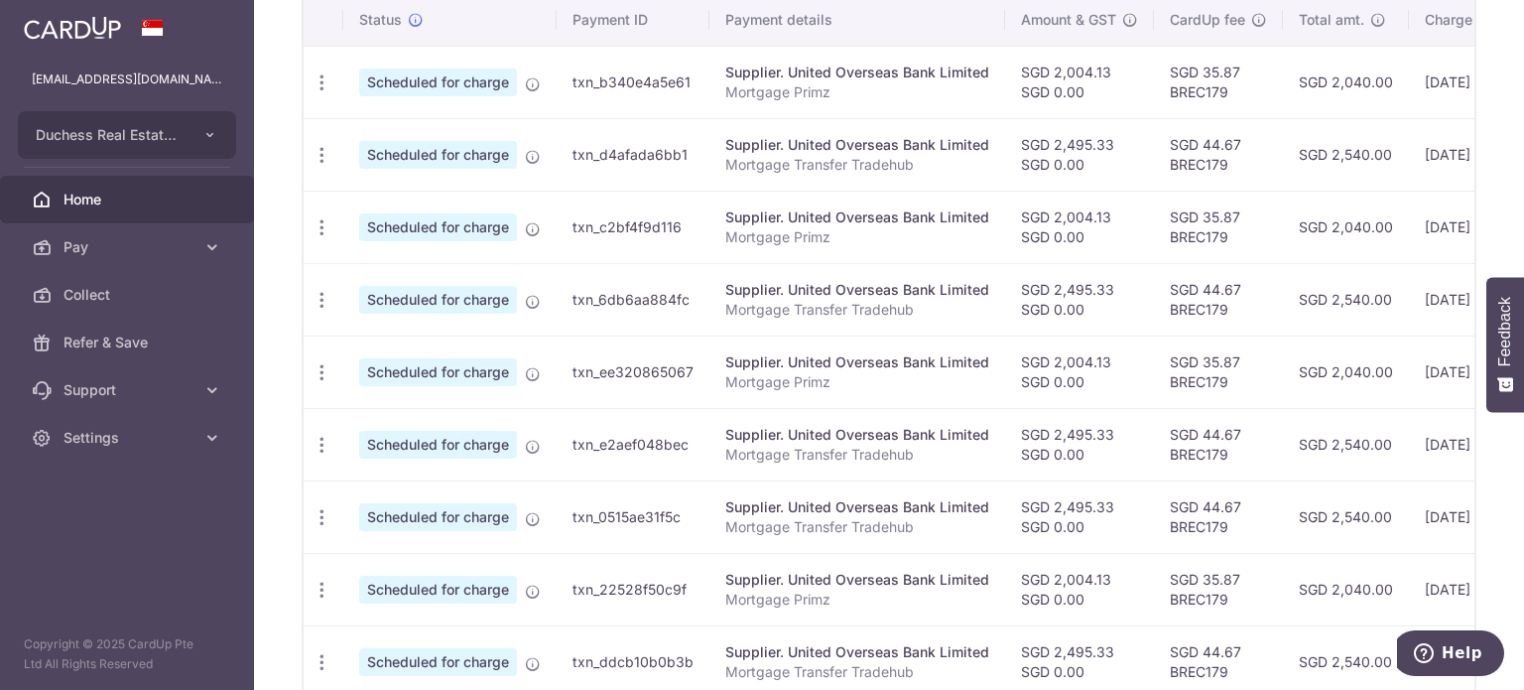
drag, startPoint x: 1046, startPoint y: 214, endPoint x: 400, endPoint y: 237, distance: 646.4
click at [405, 237] on tr "Update payment Cancel payment Scheduled for charge txn_c2bf4f9d116 Supplier. Un…" at bounding box center [1056, 227] width 1504 height 72
click at [315, 210] on div "Update payment Cancel payment" at bounding box center [322, 227] width 37 height 37
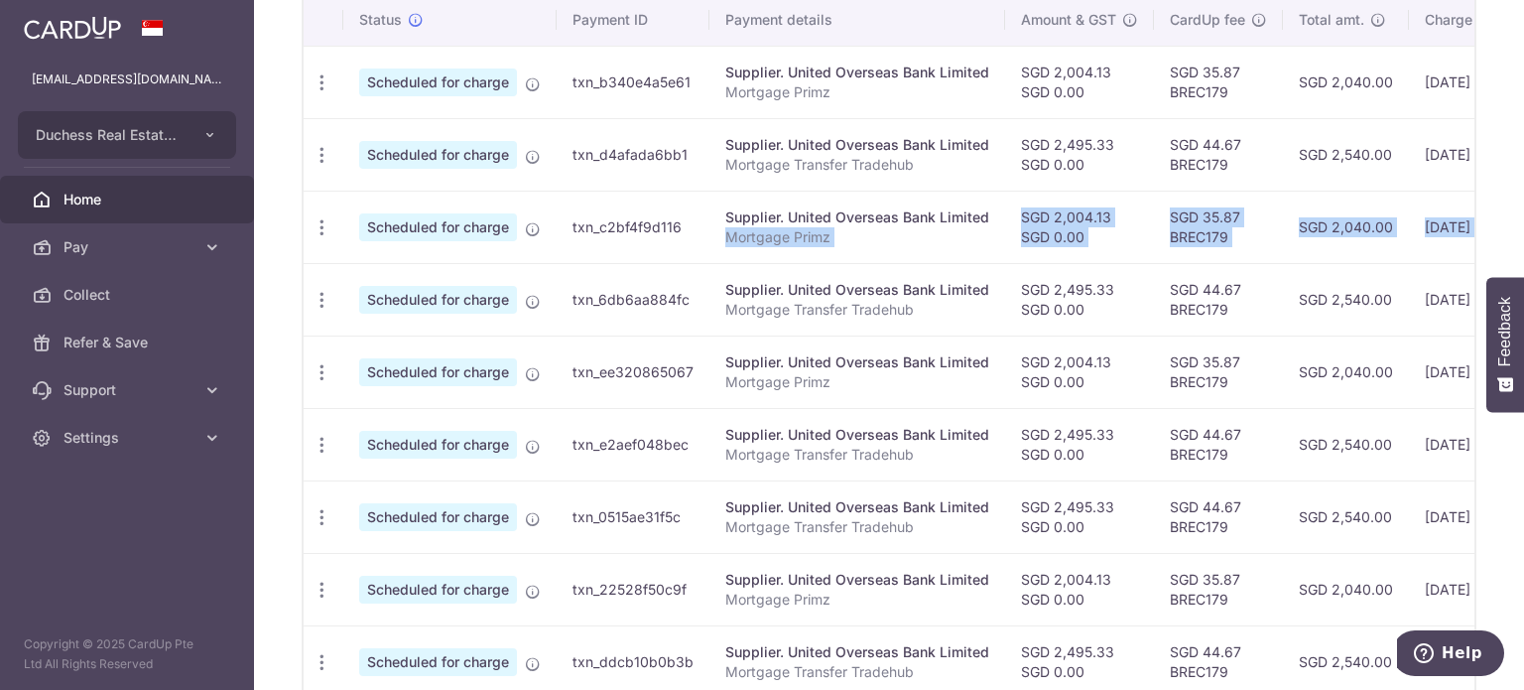
scroll to position [0, 332]
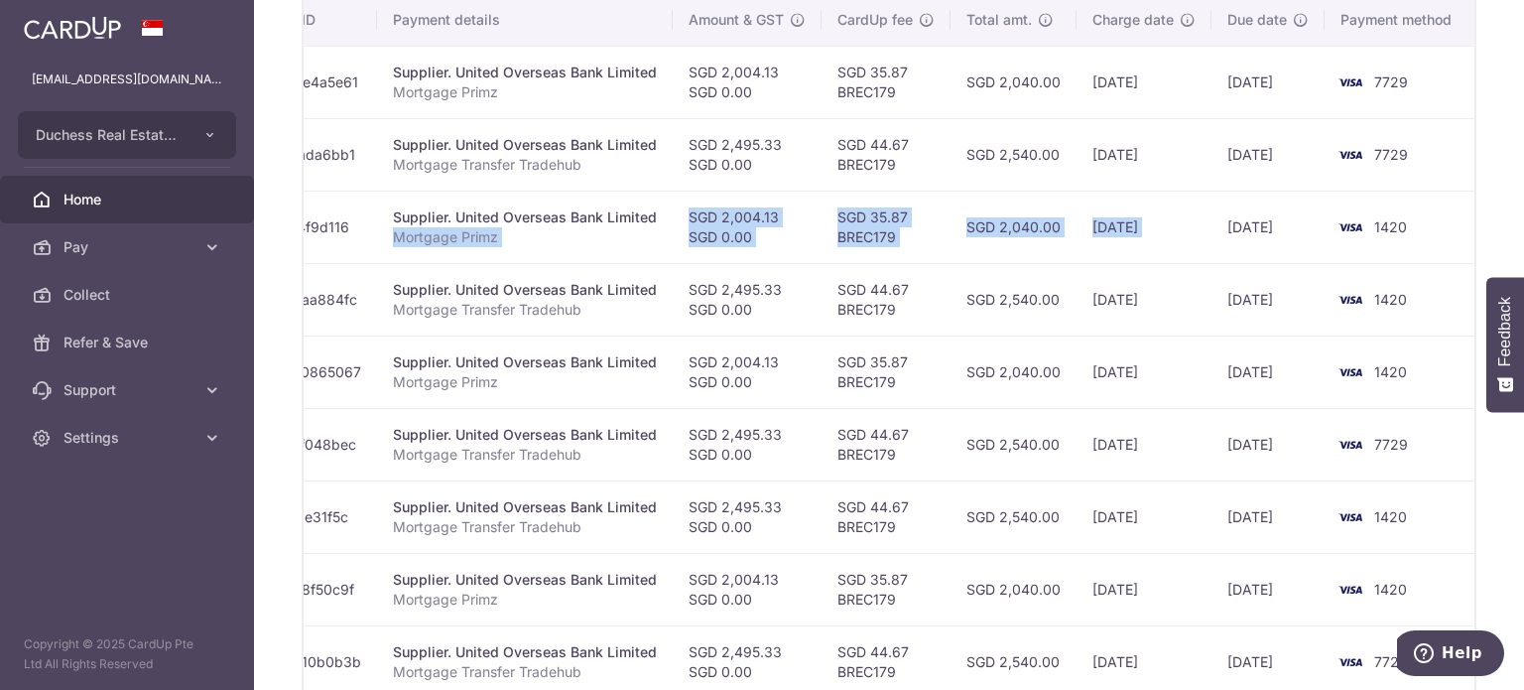
drag, startPoint x: 952, startPoint y: 232, endPoint x: 1219, endPoint y: 241, distance: 267.1
click at [1219, 241] on tr "Update payment Cancel payment Scheduled for charge txn_c2bf4f9d116 Supplier. Un…" at bounding box center [723, 227] width 1504 height 72
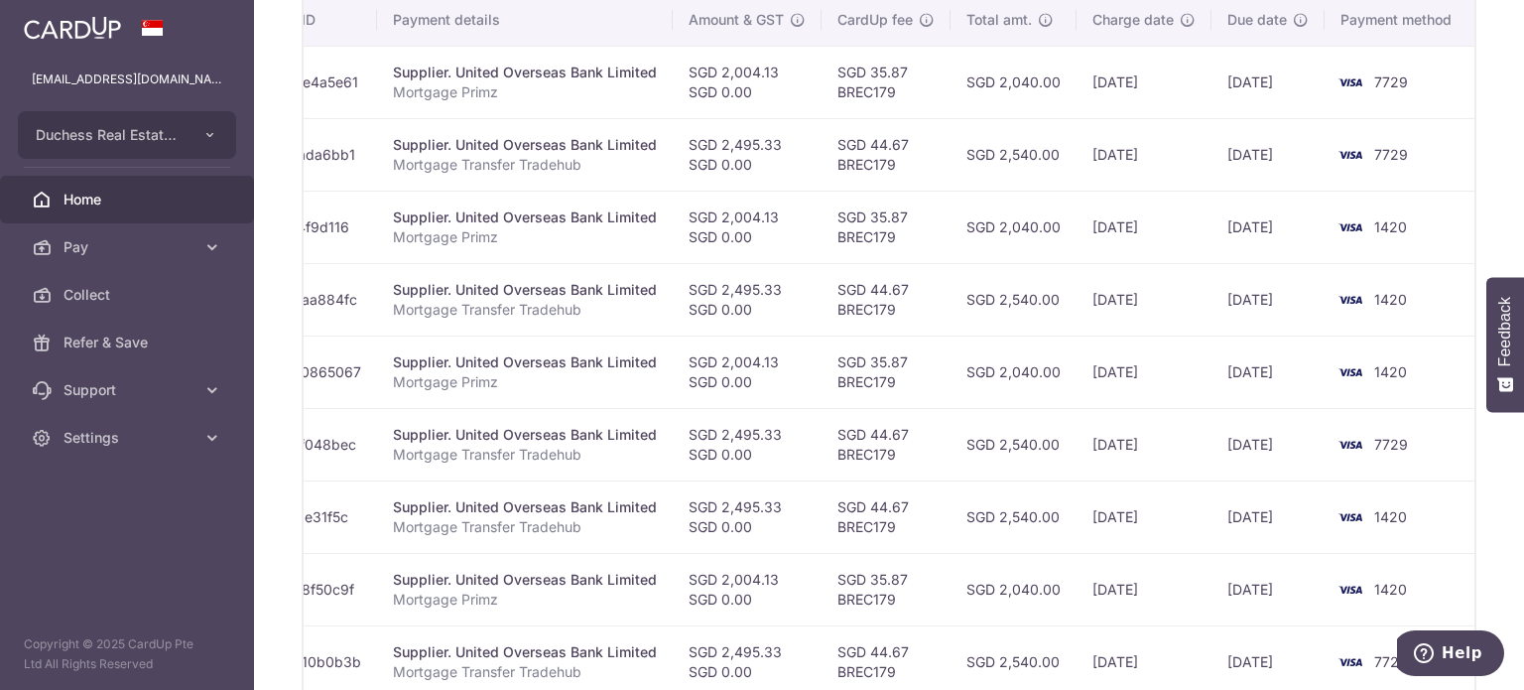
click at [1133, 263] on td "04/09/2025" at bounding box center [1144, 299] width 135 height 72
drag, startPoint x: 1103, startPoint y: 225, endPoint x: 980, endPoint y: 226, distance: 123.0
click at [980, 226] on tr "Update payment Cancel payment Scheduled for charge txn_c2bf4f9d116 Supplier. Un…" at bounding box center [723, 227] width 1504 height 72
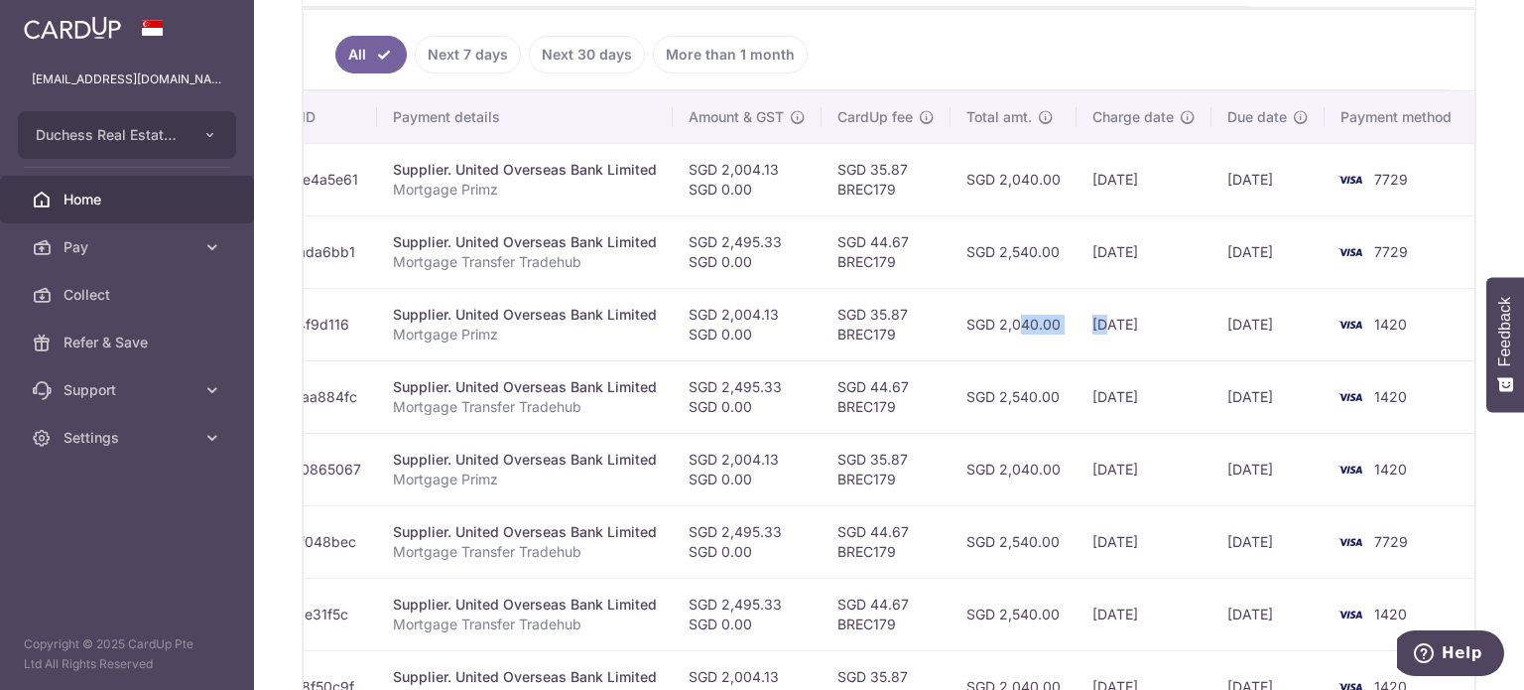
scroll to position [520, 0]
click at [1025, 321] on td "SGD 2,040.00" at bounding box center [1014, 326] width 126 height 72
click at [1063, 317] on td "SGD 2,040.00" at bounding box center [1014, 326] width 126 height 72
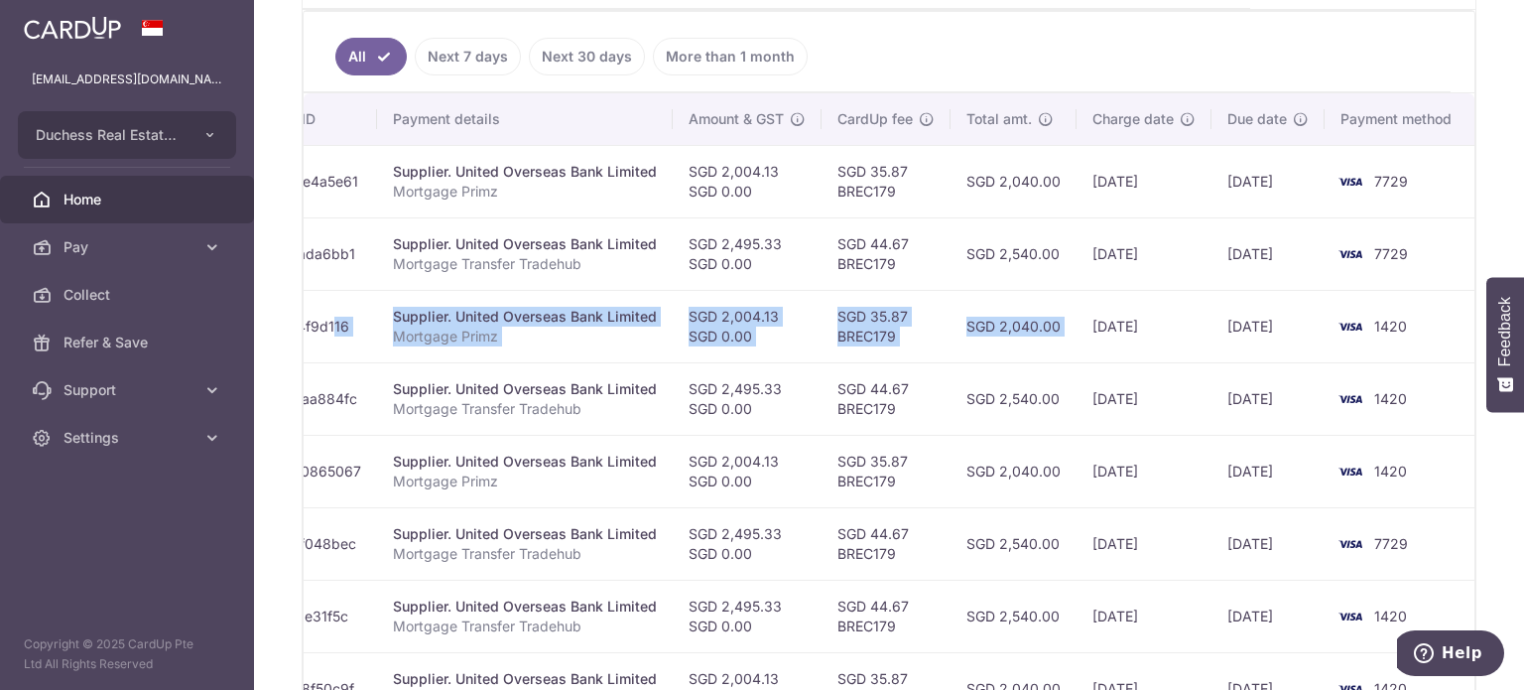
scroll to position [0, 0]
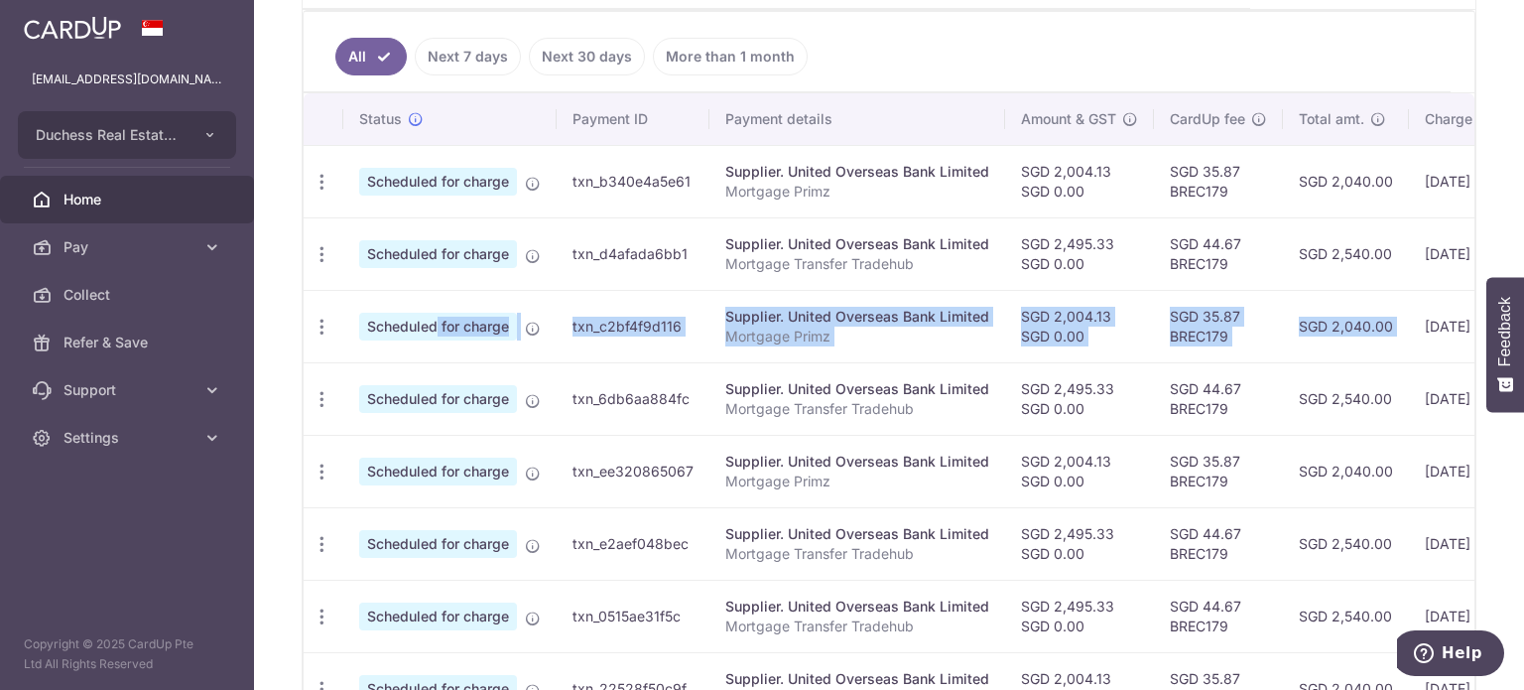
drag, startPoint x: 1084, startPoint y: 317, endPoint x: 381, endPoint y: 326, distance: 702.6
click at [381, 326] on tr "Update payment Cancel payment Scheduled for charge txn_c2bf4f9d116 Supplier. Un…" at bounding box center [1056, 326] width 1504 height 72
click at [329, 193] on icon "button" at bounding box center [322, 182] width 21 height 21
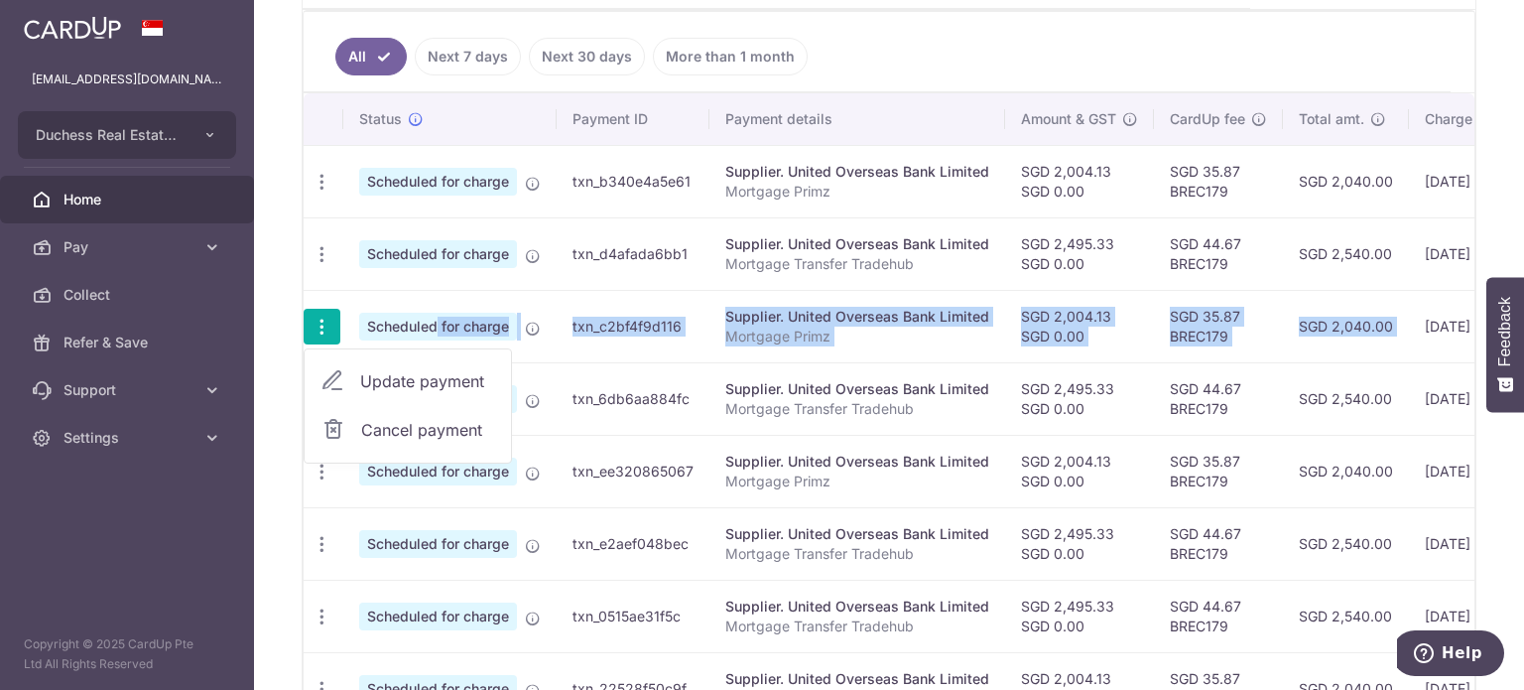
click at [361, 361] on link "Update payment" at bounding box center [408, 381] width 206 height 48
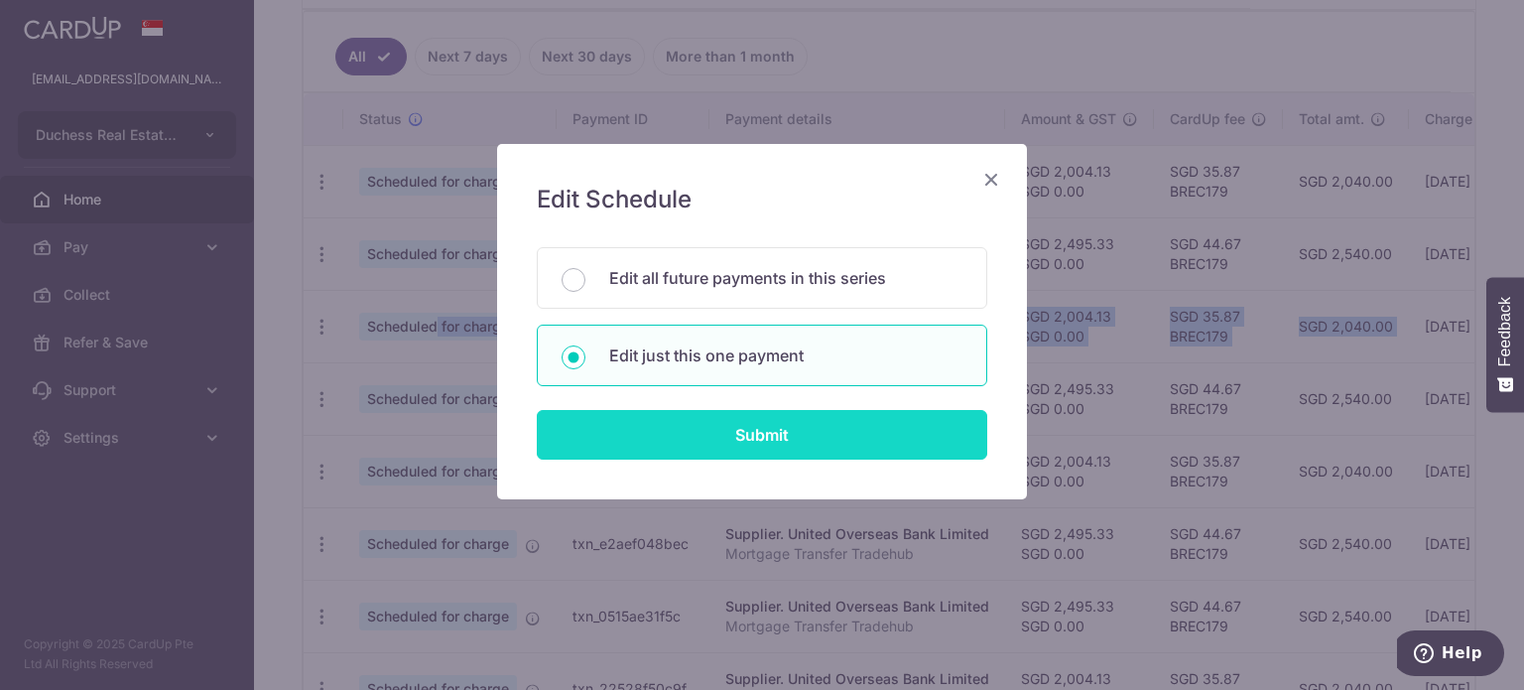
click at [688, 418] on input "Submit" at bounding box center [762, 435] width 450 height 50
radio input "true"
type input "2,004.13"
type input "0.00"
type input "08/09/2025"
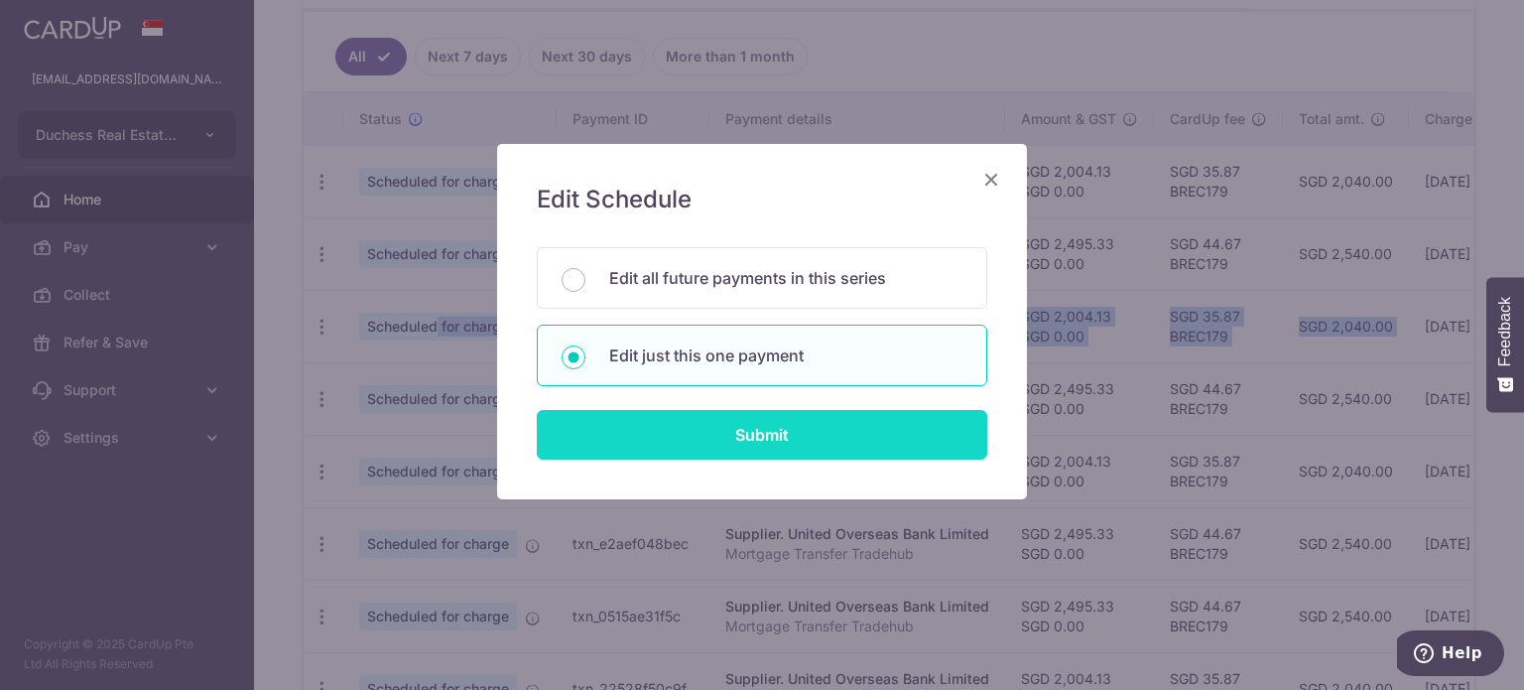
type input "Mortgage Primz"
type input "Primz"
type input "BREC179"
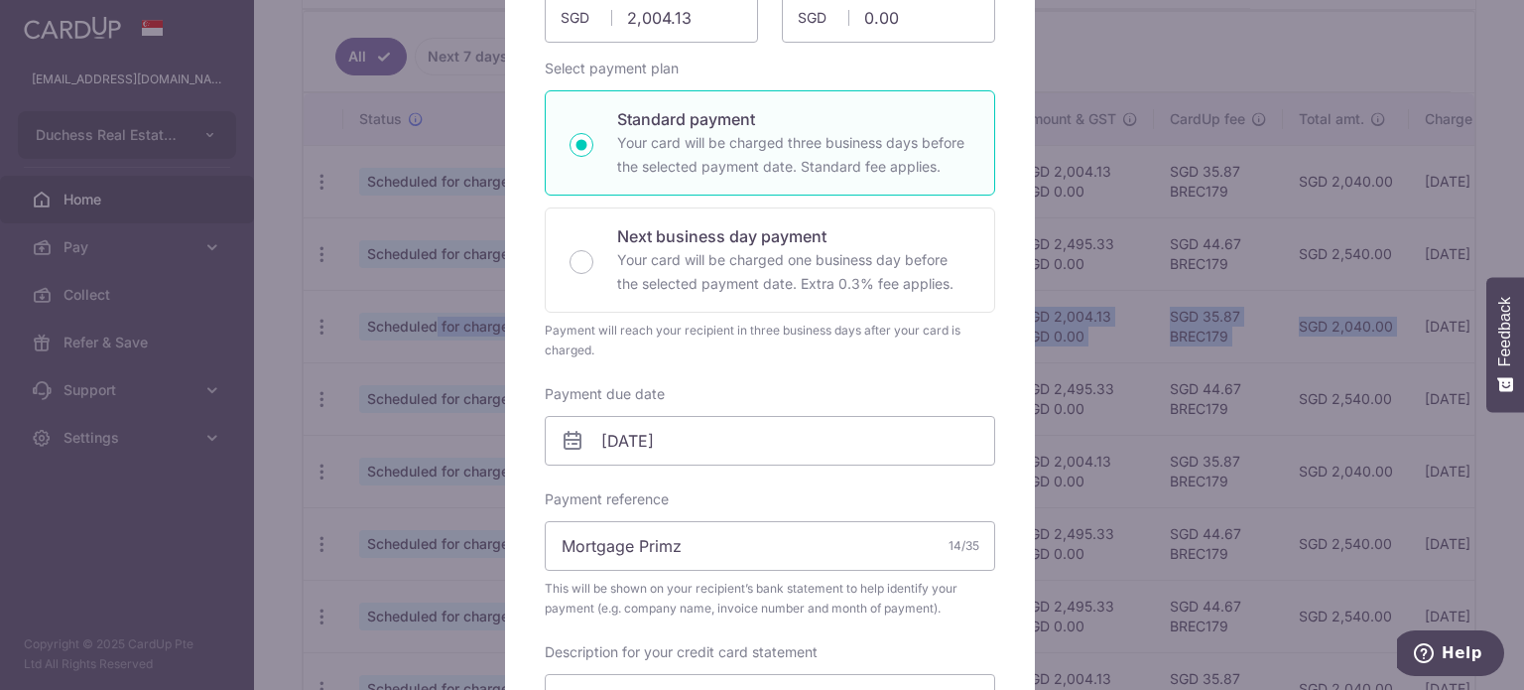
scroll to position [298, 0]
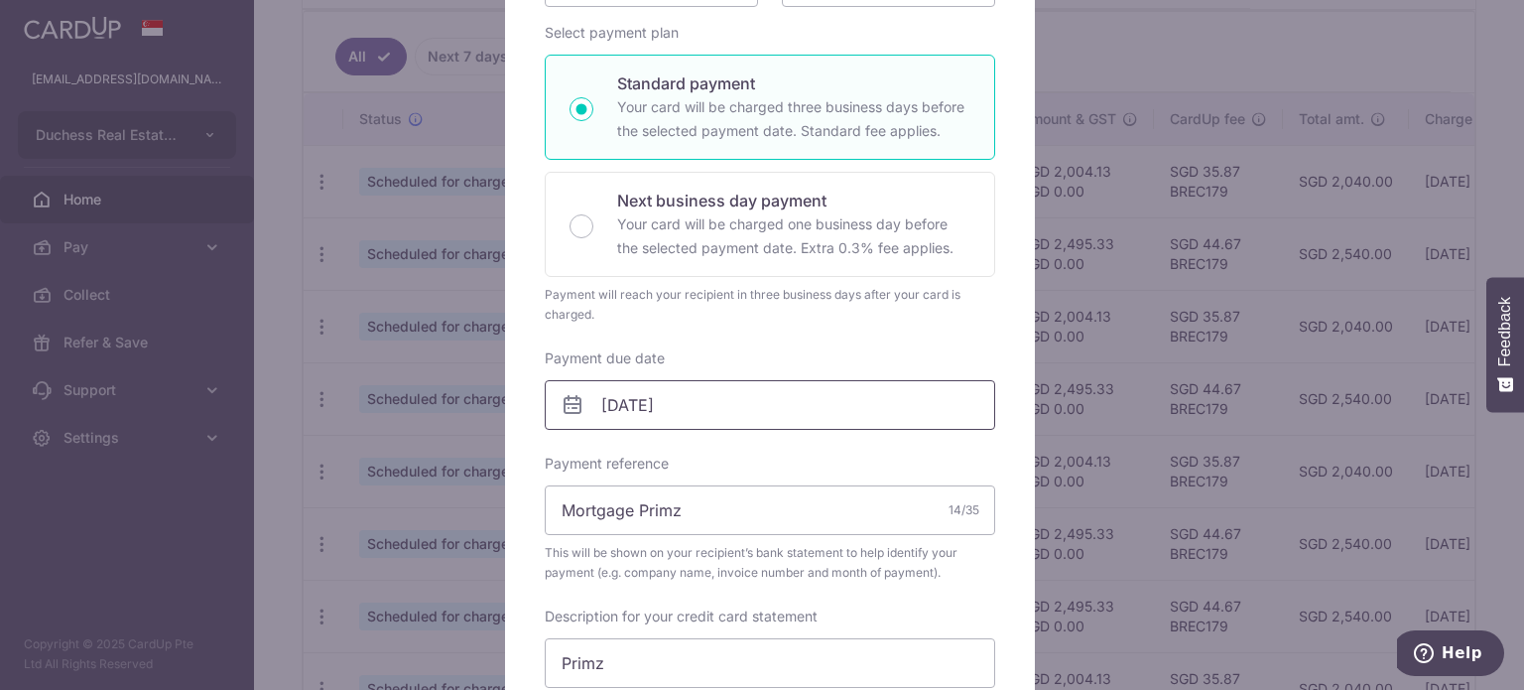
click at [695, 391] on input "08/09/2025" at bounding box center [770, 405] width 450 height 50
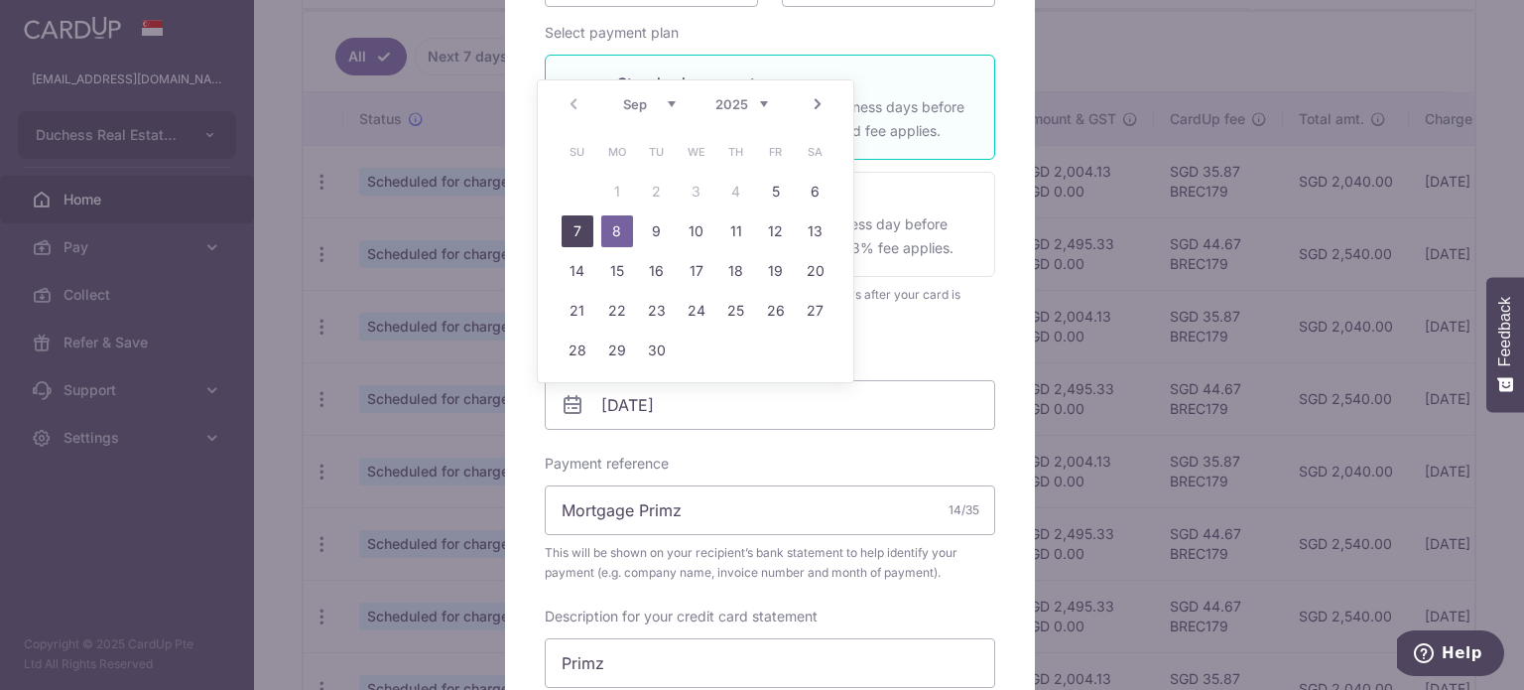
click at [589, 231] on link "7" at bounding box center [578, 231] width 32 height 32
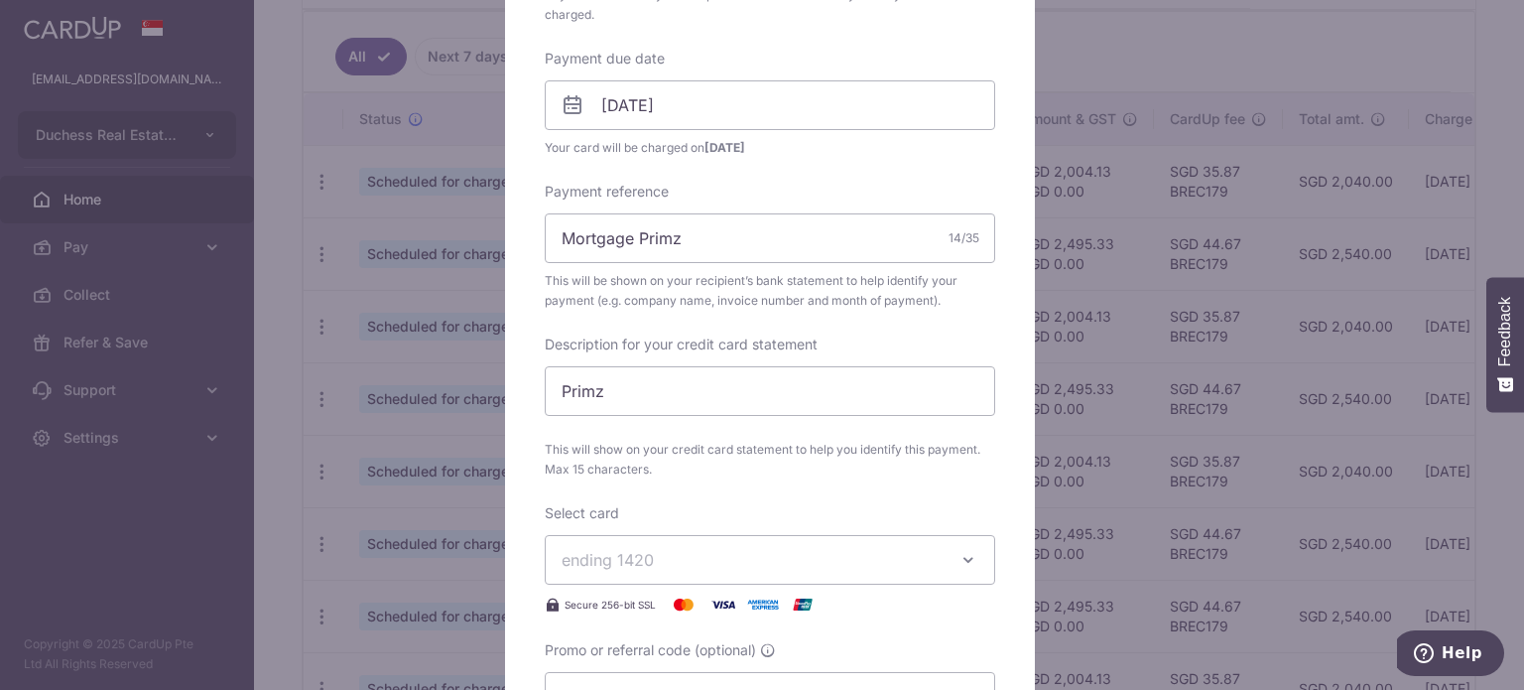
scroll to position [595, 0]
click at [712, 106] on input "[DATE]" at bounding box center [770, 107] width 450 height 50
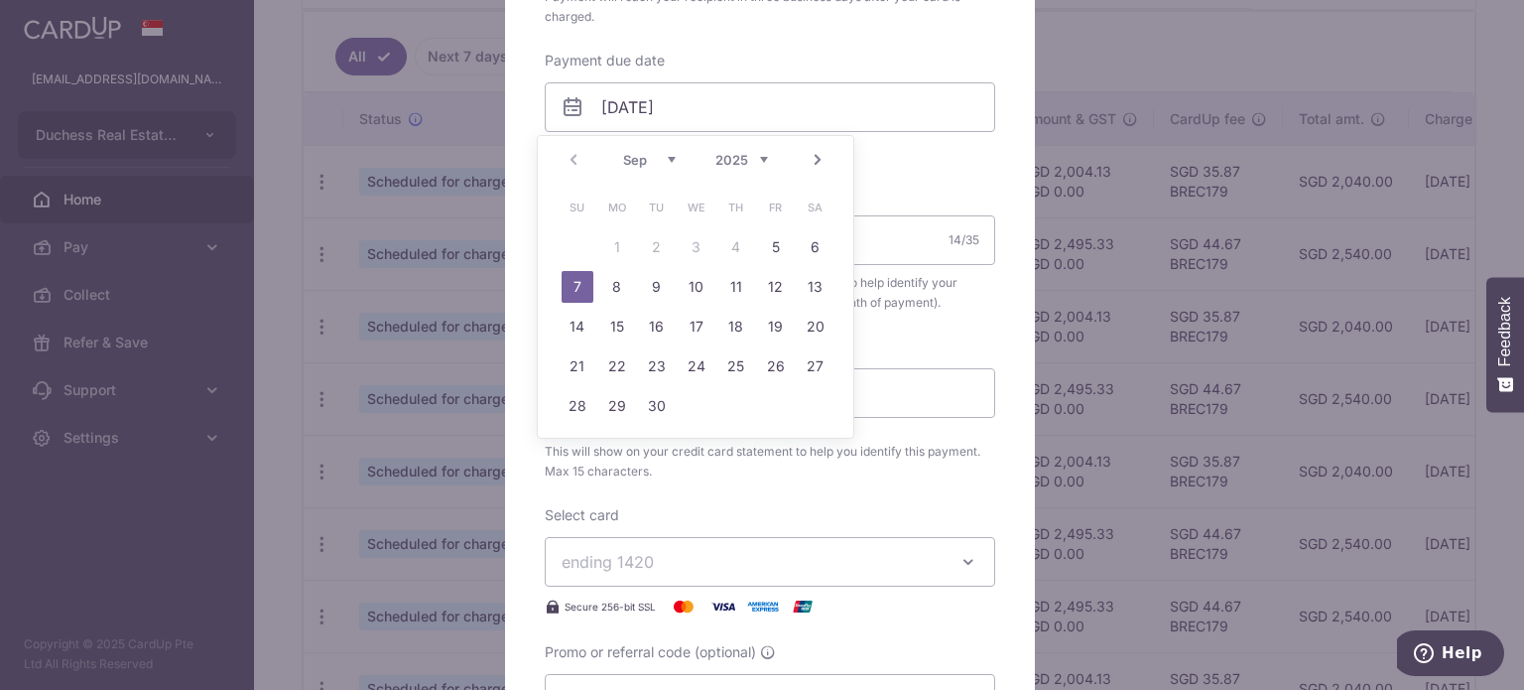
click at [623, 289] on link "8" at bounding box center [617, 287] width 32 height 32
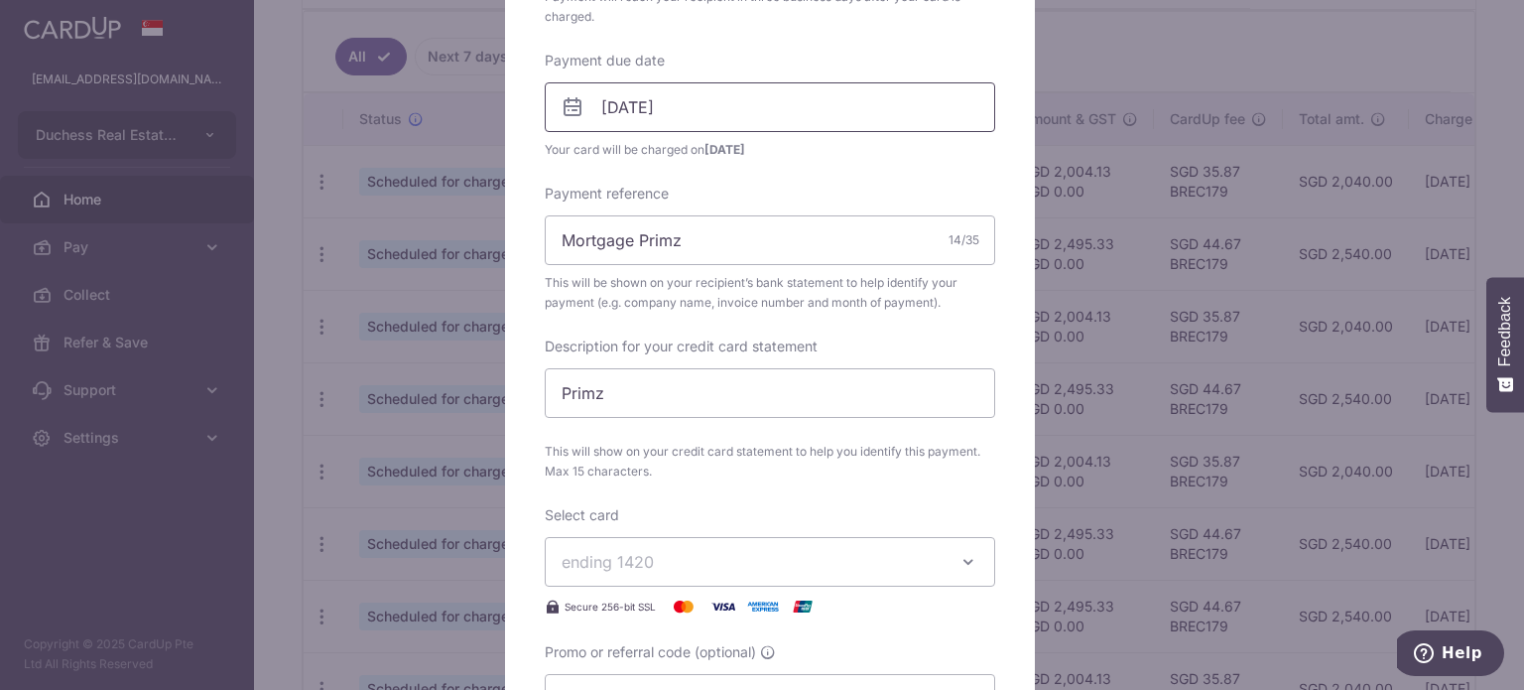
click at [701, 114] on input "08/09/2025" at bounding box center [770, 107] width 450 height 50
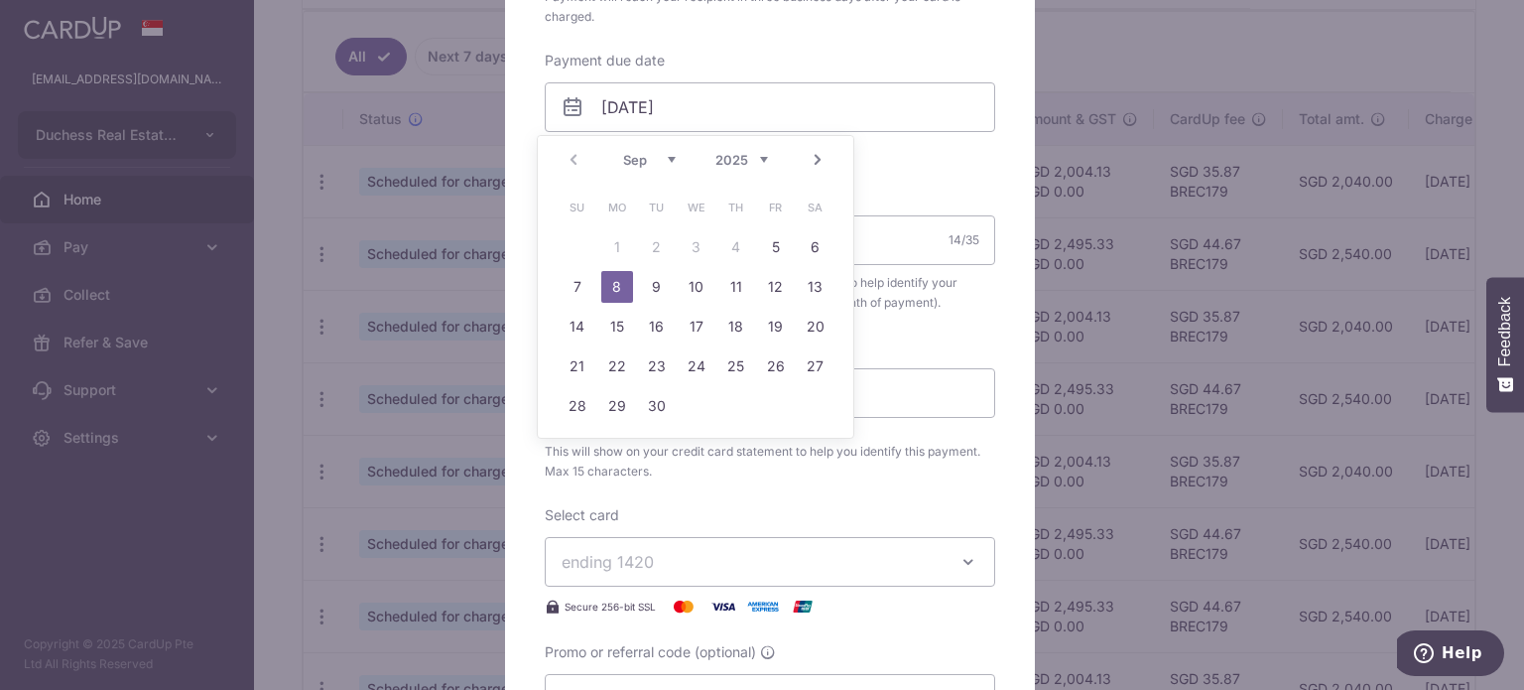
click at [666, 279] on link "9" at bounding box center [657, 287] width 32 height 32
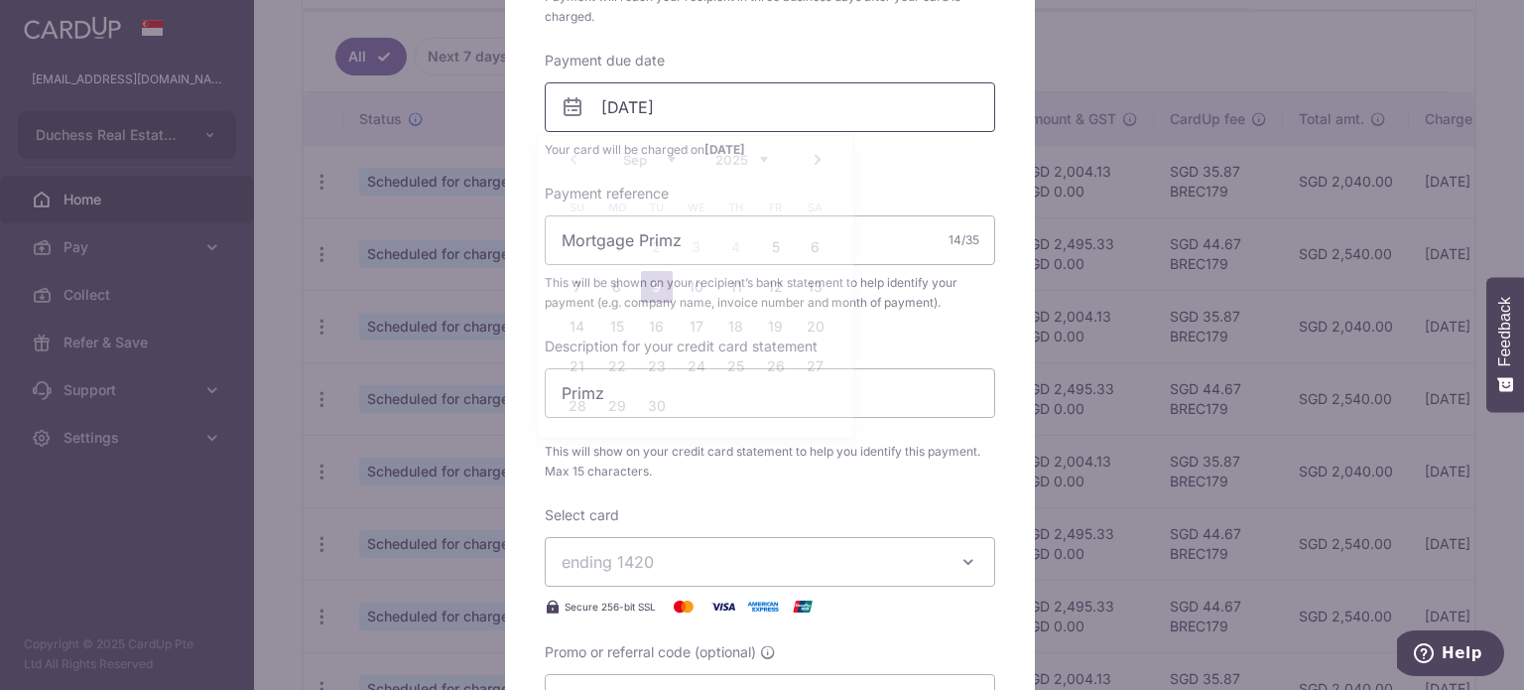
click at [738, 102] on input "[DATE]" at bounding box center [770, 107] width 450 height 50
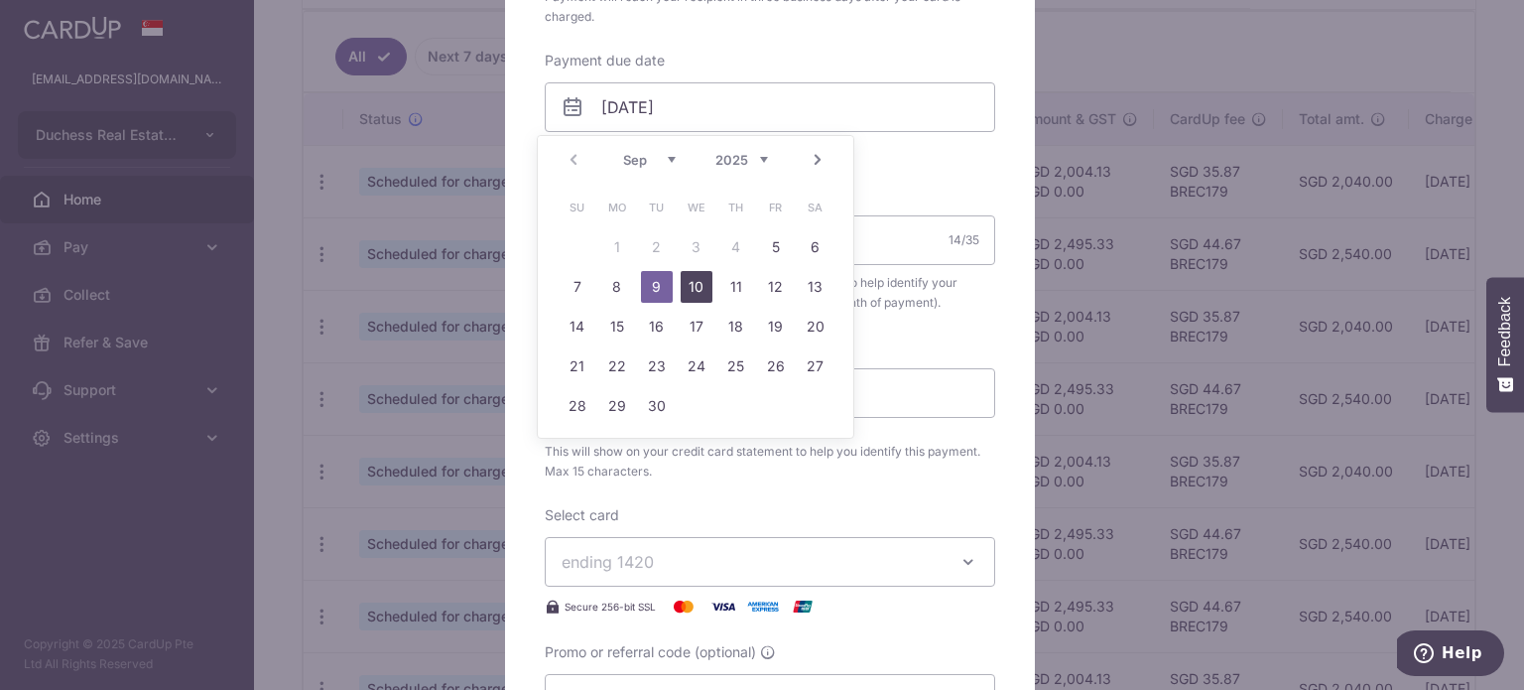
click at [684, 286] on link "10" at bounding box center [697, 287] width 32 height 32
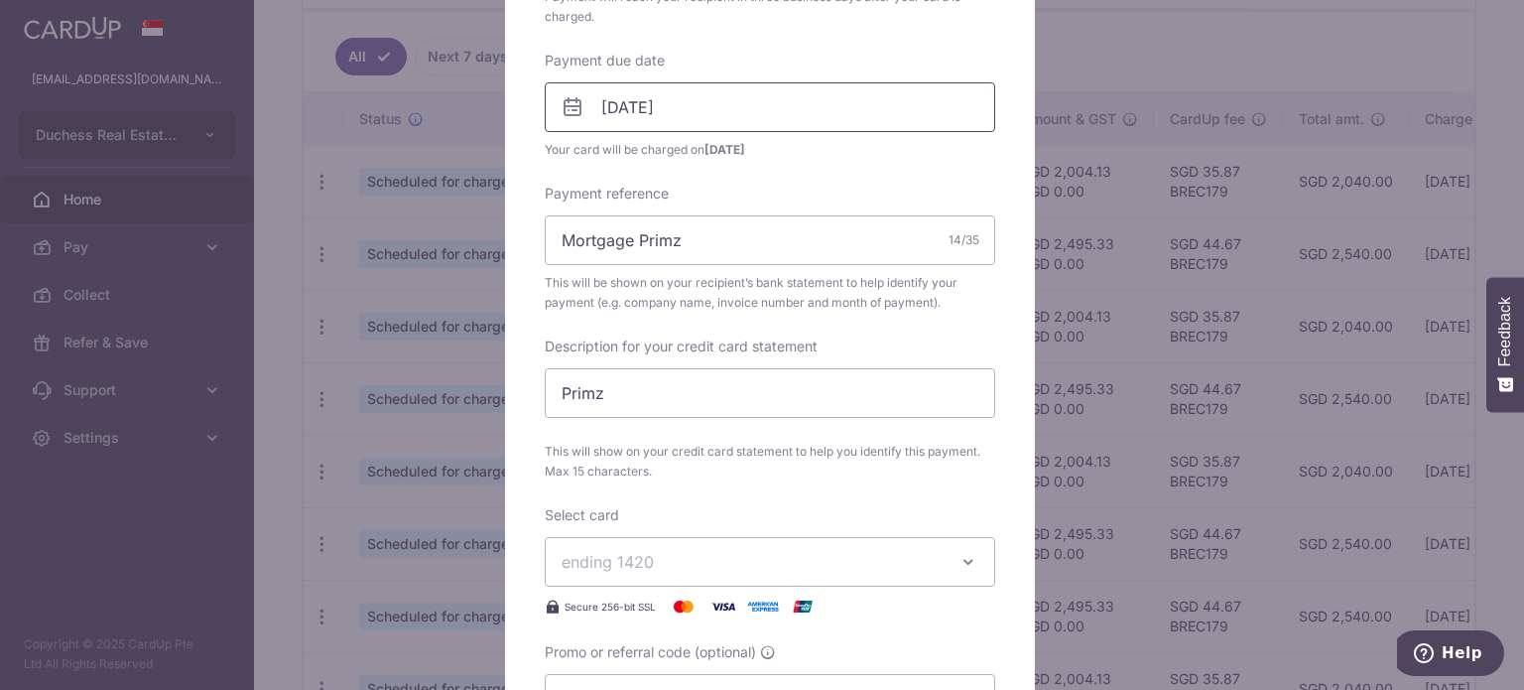
click at [738, 109] on input "[DATE]" at bounding box center [770, 107] width 450 height 50
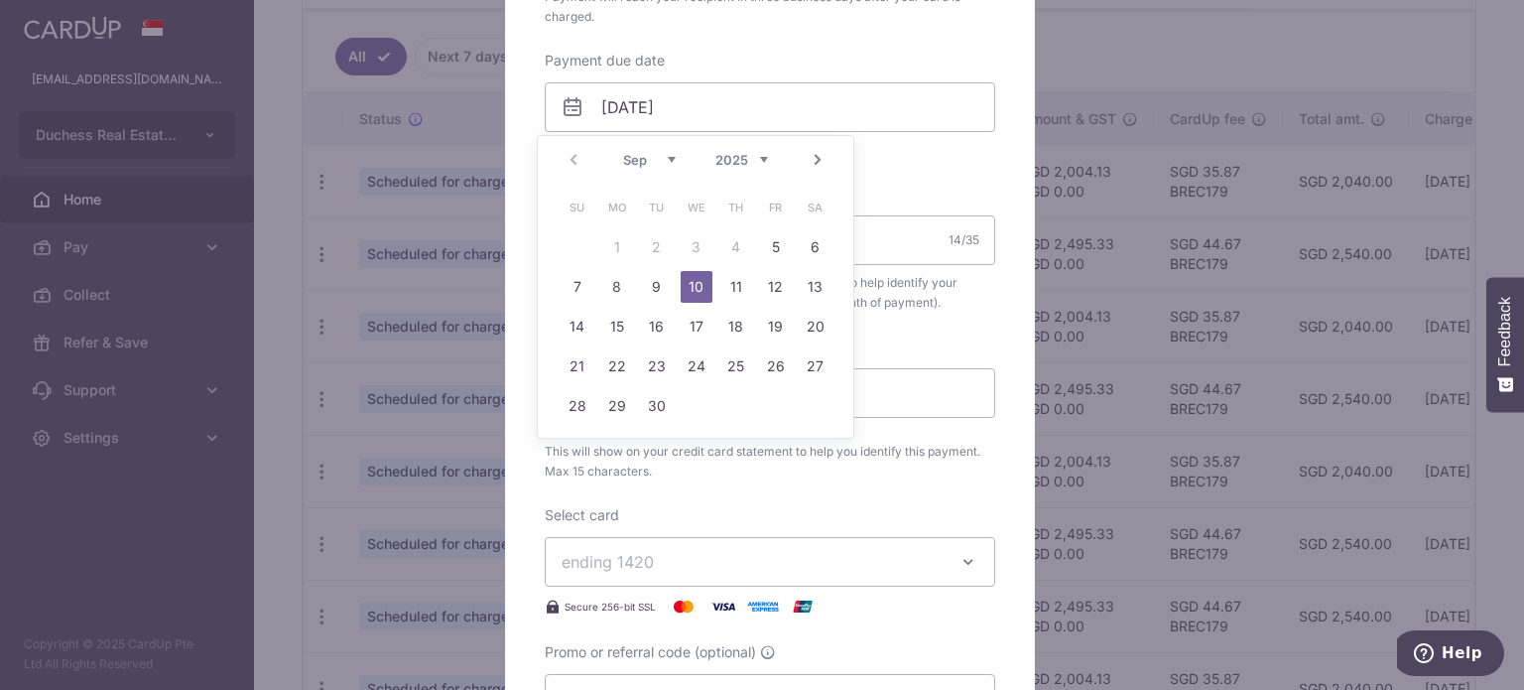
click at [763, 284] on link "12" at bounding box center [776, 287] width 32 height 32
type input "[DATE]"
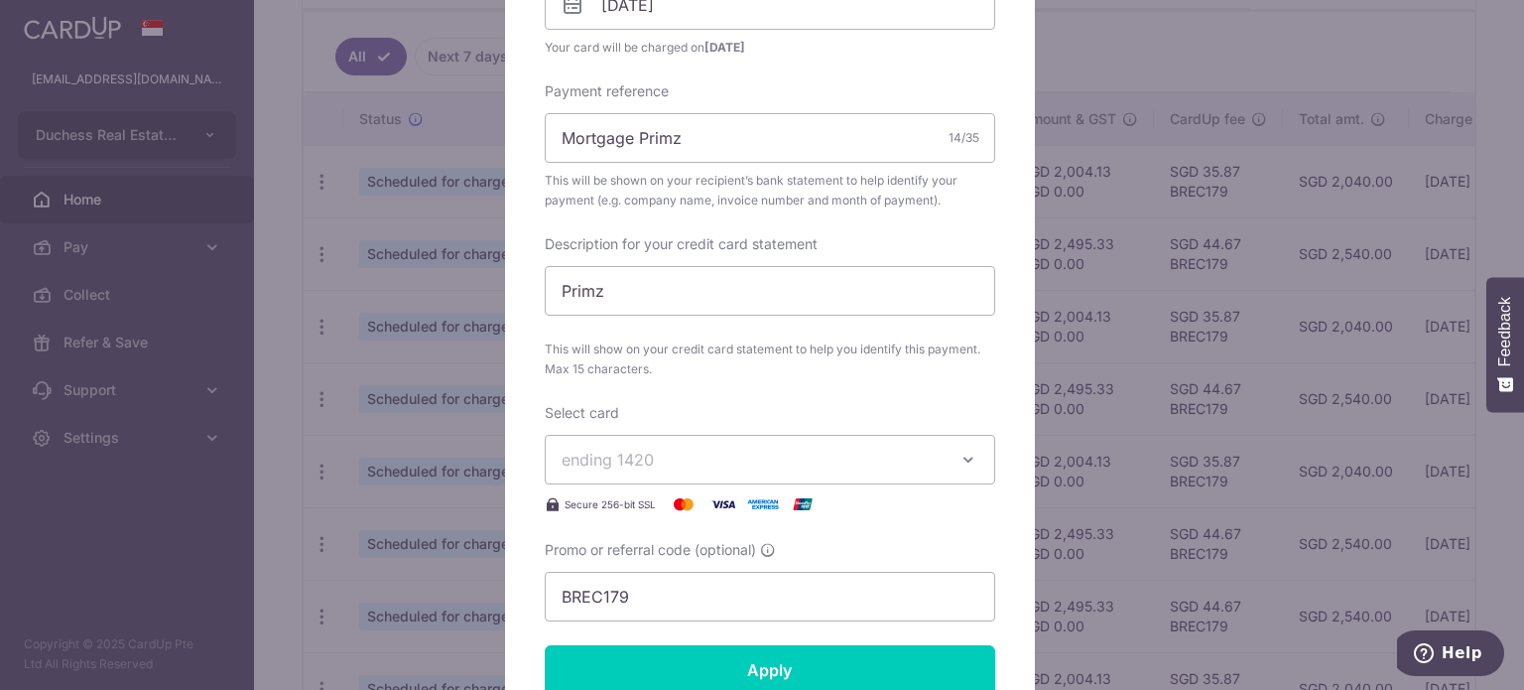
scroll to position [794, 0]
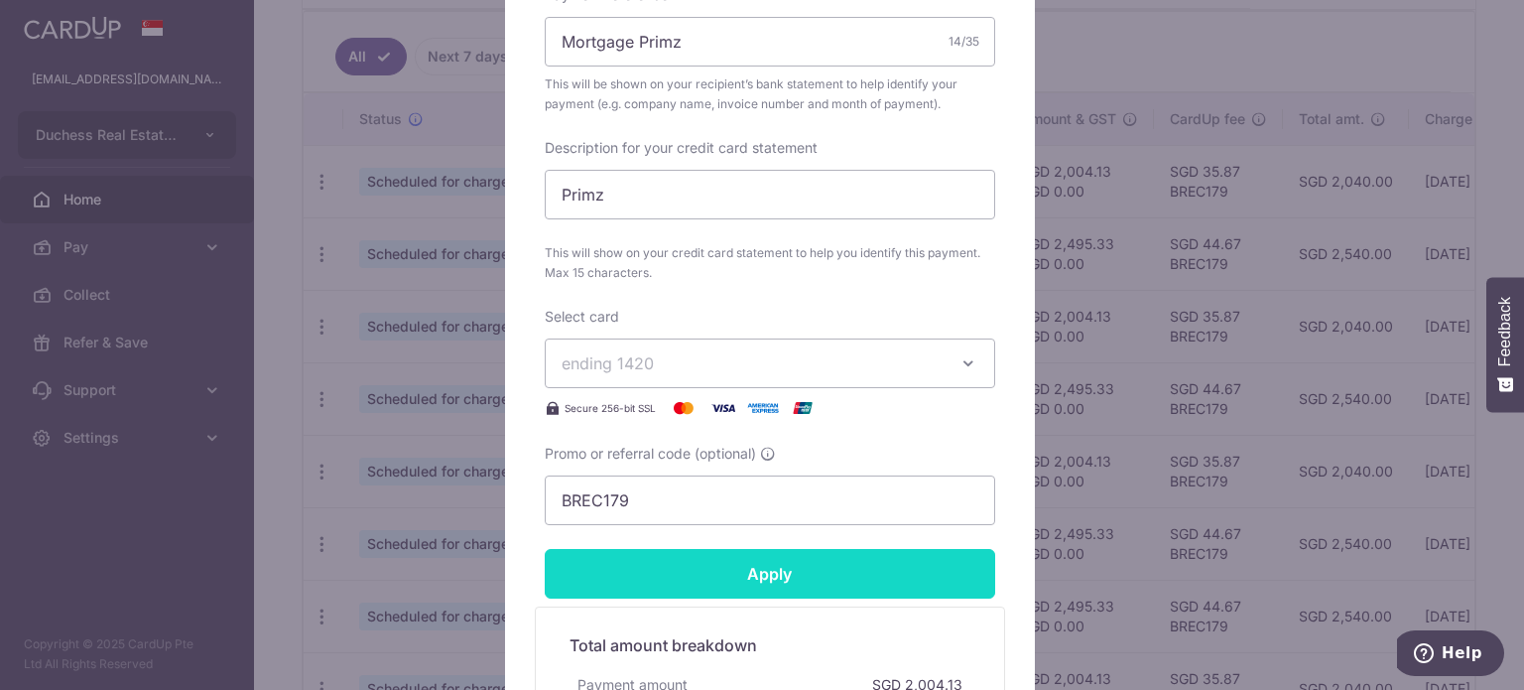
click at [742, 561] on input "Apply" at bounding box center [770, 574] width 450 height 50
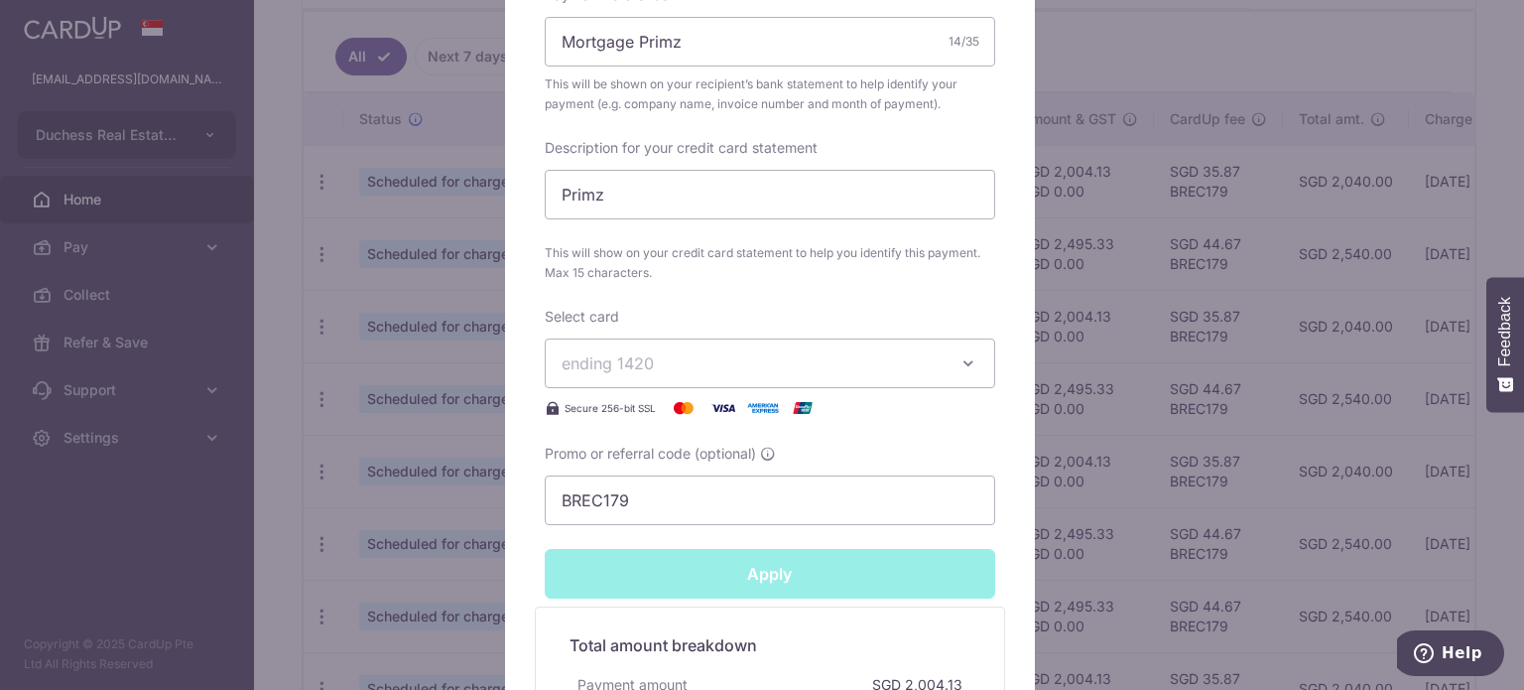
type input "Successfully Applied"
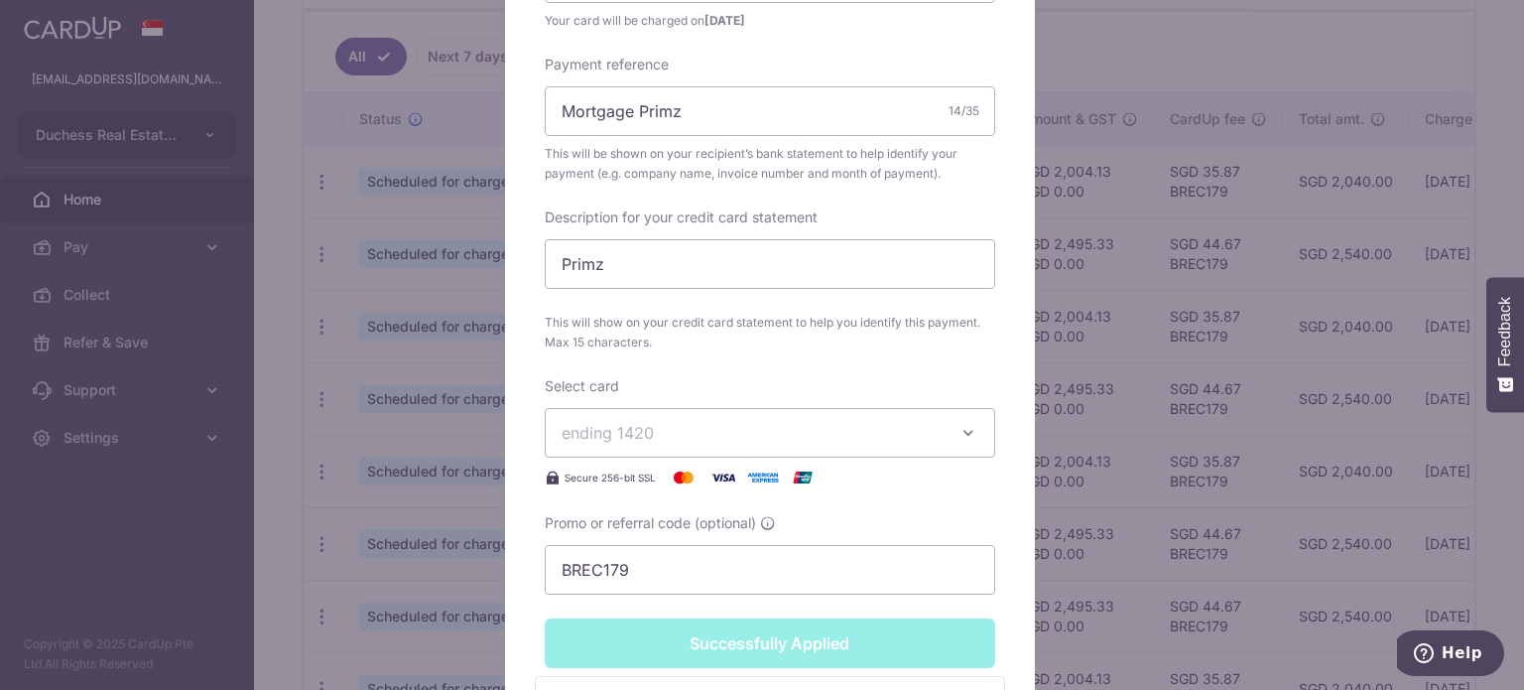
scroll to position [862, 0]
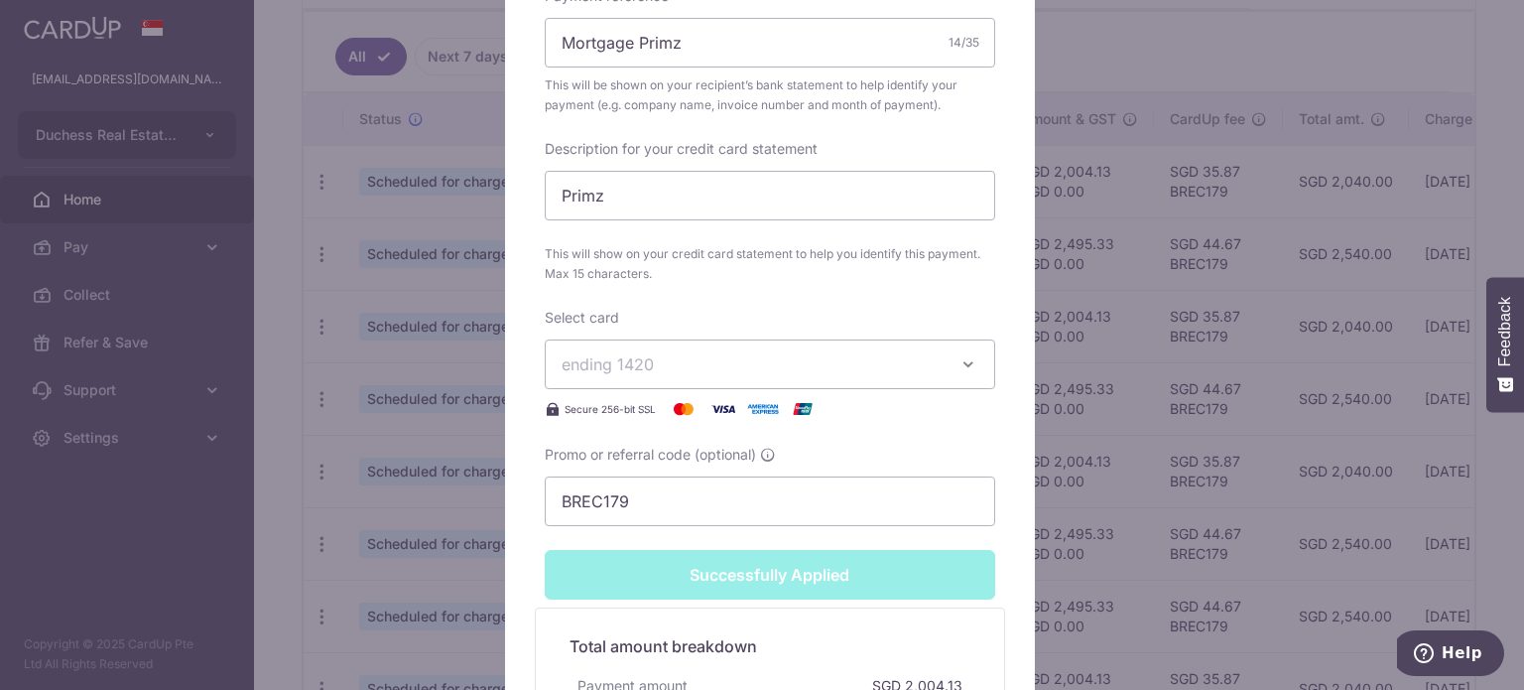
click at [1089, 330] on div "Edit payment By clicking apply, you will make changes to all payments to United…" at bounding box center [762, 345] width 1524 height 690
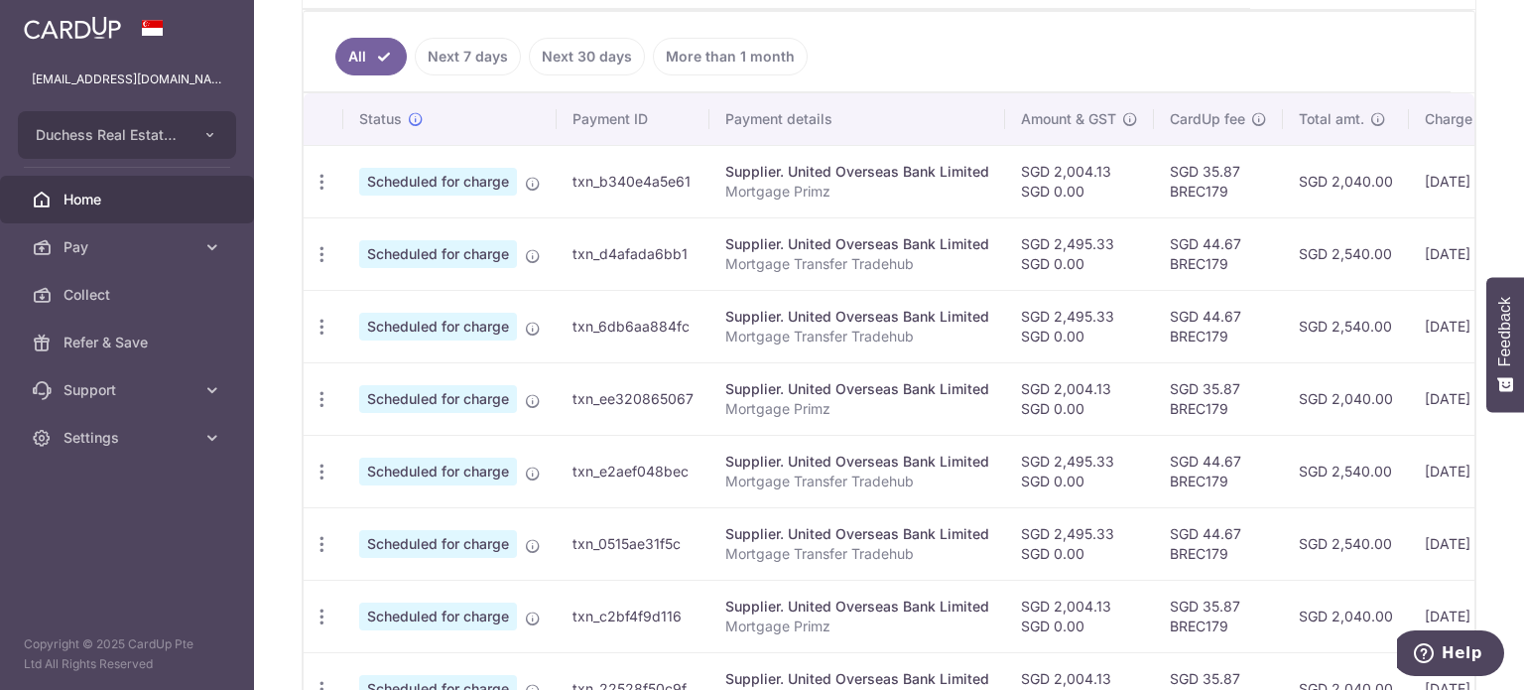
scroll to position [0, 332]
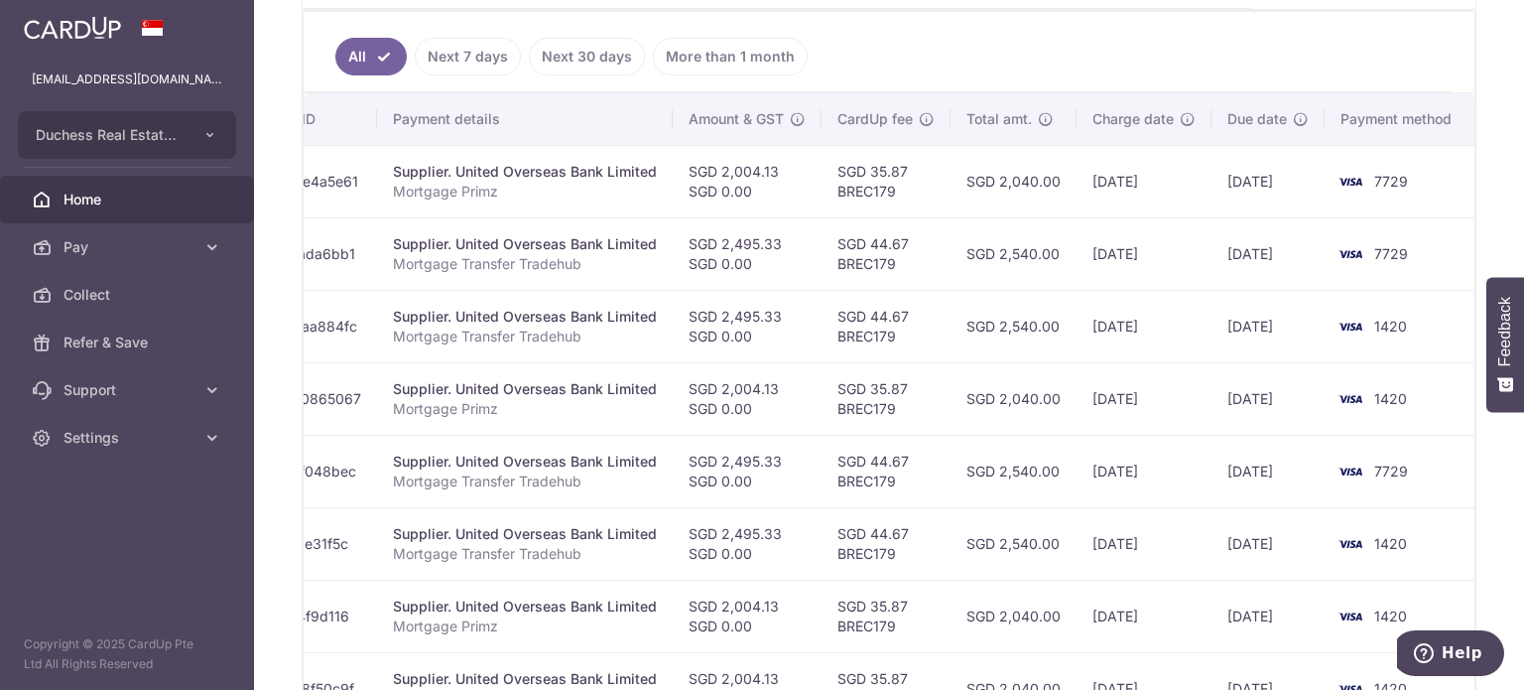
click at [1194, 291] on tbody "Update payment Cancel payment Scheduled for charge txn_b340e4a5e61 Supplier. Un…" at bounding box center [723, 507] width 1504 height 724
click at [1118, 340] on td "[DATE]" at bounding box center [1144, 326] width 135 height 72
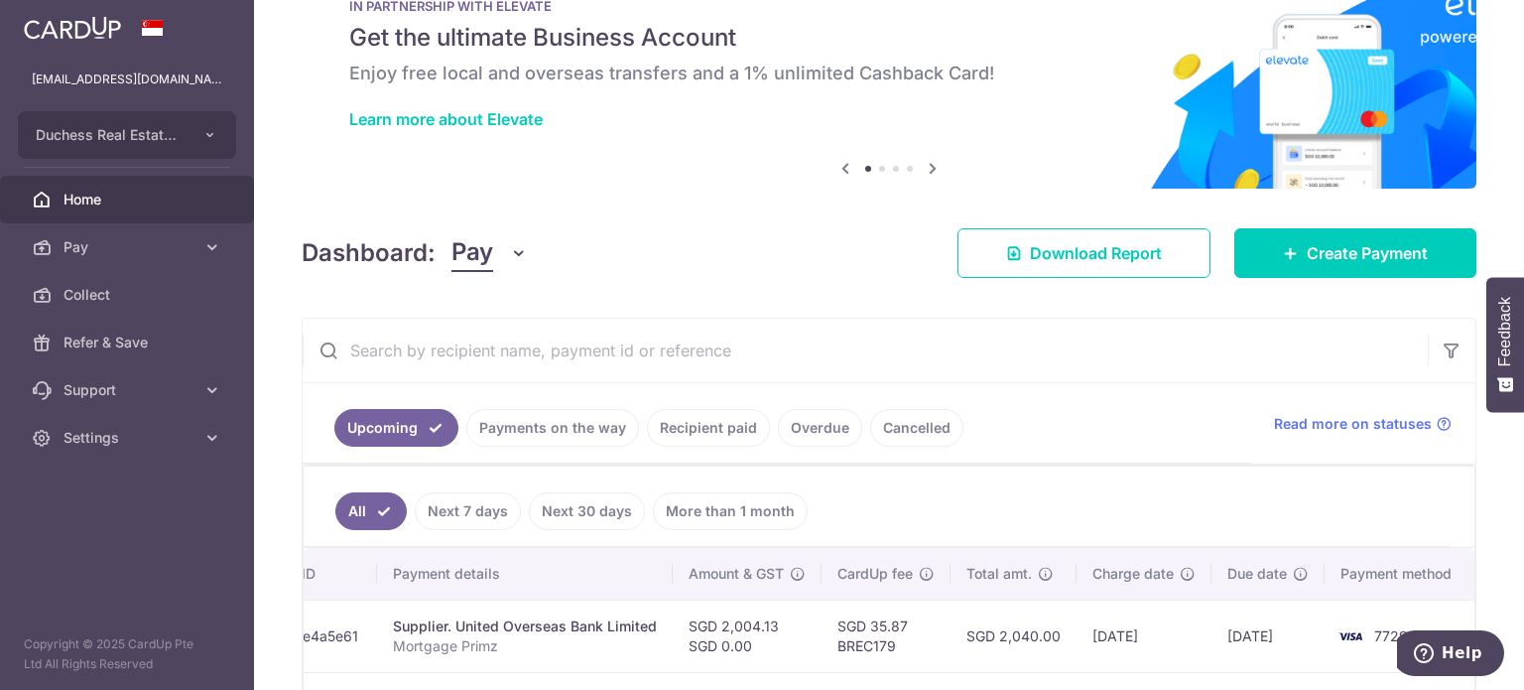
scroll to position [24, 0]
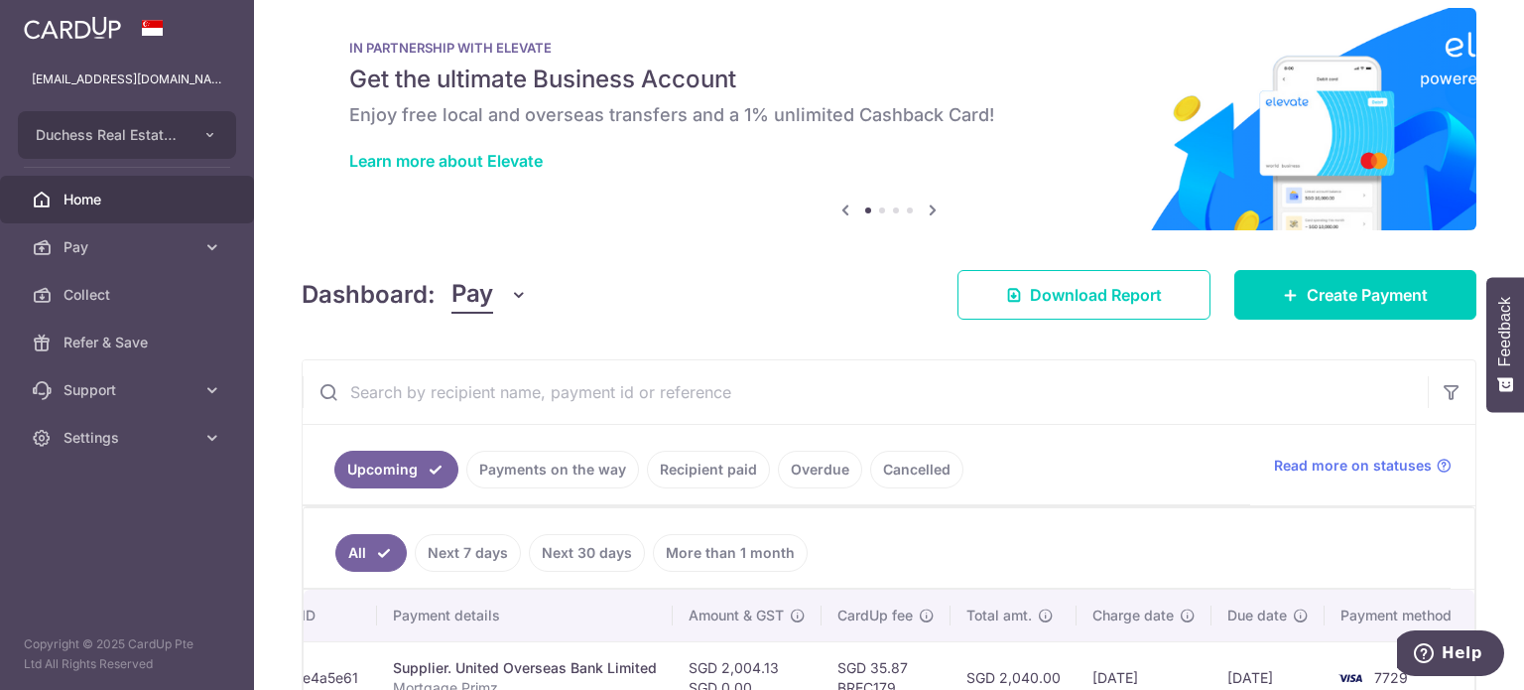
click at [511, 486] on link "Payments on the way" at bounding box center [552, 469] width 173 height 38
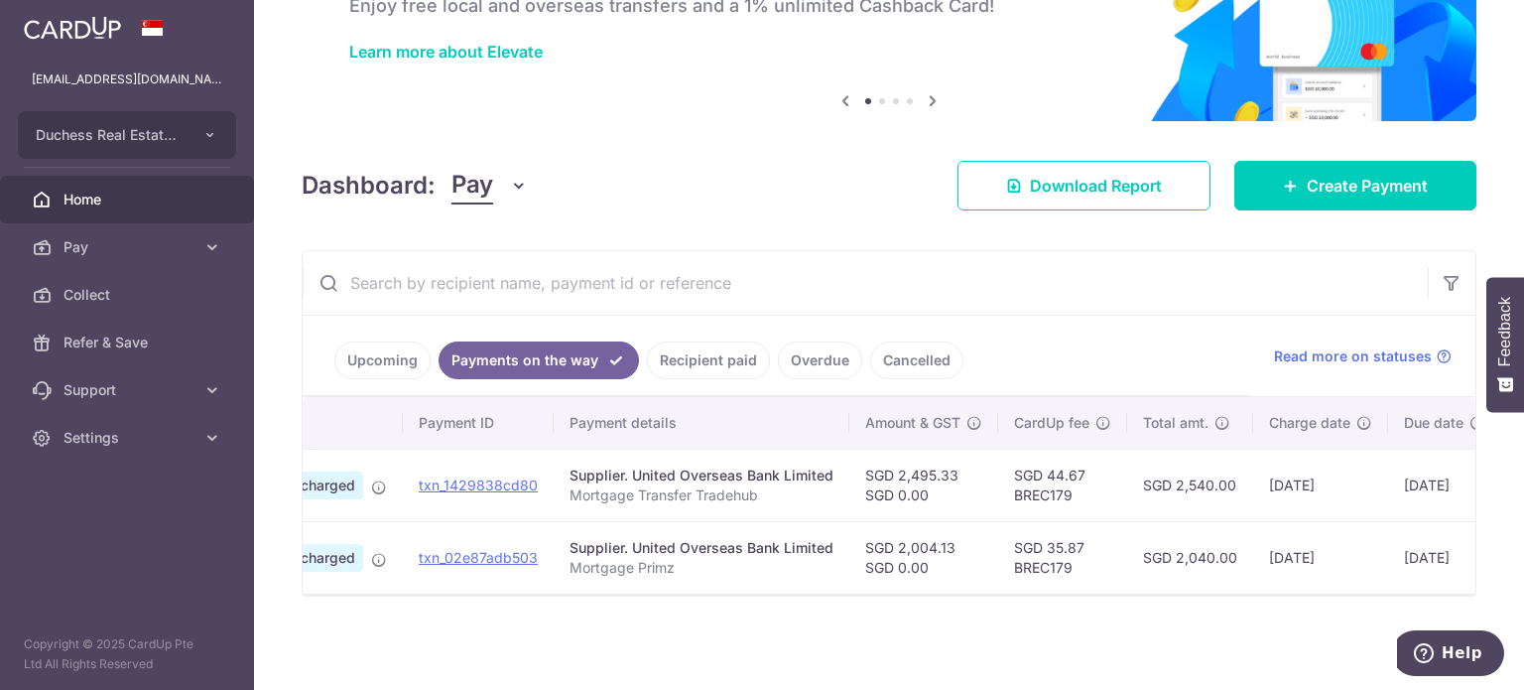
scroll to position [0, 303]
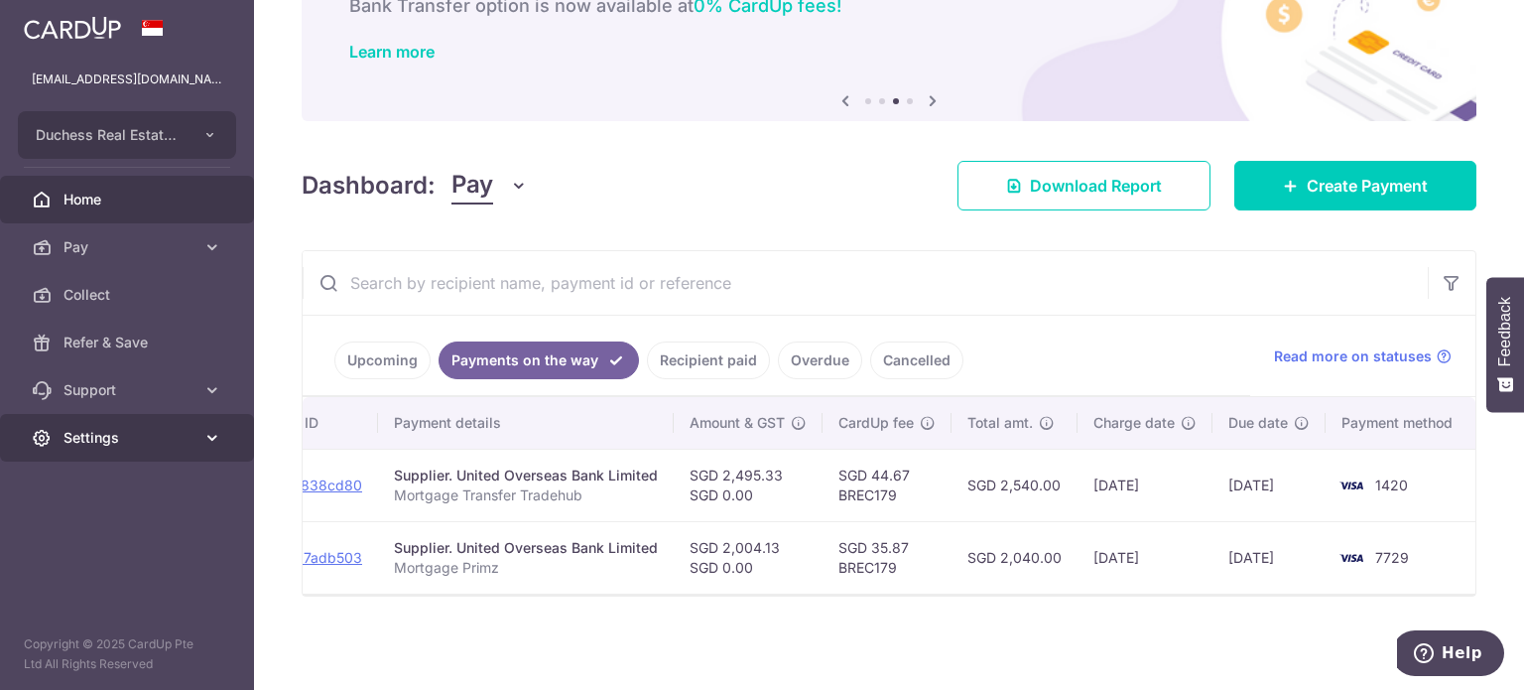
click at [145, 448] on link "Settings" at bounding box center [127, 438] width 254 height 48
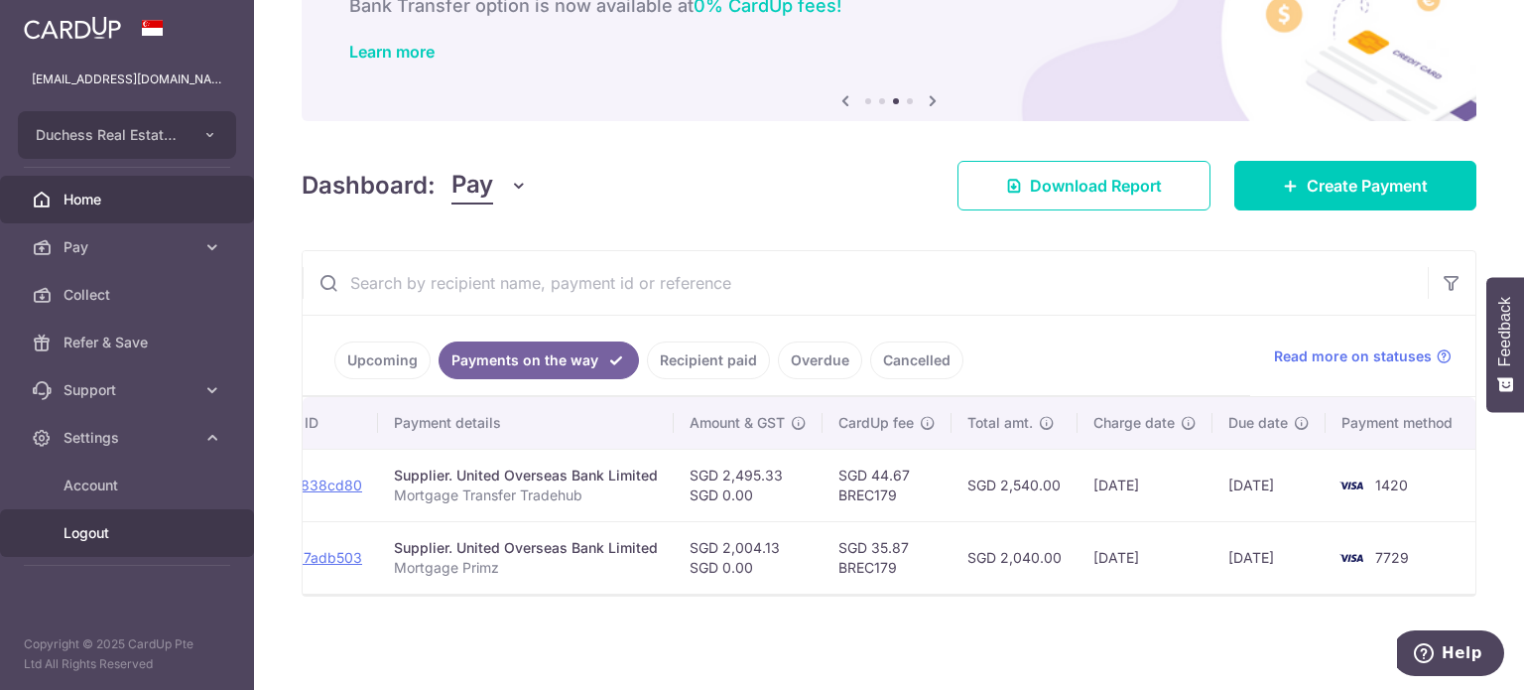
click at [105, 527] on span "Logout" at bounding box center [129, 533] width 131 height 20
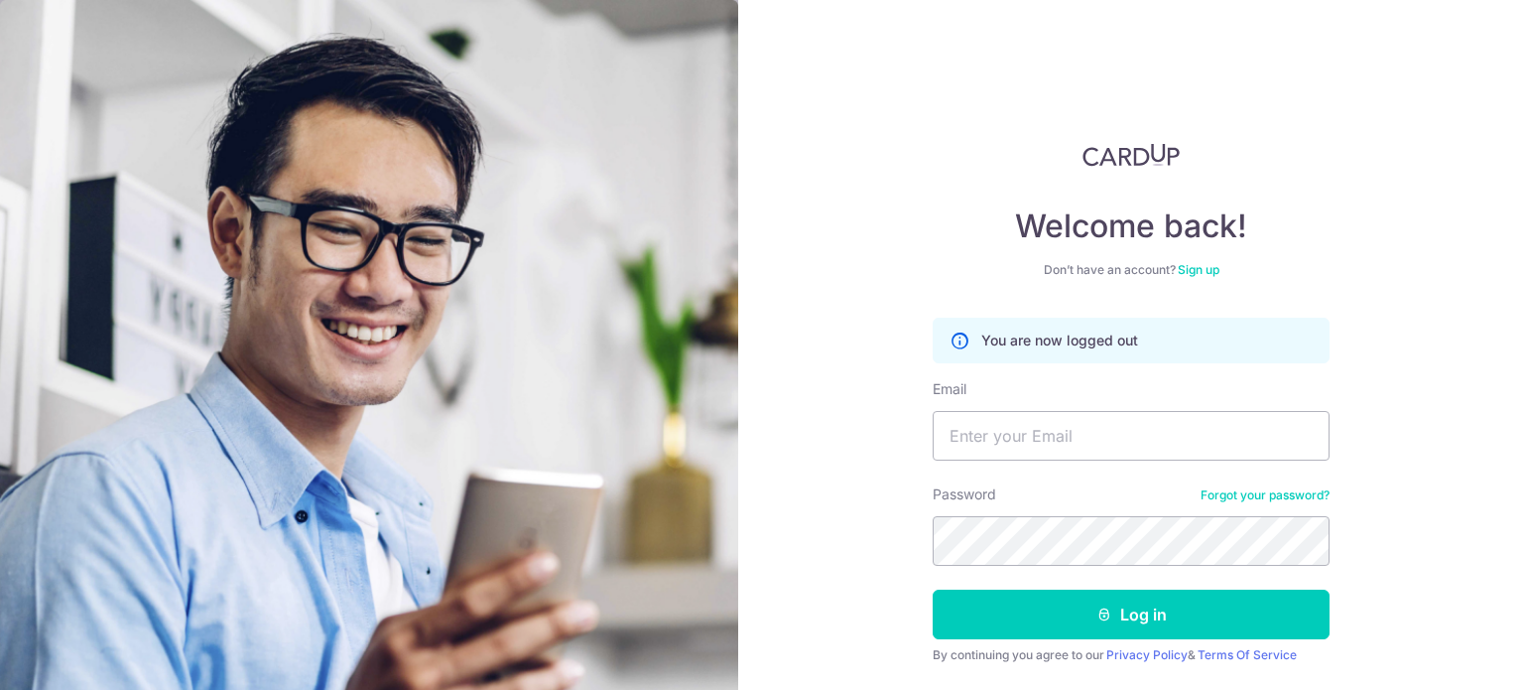
type input "[EMAIL_ADDRESS][DOMAIN_NAME]"
click at [933, 589] on button "Log in" at bounding box center [1131, 614] width 397 height 50
